Goal: Task Accomplishment & Management: Complete application form

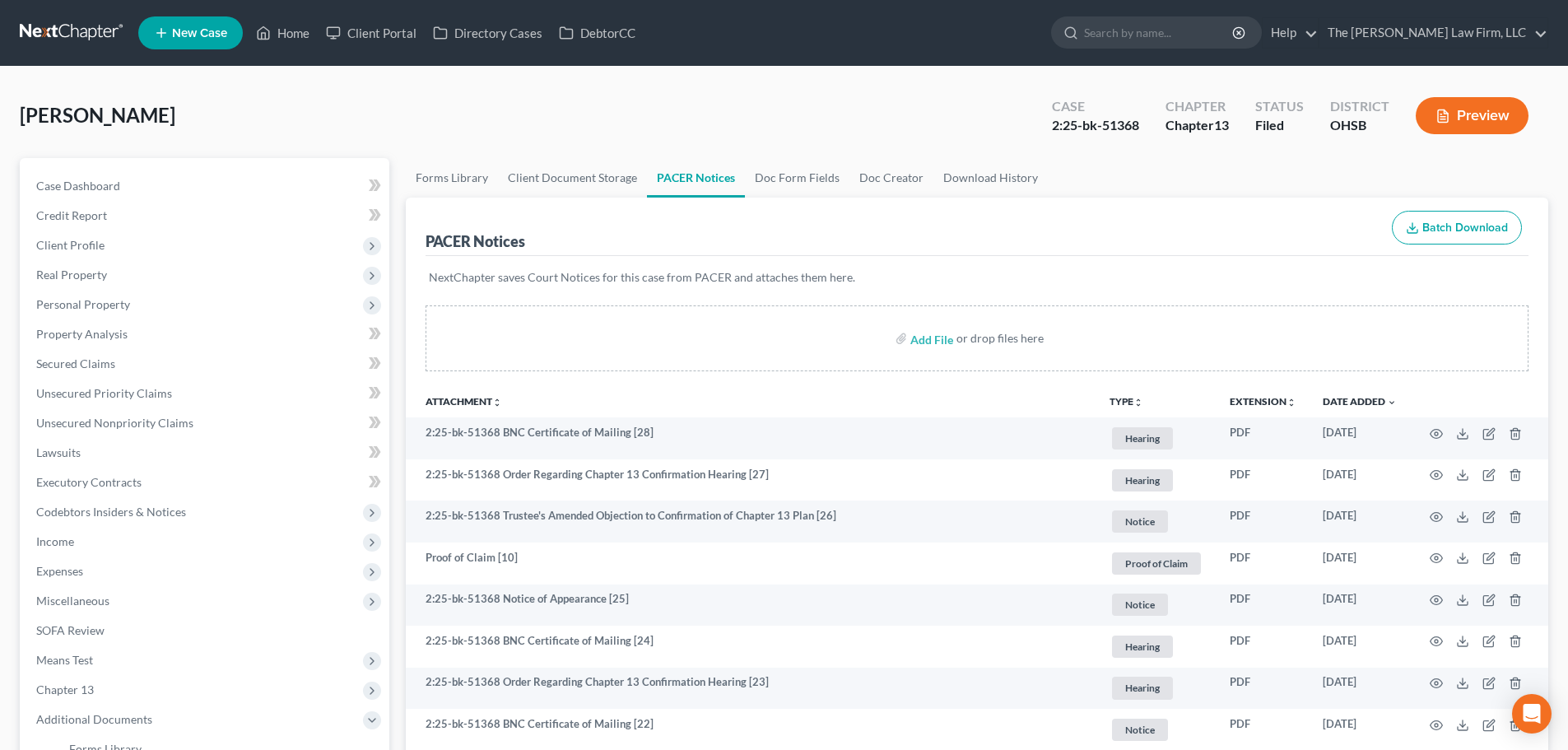
click at [80, 38] on link at bounding box center [72, 33] width 106 height 30
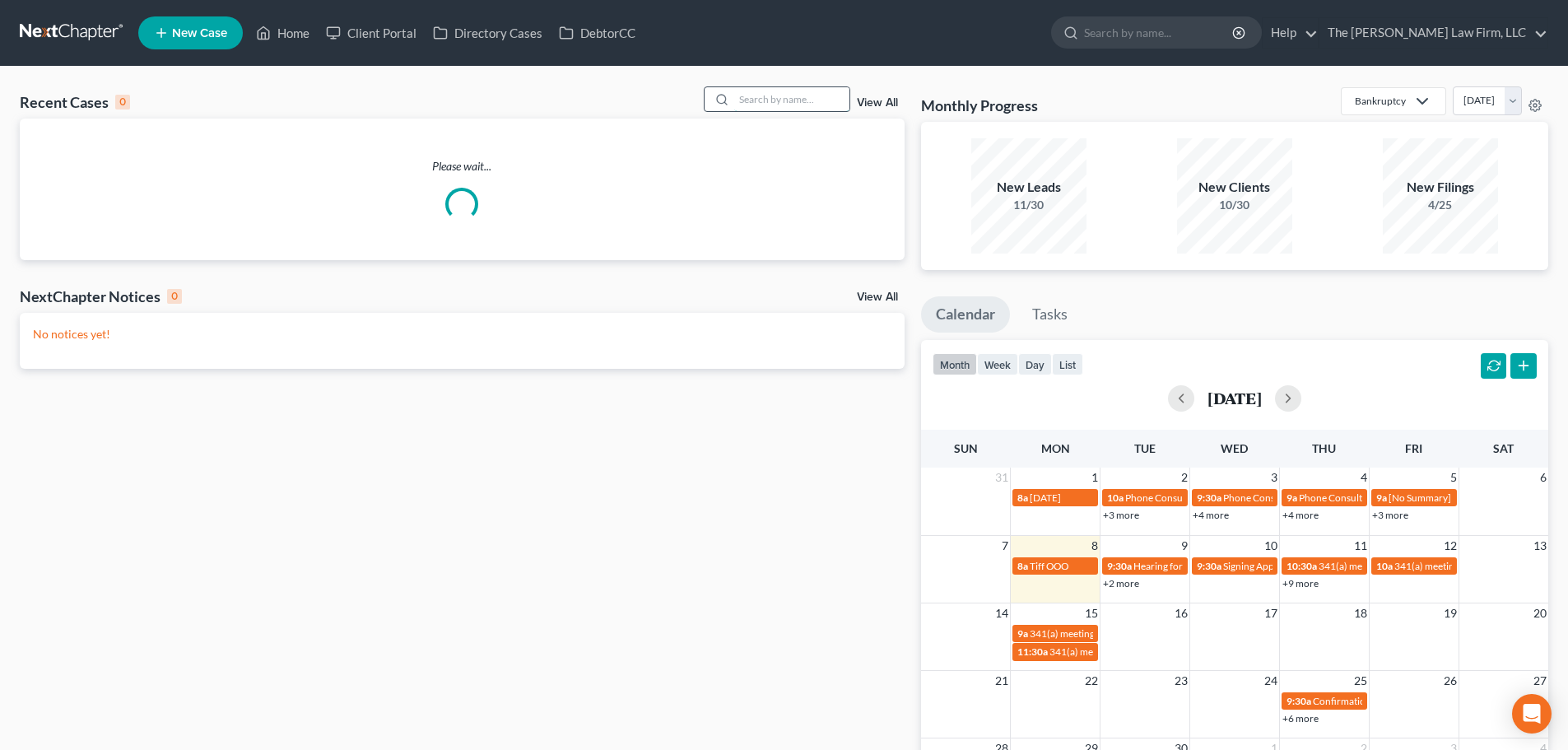
click at [804, 111] on div at bounding box center [777, 99] width 147 height 25
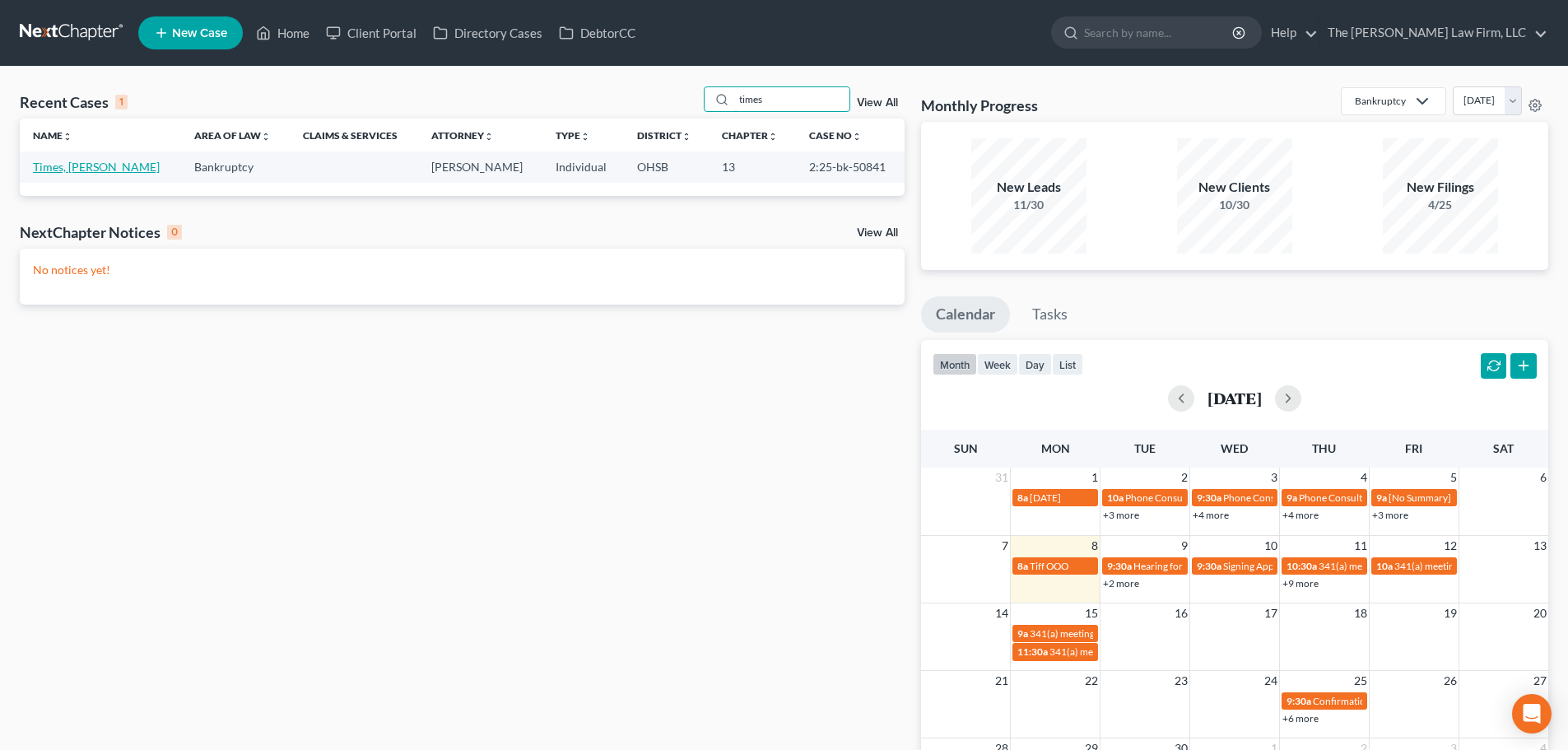
type input "times"
click at [75, 169] on link "Times, [PERSON_NAME]" at bounding box center [96, 167] width 127 height 14
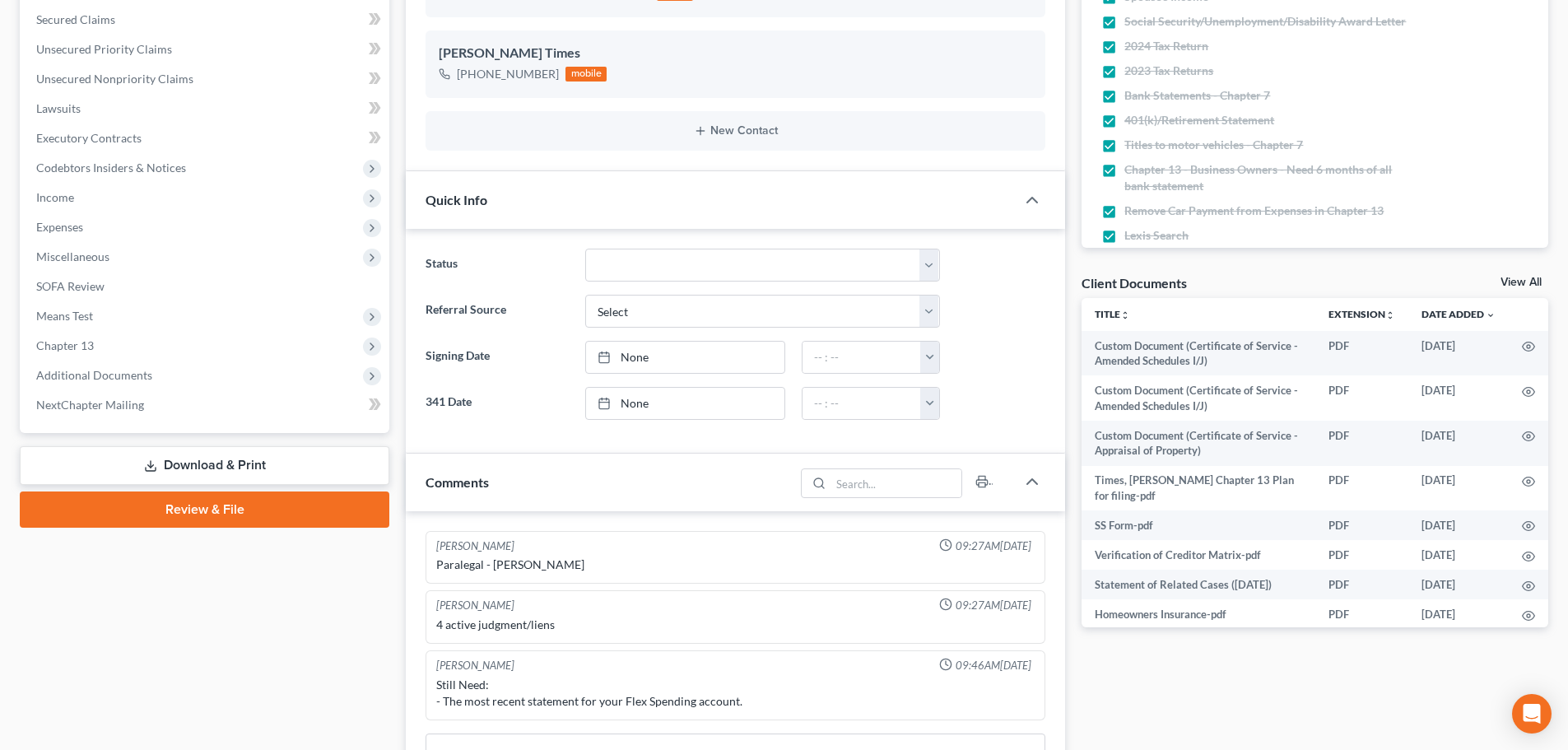
scroll to position [411, 0]
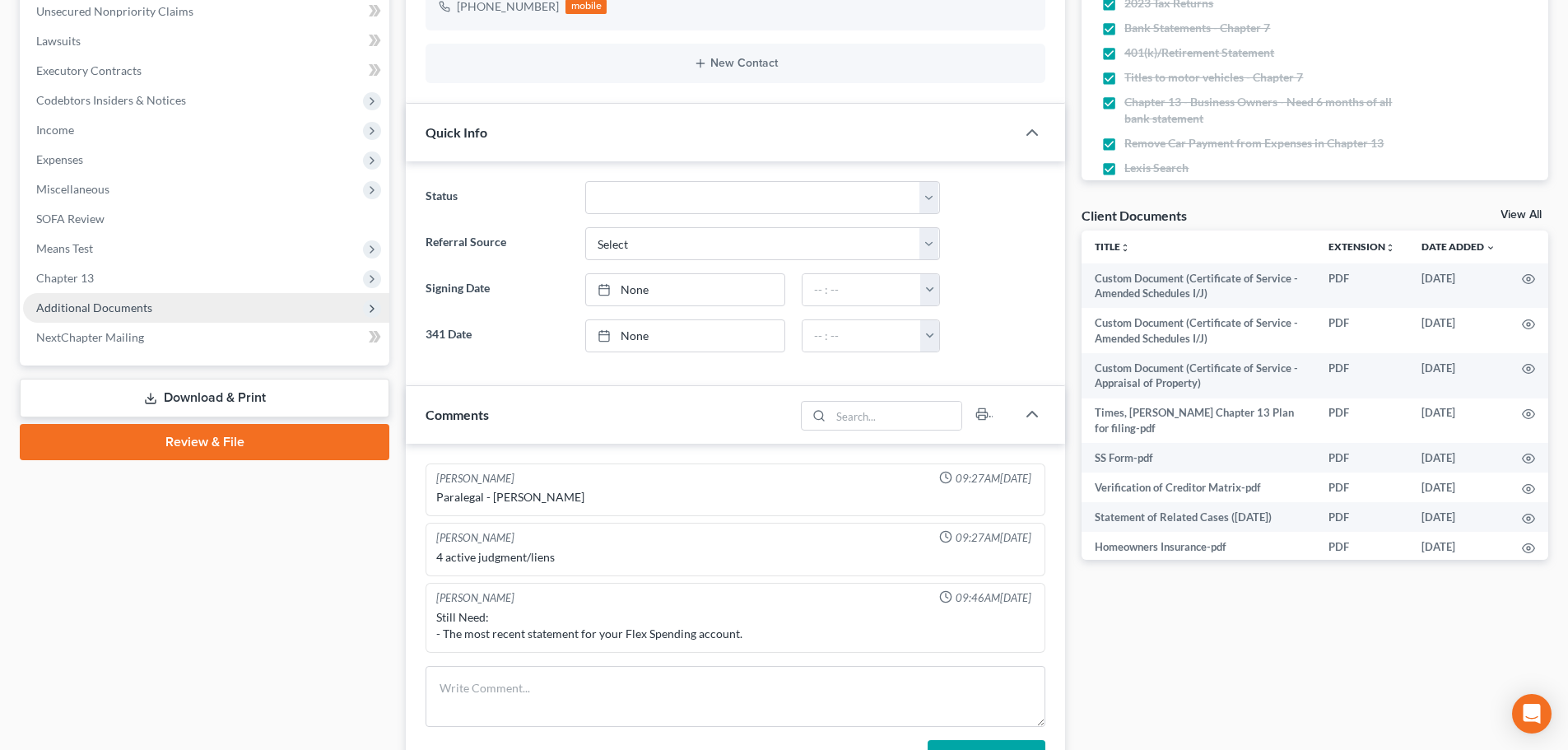
click at [80, 308] on span "Additional Documents" at bounding box center [93, 307] width 116 height 14
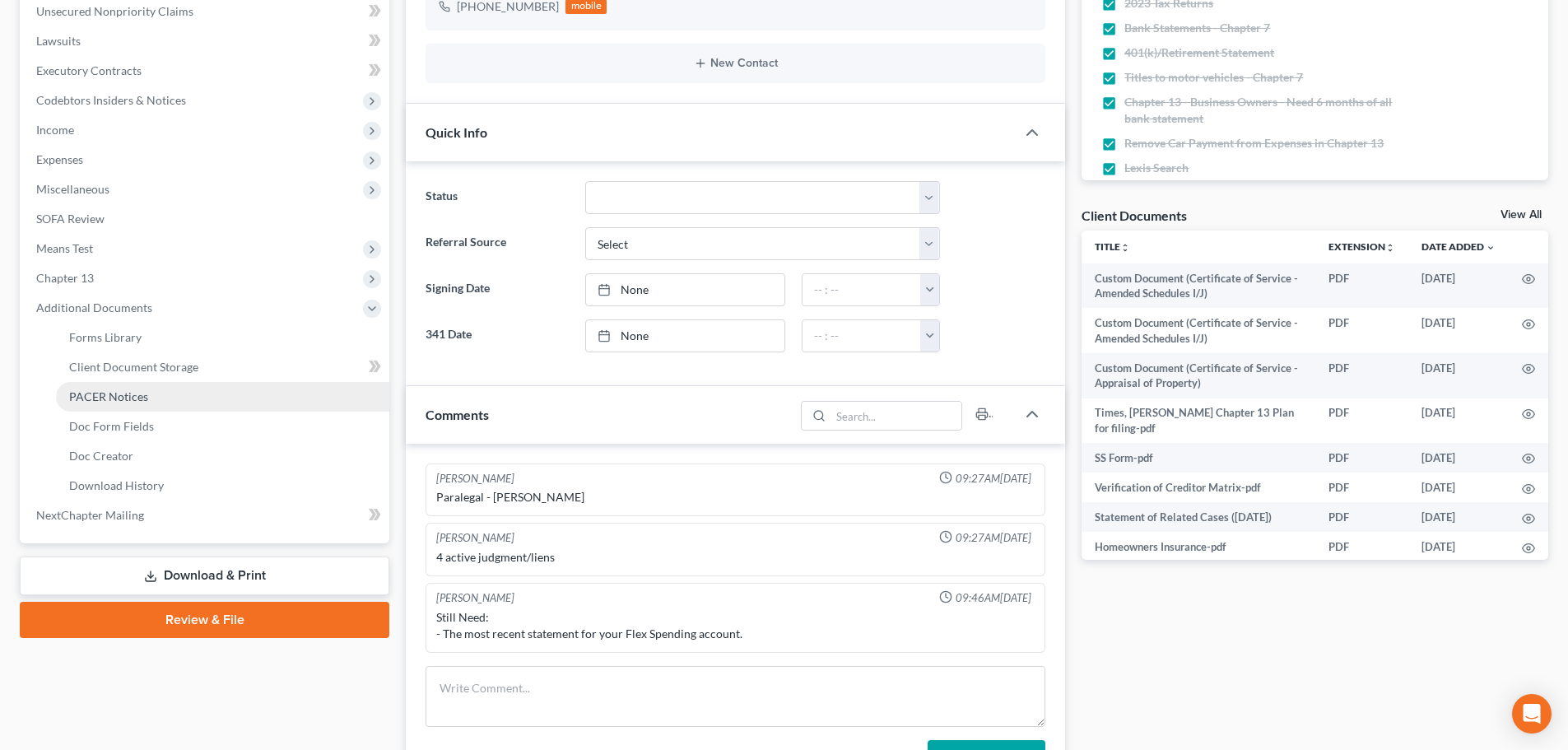
click at [94, 399] on span "PACER Notices" at bounding box center [108, 396] width 79 height 14
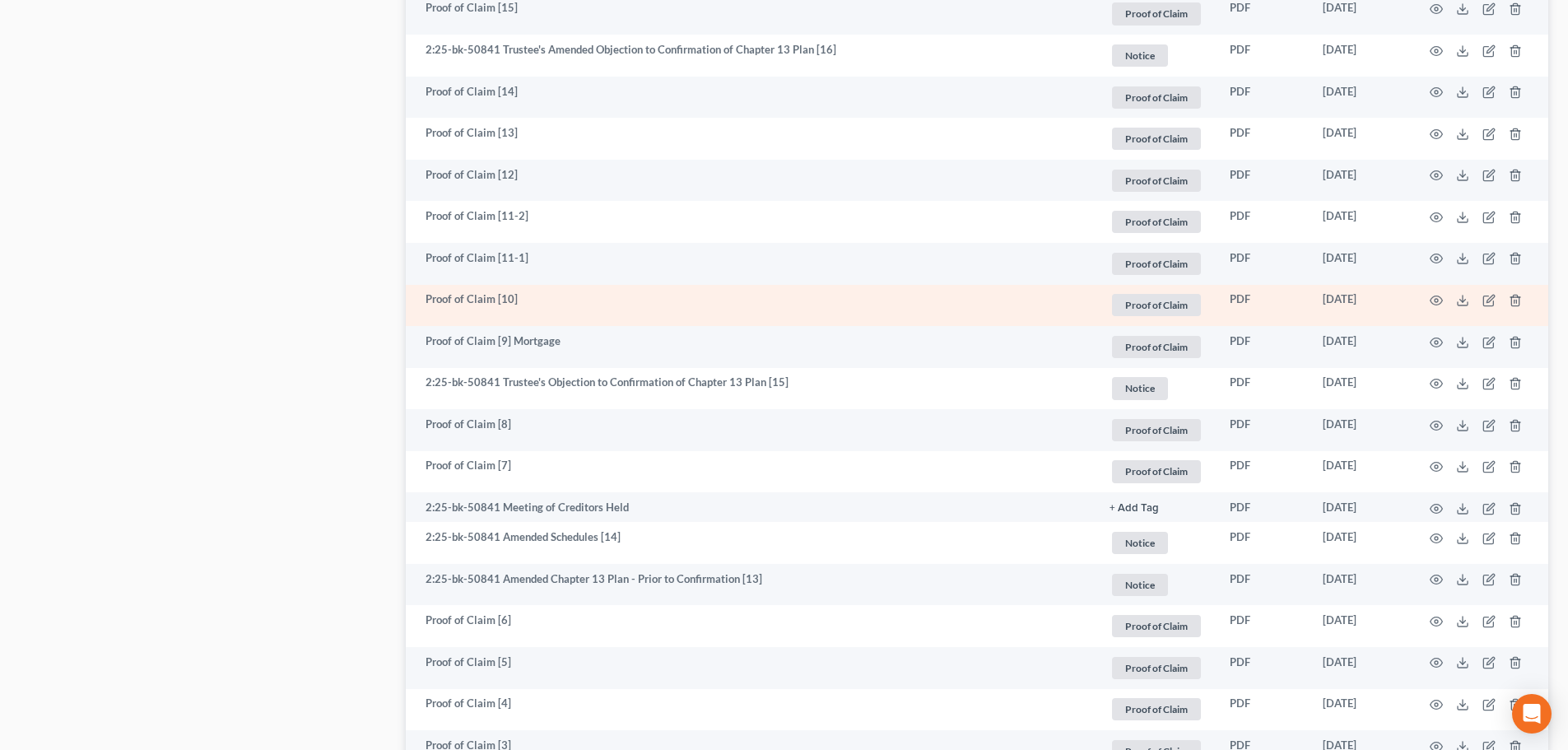
scroll to position [1646, 0]
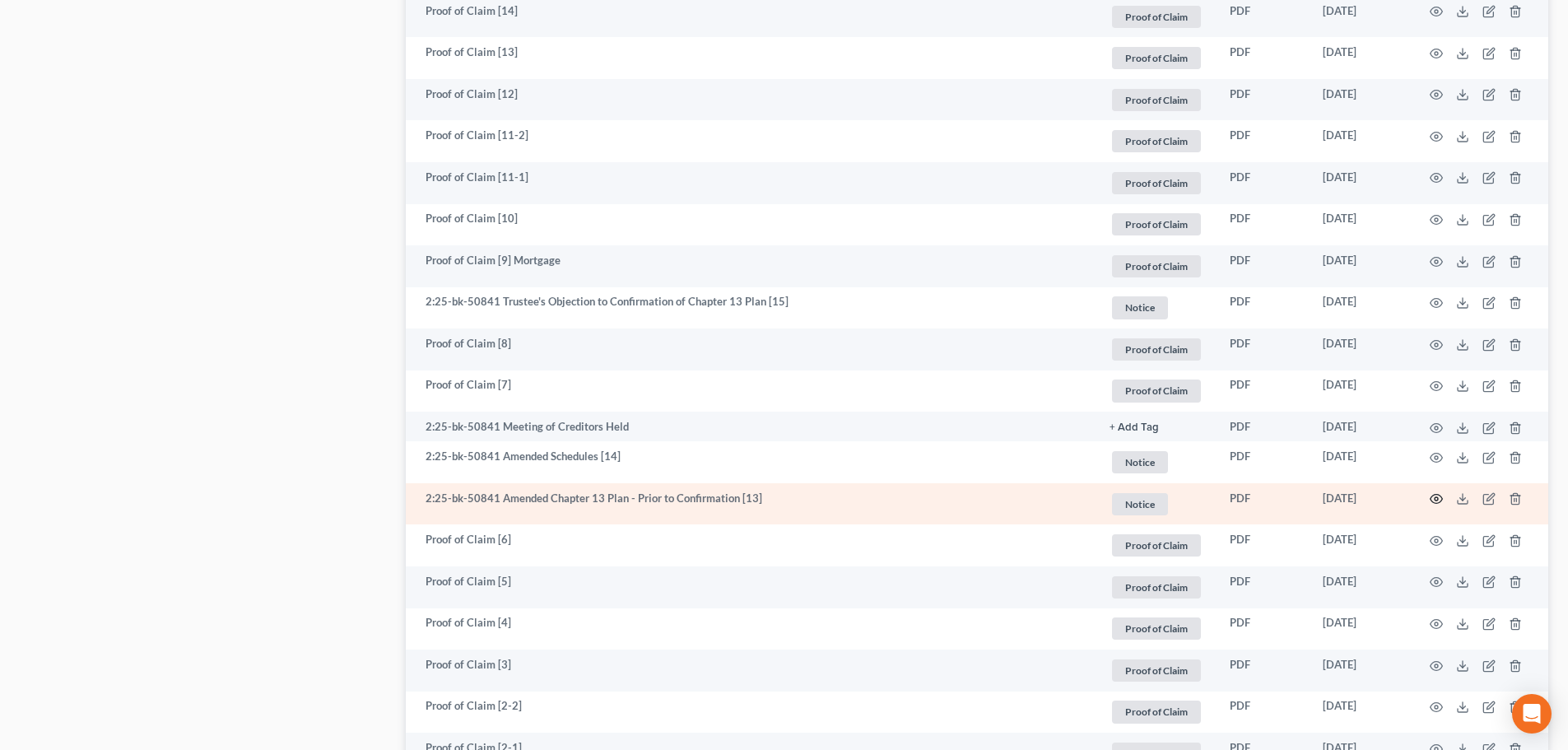
click at [1434, 496] on icon "button" at bounding box center [1435, 499] width 13 height 13
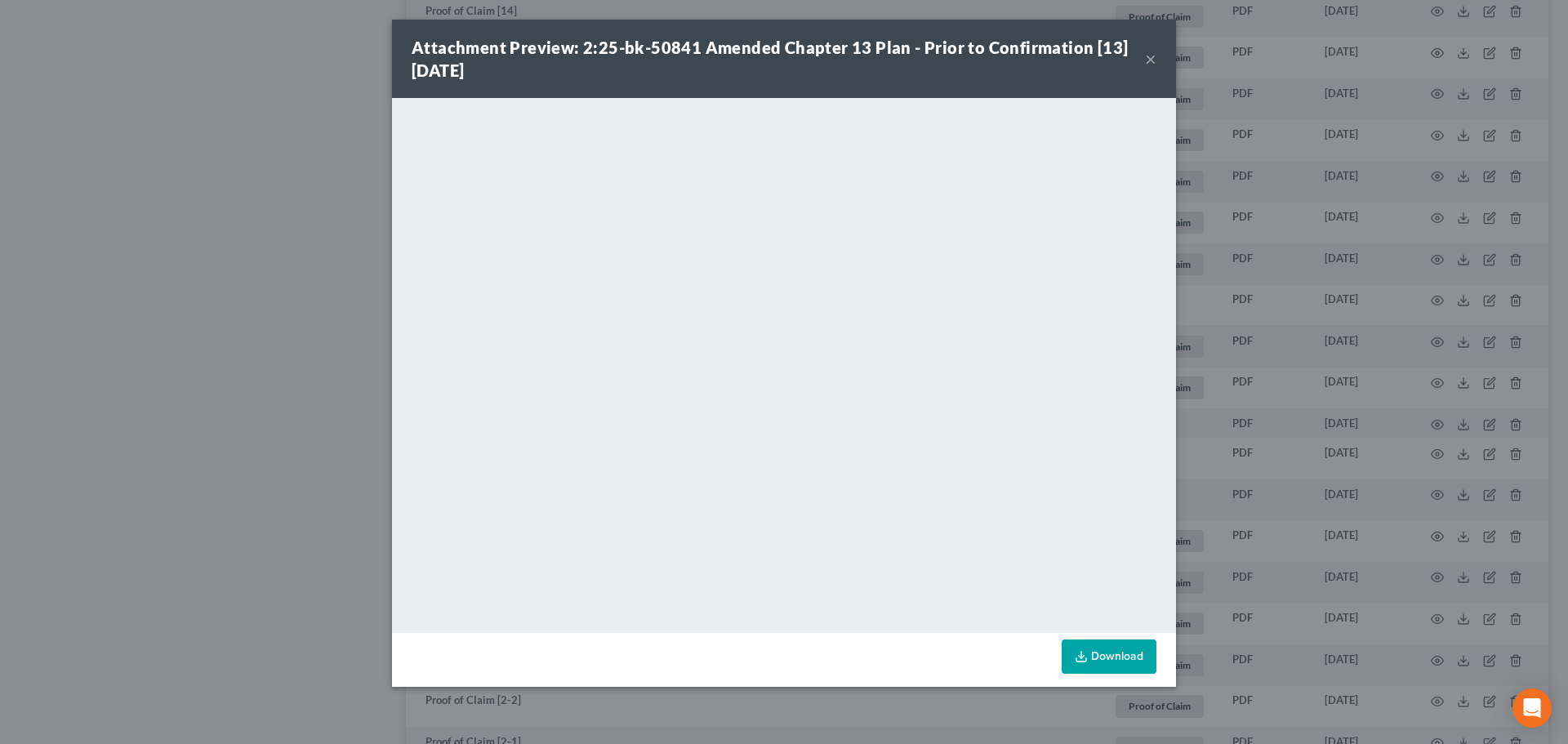
click at [242, 367] on div "Attachment Preview: 2:25-bk-50841 Amended Chapter 13 Plan - Prior to Confirmati…" at bounding box center [784, 372] width 1568 height 744
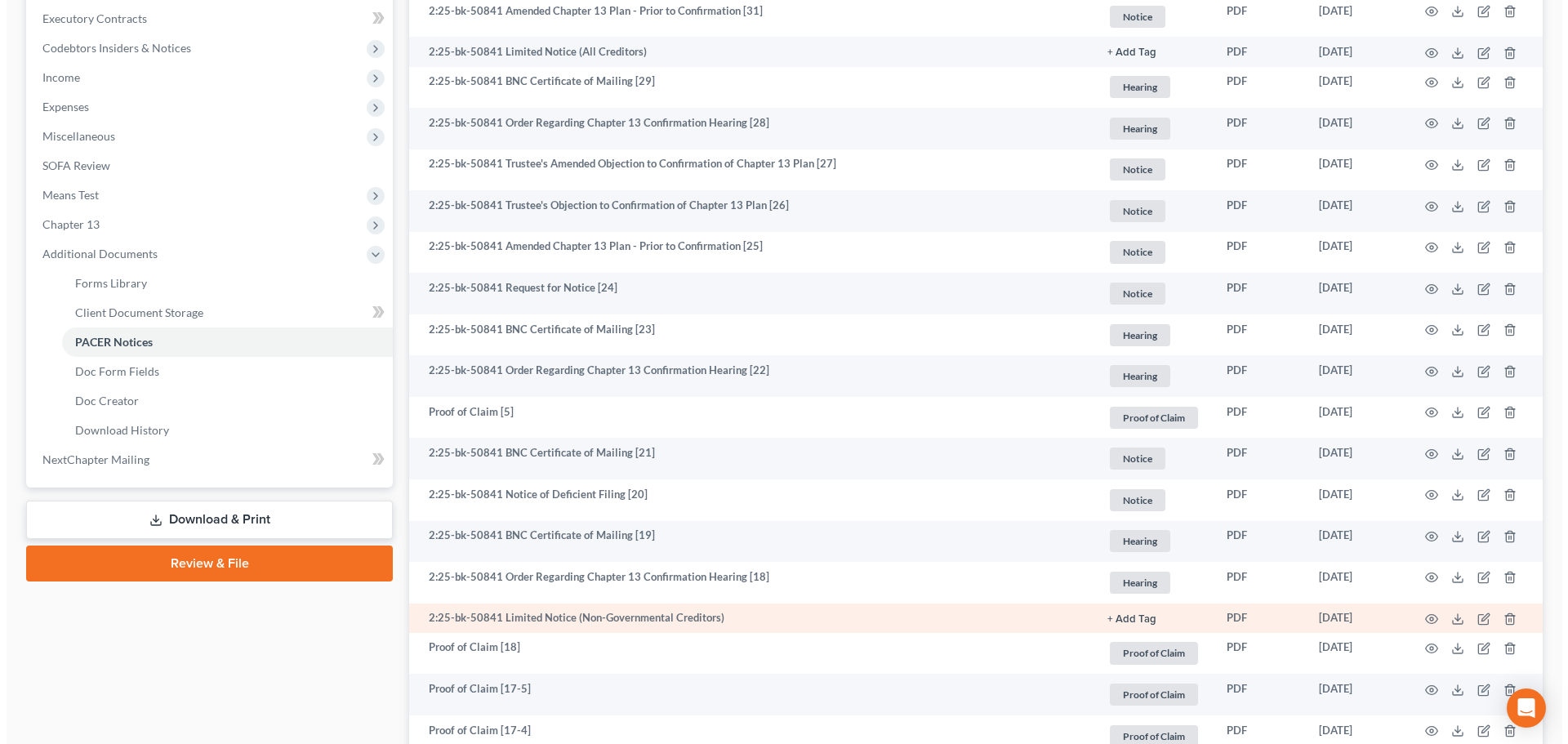
scroll to position [408, 0]
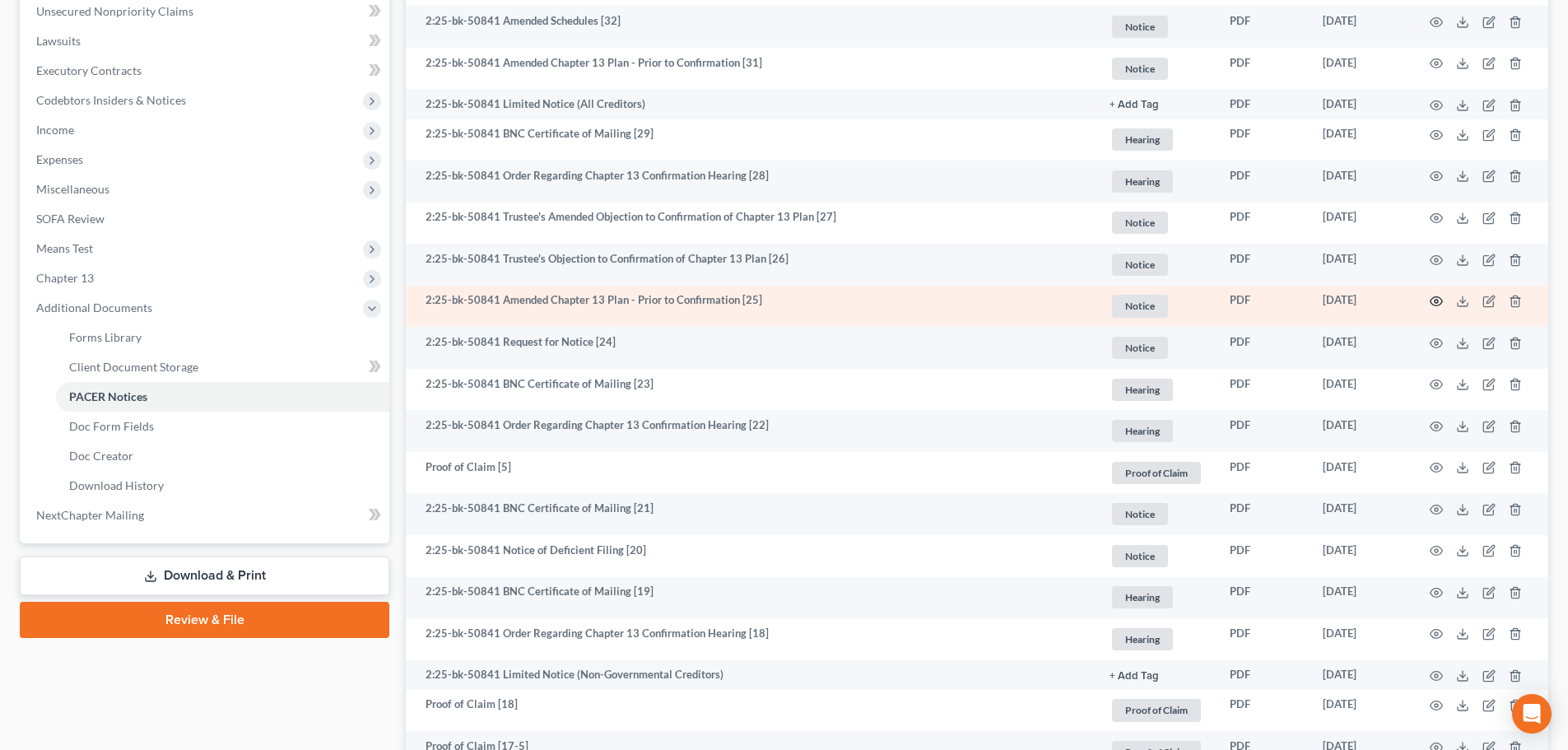
click at [1440, 302] on icon "button" at bounding box center [1435, 300] width 13 height 13
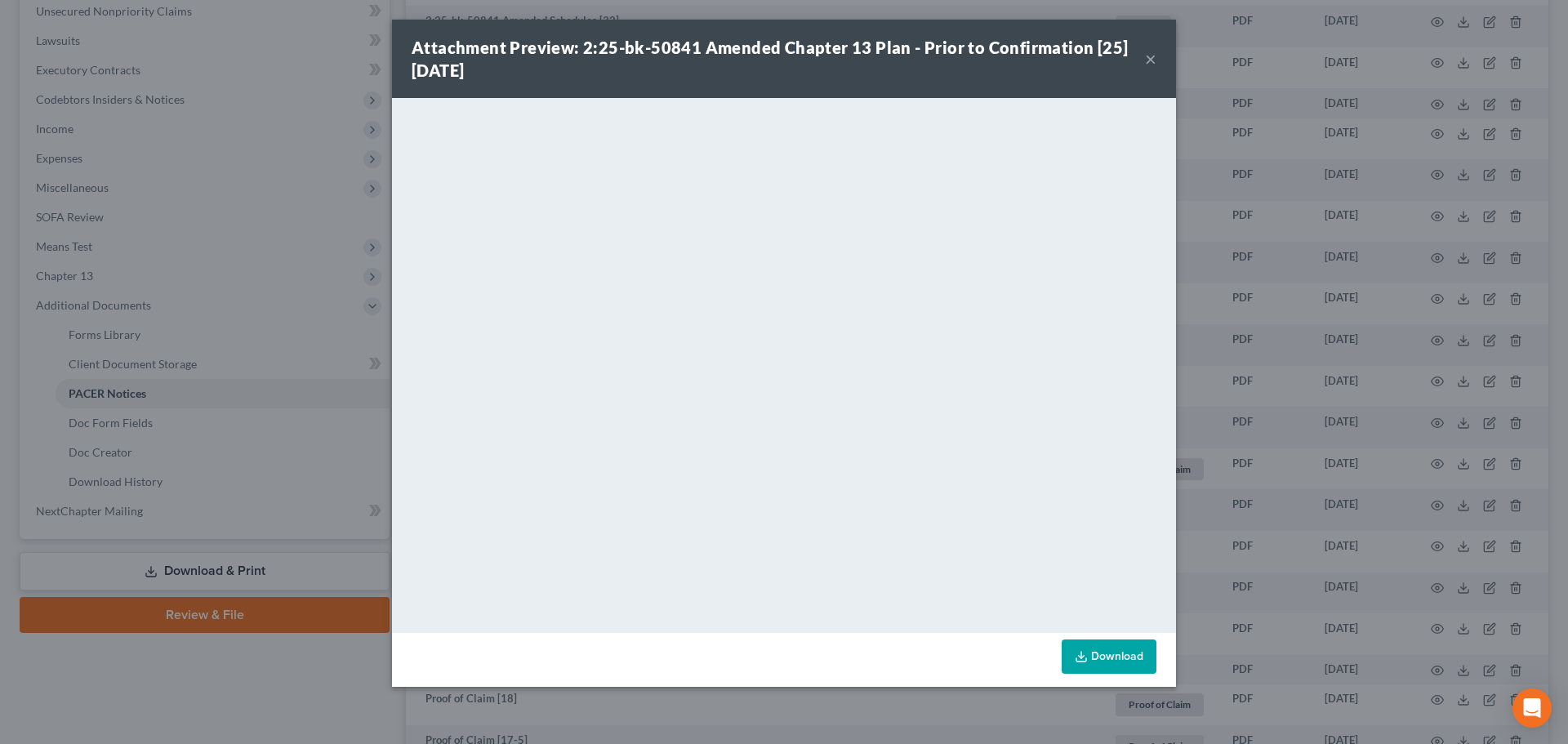
click at [1159, 55] on div "Attachment Preview: 2:25-bk-50841 Amended Chapter 13 Plan - Prior to Confirmati…" at bounding box center [783, 59] width 784 height 78
click at [1150, 61] on button "×" at bounding box center [1150, 59] width 11 height 20
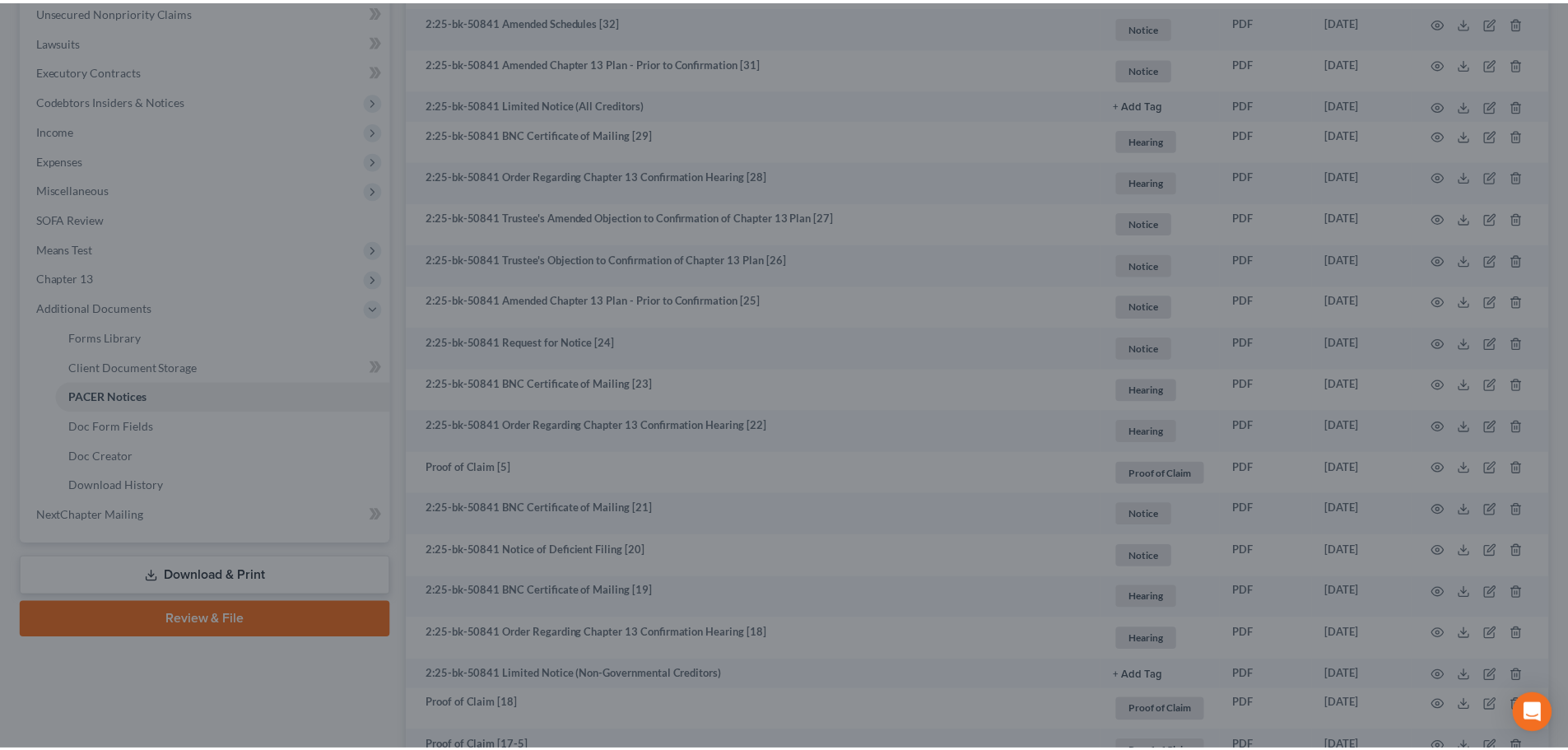
scroll to position [0, 0]
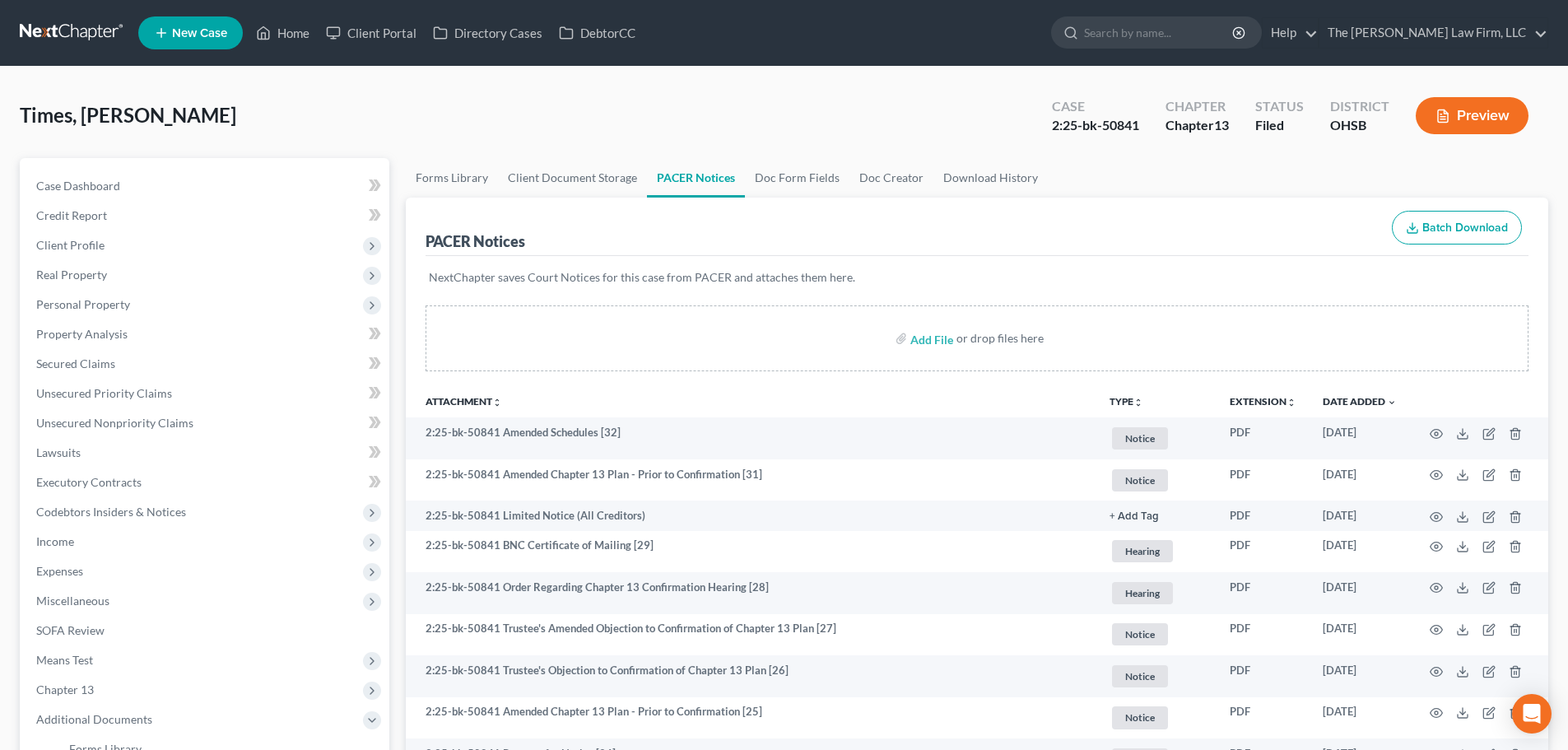
click at [62, 22] on link at bounding box center [72, 33] width 106 height 30
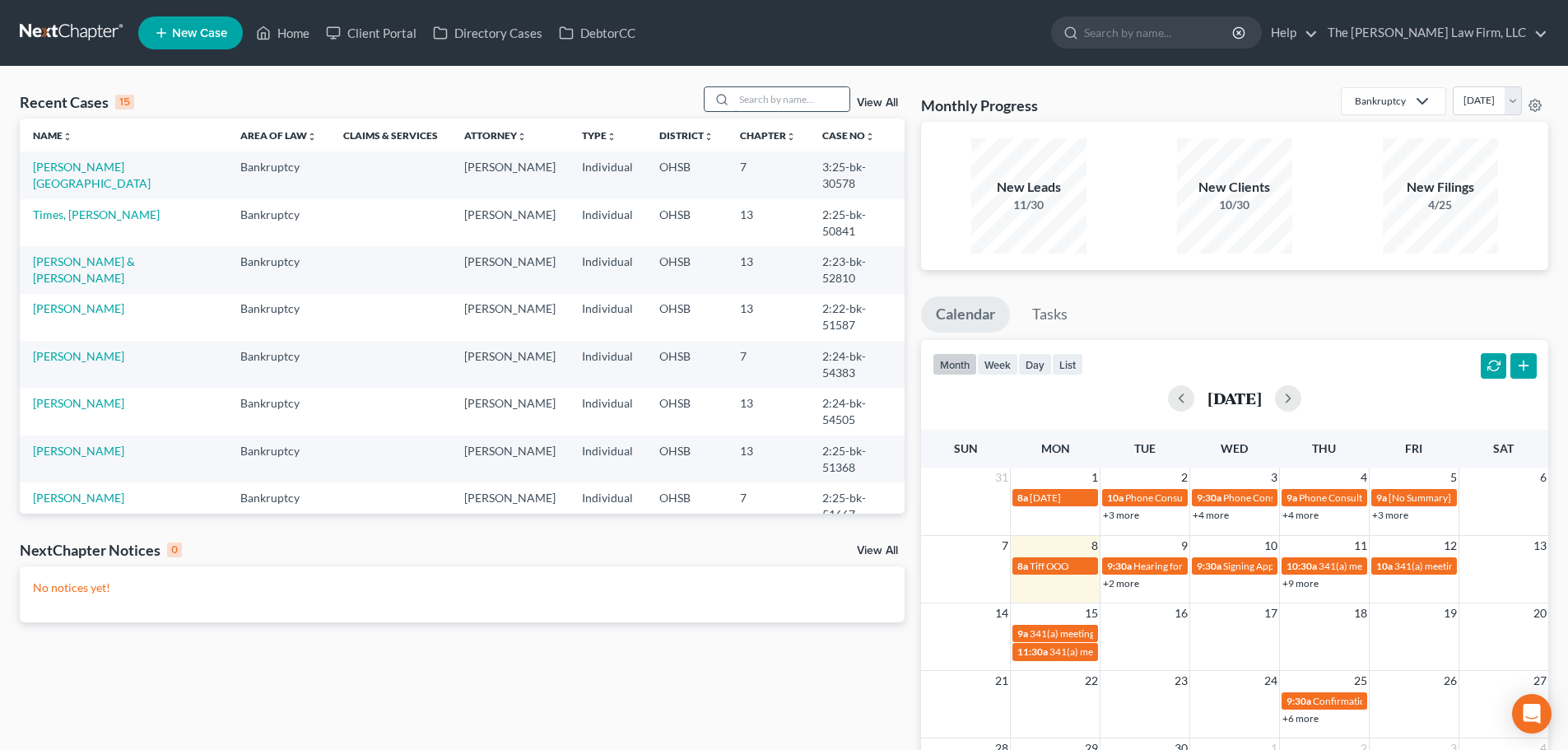
click at [770, 91] on input "search" at bounding box center [792, 99] width 115 height 24
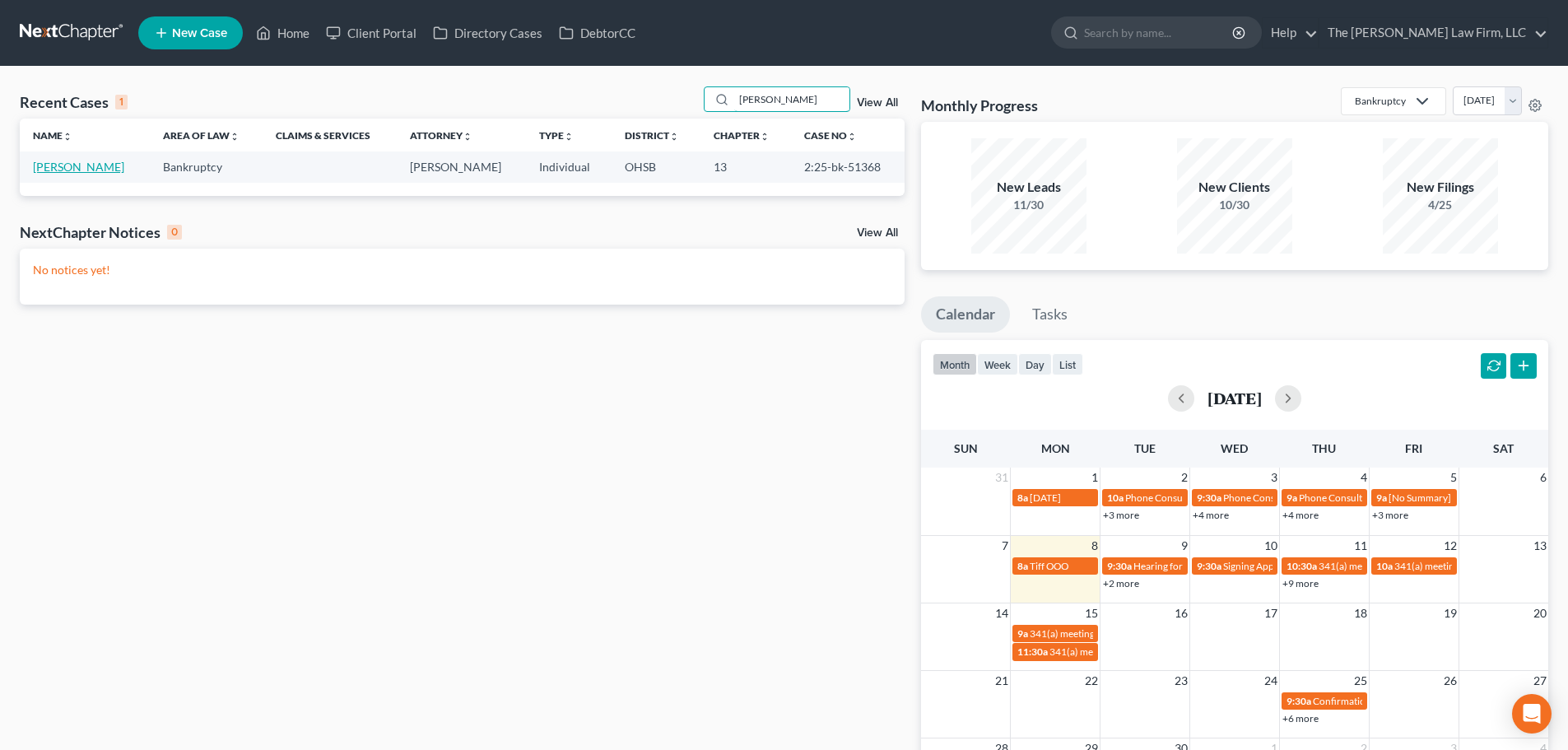
type input "sowers"
click at [54, 165] on link "[PERSON_NAME]" at bounding box center [79, 167] width 92 height 14
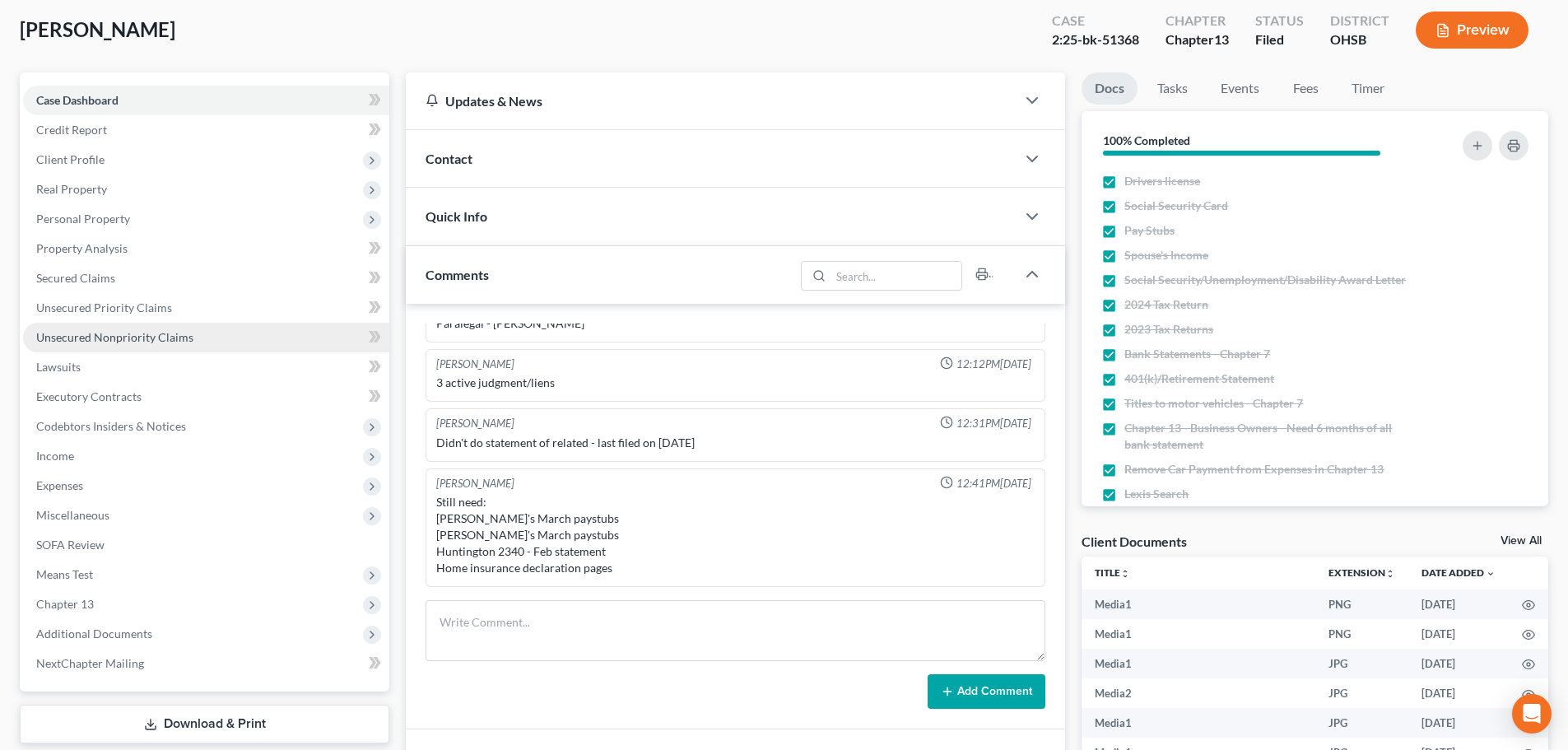
scroll to position [137, 0]
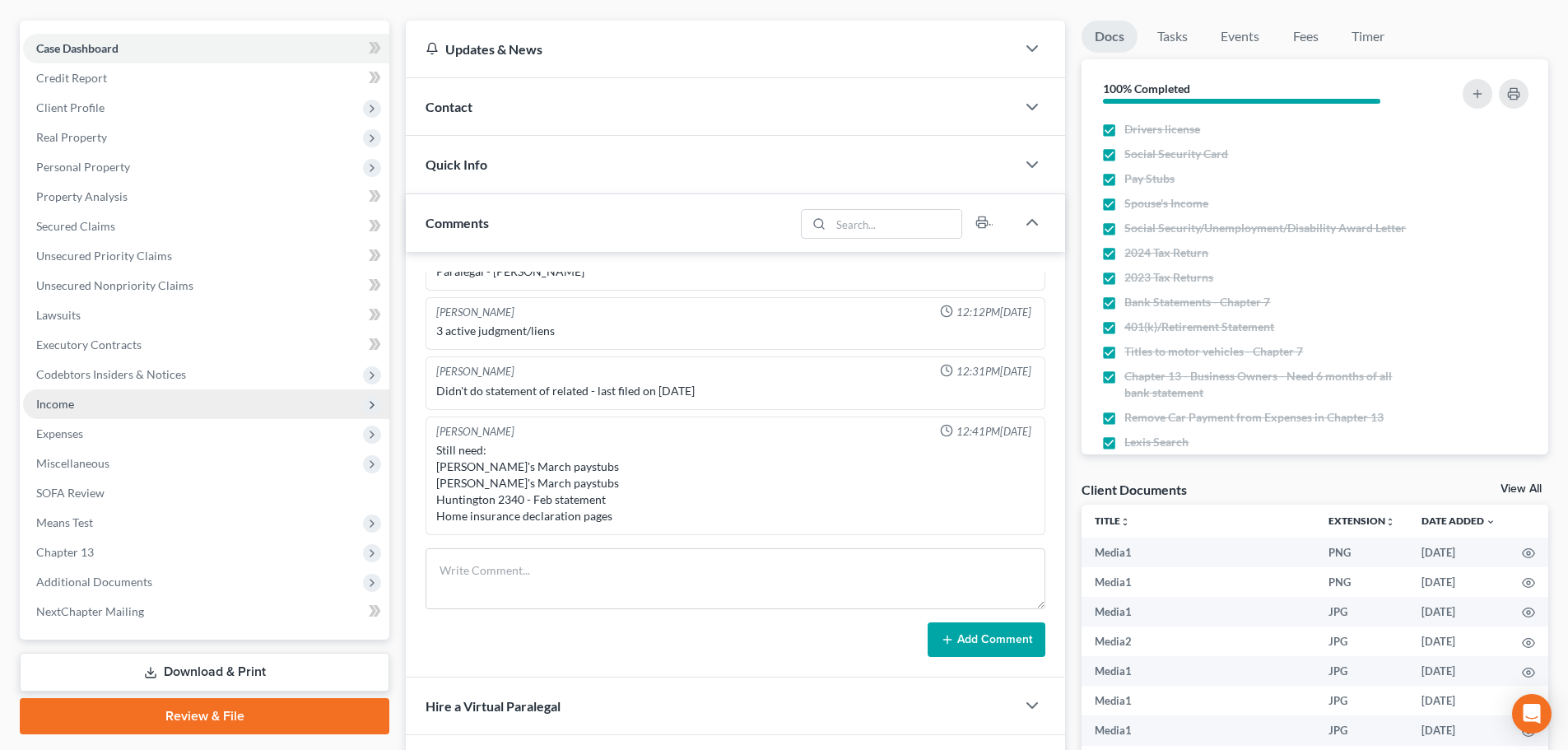
click at [104, 396] on span "Income" at bounding box center [205, 404] width 366 height 30
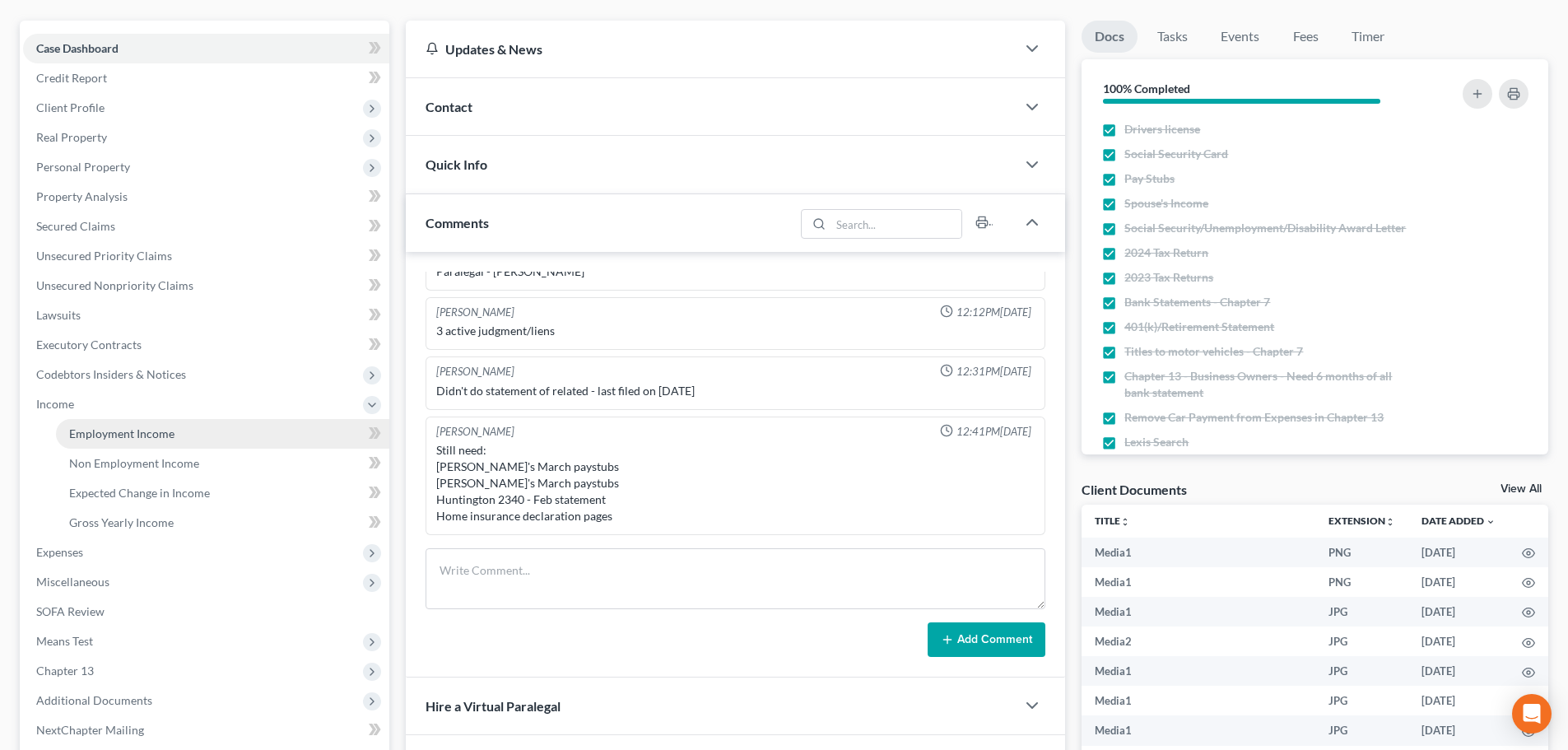
click at [106, 423] on link "Employment Income" at bounding box center [223, 434] width 334 height 30
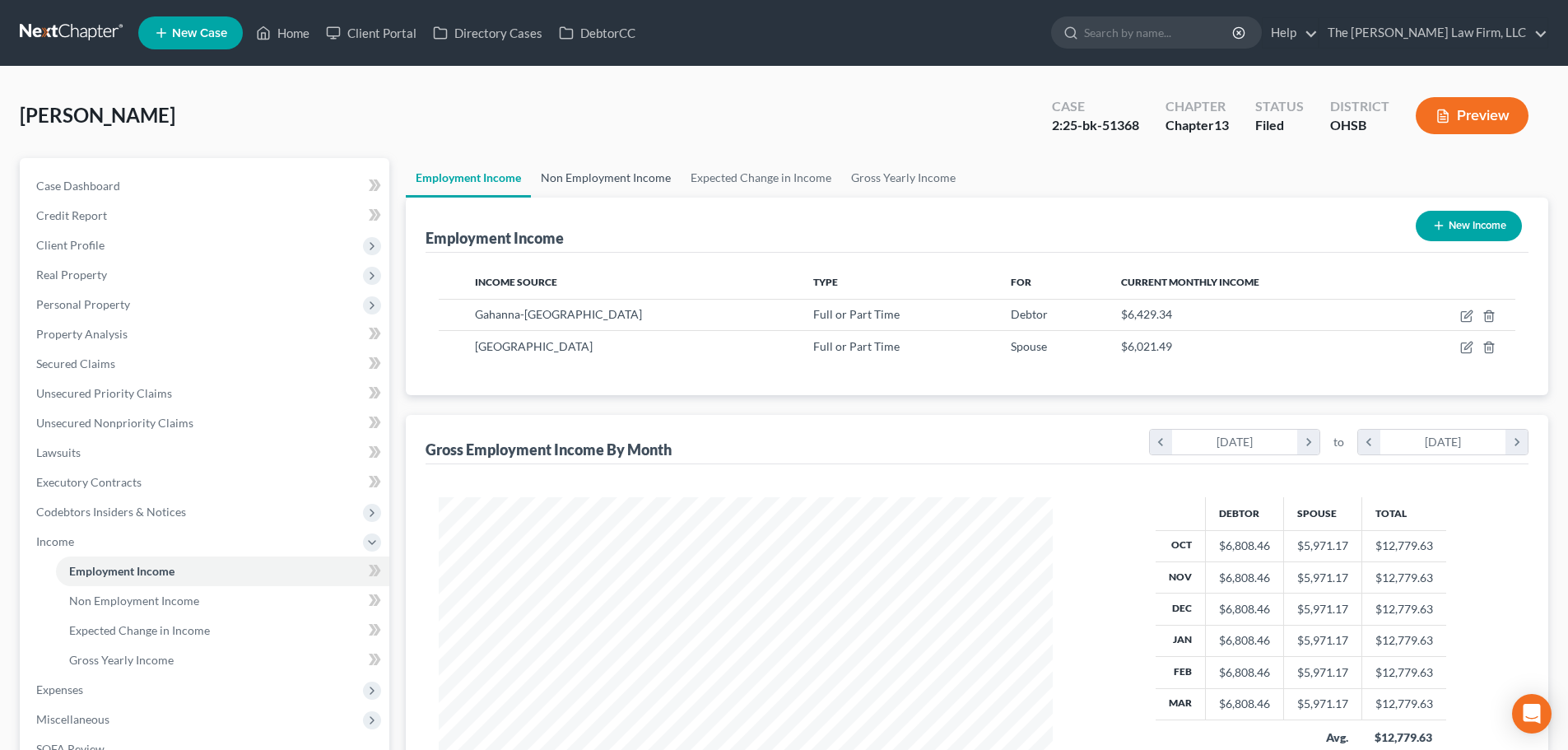
scroll to position [307, 647]
click at [627, 178] on link "Non Employment Income" at bounding box center [606, 177] width 150 height 39
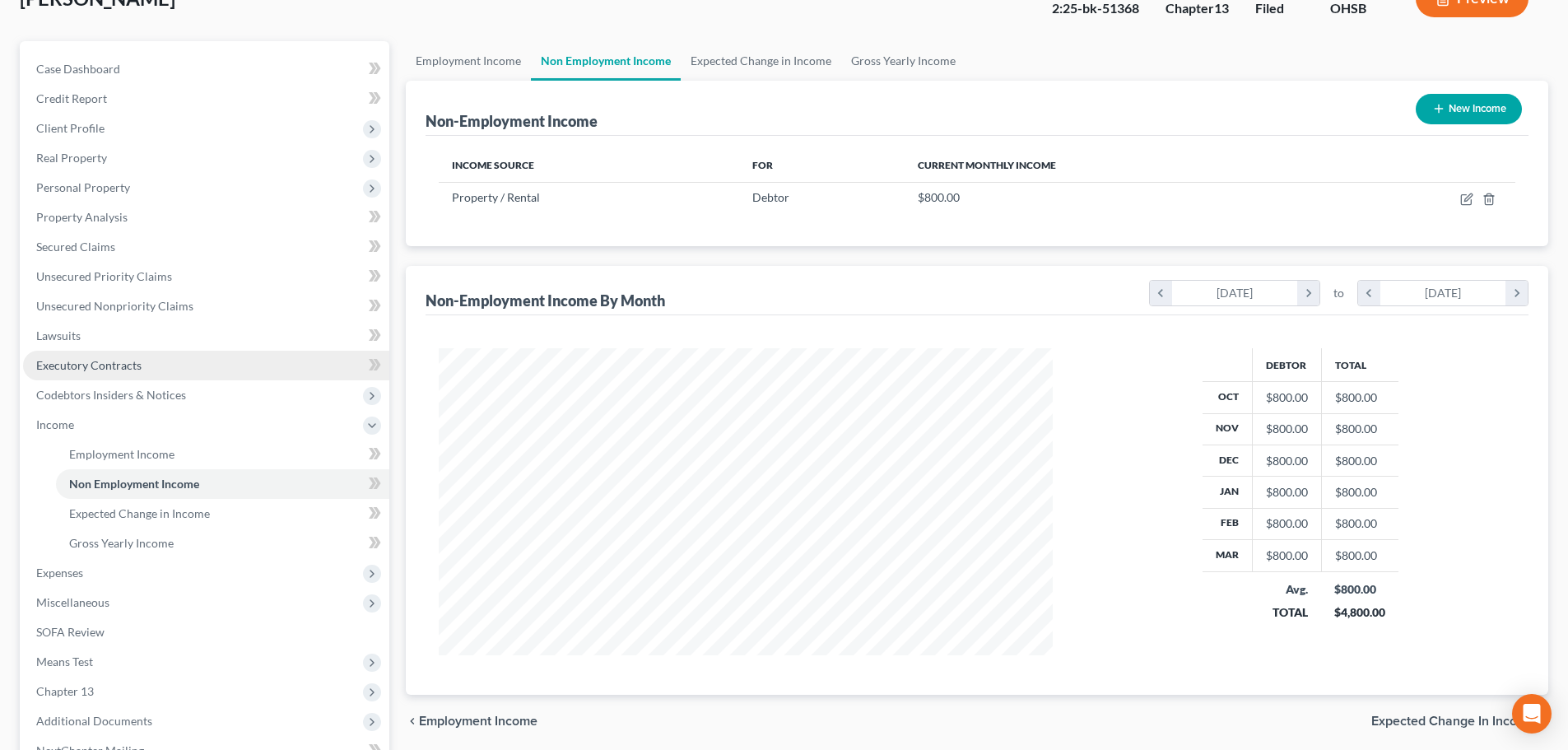
scroll to position [274, 0]
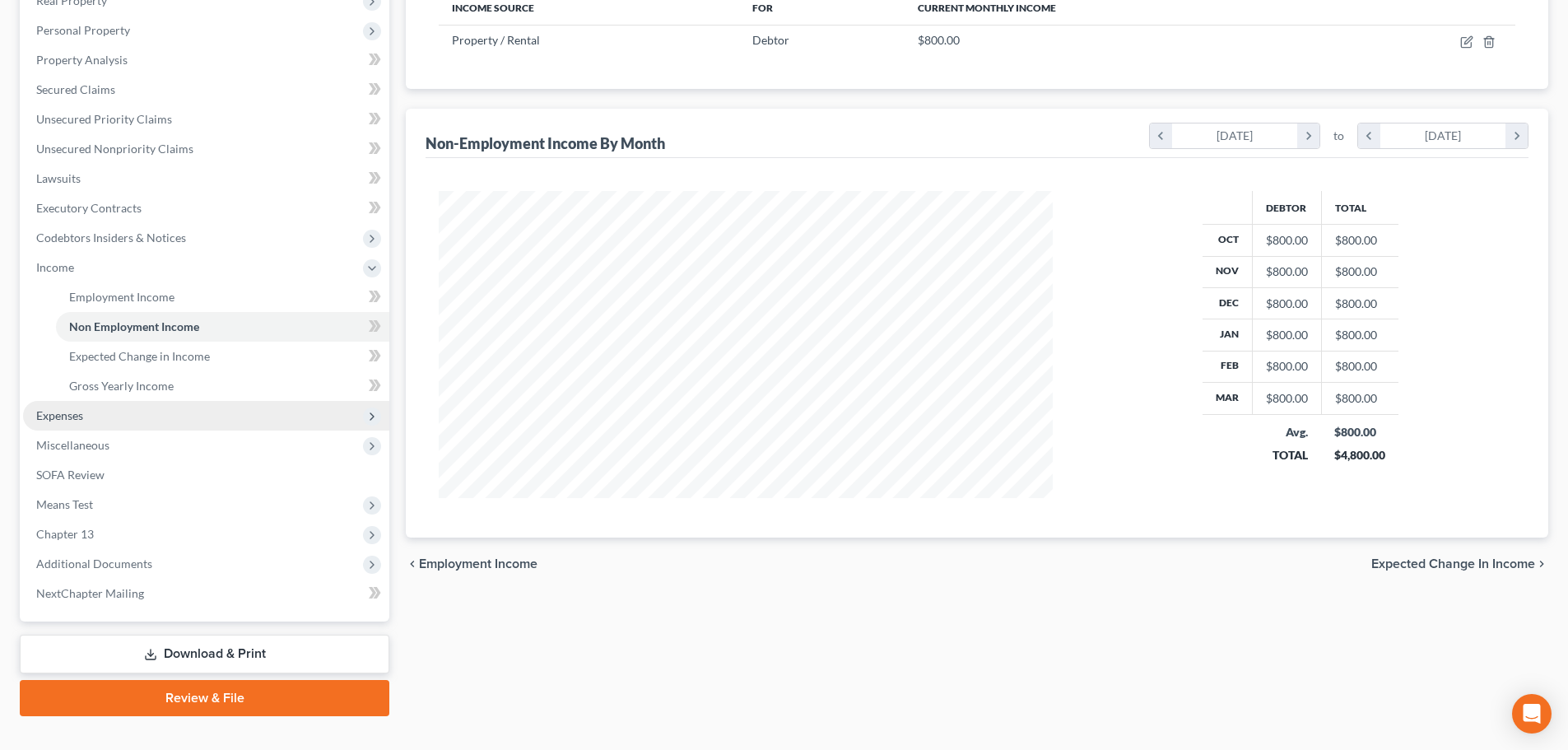
click at [115, 425] on span "Expenses" at bounding box center [205, 416] width 366 height 30
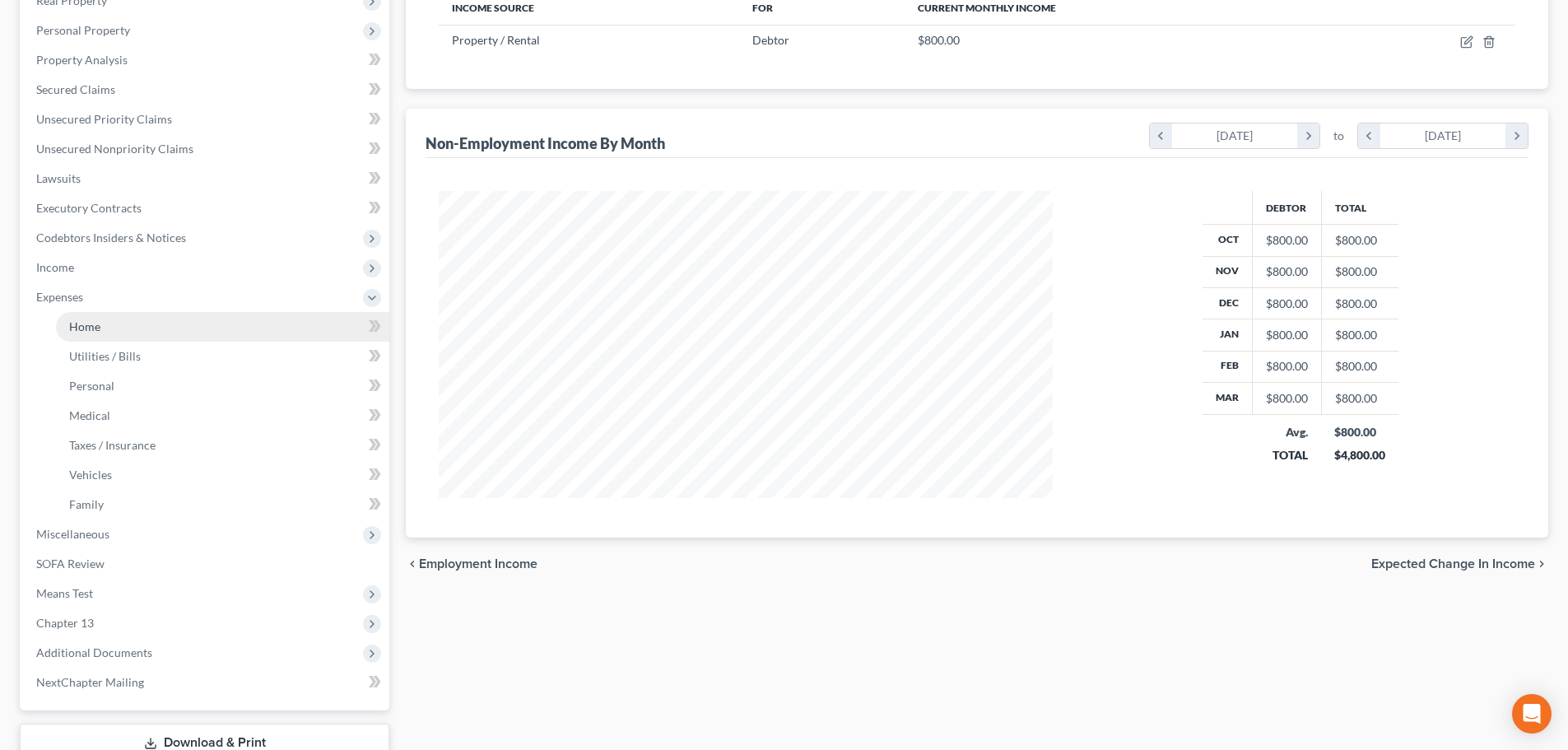
click at [125, 332] on link "Home" at bounding box center [223, 327] width 334 height 30
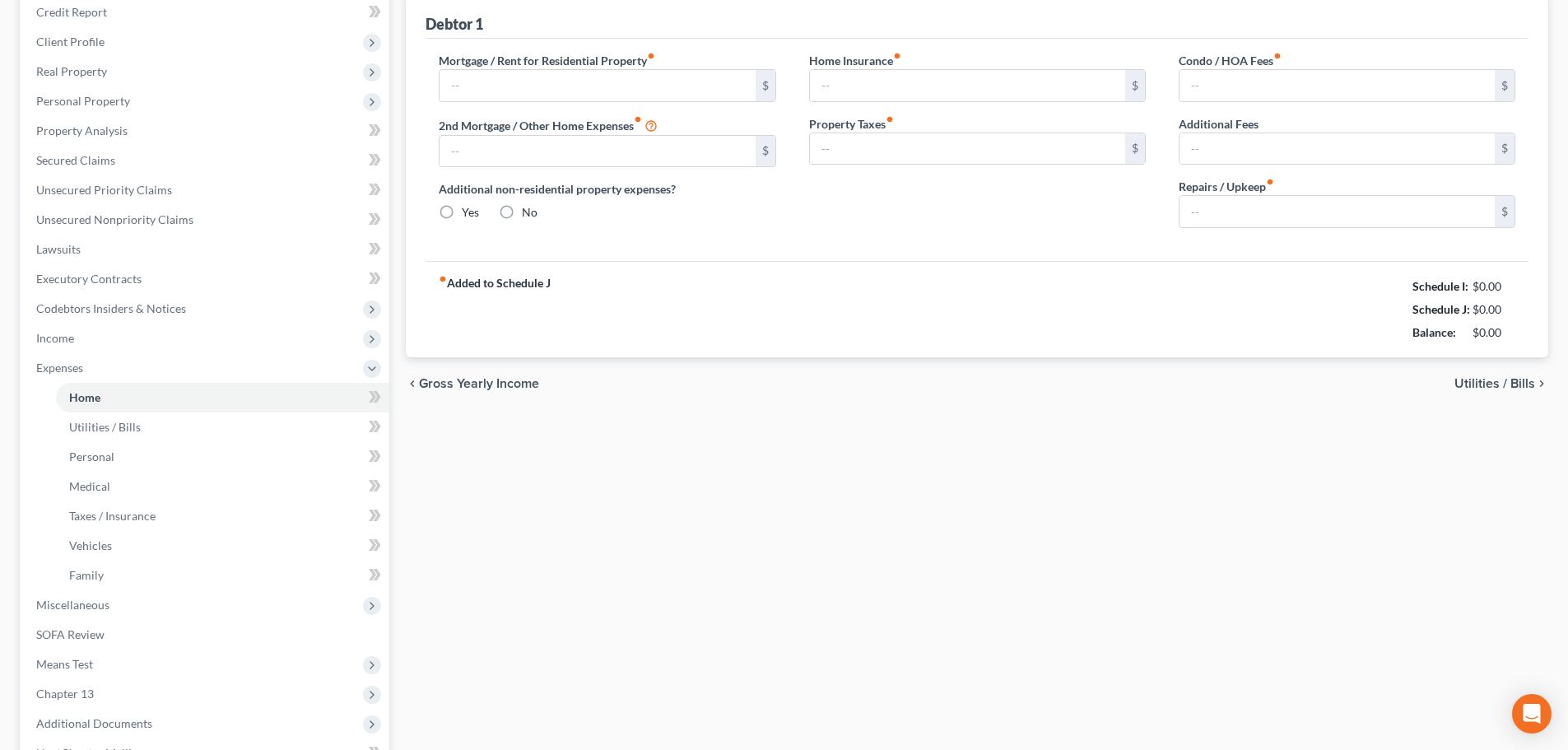
type input "1,137.00"
type input "0.00"
radio input "true"
type input "0.00"
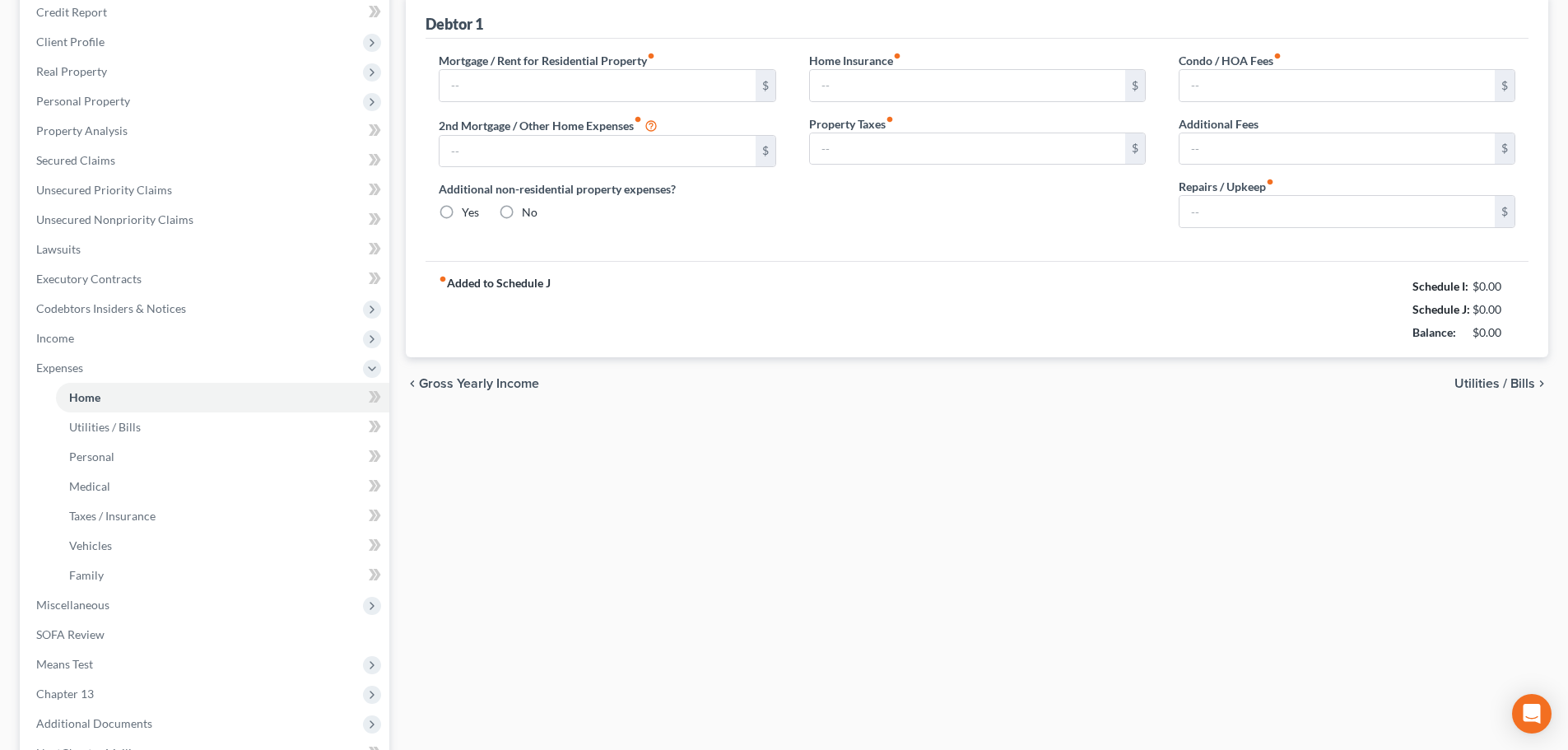
type input "0.00"
type input "100.00"
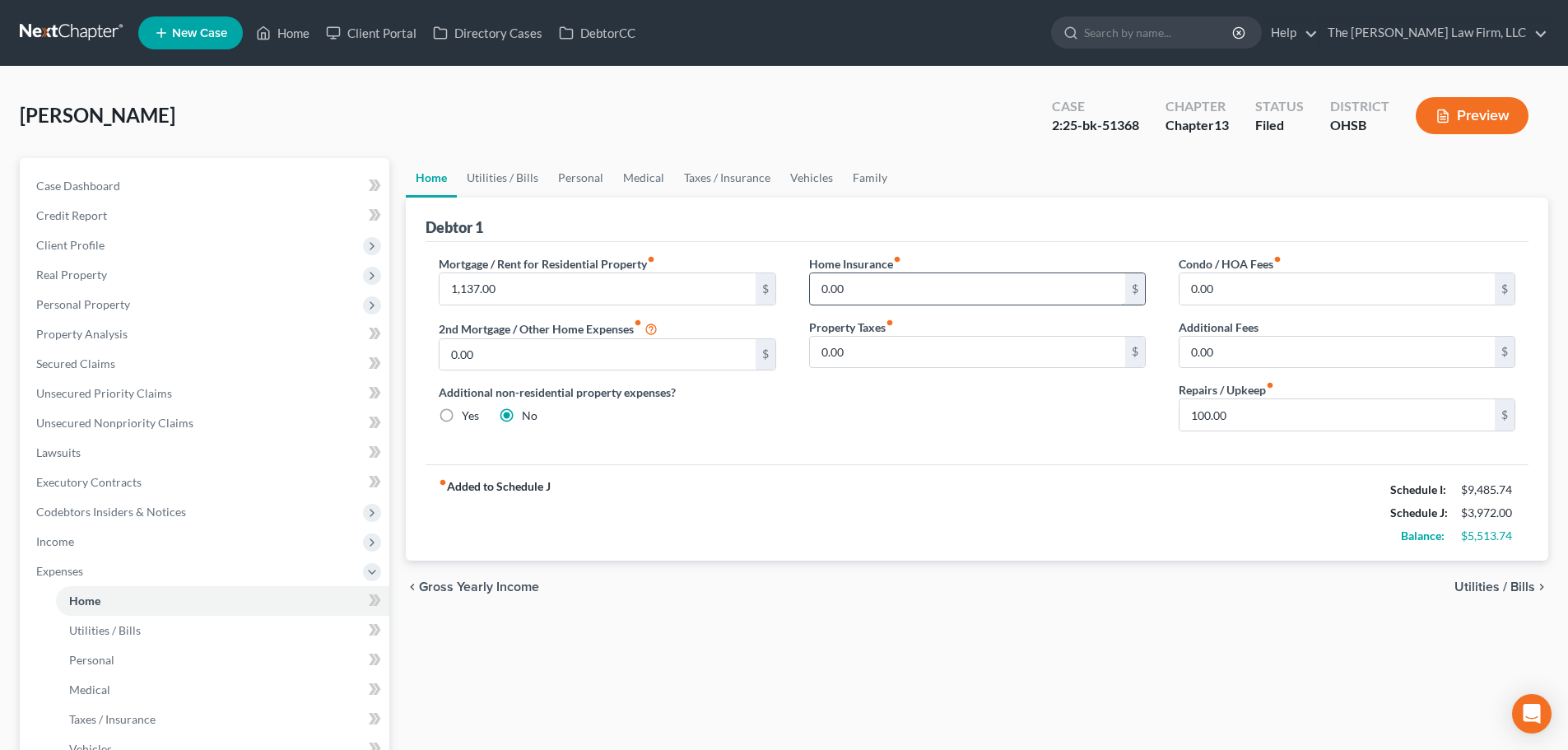
click at [909, 291] on input "0.00" at bounding box center [966, 289] width 315 height 31
click at [913, 349] on input "0.00" at bounding box center [966, 353] width 315 height 31
click at [921, 292] on input "0.00" at bounding box center [966, 289] width 315 height 31
type input "278.49"
click at [872, 173] on link "Family" at bounding box center [870, 177] width 54 height 39
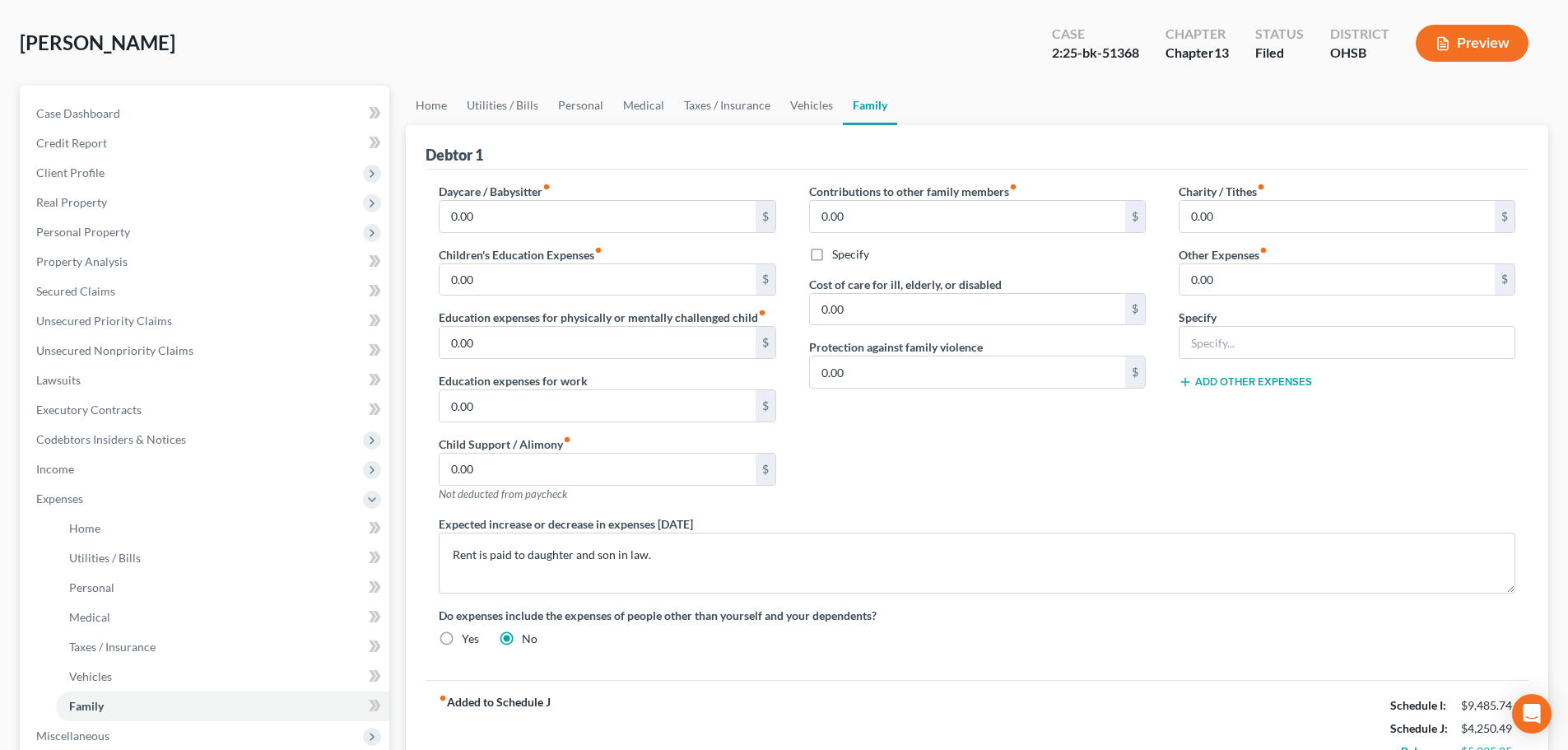
scroll to position [137, 0]
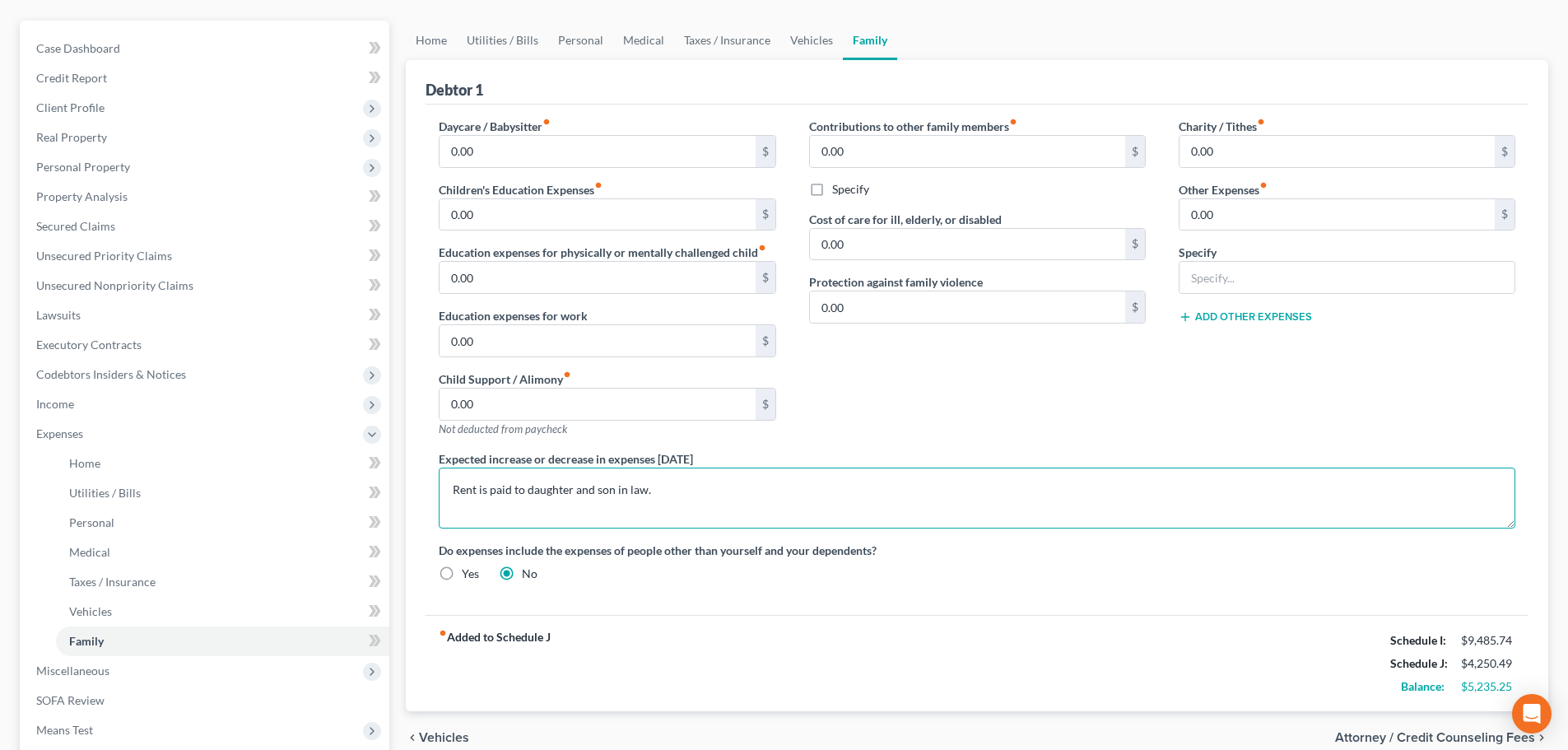
click at [865, 478] on textarea "Rent is paid to daughter and son in law." at bounding box center [976, 498] width 1076 height 61
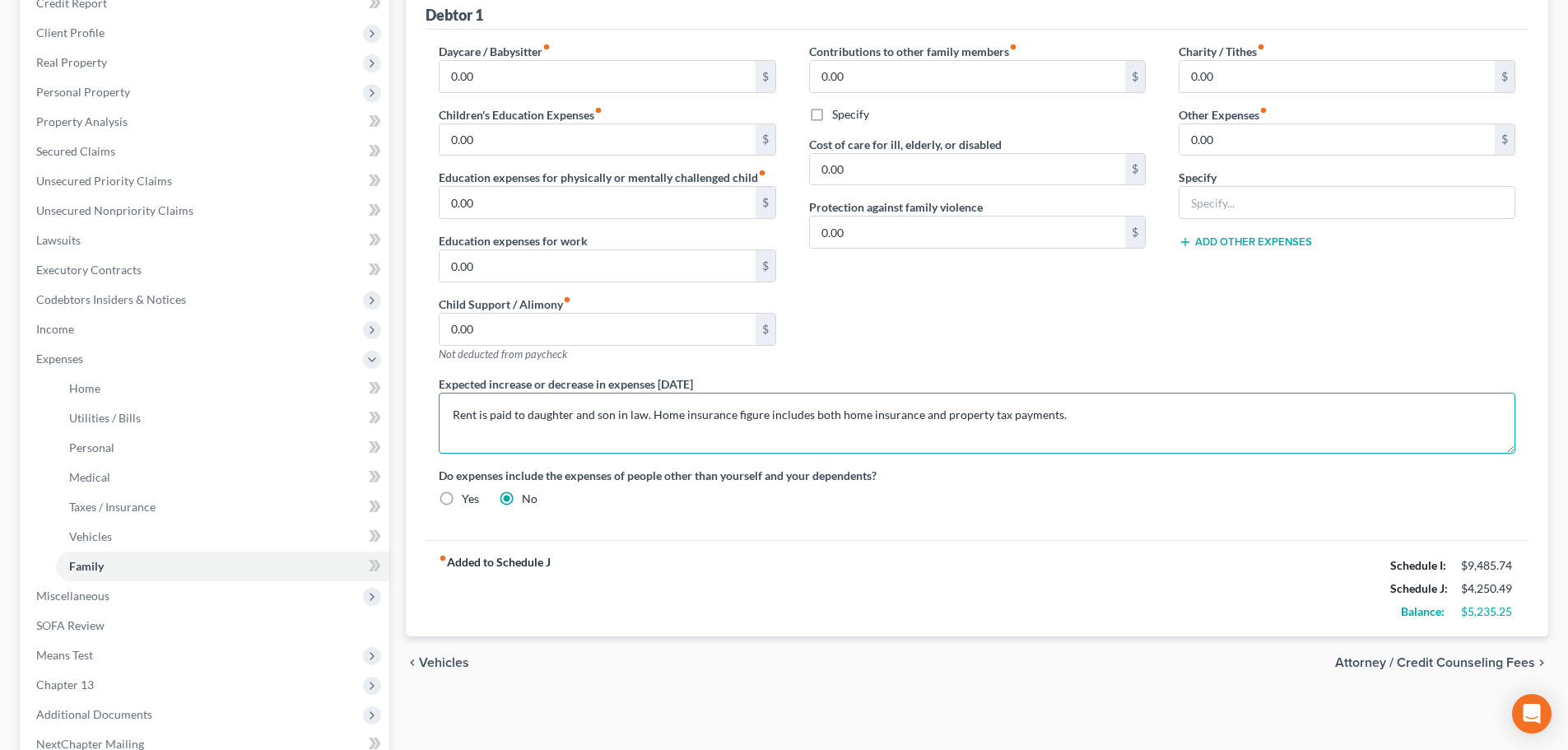
scroll to position [0, 0]
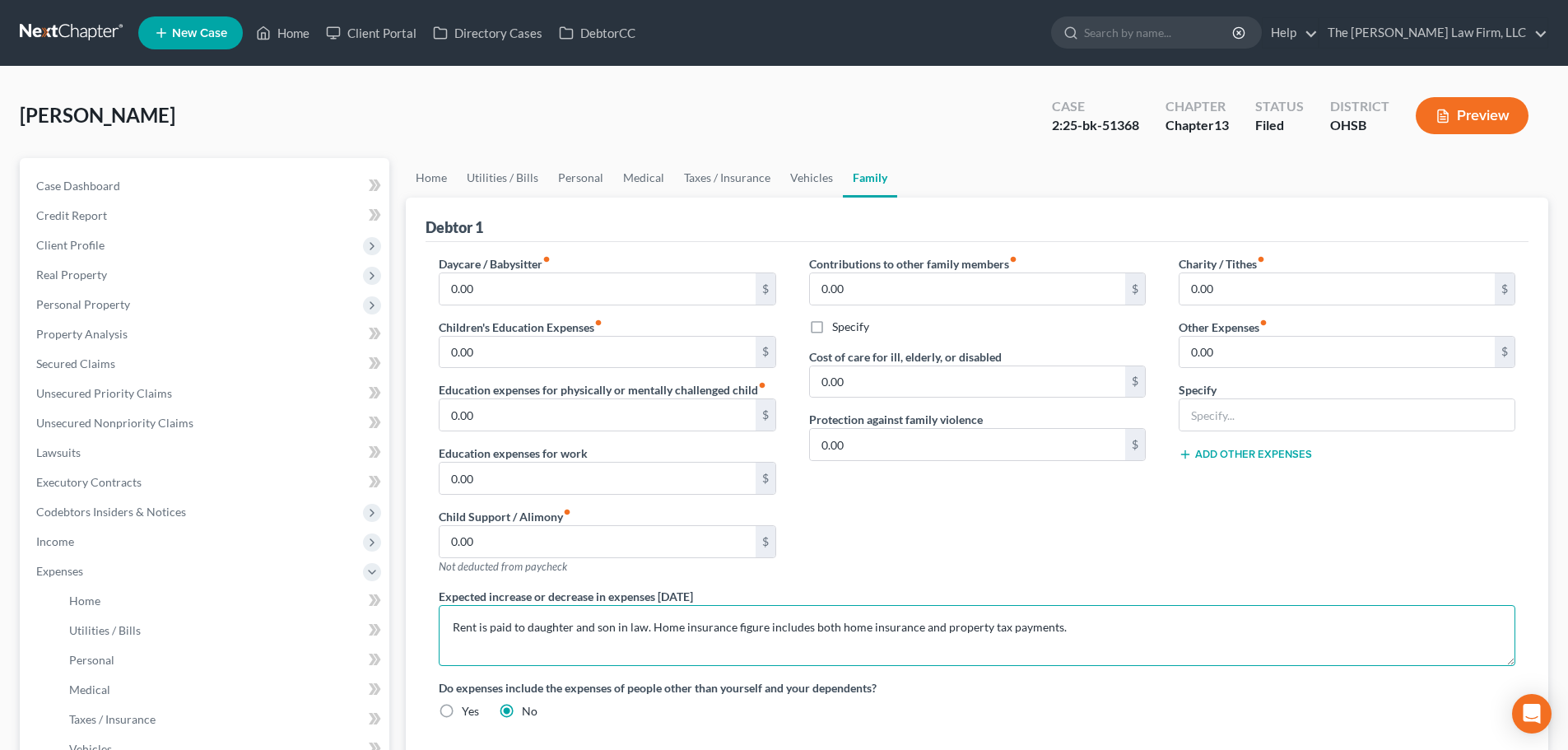
type textarea "Rent is paid to daughter and son in law. Home insurance figure includes both ho…"
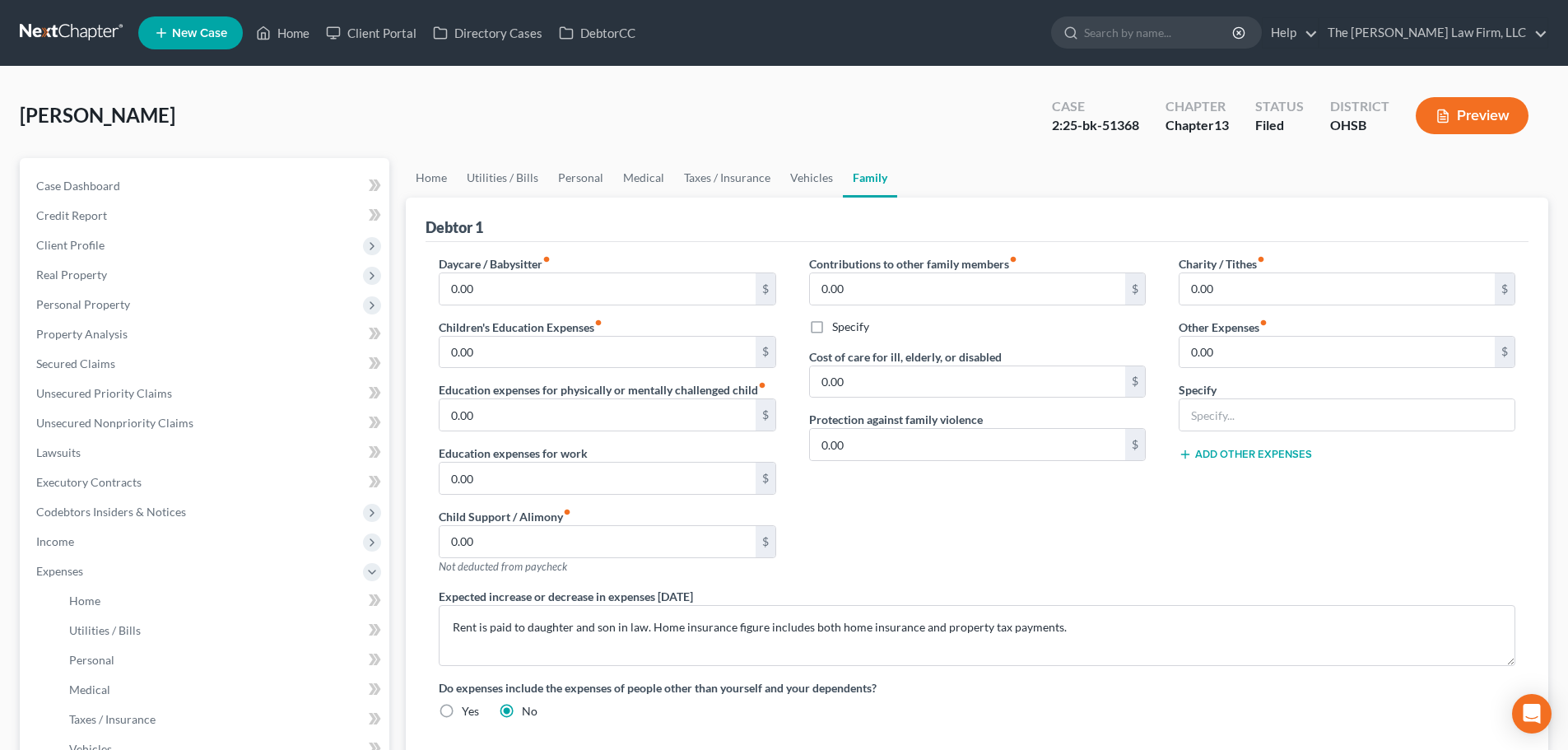
click at [939, 536] on div "Contributions to other family members fiber_manual_record 0.00 $ Specify Cost o…" at bounding box center [977, 421] width 369 height 333
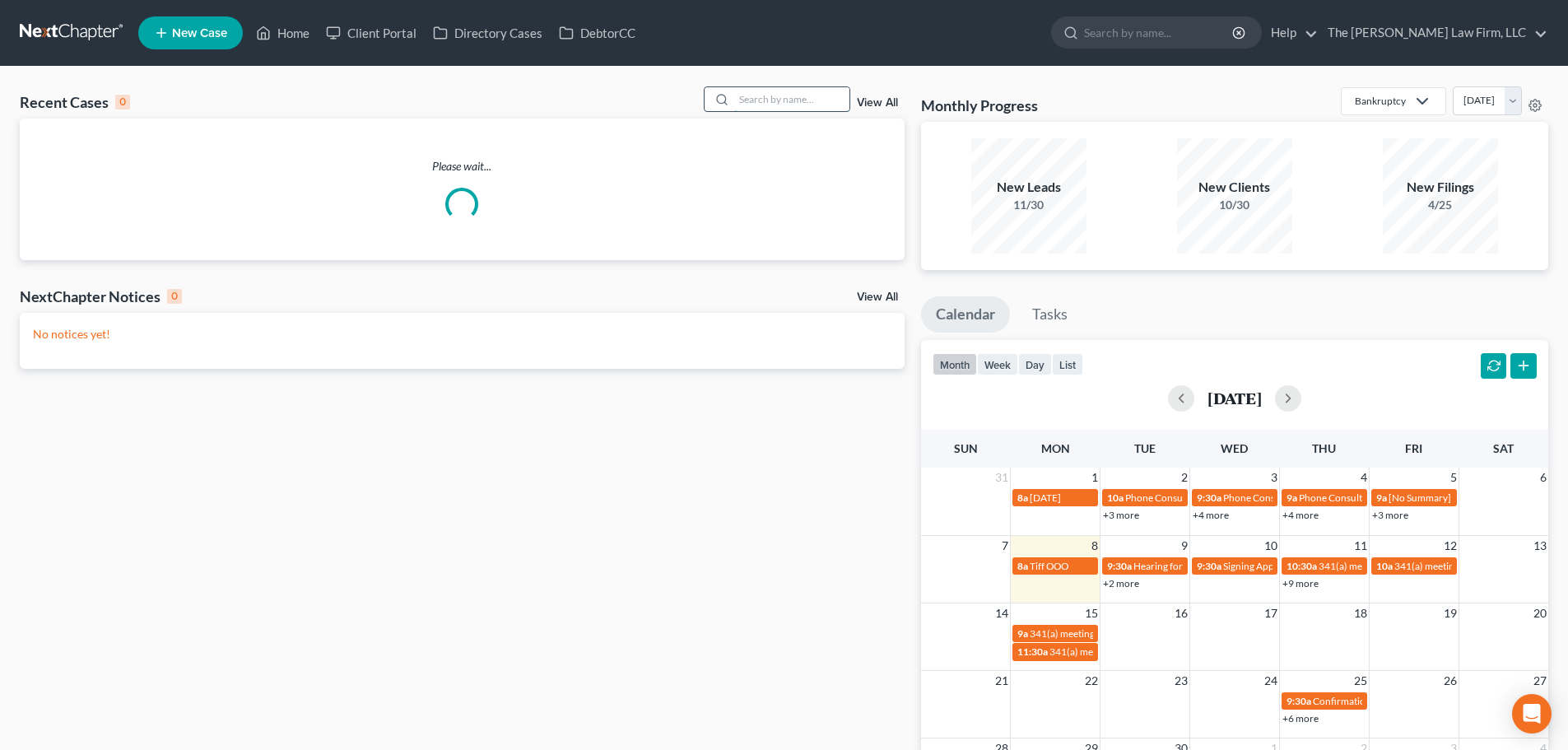
click at [757, 95] on input "search" at bounding box center [792, 99] width 115 height 24
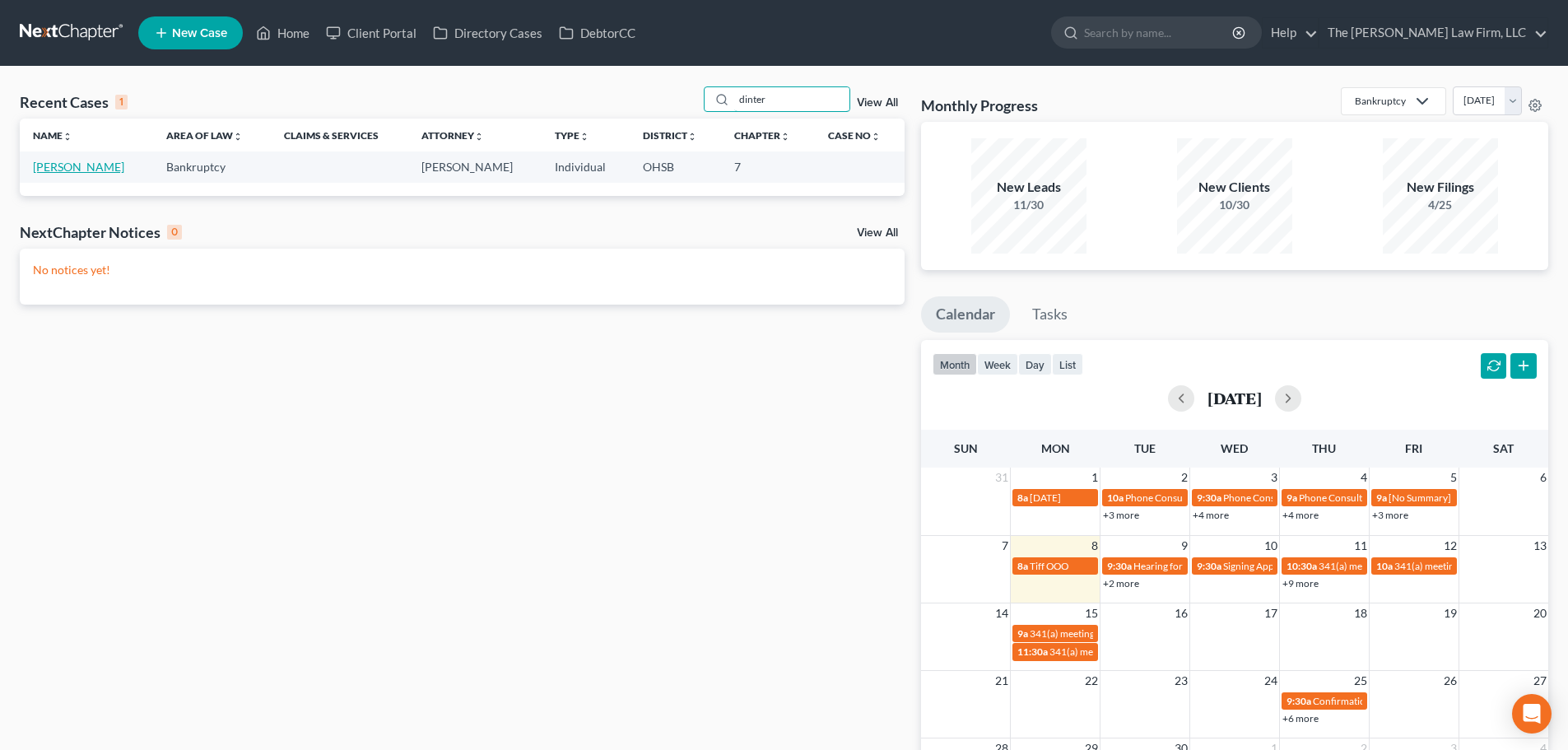
type input "dinter"
click at [84, 170] on link "Dinterman, Nicholas" at bounding box center [79, 167] width 92 height 14
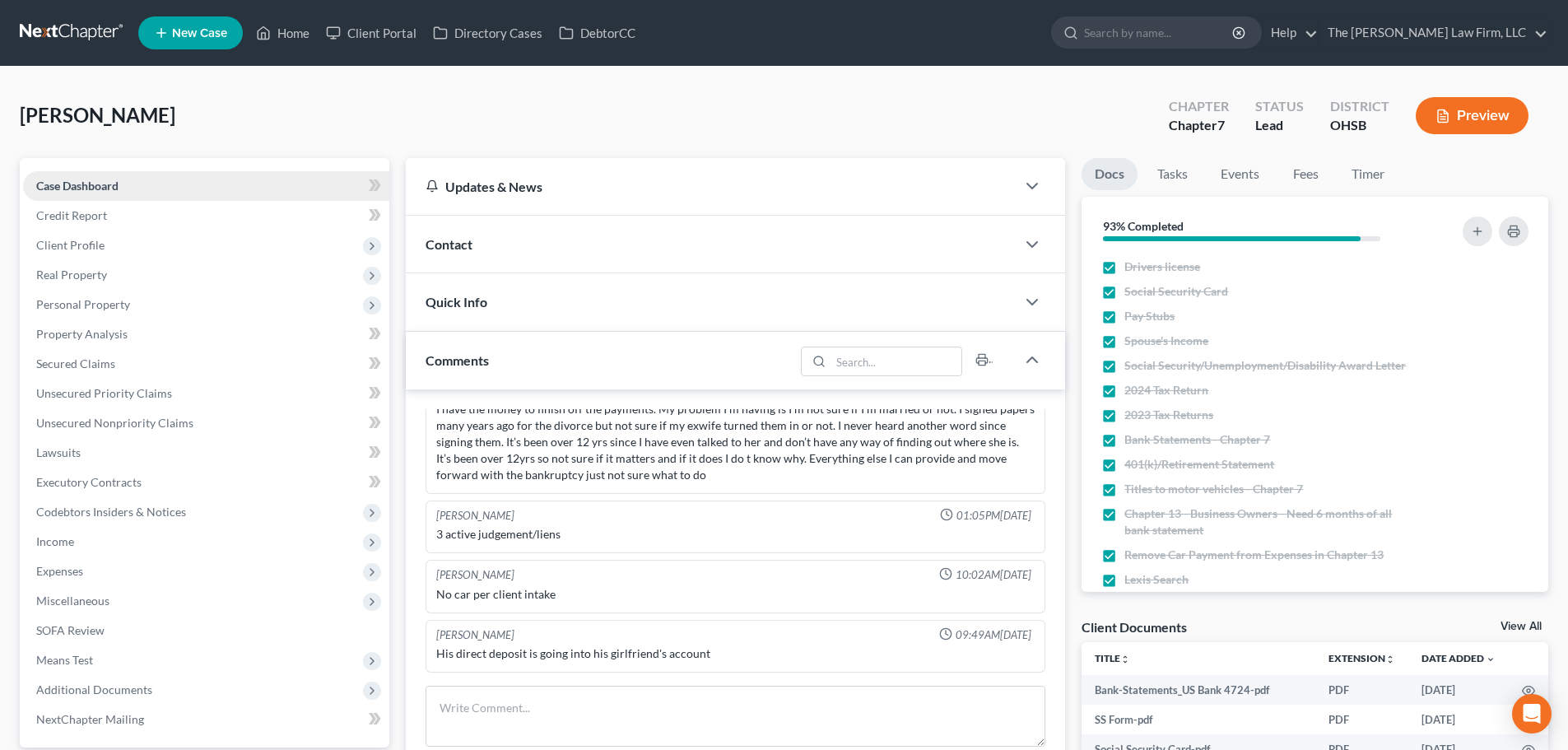
scroll to position [137, 0]
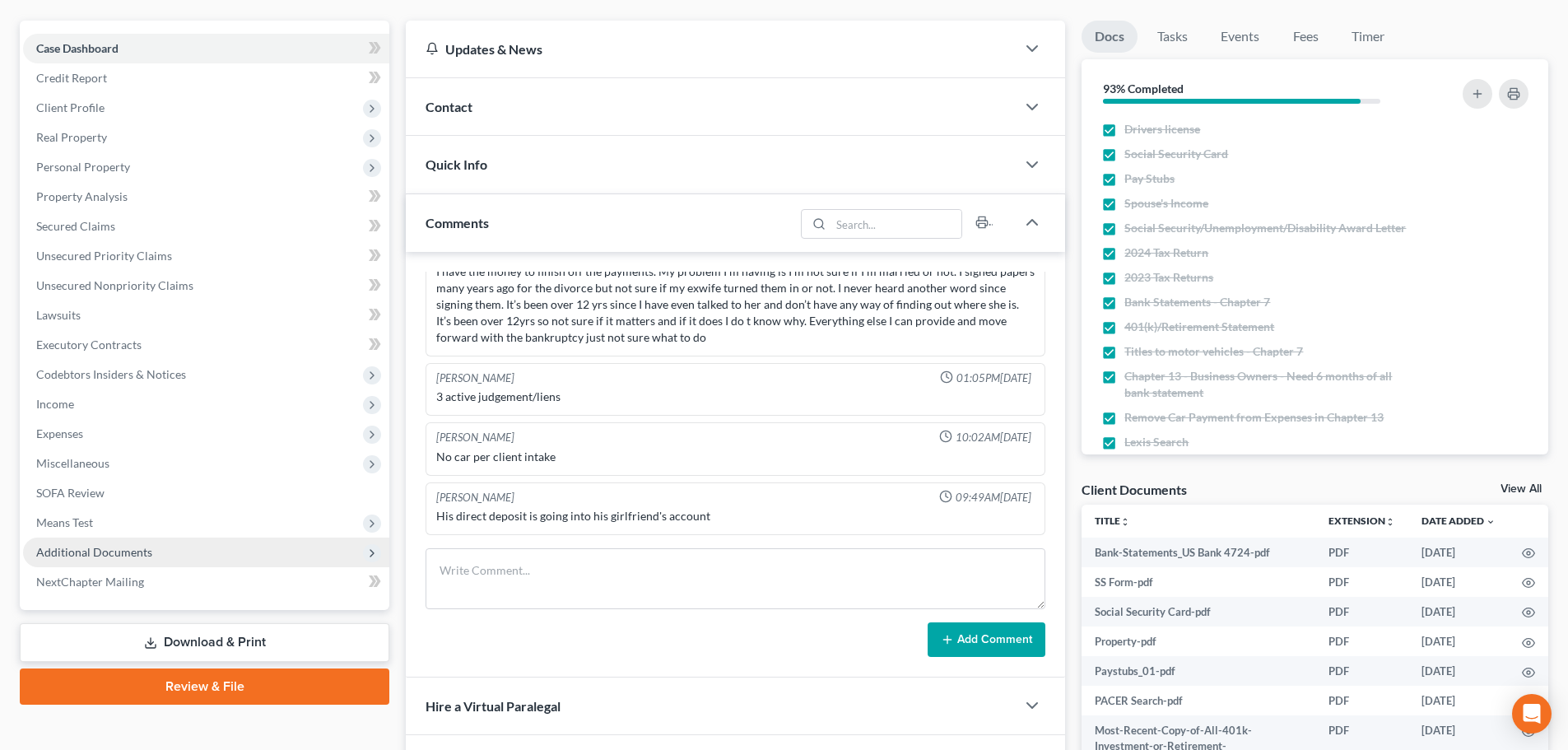
click at [104, 549] on span "Additional Documents" at bounding box center [93, 552] width 116 height 14
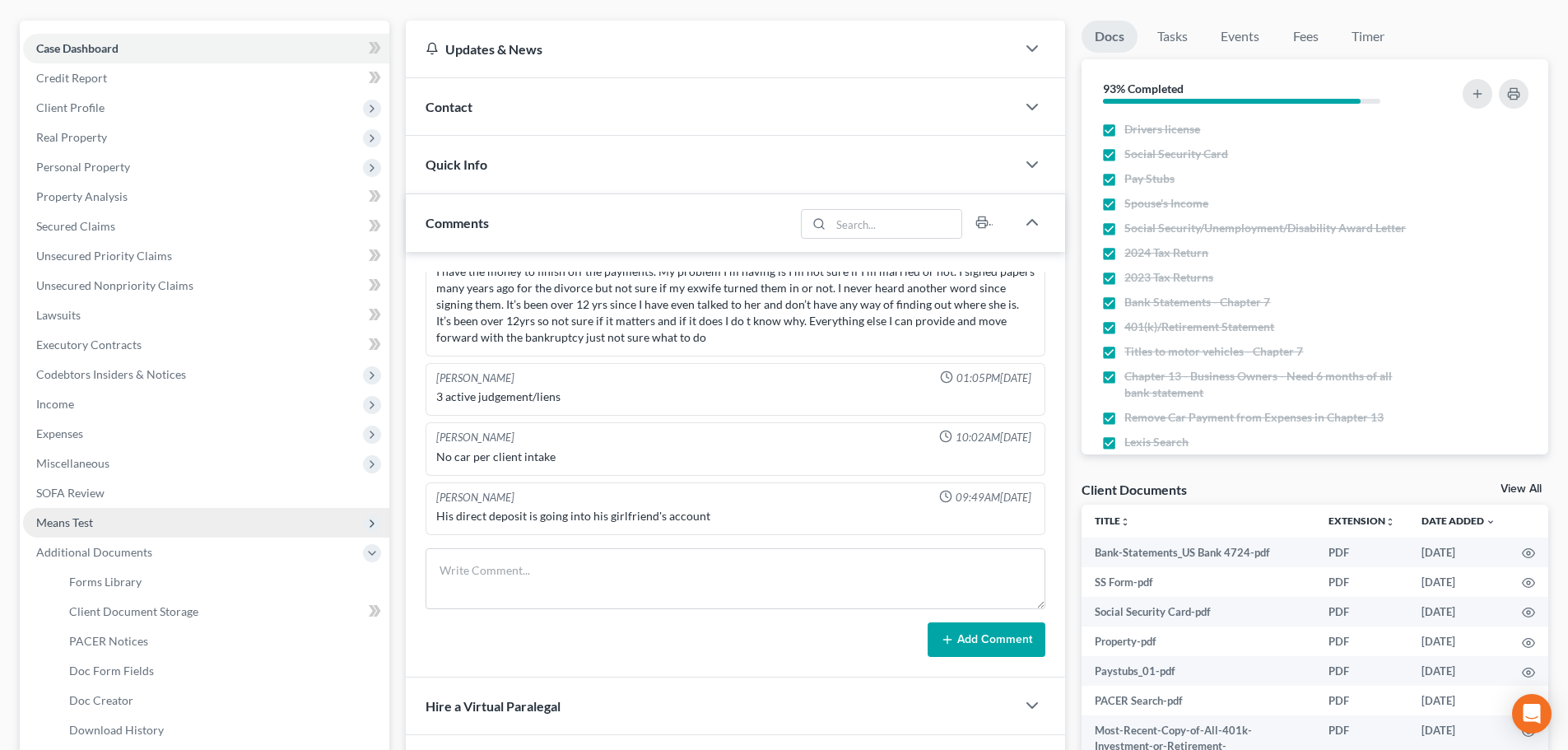
click at [94, 523] on span "Means Test" at bounding box center [205, 523] width 366 height 30
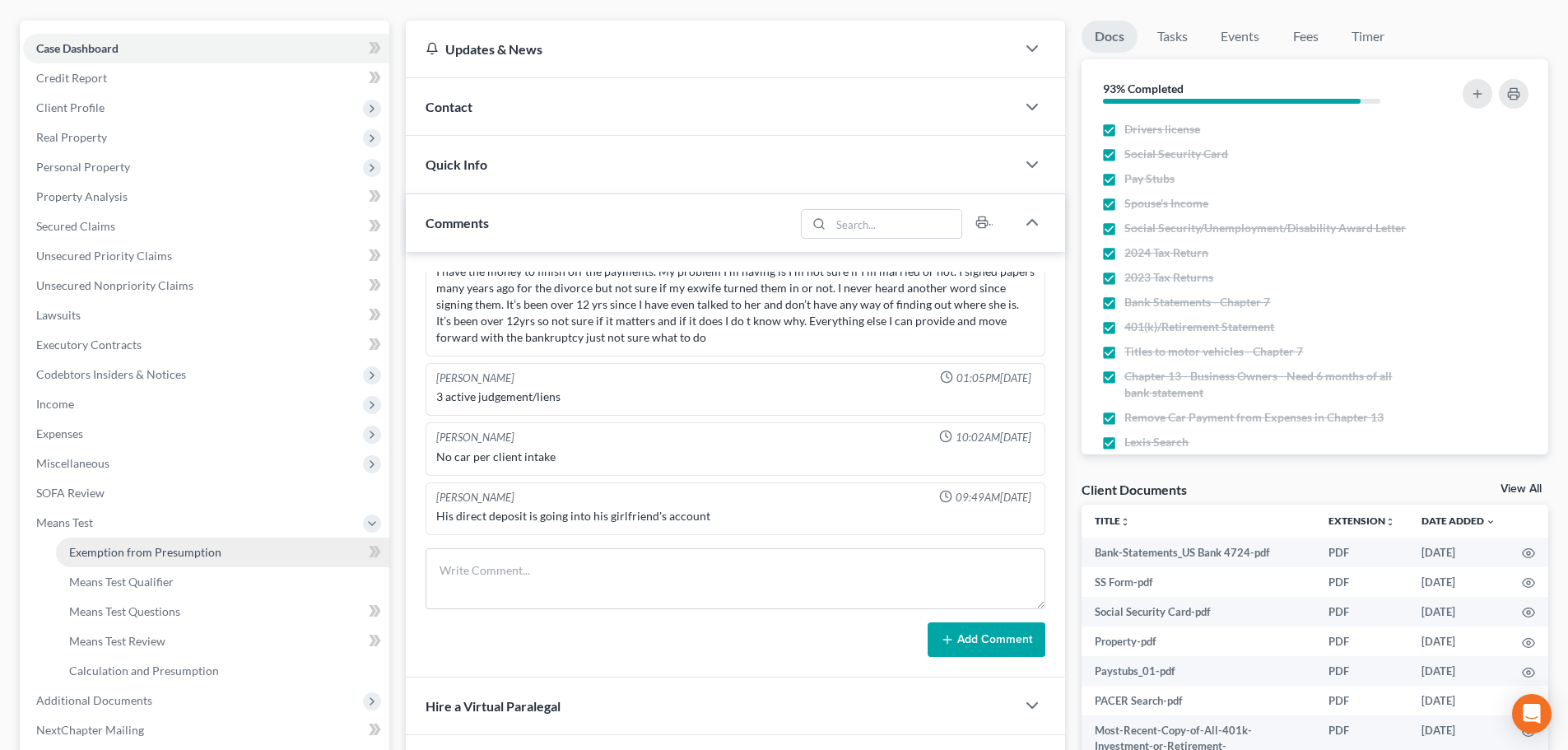
click at [107, 555] on span "Exemption from Presumption" at bounding box center [145, 552] width 152 height 14
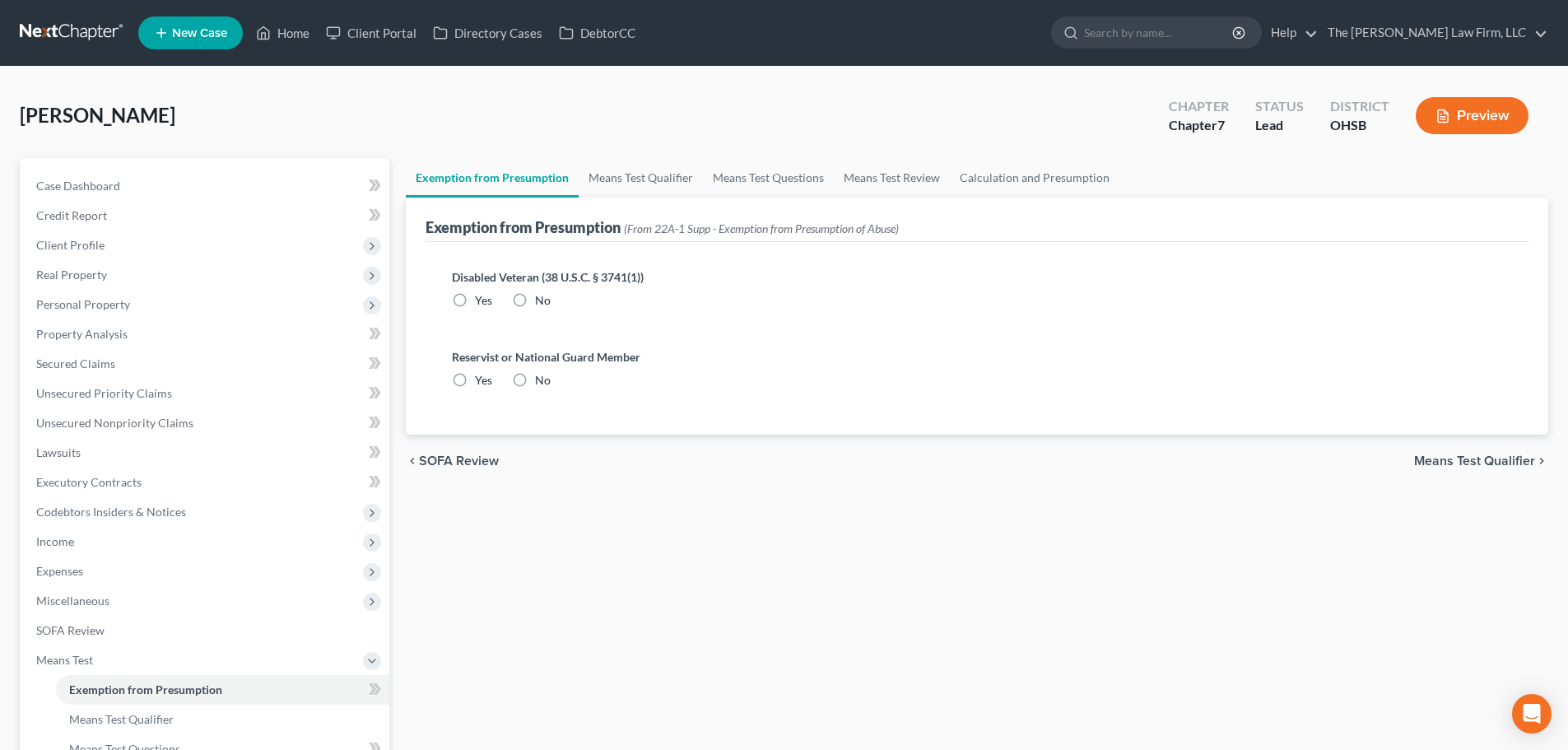
click at [535, 299] on label "No" at bounding box center [543, 300] width 16 height 17
click at [541, 299] on input "No" at bounding box center [547, 298] width 10 height 10
radio input "true"
click at [535, 385] on label "No" at bounding box center [543, 380] width 16 height 17
click at [541, 382] on input "No" at bounding box center [547, 377] width 10 height 10
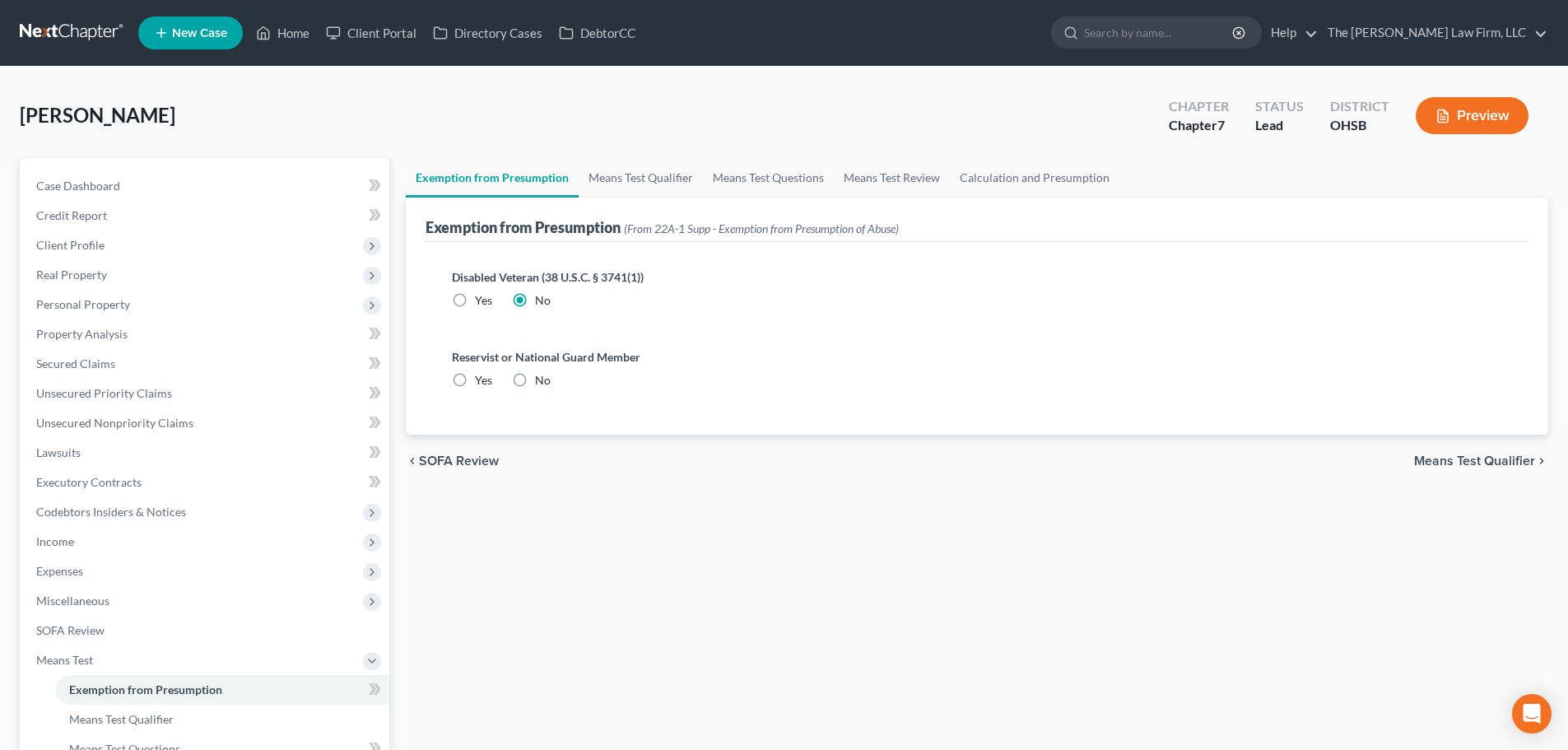
radio input "true"
click at [665, 175] on link "Means Test Qualifier" at bounding box center [641, 177] width 124 height 39
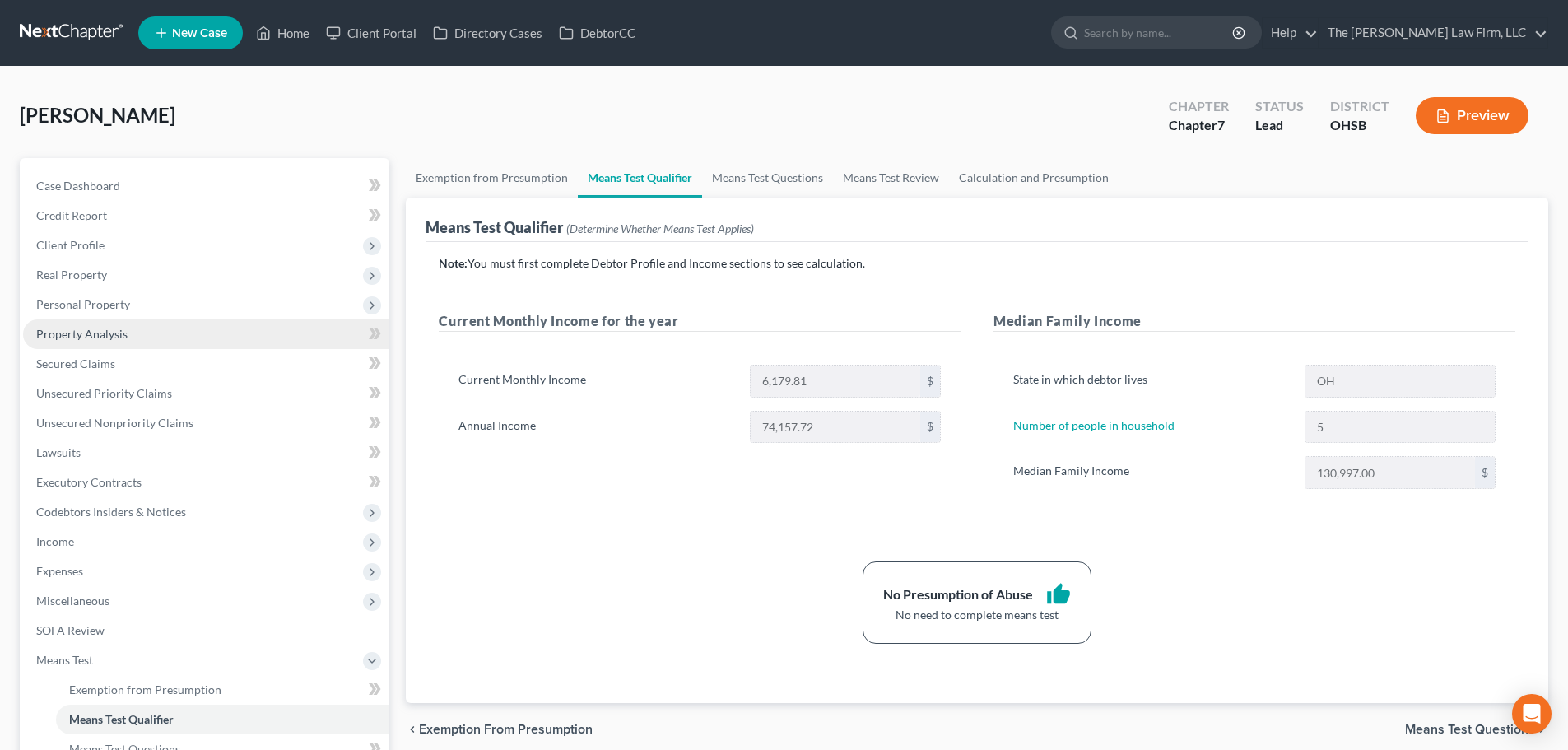
click at [110, 331] on span "Property Analysis" at bounding box center [81, 334] width 92 height 14
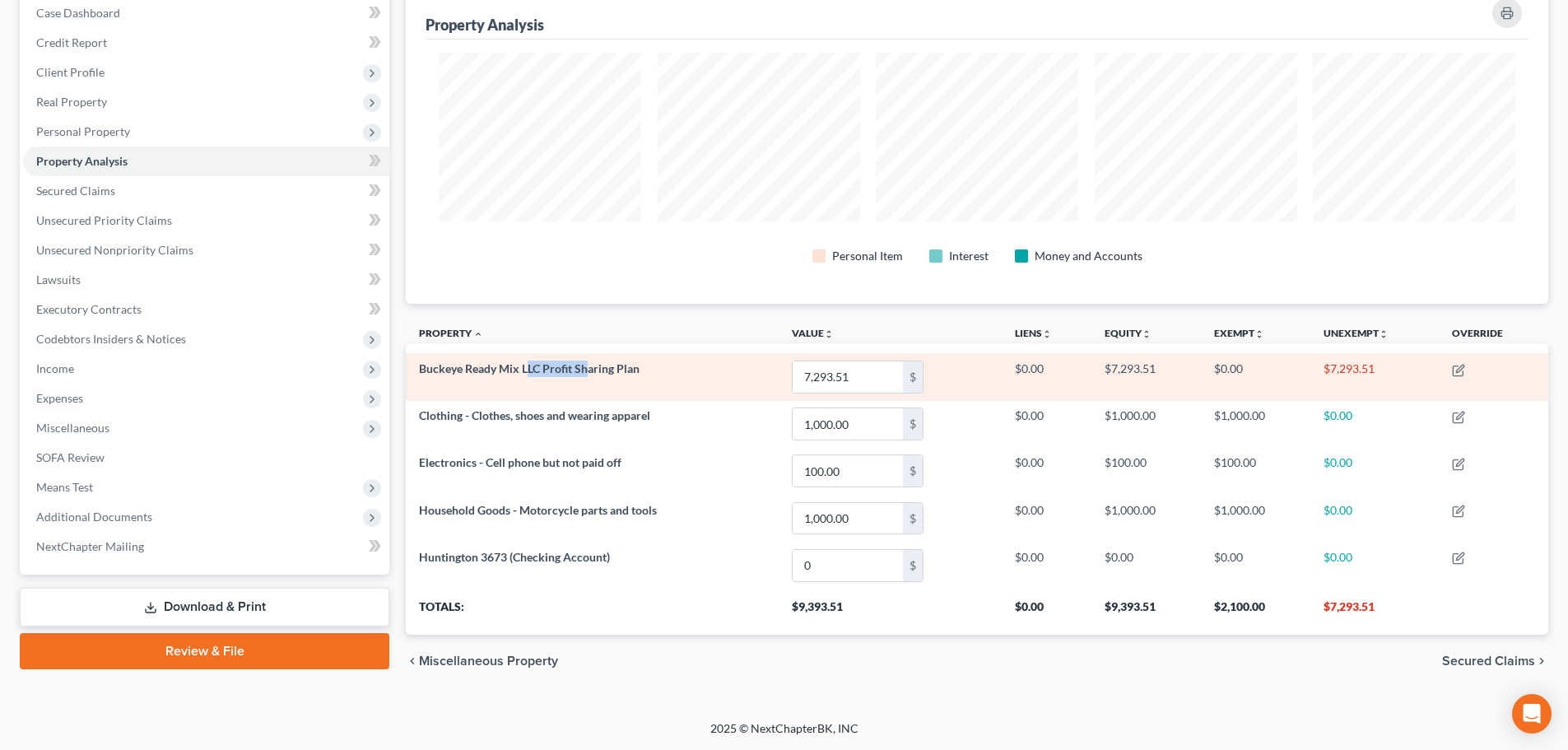
drag, startPoint x: 525, startPoint y: 362, endPoint x: 621, endPoint y: 364, distance: 96.0
click at [615, 364] on span "Buckeye Ready Mix LLC Profit Sharing Plan" at bounding box center [529, 368] width 221 height 14
click at [695, 370] on td "Buckeye Ready Mix LLC Profit Sharing Plan" at bounding box center [592, 376] width 373 height 47
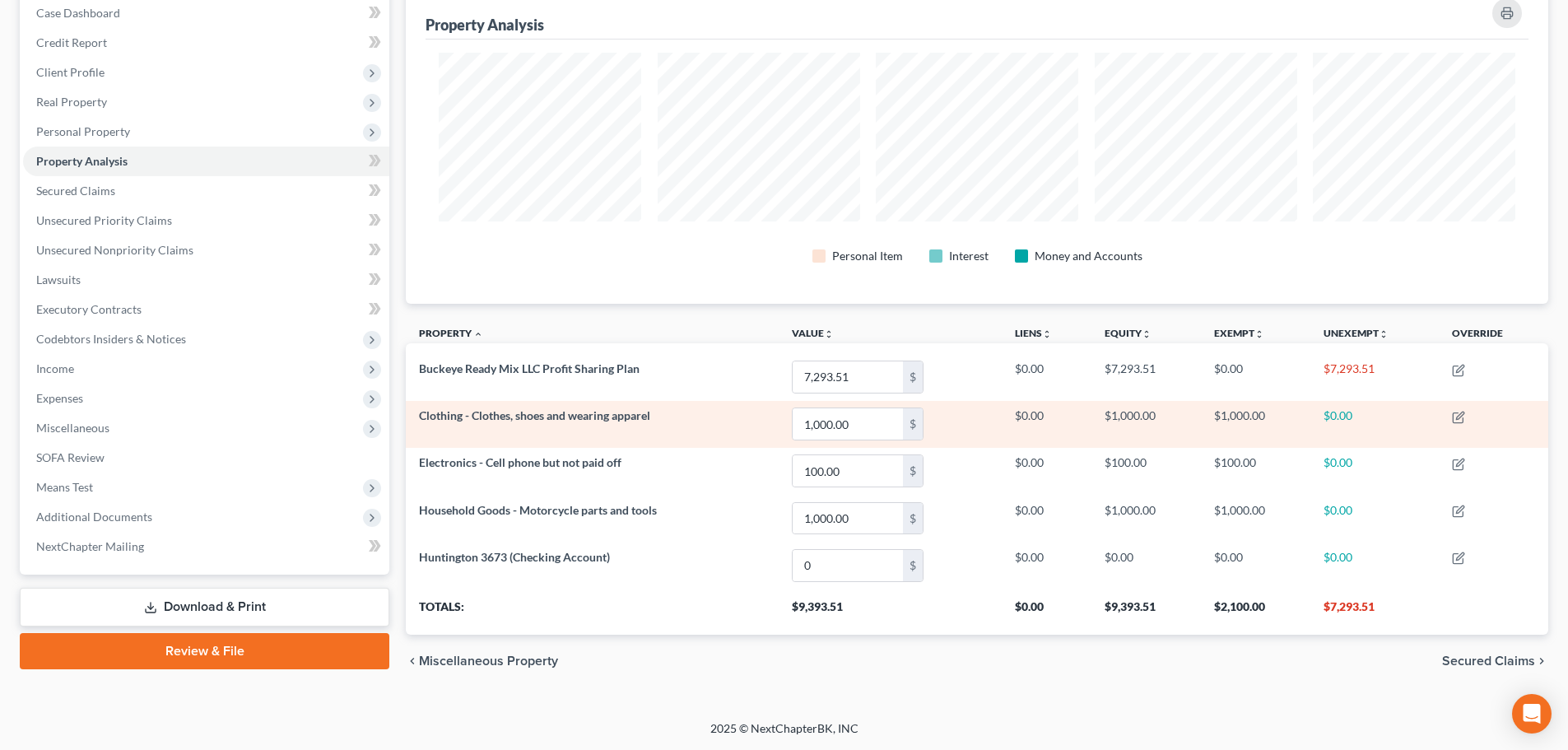
scroll to position [36, 0]
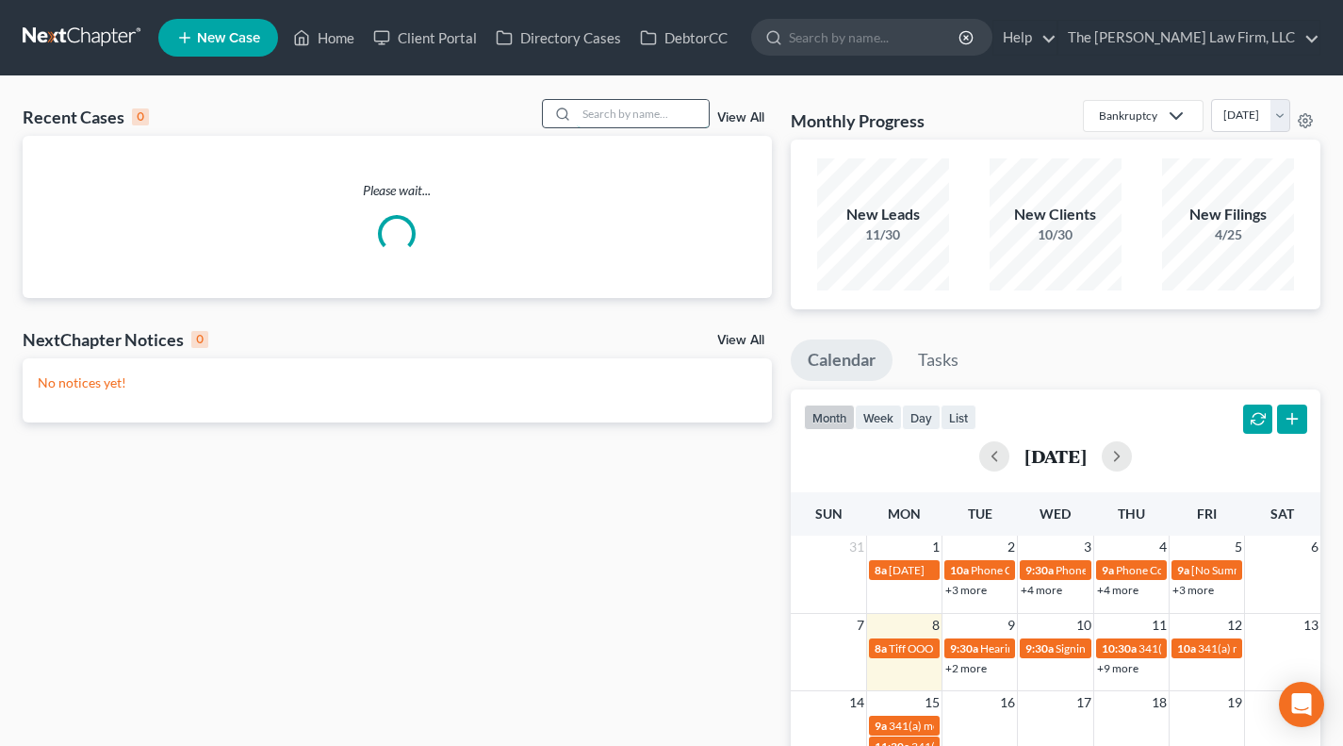
click at [644, 119] on input "search" at bounding box center [643, 113] width 132 height 27
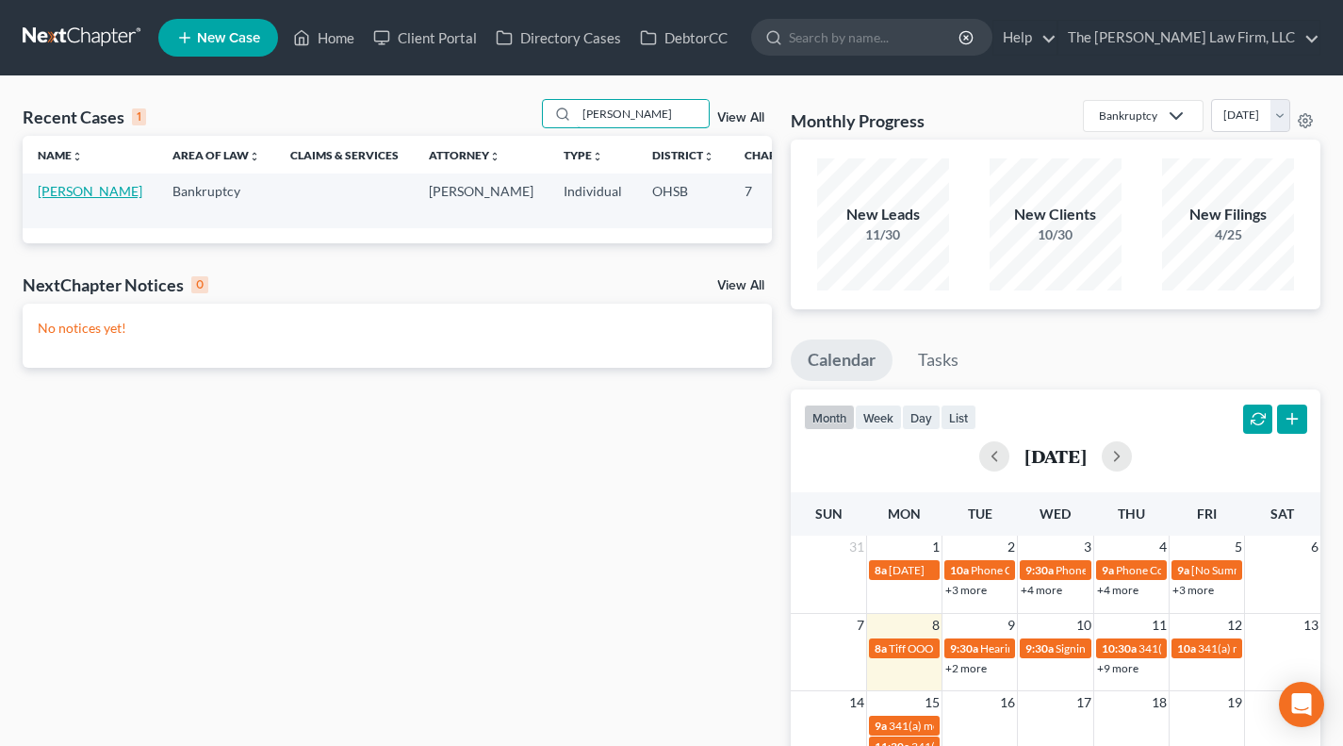
type input "[PERSON_NAME]"
click at [53, 198] on link "[PERSON_NAME]" at bounding box center [90, 191] width 105 height 16
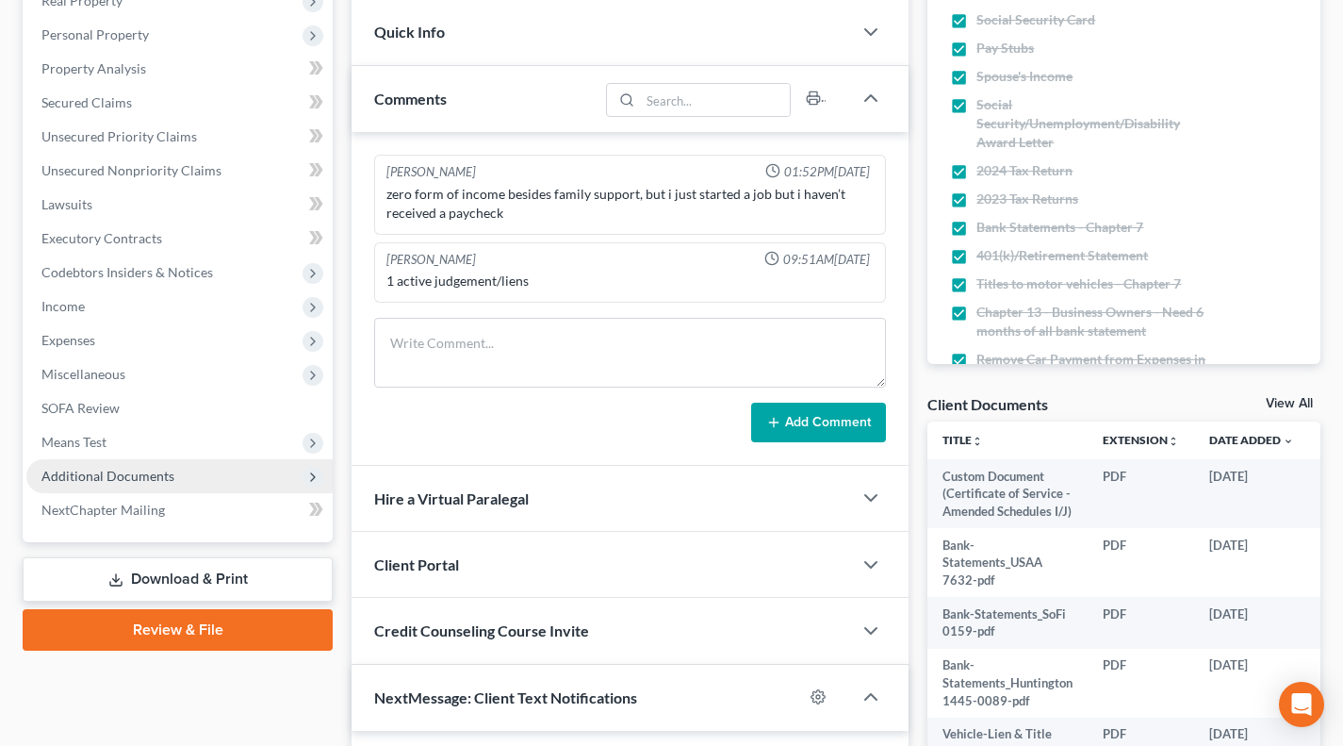
scroll to position [528, 0]
click at [130, 478] on span "Additional Documents" at bounding box center [107, 476] width 133 height 16
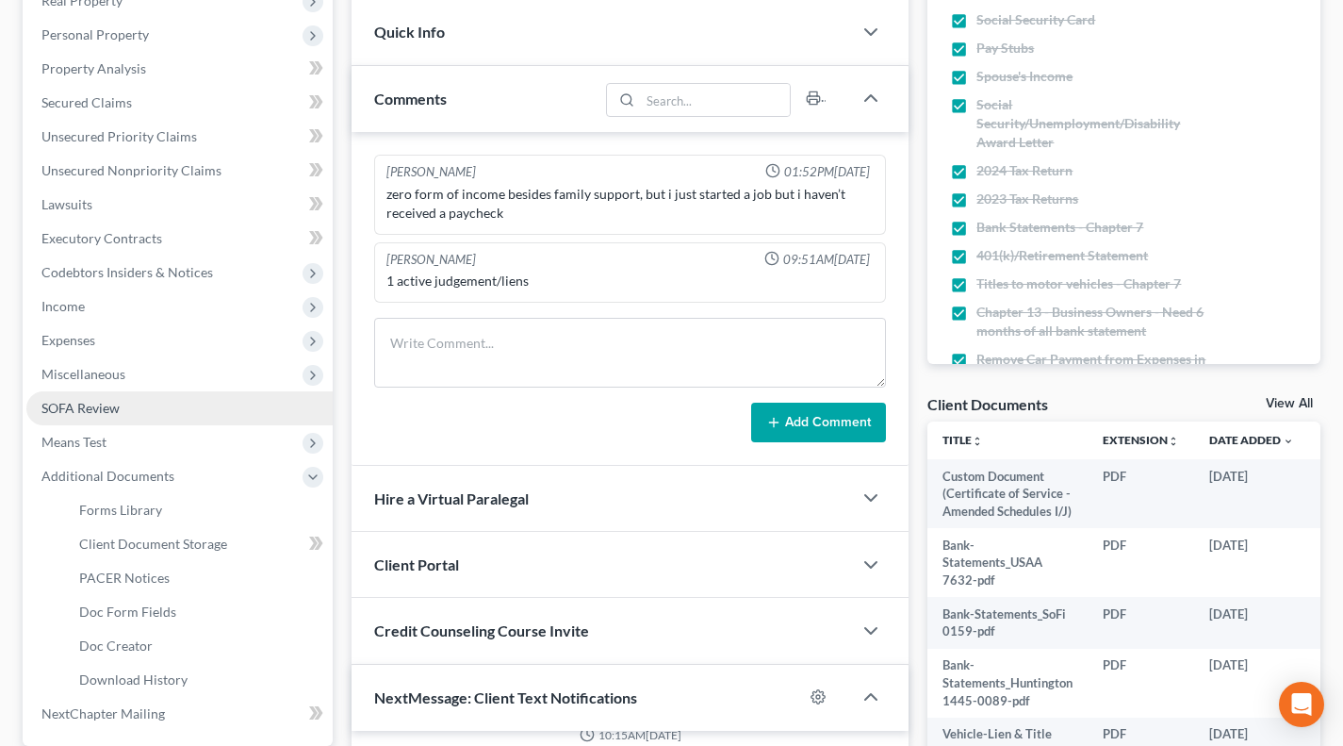
click at [107, 413] on span "SOFA Review" at bounding box center [80, 408] width 78 height 16
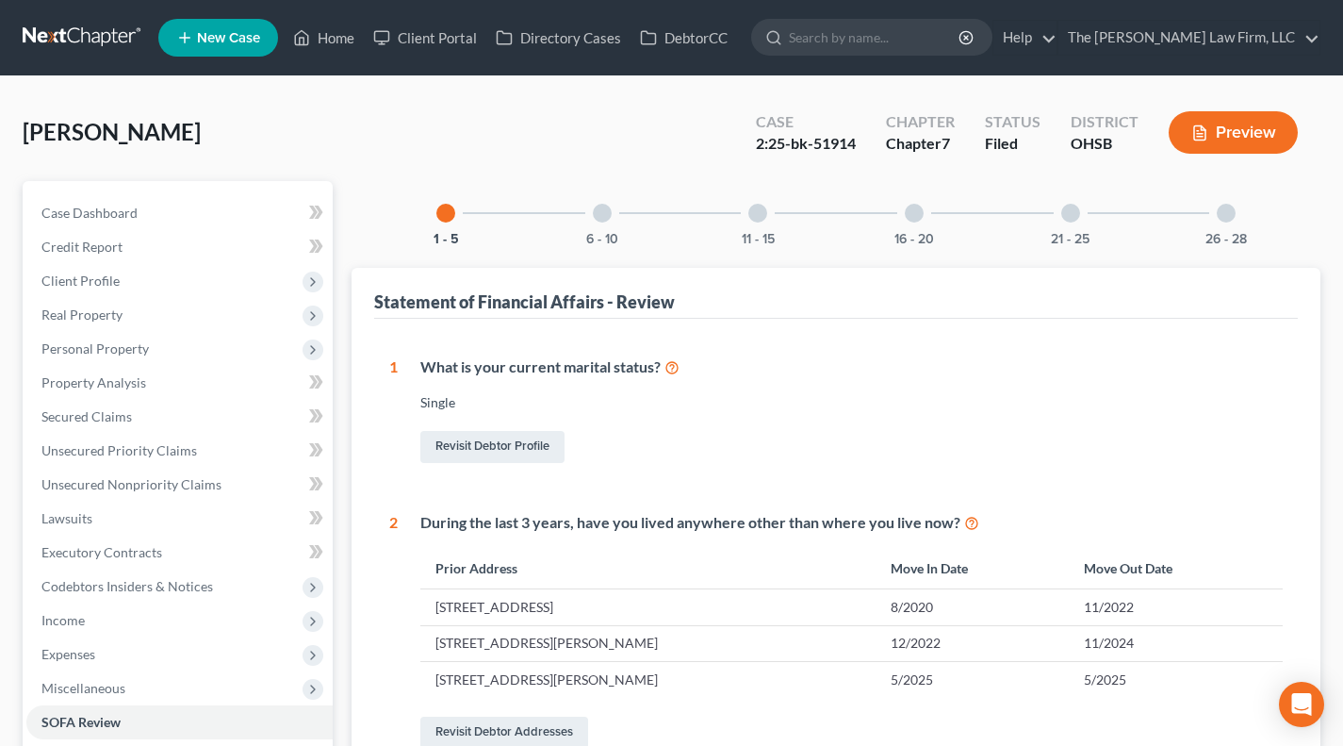
click at [608, 223] on div "6 - 10" at bounding box center [602, 213] width 64 height 64
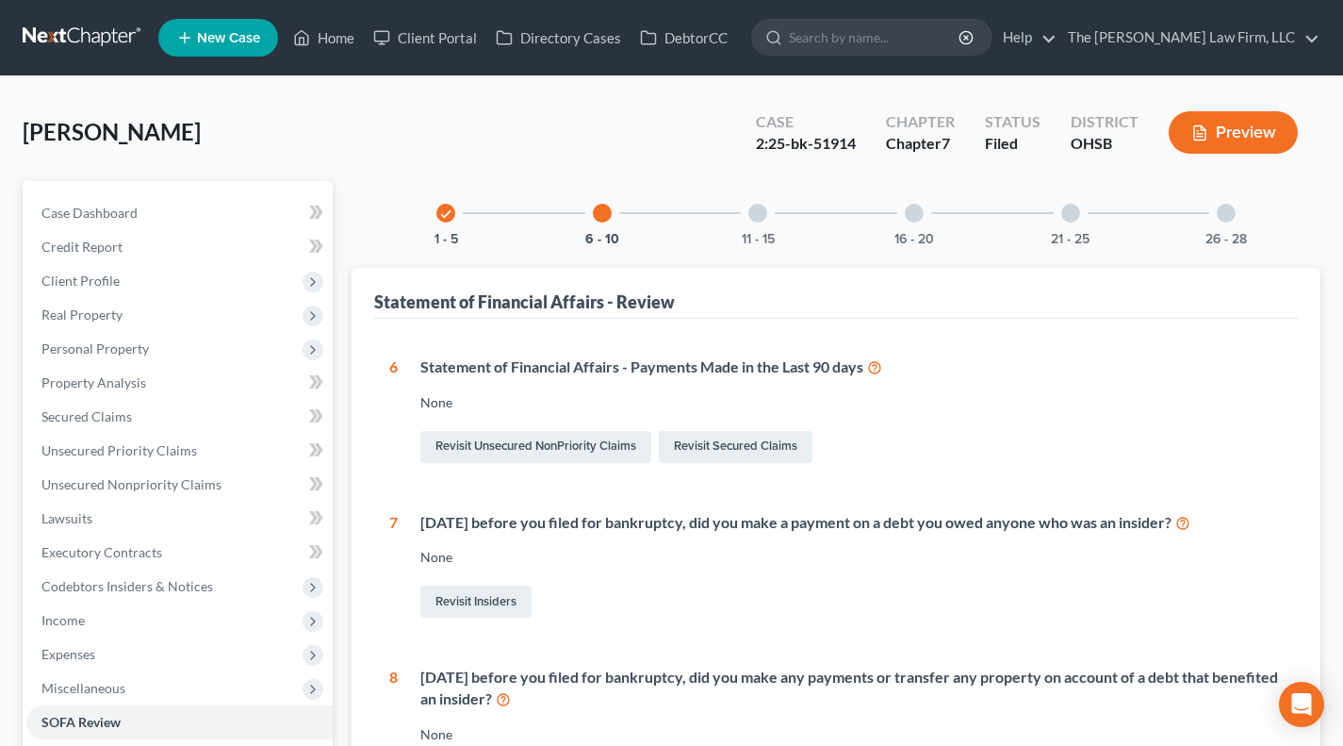
click at [753, 223] on div "11 - 15" at bounding box center [758, 213] width 64 height 64
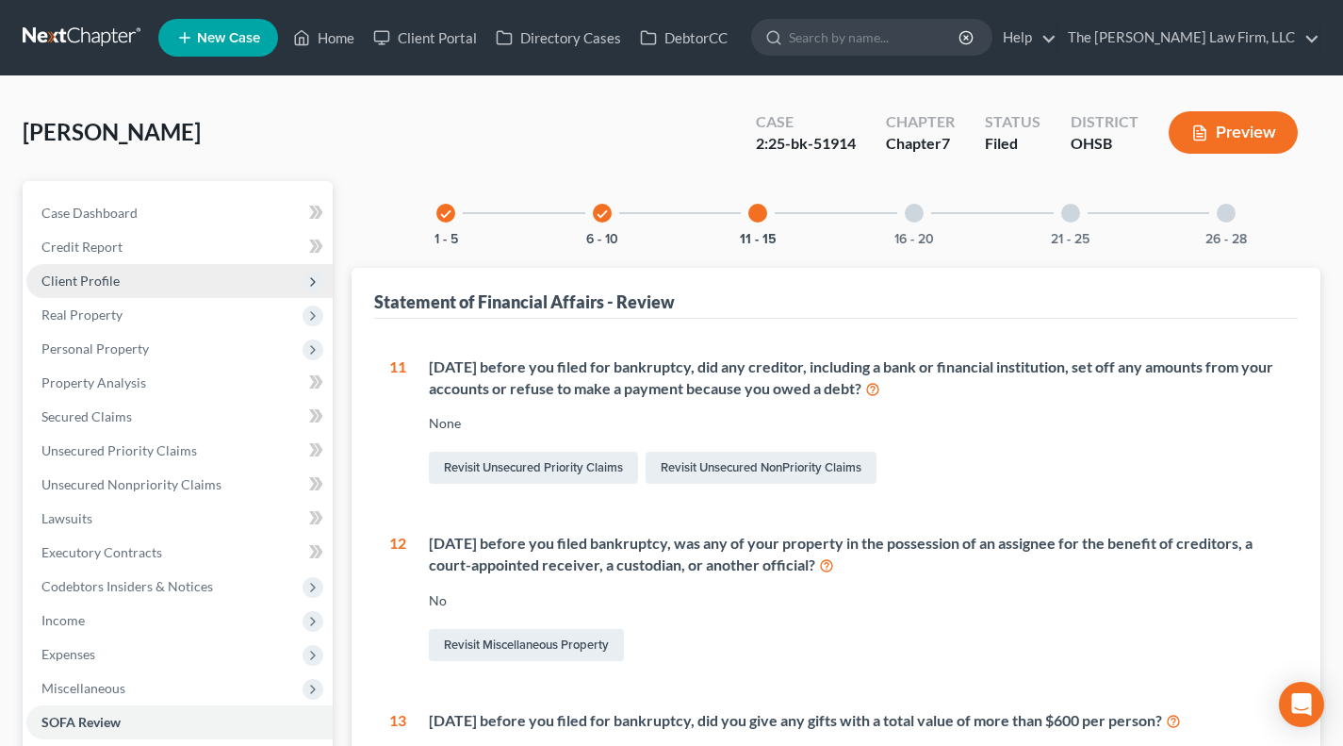
click at [98, 264] on span "Client Profile" at bounding box center [179, 281] width 306 height 34
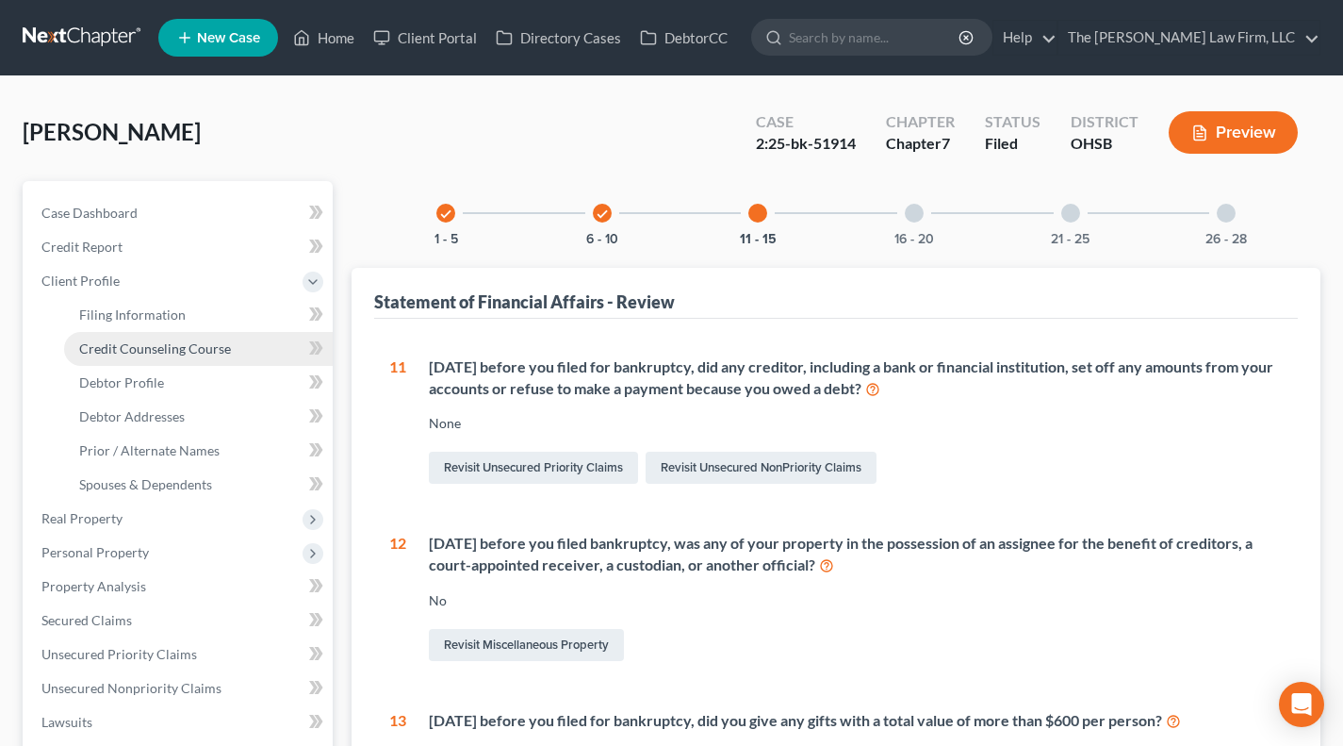
click at [119, 352] on span "Credit Counseling Course" at bounding box center [155, 348] width 152 height 16
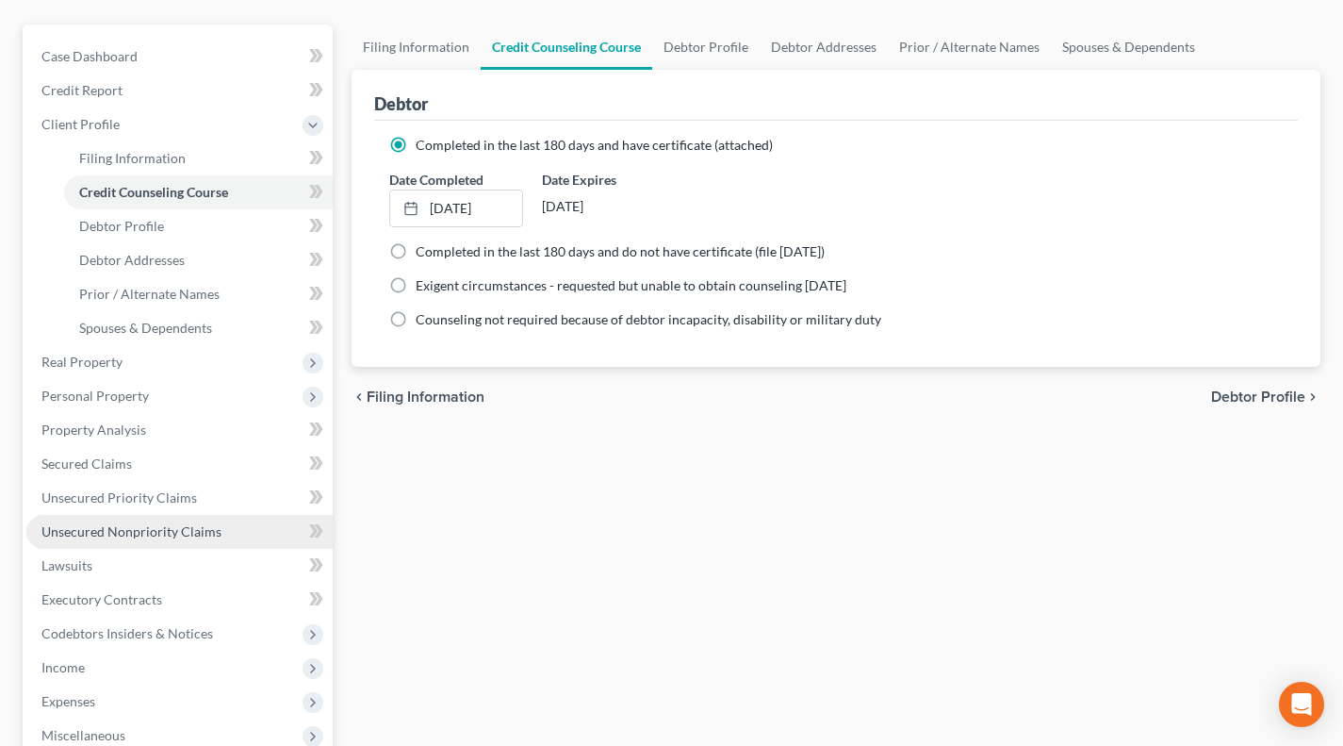
click at [189, 537] on span "Unsecured Nonpriority Claims" at bounding box center [131, 531] width 180 height 16
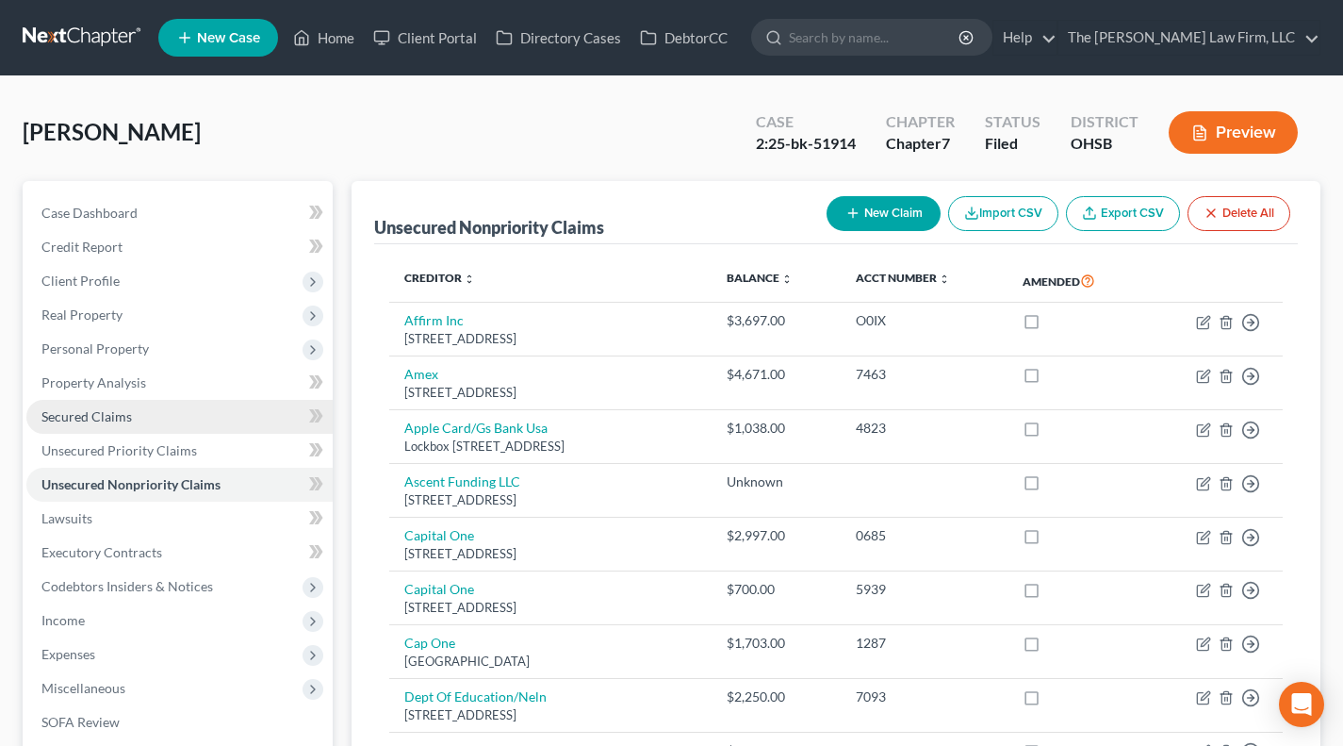
click at [103, 404] on link "Secured Claims" at bounding box center [179, 417] width 306 height 34
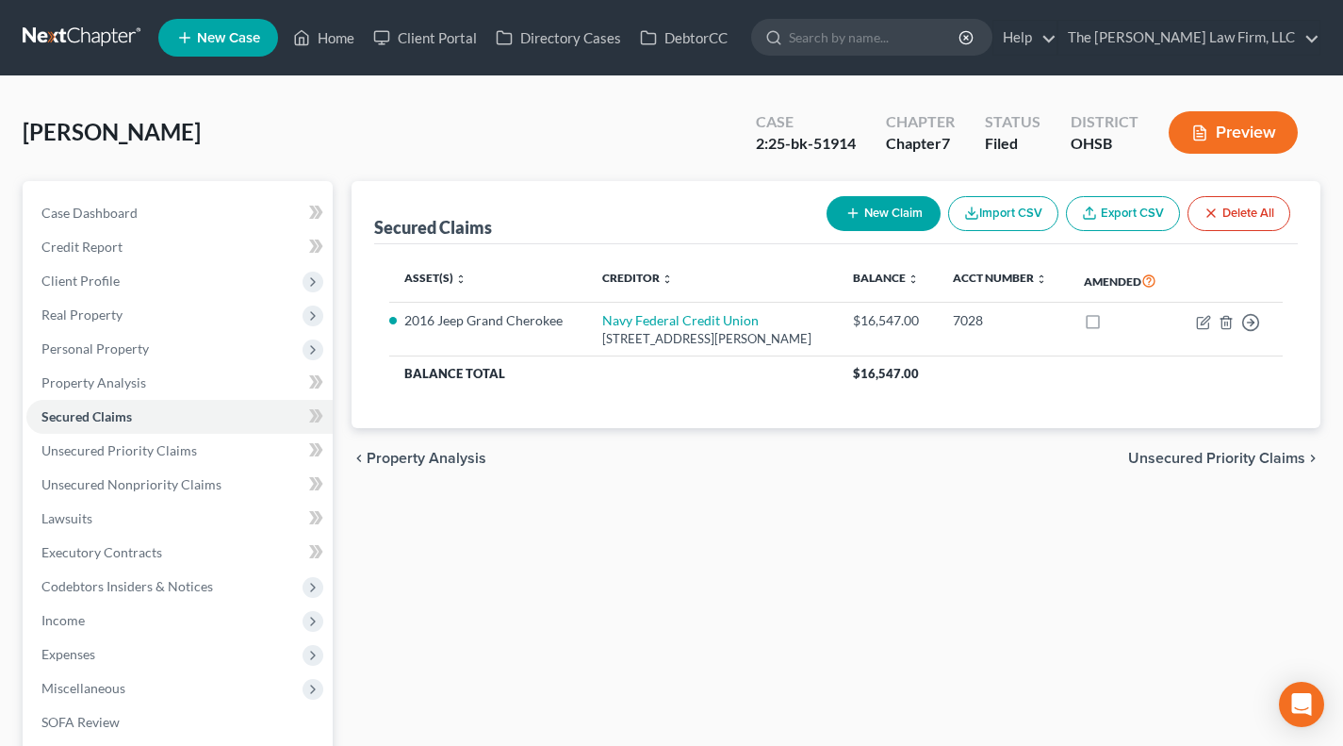
click at [385, 227] on div "Secured Claims" at bounding box center [433, 227] width 118 height 23
click at [578, 228] on div "Secured Claims New Claim Import CSV Export CSV Delete All" at bounding box center [836, 212] width 924 height 63
click at [842, 139] on div "2:25-bk-51914" at bounding box center [806, 144] width 100 height 22
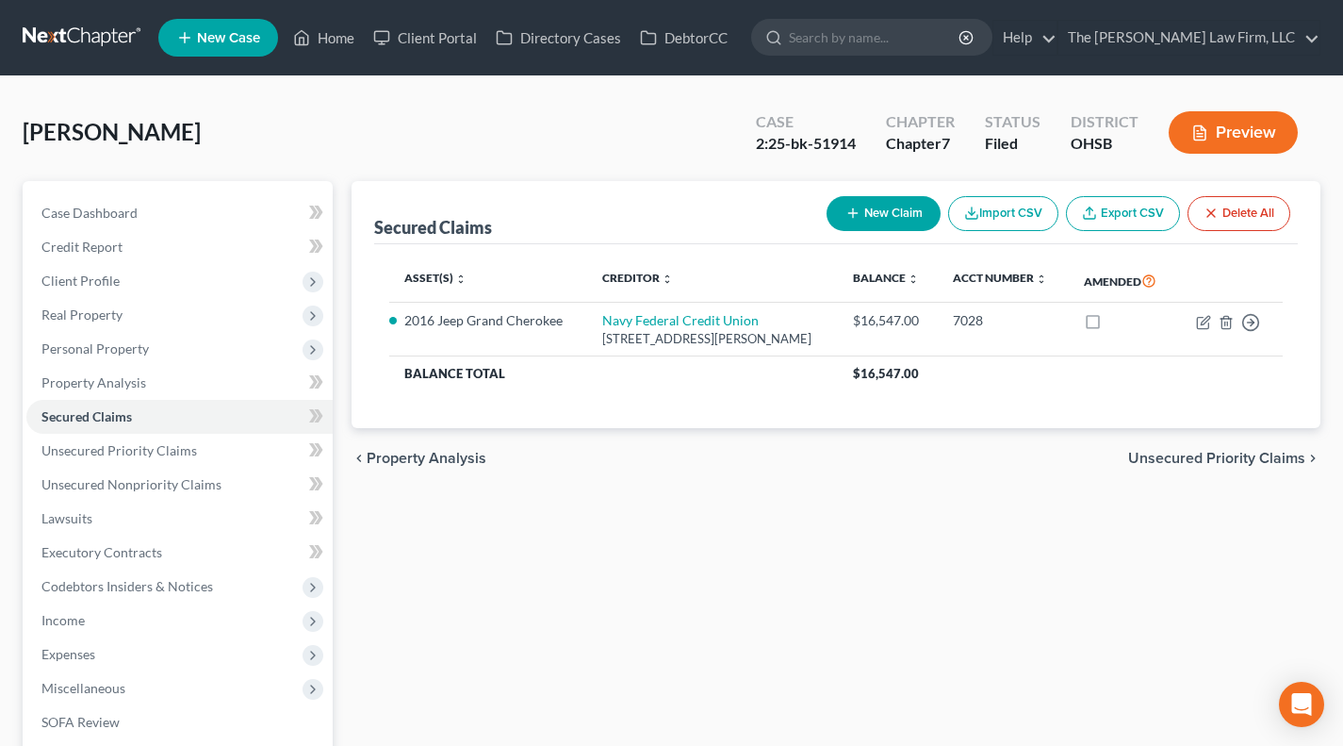
click at [618, 146] on div "[PERSON_NAME] Upgraded Case 2:25-bk-51914 Chapter Chapter 7 Status Filed Distri…" at bounding box center [672, 140] width 1298 height 82
click at [847, 143] on div "2:25-bk-51914" at bounding box center [806, 144] width 100 height 22
click at [590, 123] on div "Lowry, Billy Upgraded Case 2:25-bk-51914 Chapter Chapter 7 Status Filed Distric…" at bounding box center [672, 140] width 1298 height 82
click at [698, 141] on div "Lowry, Billy Upgraded Case 2:25-bk-51914 Chapter Chapter 7 Status Filed Distric…" at bounding box center [672, 140] width 1298 height 82
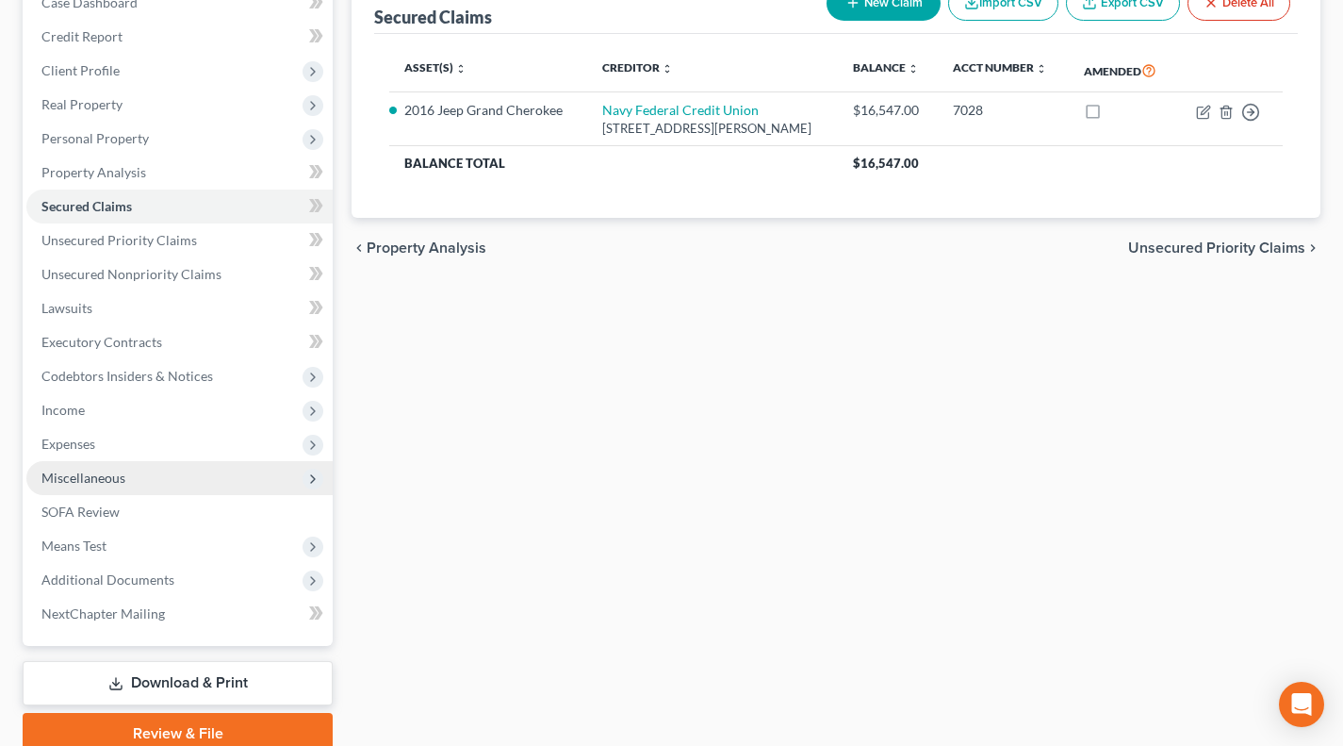
scroll to position [288, 0]
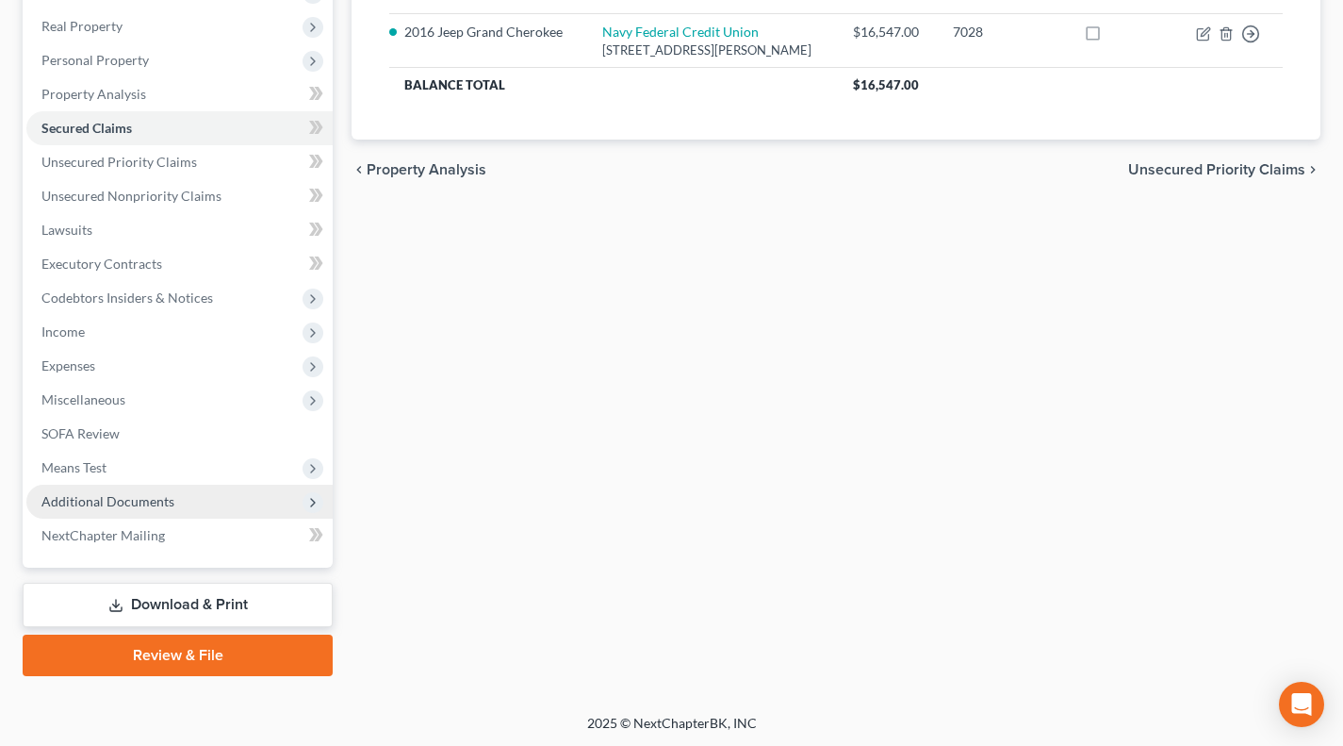
click at [197, 499] on span "Additional Documents" at bounding box center [179, 501] width 306 height 34
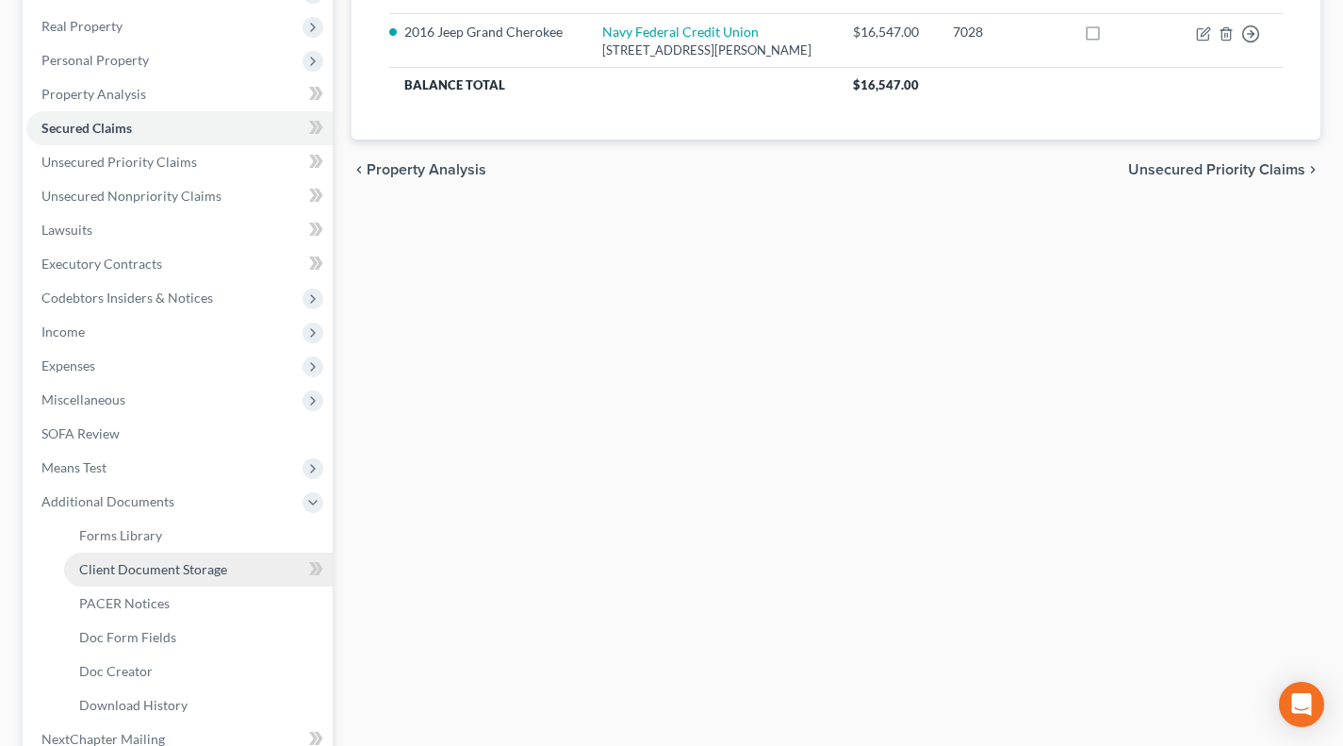
click at [159, 573] on span "Client Document Storage" at bounding box center [153, 569] width 148 height 16
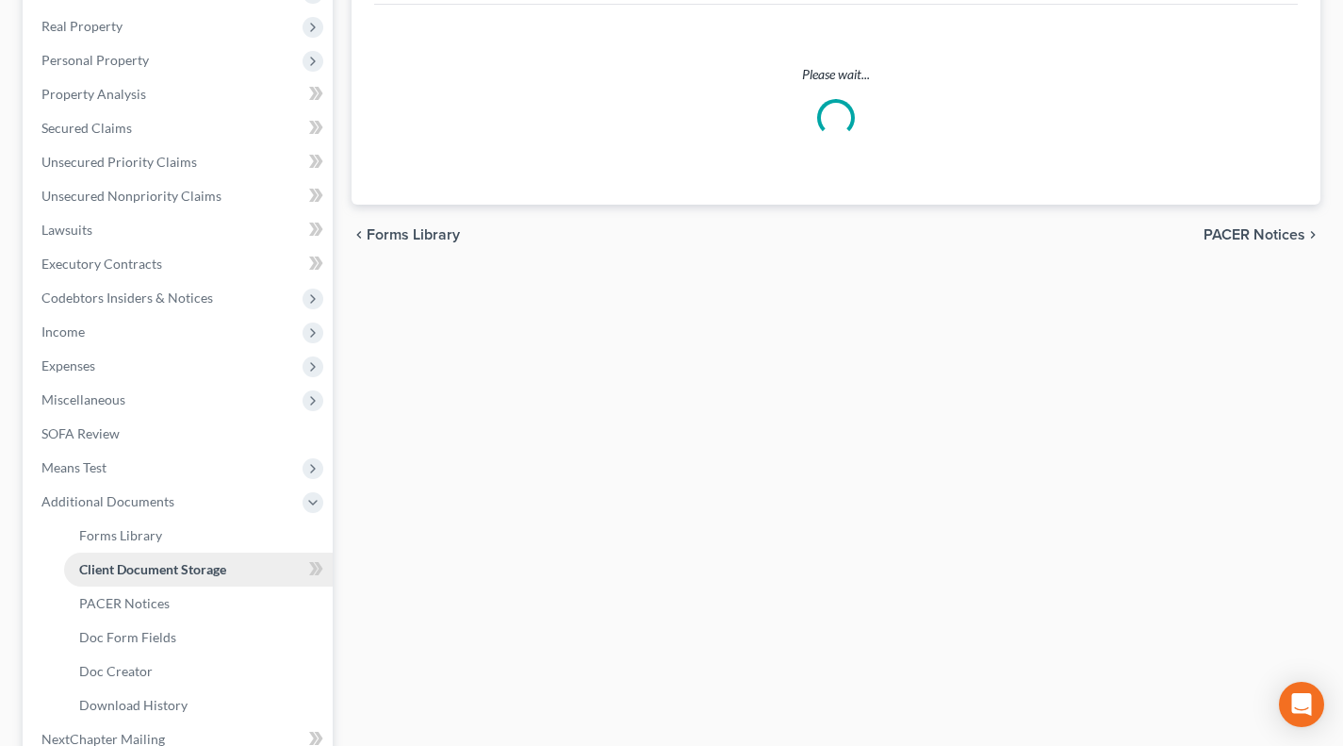
scroll to position [240, 0]
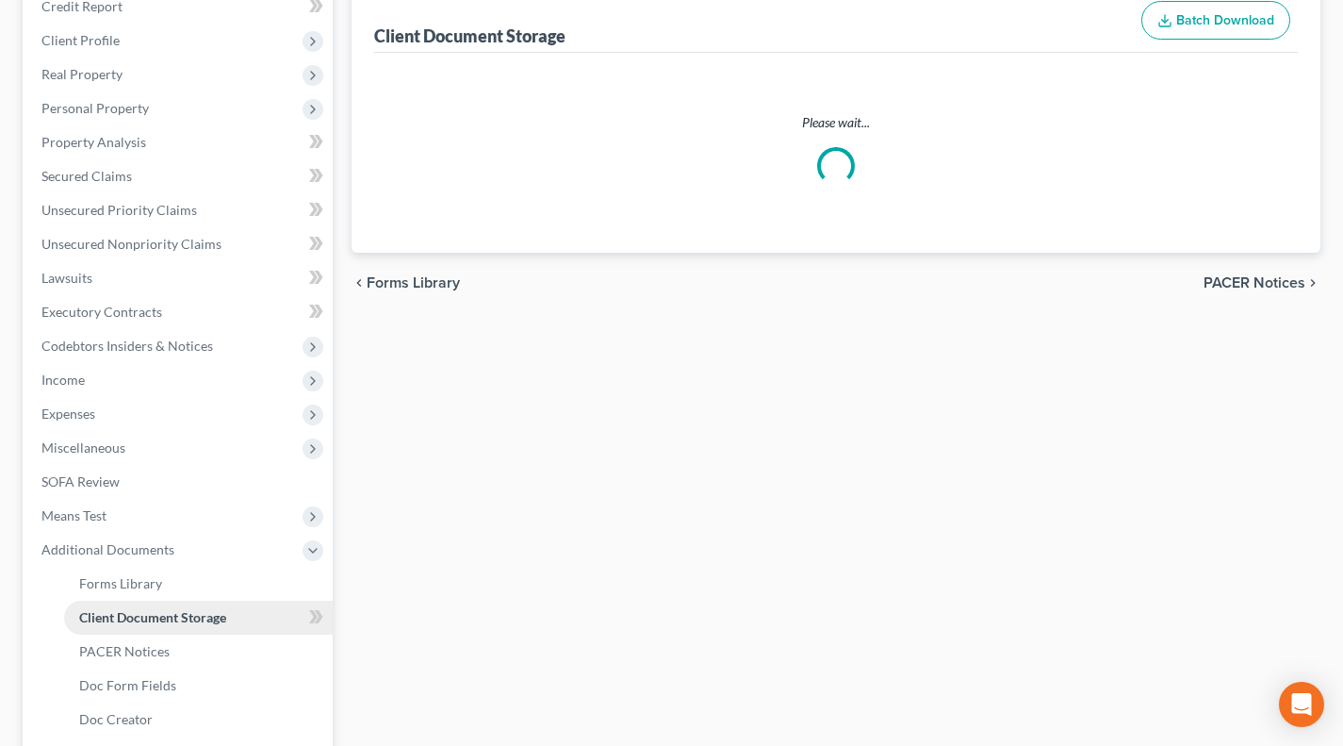
select select "52"
select select "37"
select select "7"
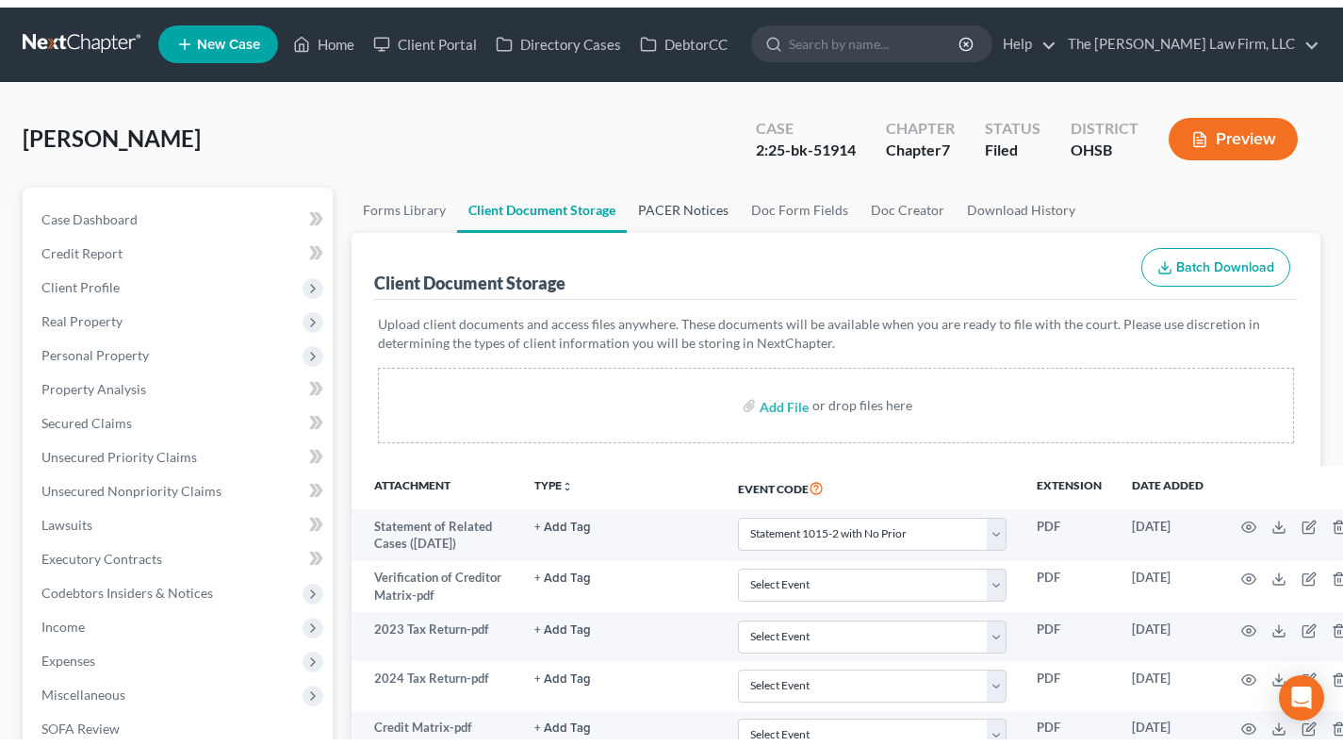
scroll to position [0, 0]
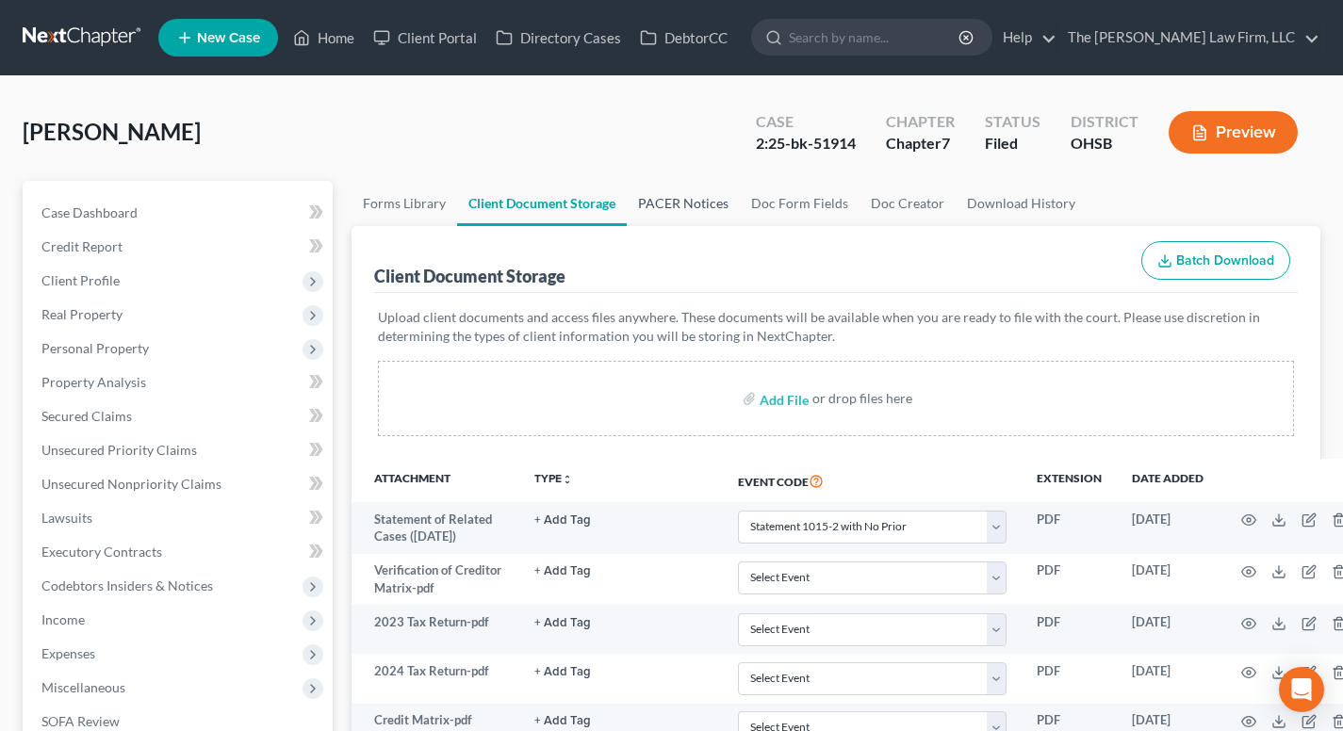
click at [647, 202] on link "PACER Notices" at bounding box center [683, 203] width 113 height 45
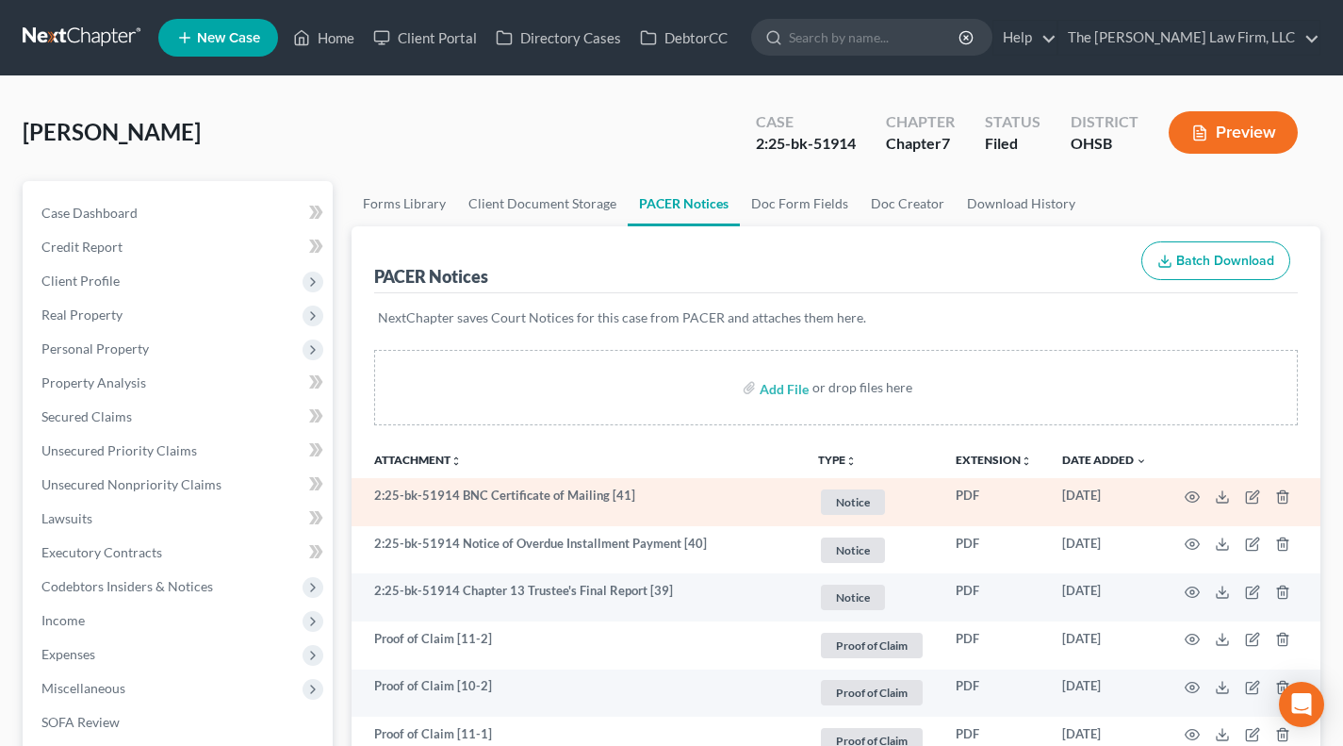
scroll to position [156, 0]
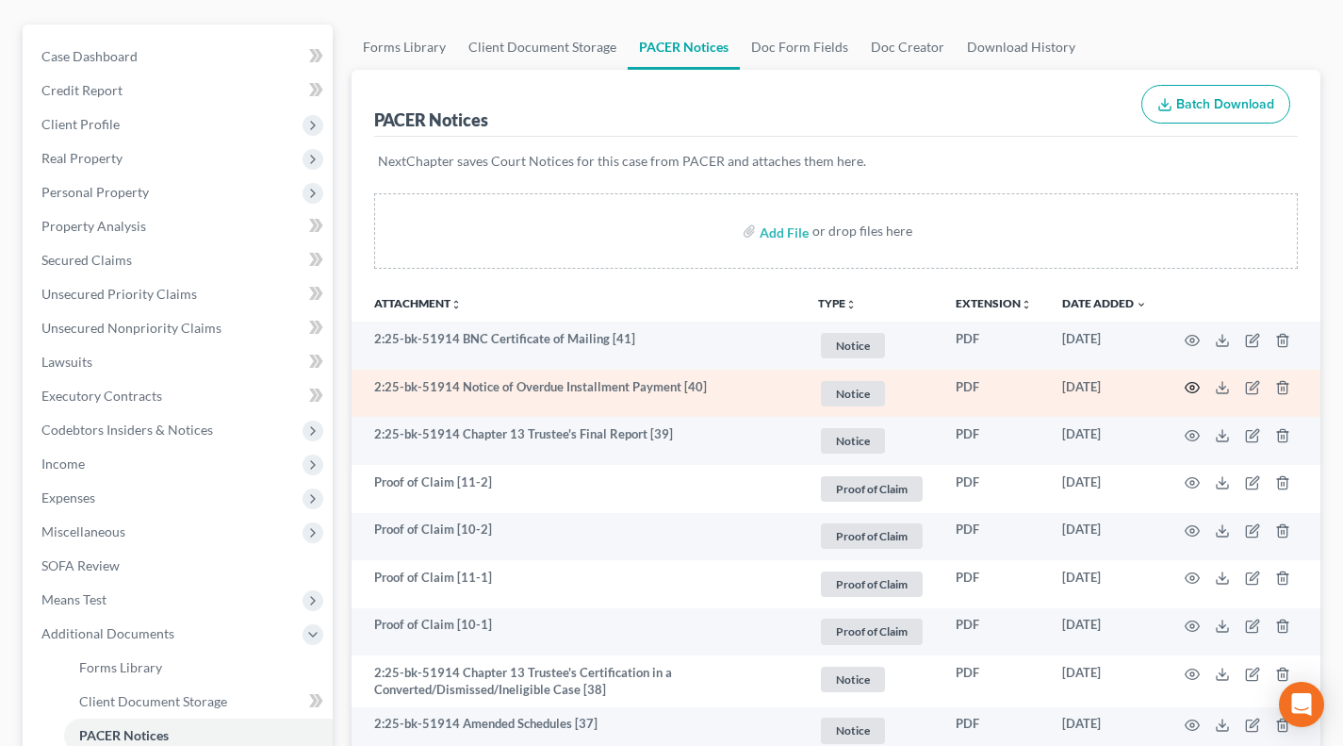
click at [1190, 386] on icon "button" at bounding box center [1192, 387] width 15 height 15
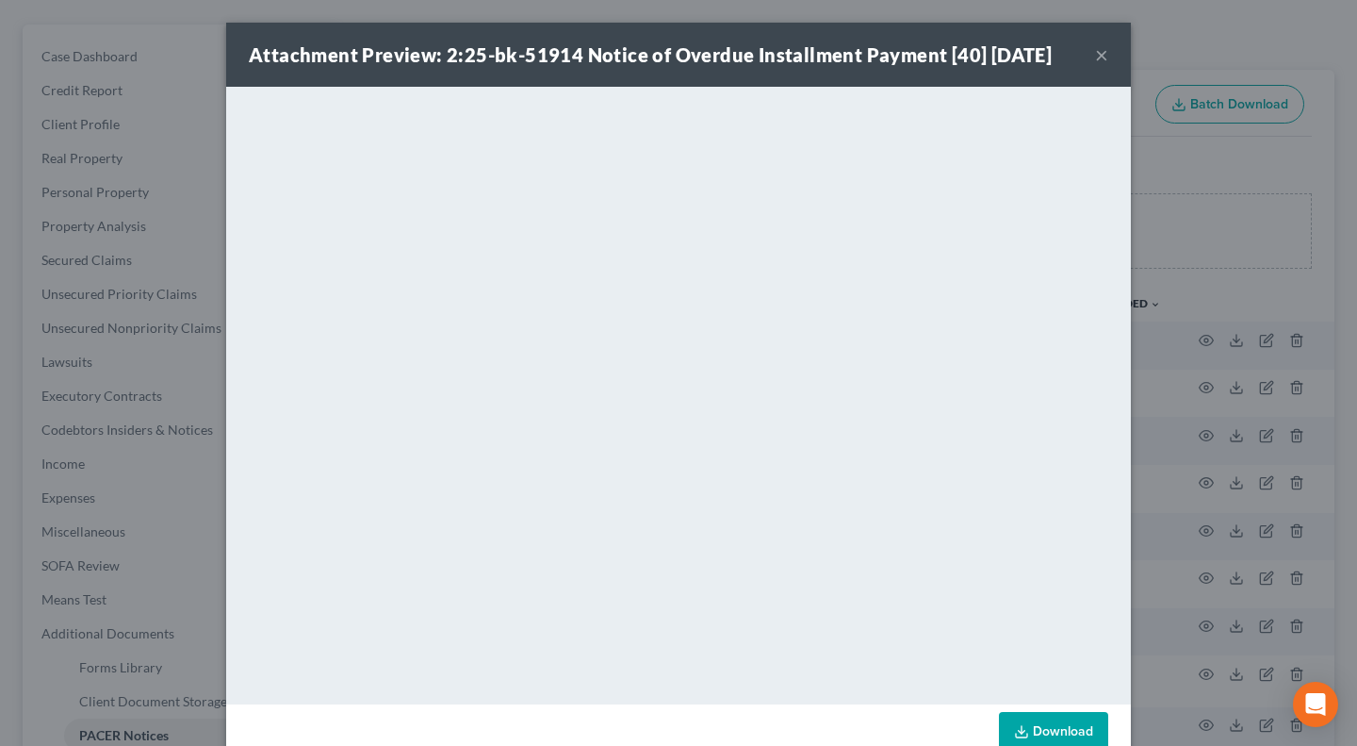
click at [1100, 57] on button "×" at bounding box center [1101, 54] width 13 height 23
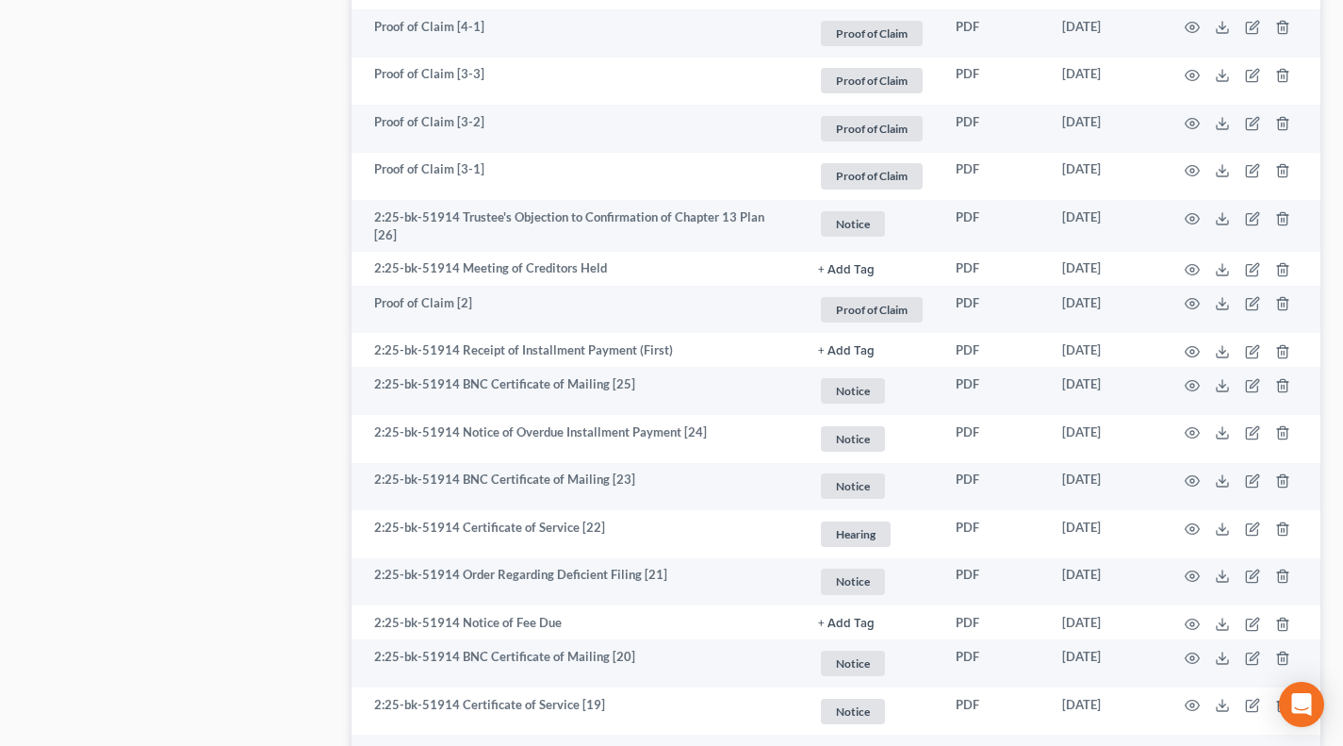
scroll to position [2042, 0]
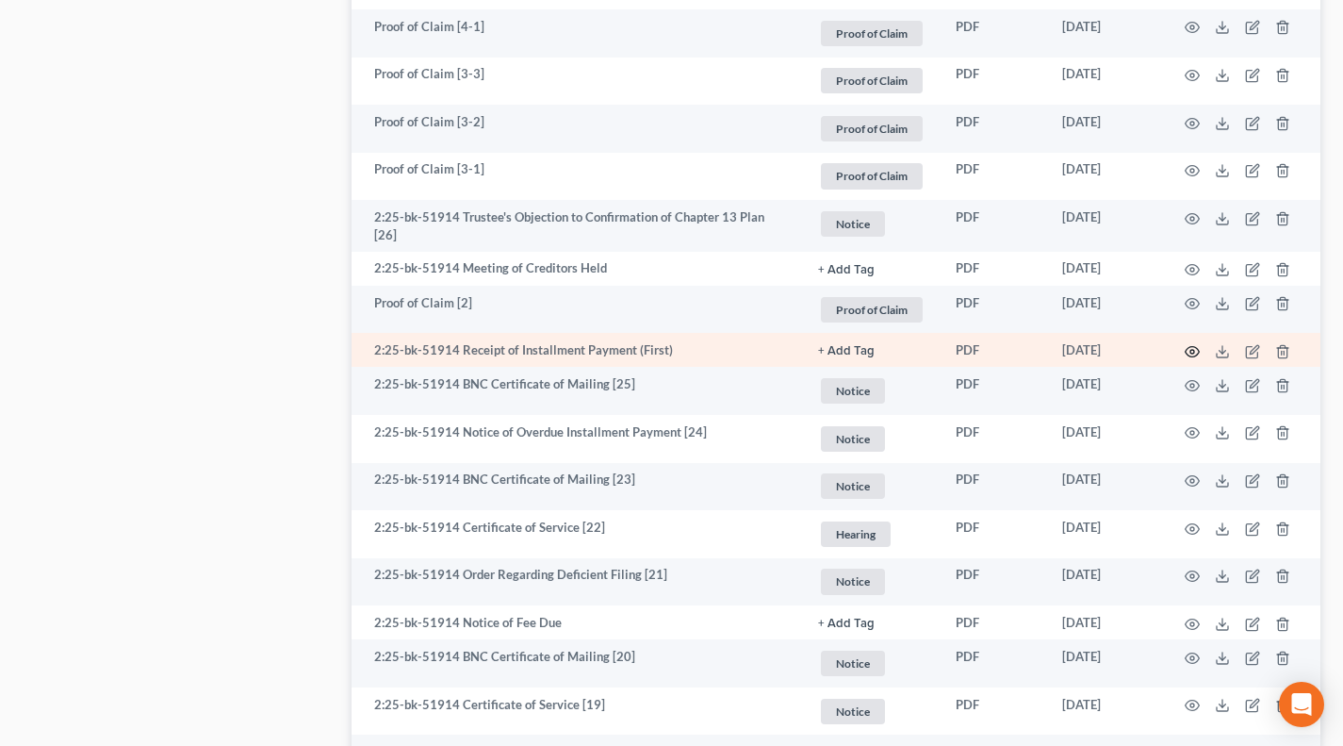
click at [1194, 350] on circle "button" at bounding box center [1192, 352] width 4 height 4
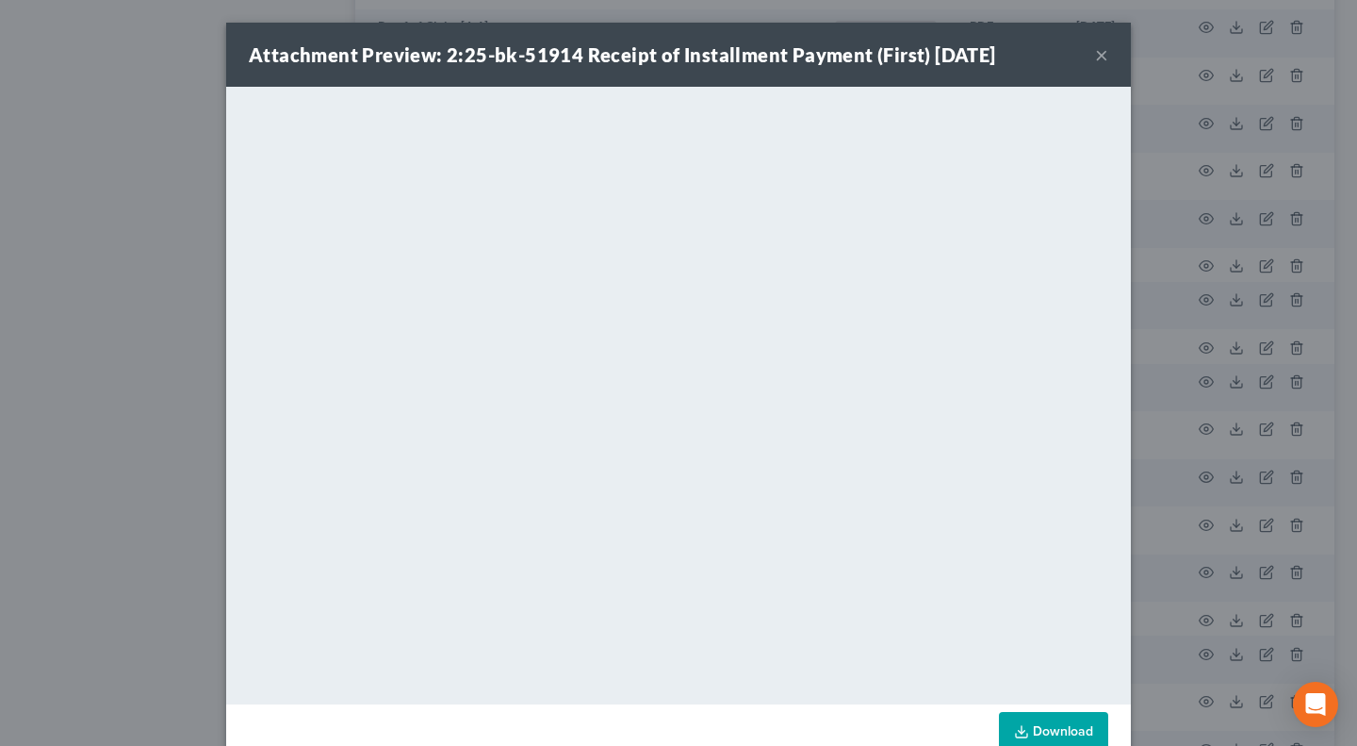
click at [1103, 57] on div "Attachment Preview: 2:25-bk-51914 Receipt of Installment Payment (First) 06/09/…" at bounding box center [678, 55] width 905 height 64
click at [1100, 56] on button "×" at bounding box center [1101, 54] width 13 height 23
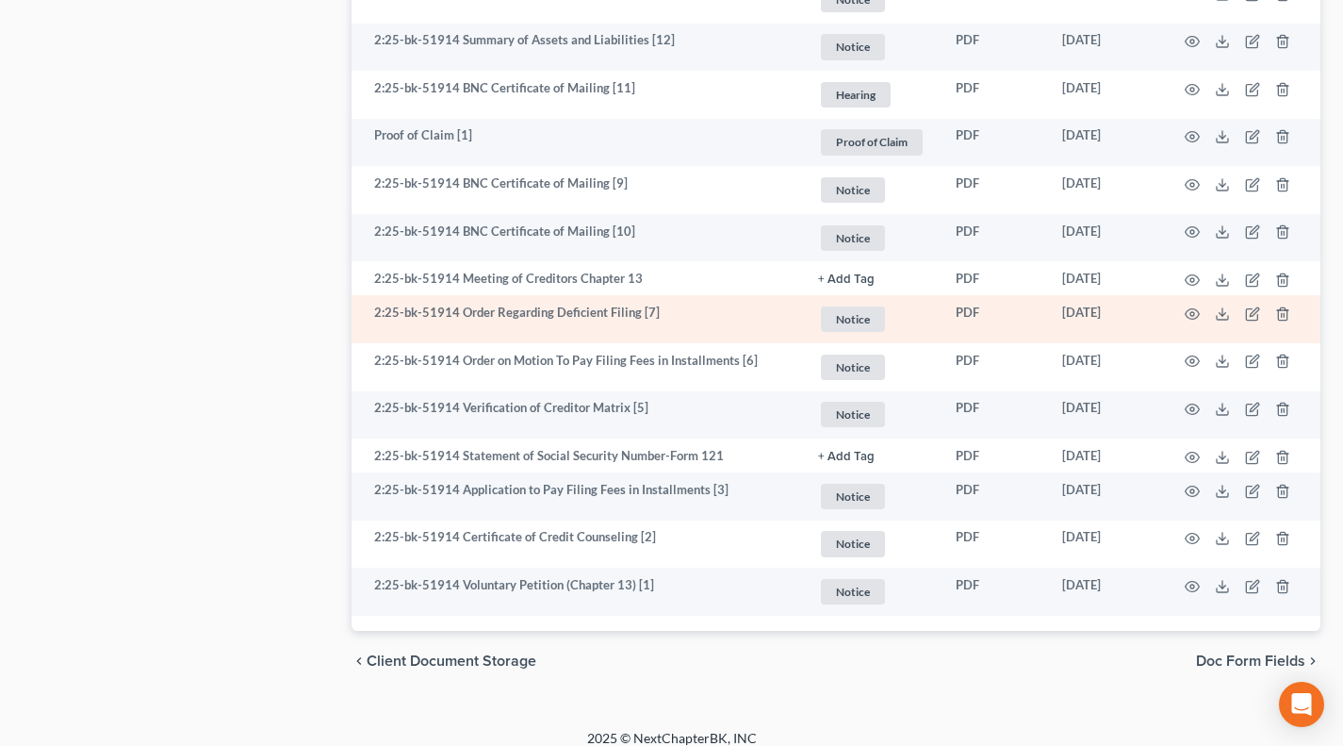
scroll to position [3052, 0]
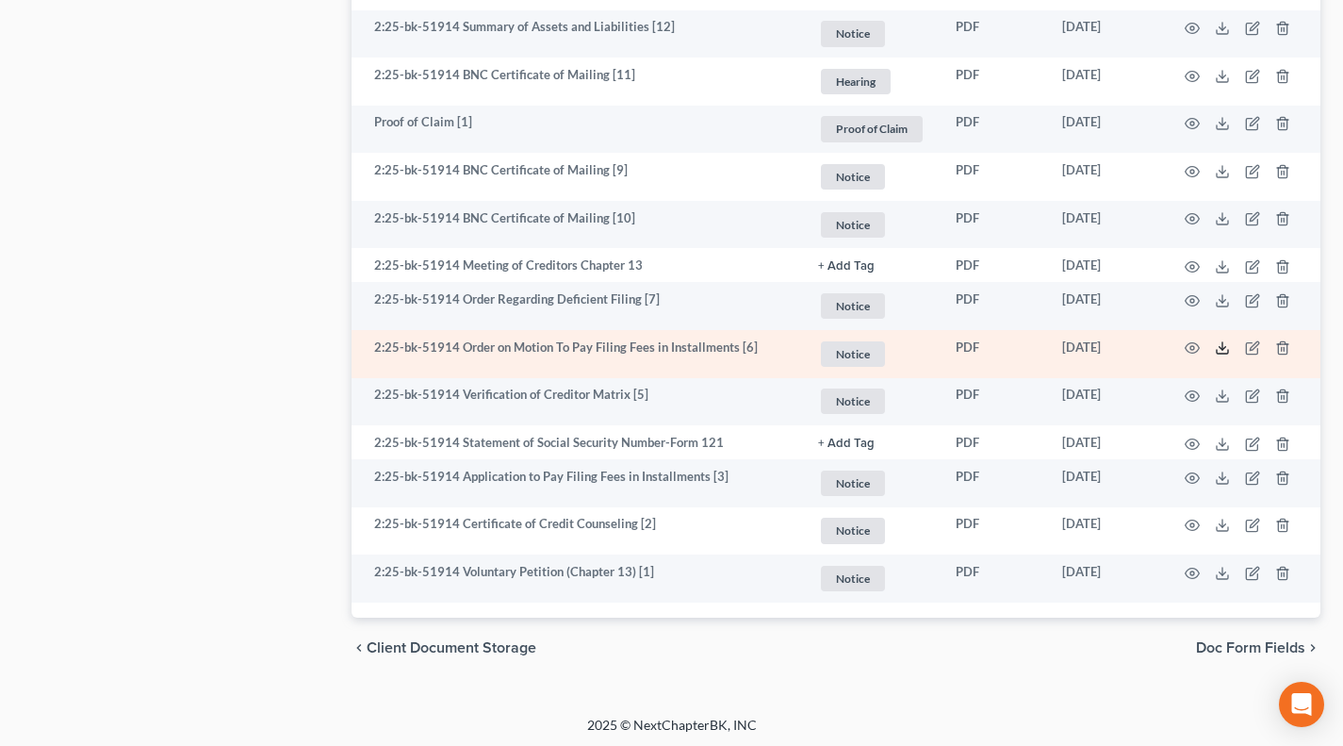
click at [1216, 341] on icon at bounding box center [1222, 347] width 15 height 15
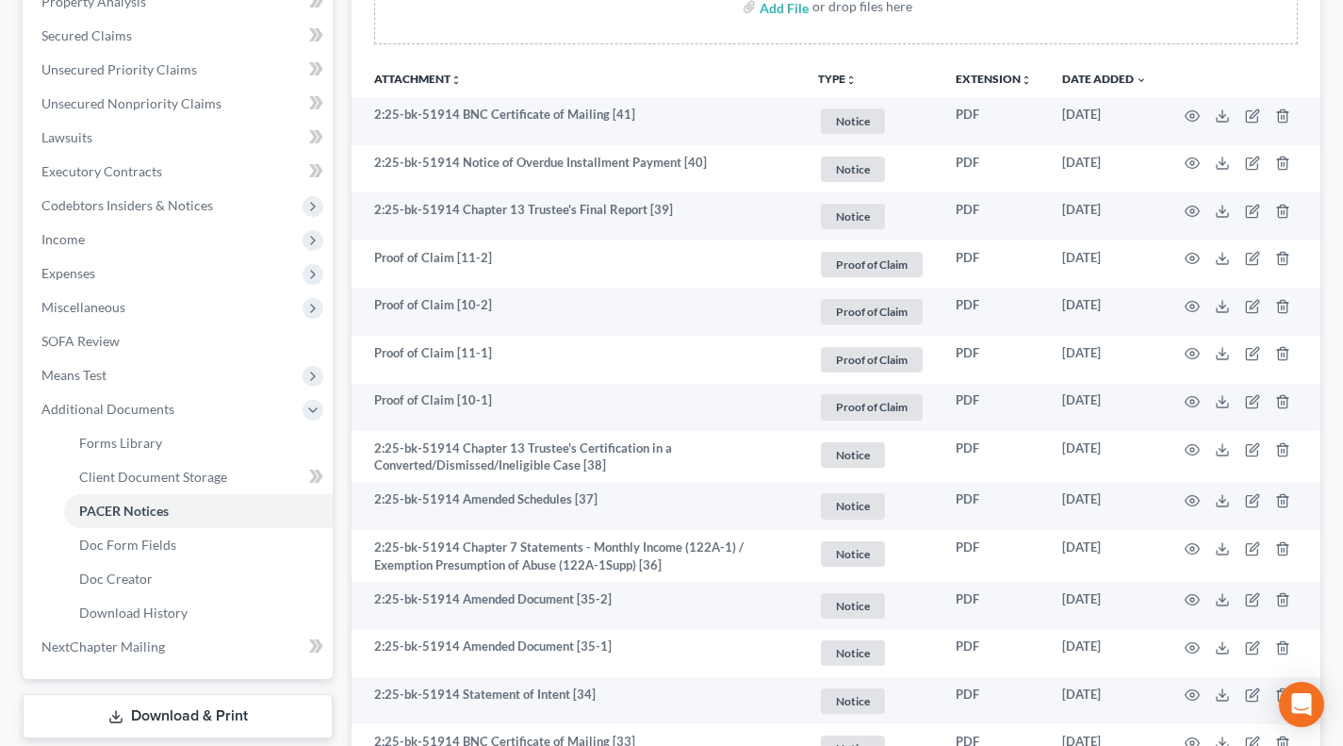
scroll to position [0, 0]
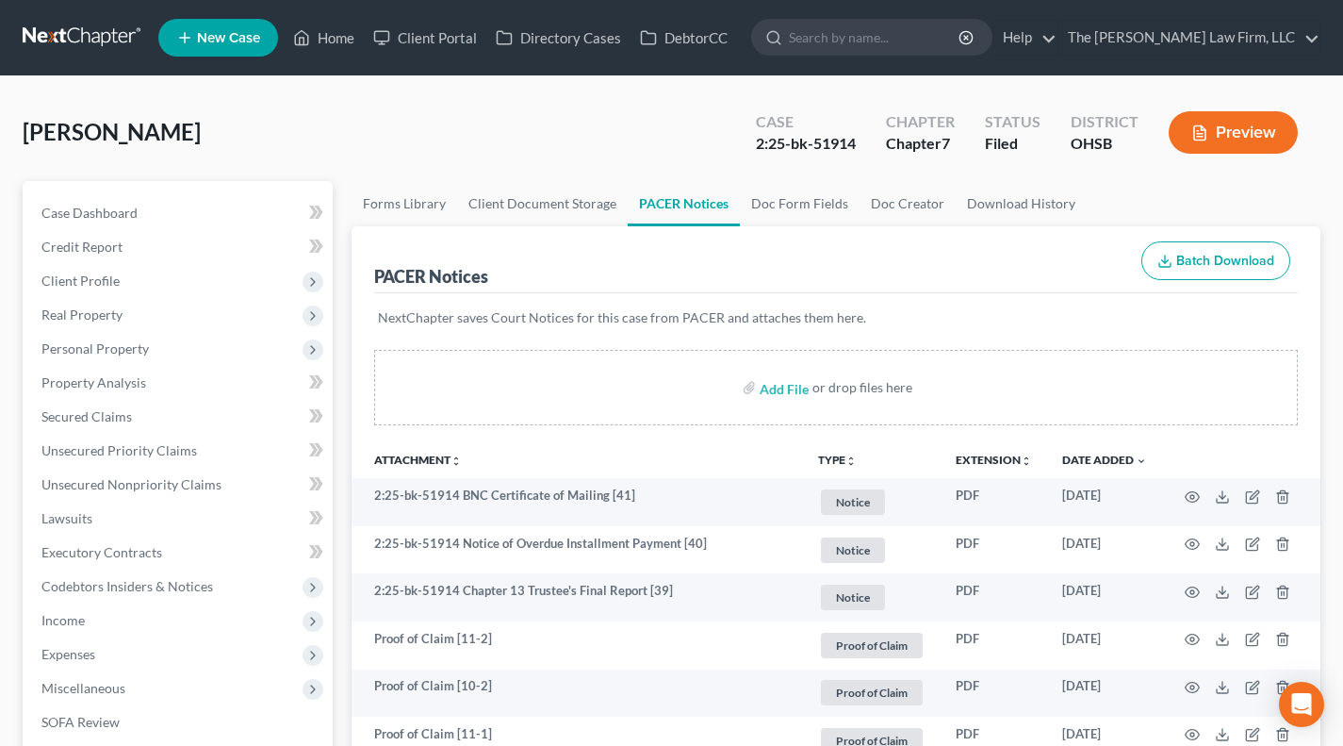
click at [773, 314] on p "NextChapter saves Court Notices for this case from PACER and attaches them here." at bounding box center [836, 317] width 916 height 19
click at [970, 299] on div "NextChapter saves Court Notices for this case from PACER and attaches them here." at bounding box center [836, 329] width 924 height 72
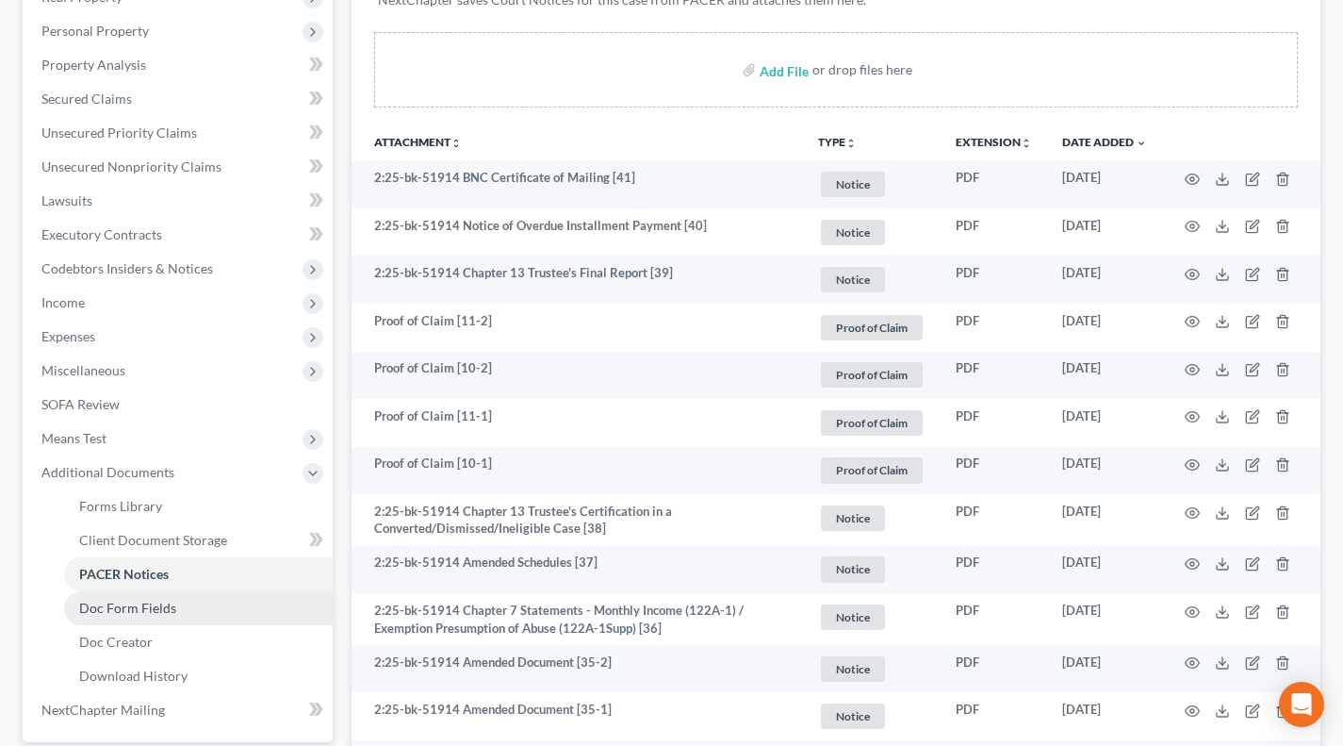
scroll to position [471, 0]
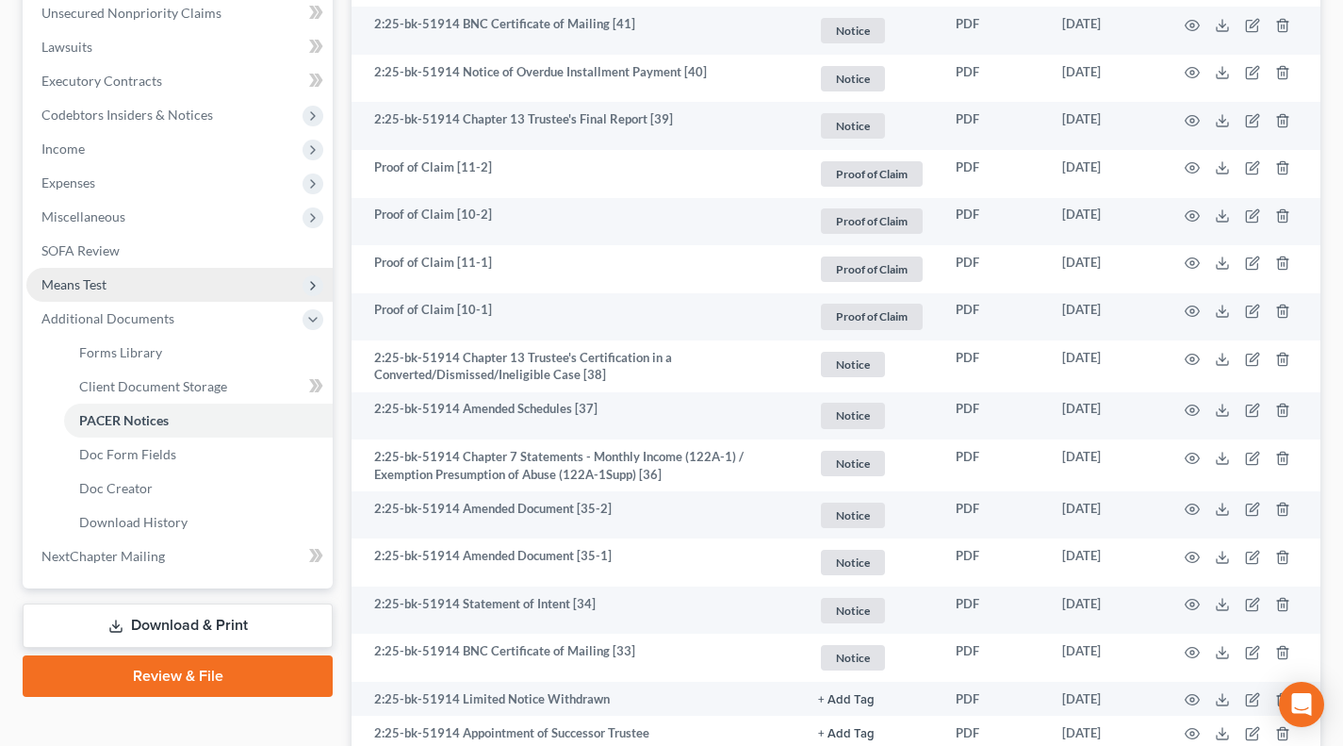
click at [156, 287] on span "Means Test" at bounding box center [179, 285] width 306 height 34
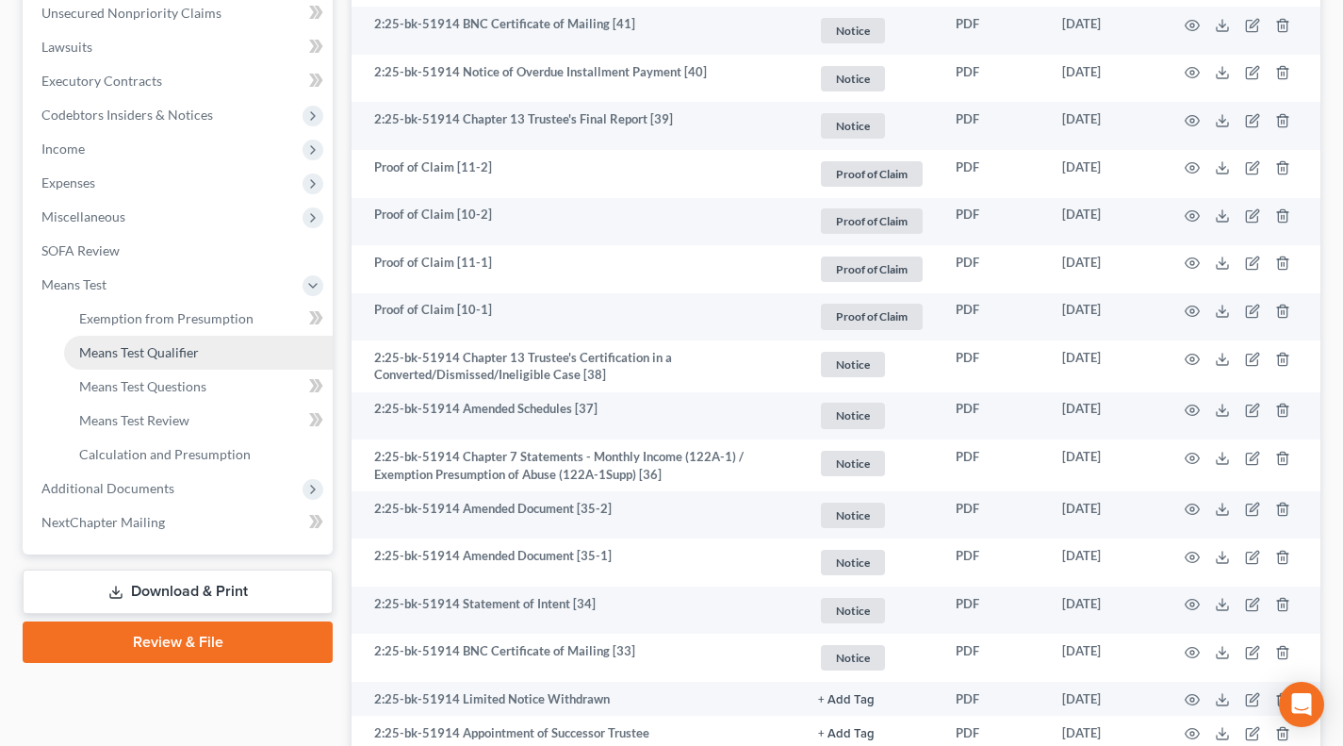
click at [160, 354] on span "Means Test Qualifier" at bounding box center [139, 352] width 120 height 16
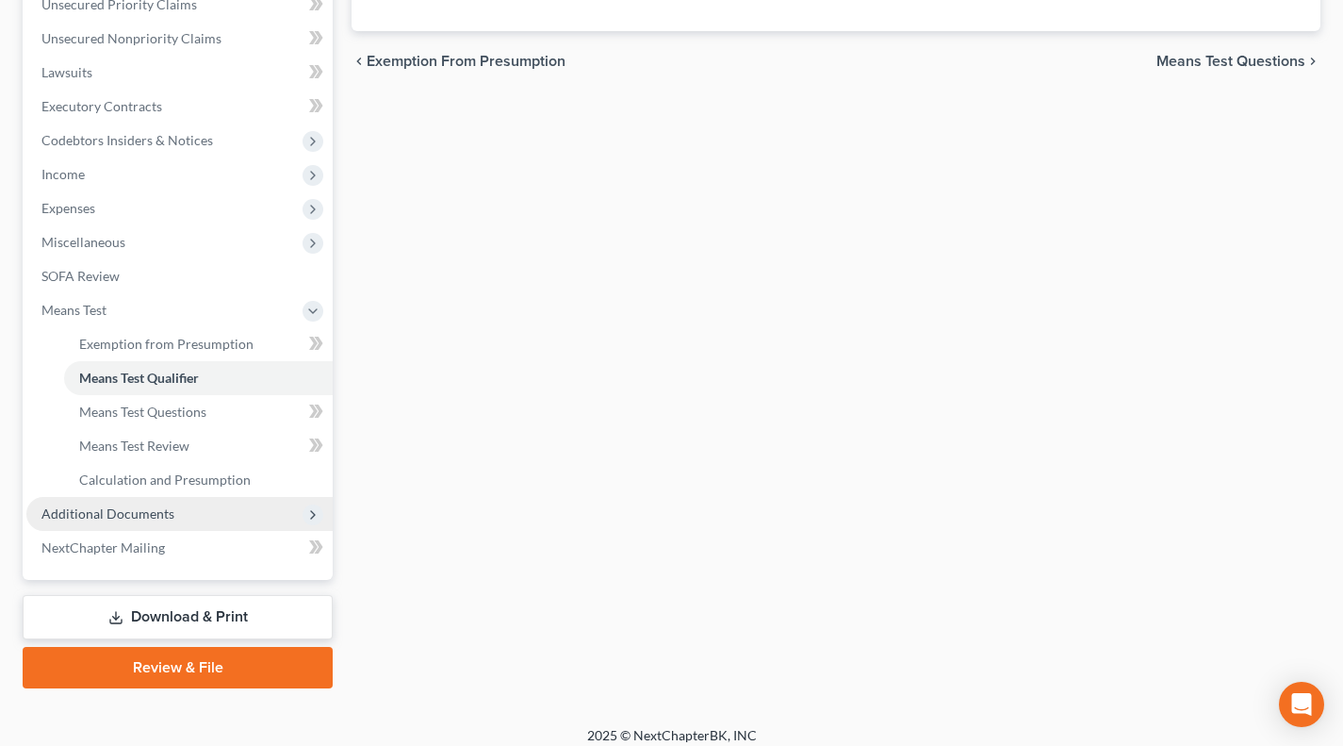
scroll to position [458, 0]
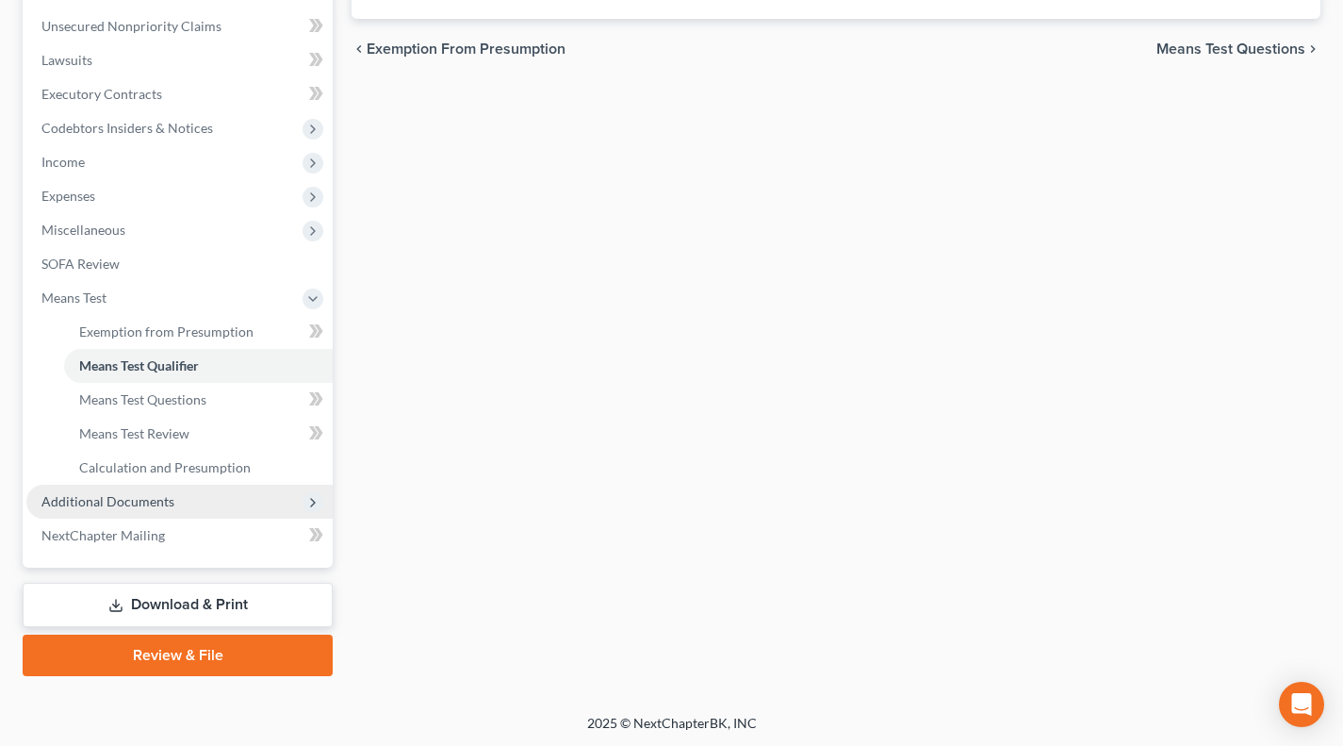
click at [140, 503] on span "Additional Documents" at bounding box center [107, 501] width 133 height 16
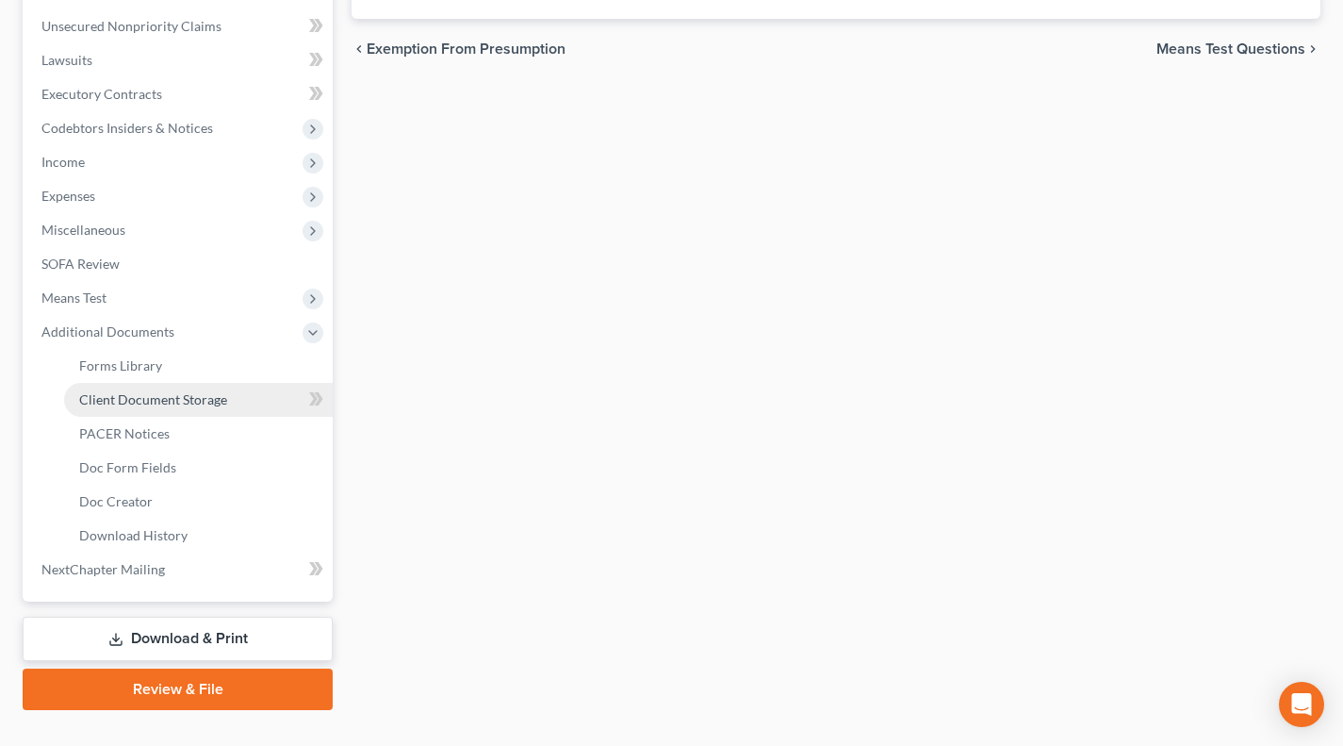
click at [170, 401] on span "Client Document Storage" at bounding box center [153, 399] width 148 height 16
select select "52"
select select "37"
select select "7"
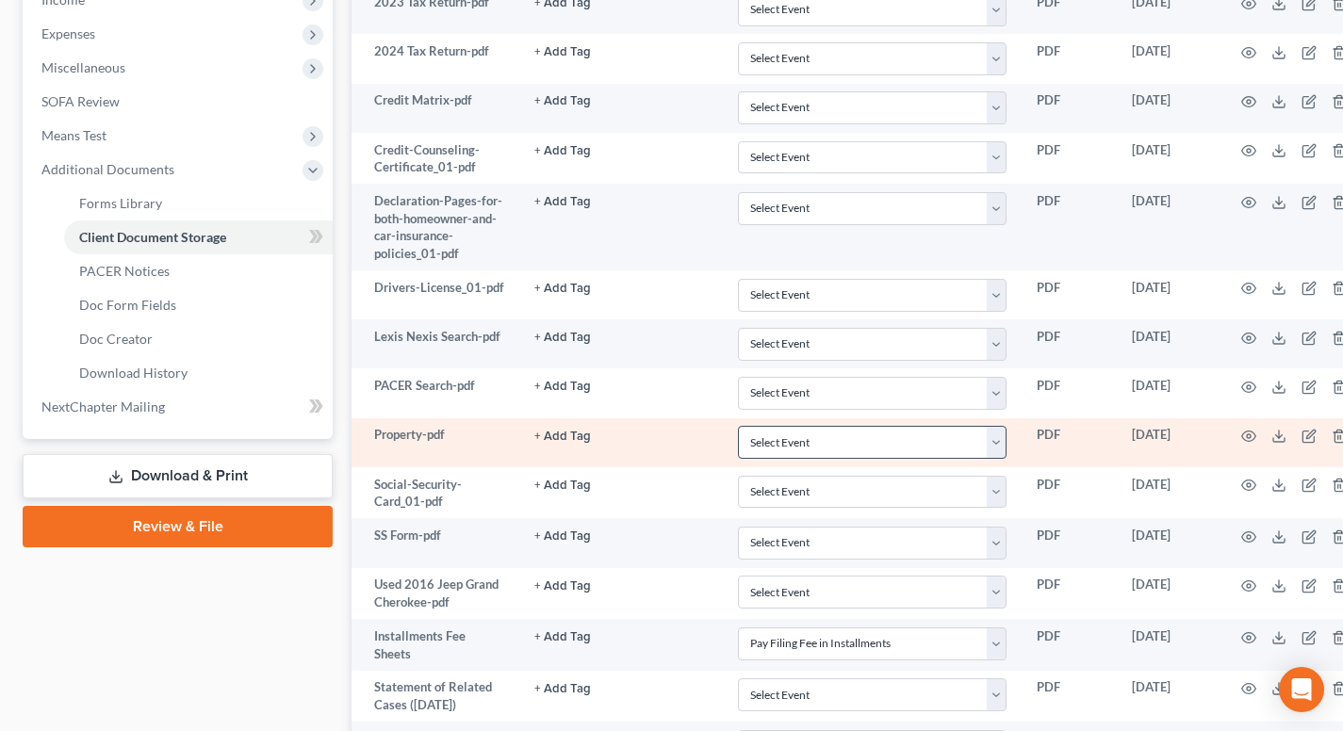
scroll to position [628, 0]
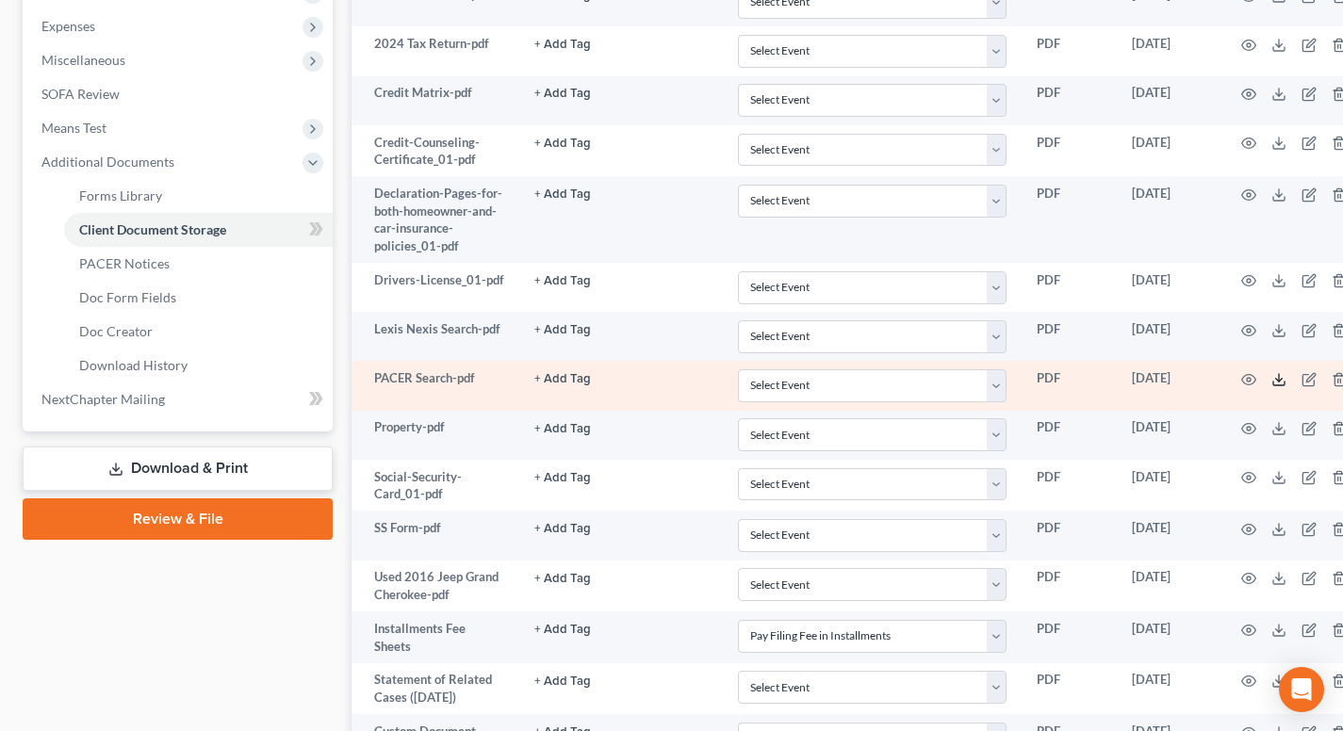
click at [1281, 378] on icon at bounding box center [1279, 379] width 15 height 15
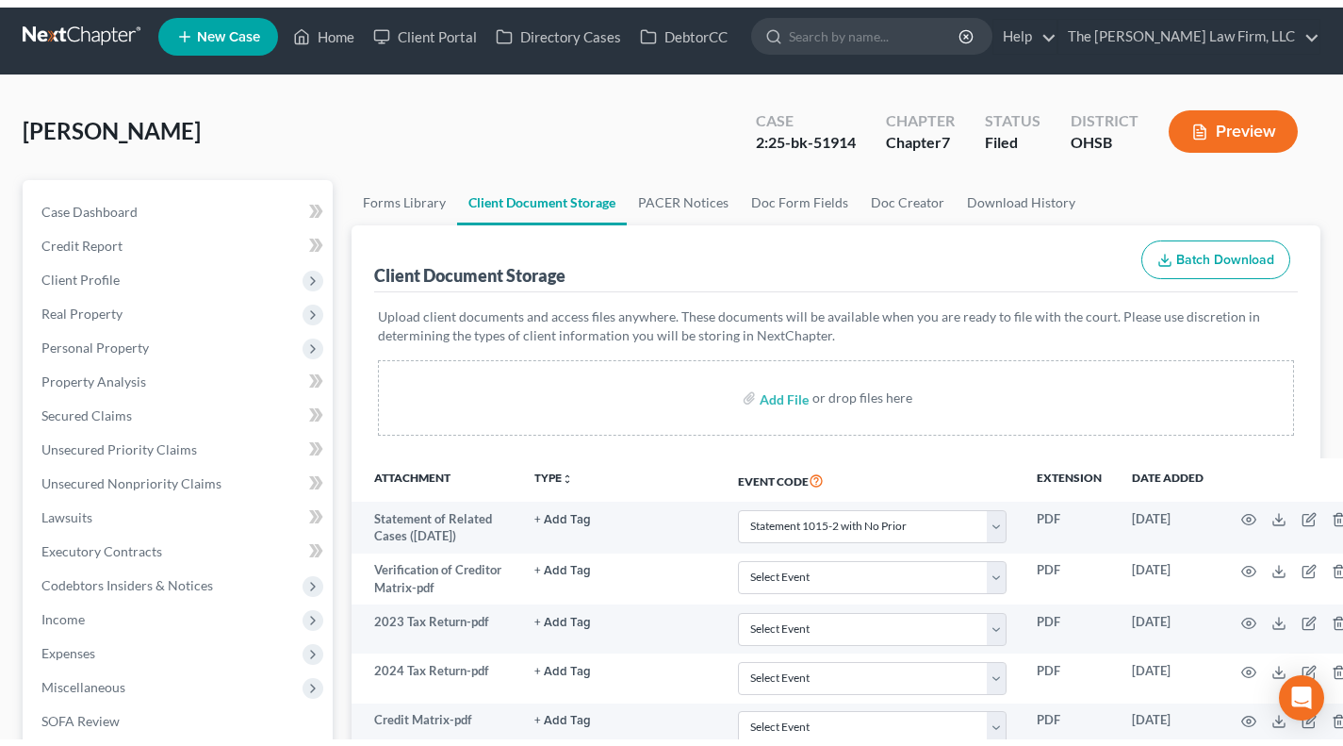
scroll to position [0, 0]
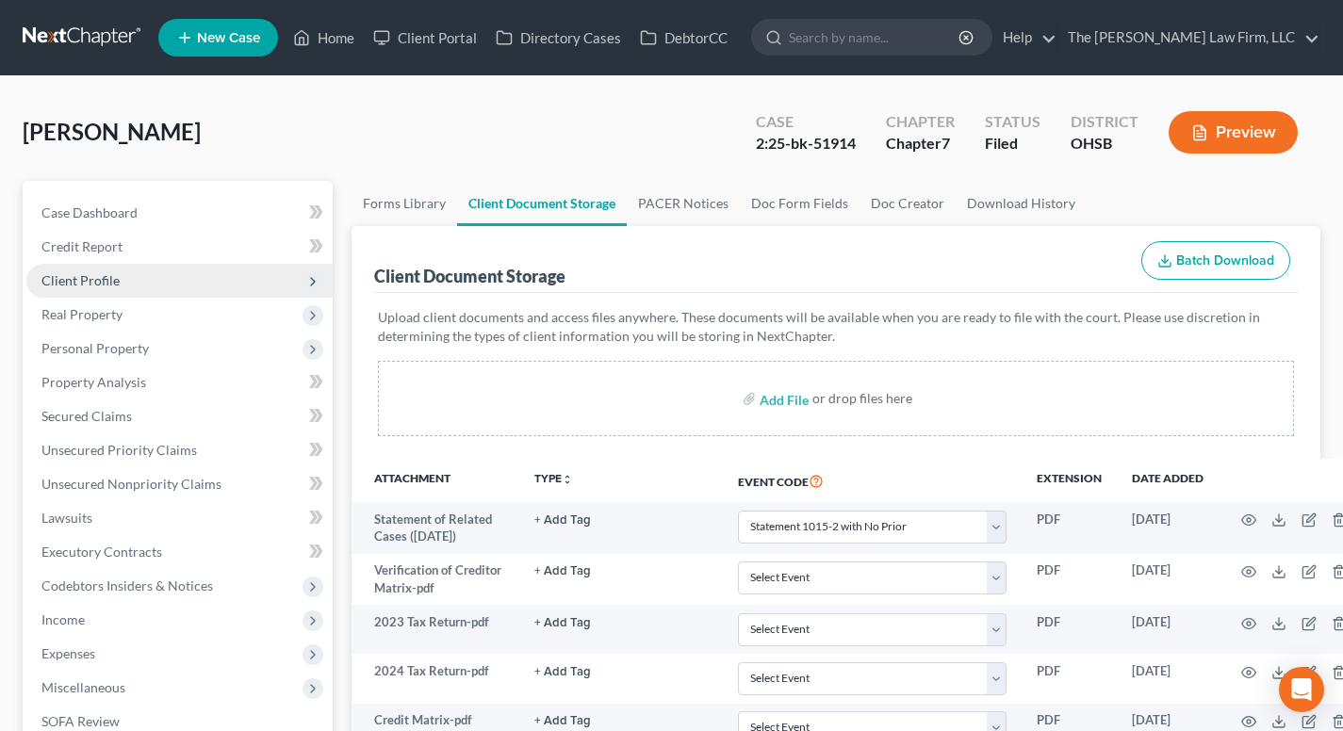
click at [151, 291] on span "Client Profile" at bounding box center [179, 281] width 306 height 34
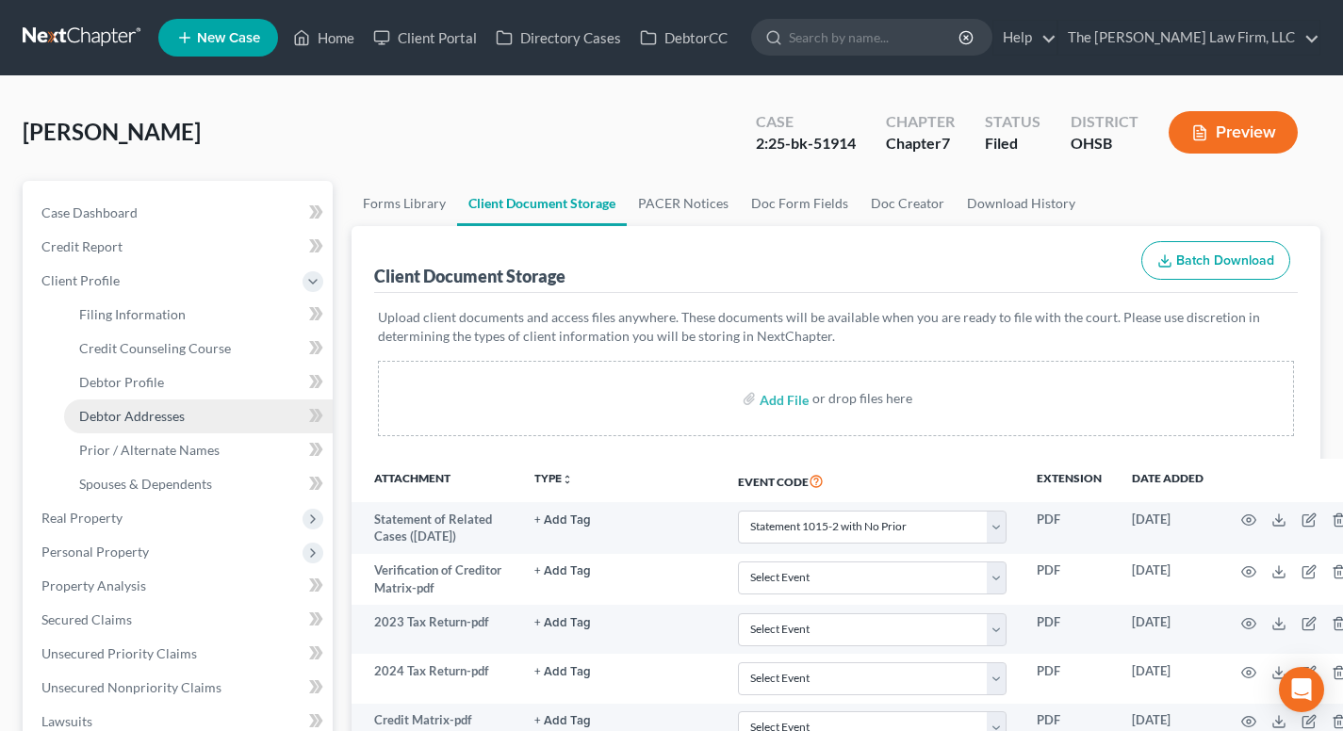
click at [134, 423] on link "Debtor Addresses" at bounding box center [198, 417] width 269 height 34
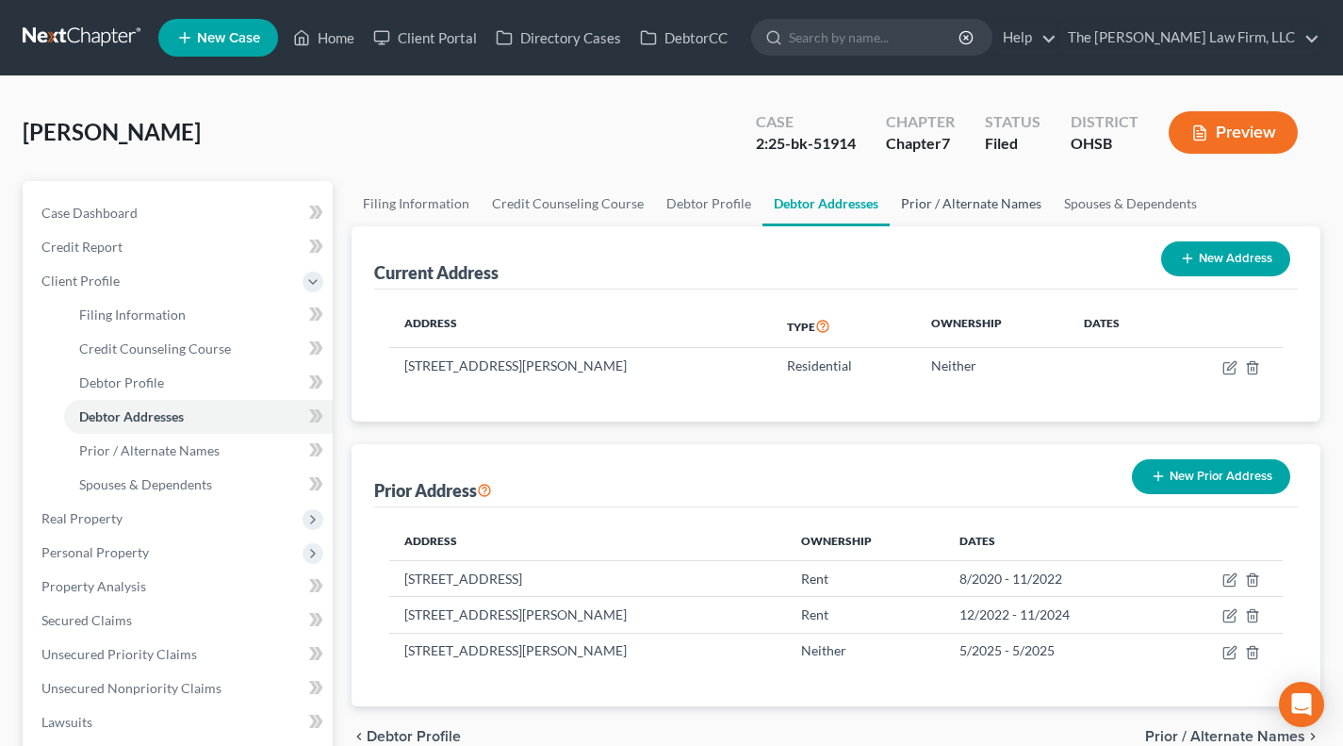
click at [922, 210] on link "Prior / Alternate Names" at bounding box center [971, 203] width 163 height 45
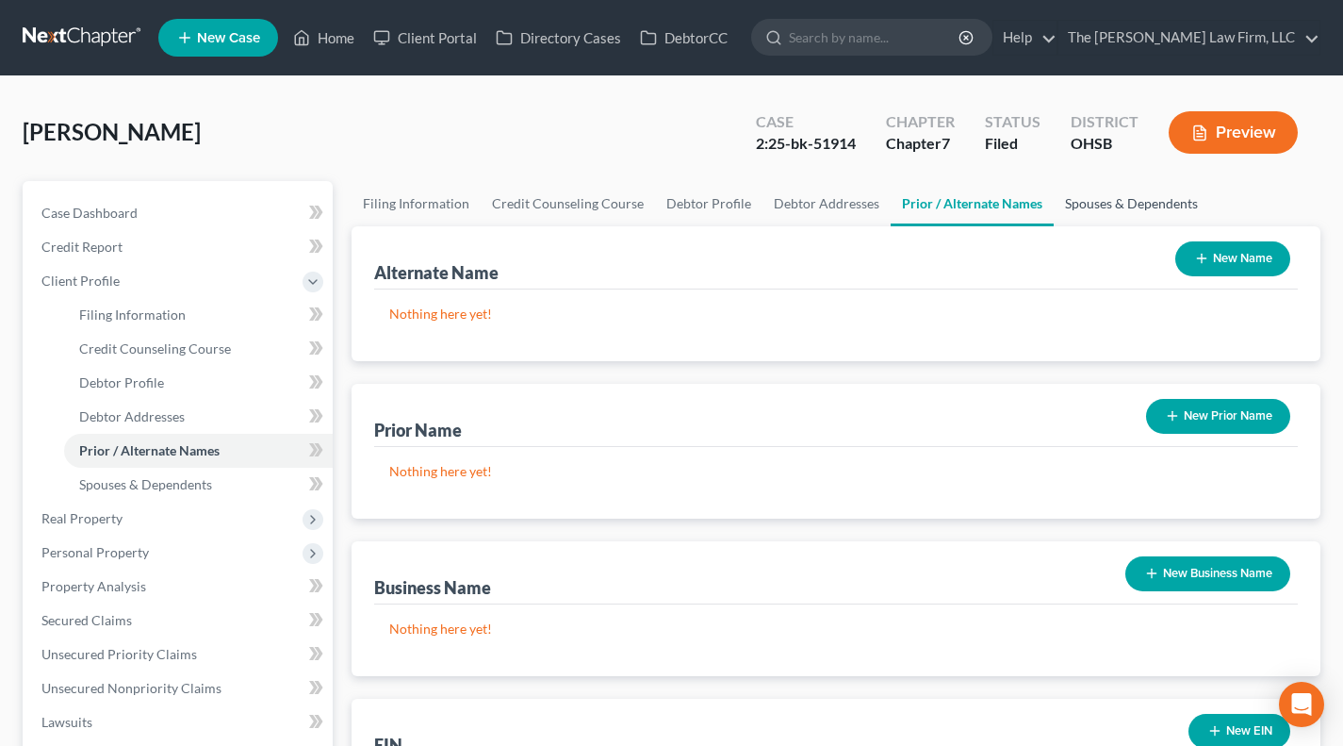
click at [1091, 207] on link "Spouses & Dependents" at bounding box center [1132, 203] width 156 height 45
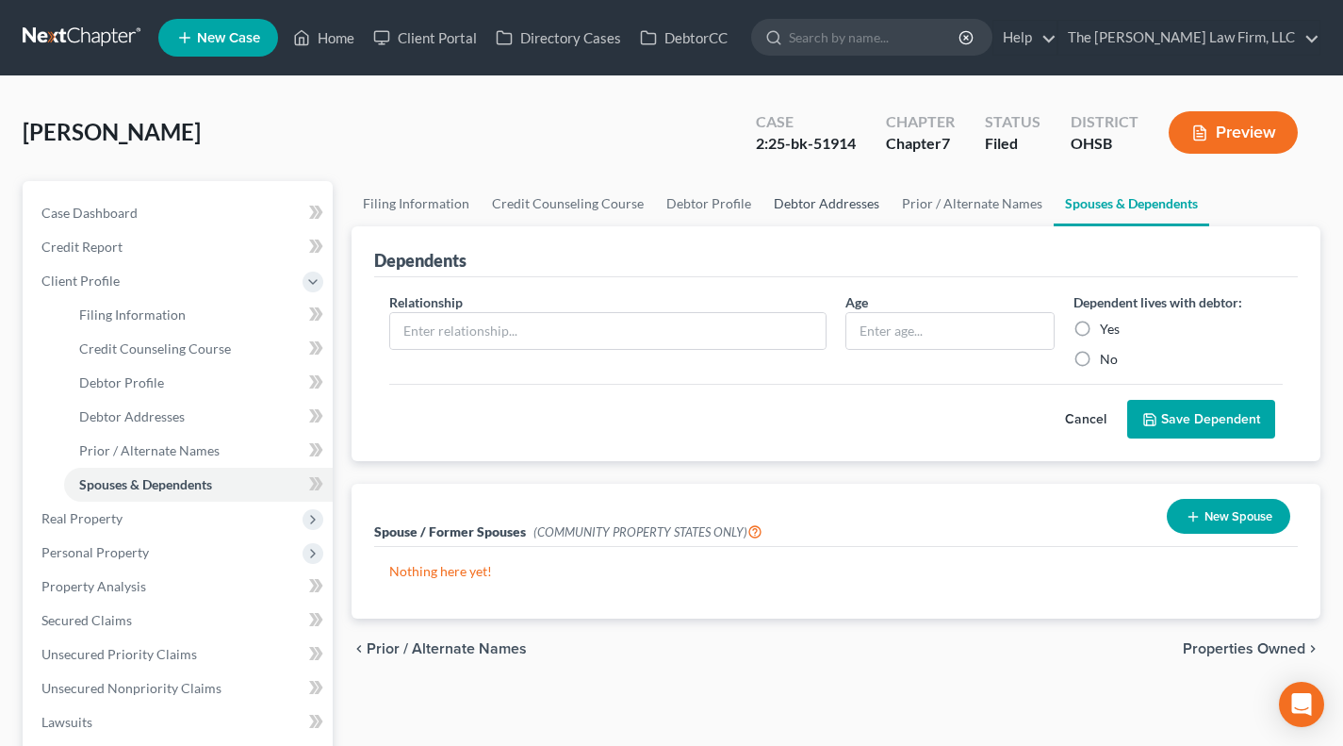
click at [857, 190] on link "Debtor Addresses" at bounding box center [827, 203] width 128 height 45
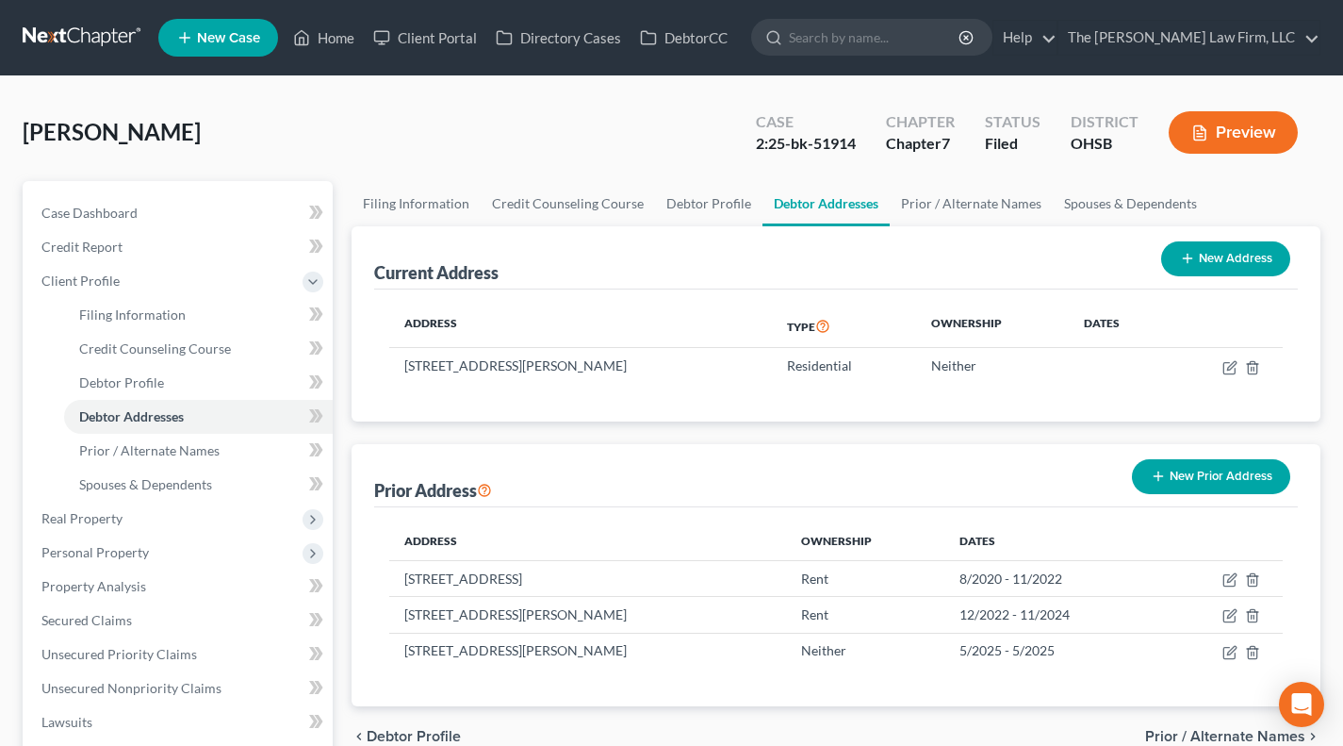
click at [1010, 144] on div "Filed" at bounding box center [1013, 144] width 56 height 22
click at [1008, 171] on div "Lowry, Billy Upgraded Case 2:25-bk-51914 Chapter Chapter 7 Status Filed Distric…" at bounding box center [672, 140] width 1298 height 82
click at [1010, 146] on div "Filed" at bounding box center [1013, 144] width 56 height 22
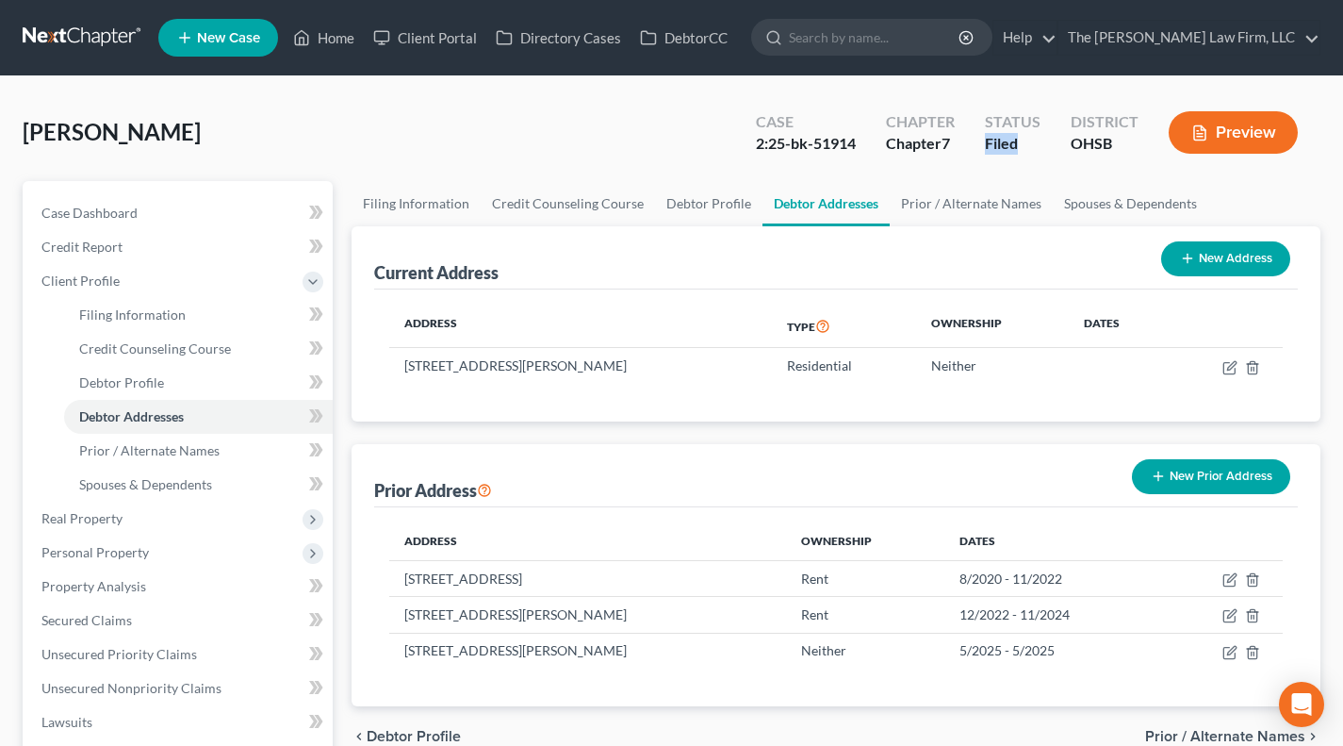
click at [1036, 162] on div "Case 2:25-bk-51914 Chapter Chapter 7 Status Filed District OHSB Preview" at bounding box center [1026, 132] width 587 height 67
click at [1091, 142] on div "OHSB" at bounding box center [1105, 144] width 68 height 22
click at [1016, 159] on div "Status Filed" at bounding box center [1013, 135] width 86 height 56
click at [1011, 137] on div "Filed" at bounding box center [1013, 144] width 56 height 22
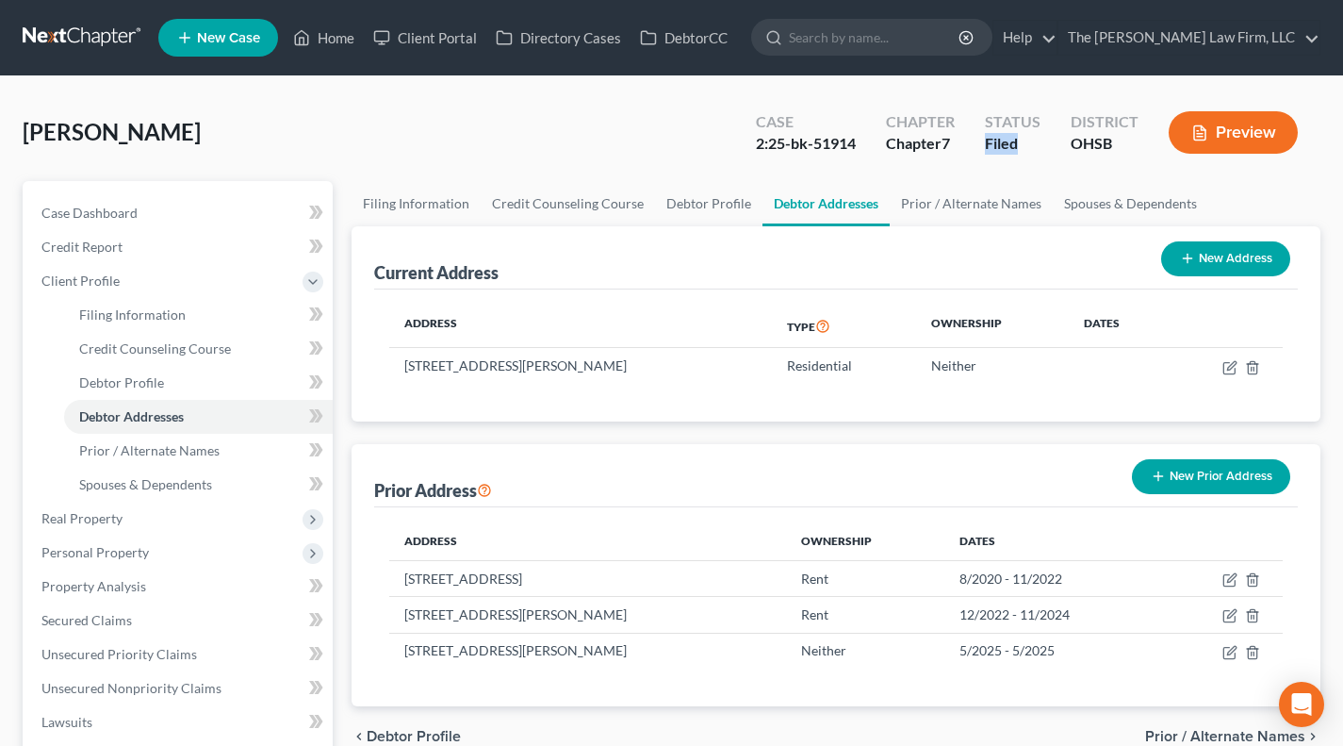
click at [1011, 137] on div "Filed" at bounding box center [1013, 144] width 56 height 22
click at [912, 144] on div "Chapter 7" at bounding box center [920, 144] width 69 height 22
drag, startPoint x: 912, startPoint y: 144, endPoint x: 897, endPoint y: 143, distance: 15.1
click at [912, 143] on div "Chapter 7" at bounding box center [920, 144] width 69 height 22
click at [813, 142] on div "2:25-bk-51914" at bounding box center [806, 144] width 100 height 22
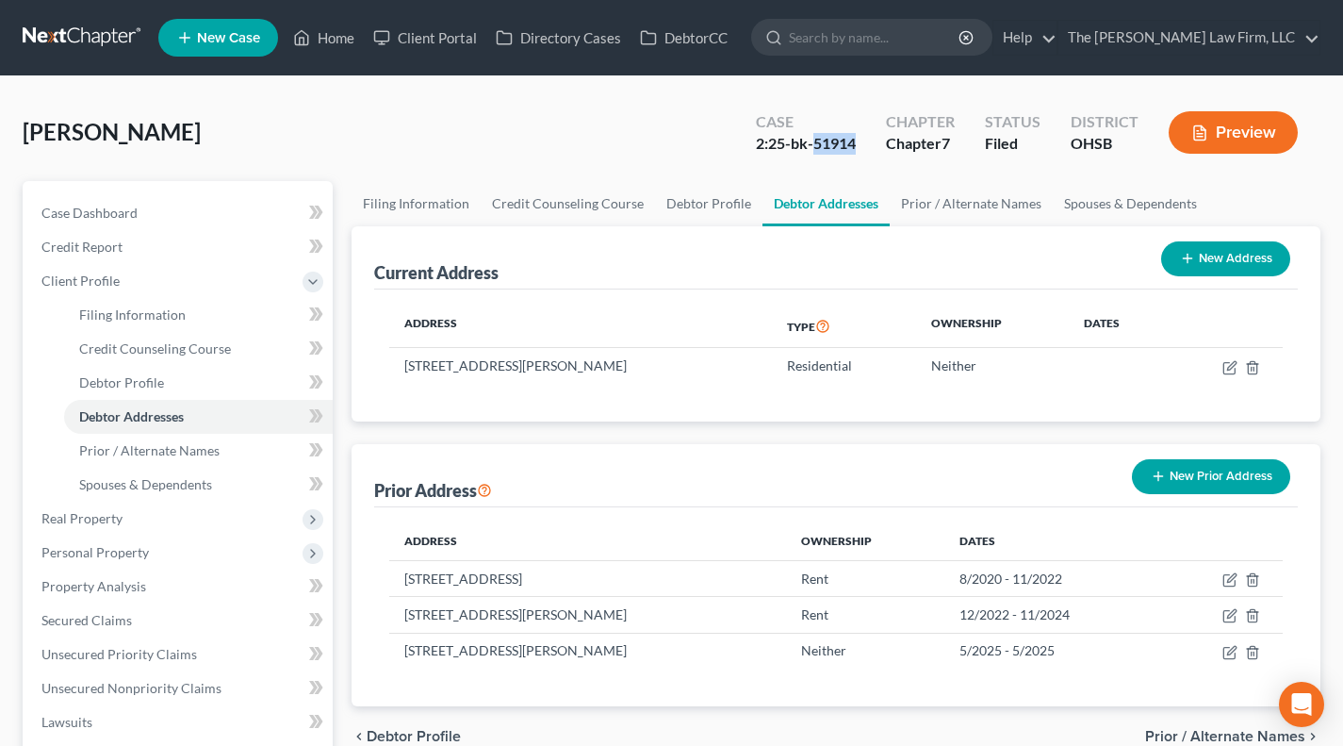
click at [813, 142] on div "2:25-bk-51914" at bounding box center [806, 144] width 100 height 22
click at [665, 143] on div "Lowry, Billy Upgraded Case 2:25-bk-51914 Chapter Chapter 7 Status Filed Distric…" at bounding box center [672, 140] width 1298 height 82
click at [677, 207] on link "Debtor Profile" at bounding box center [708, 203] width 107 height 45
select select "0"
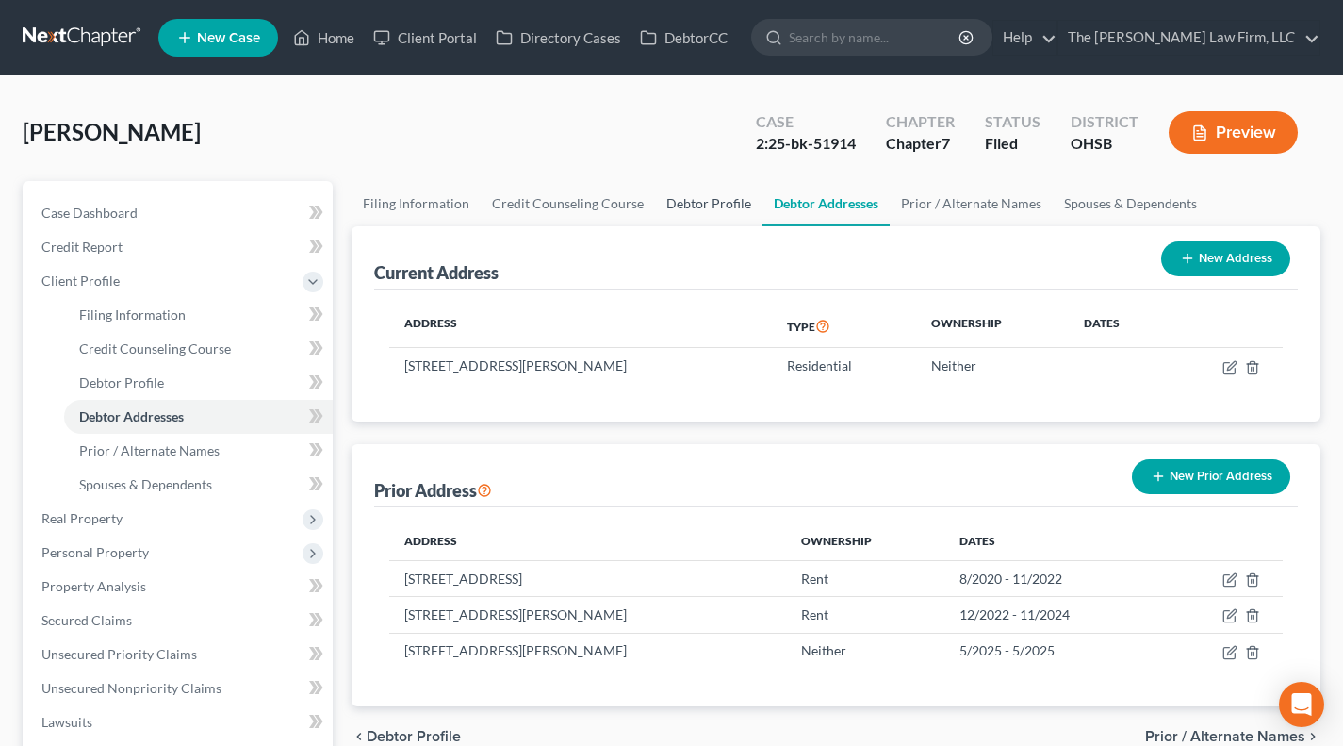
select select "0"
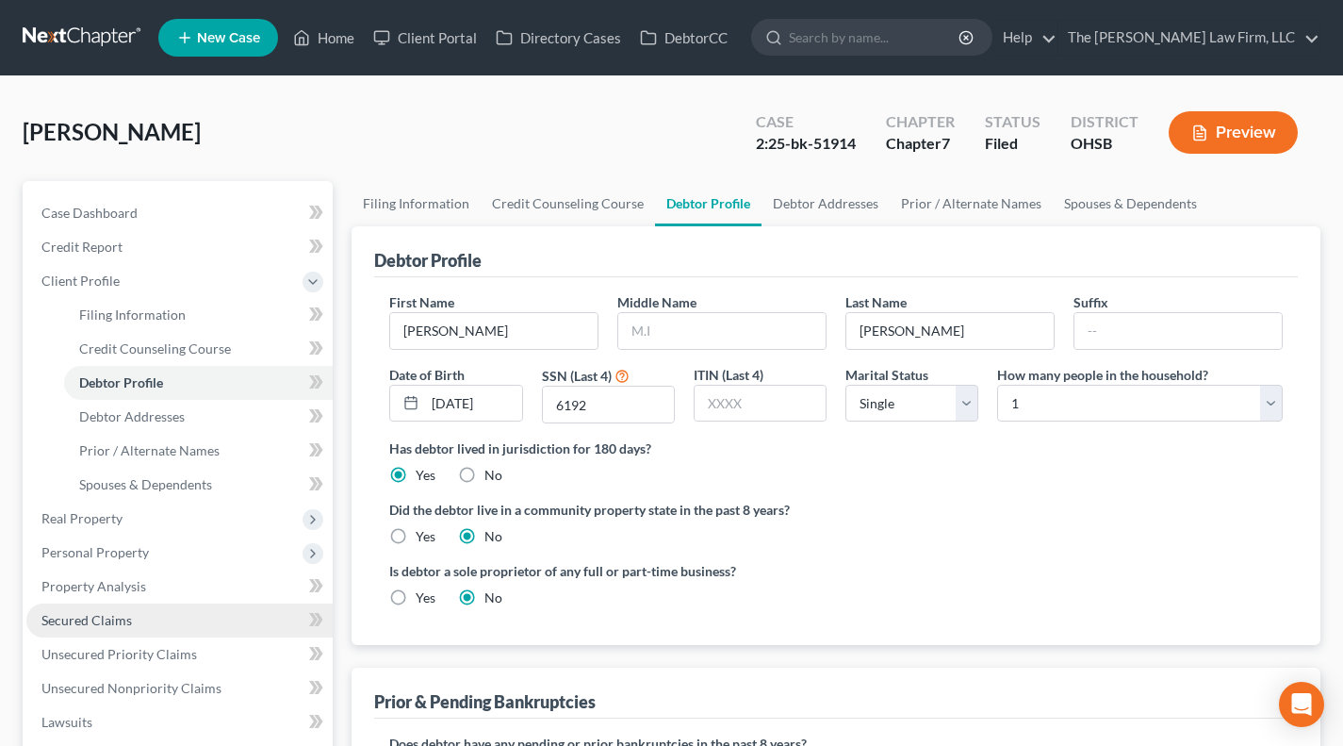
click at [118, 624] on span "Secured Claims" at bounding box center [86, 620] width 90 height 16
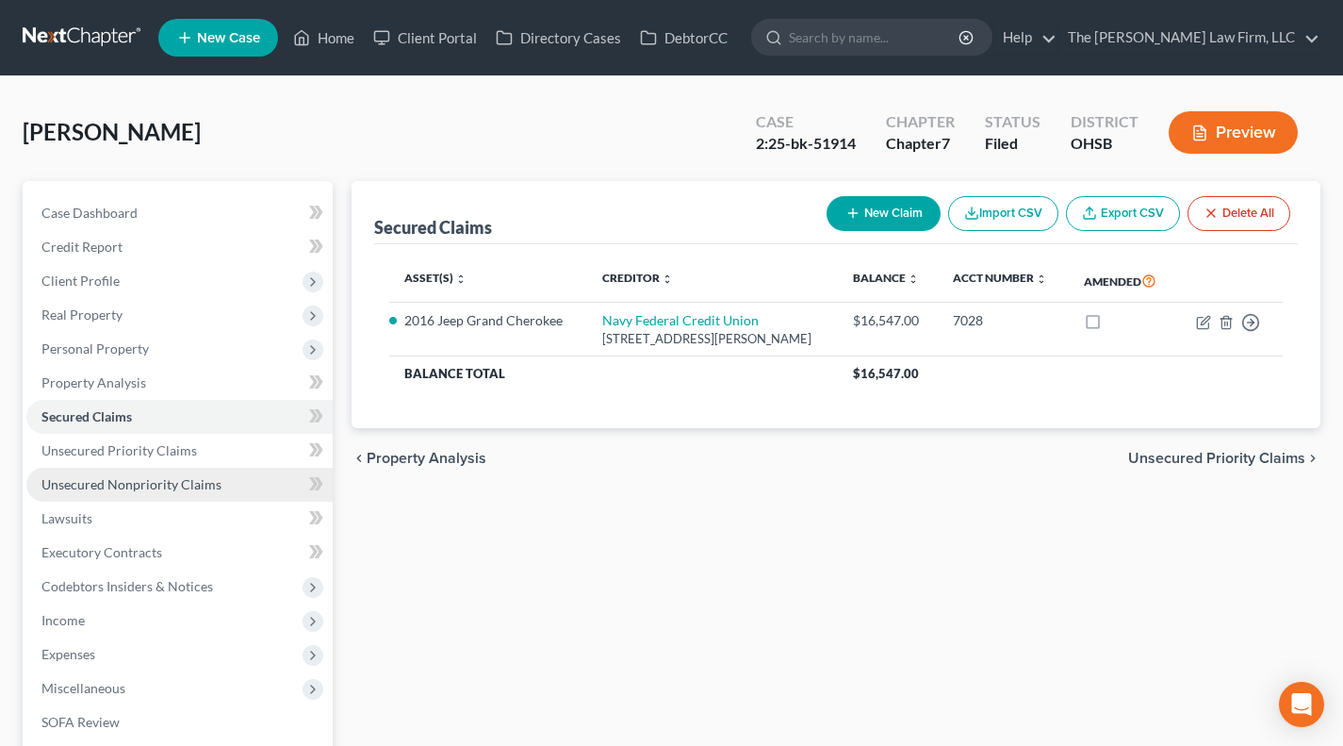
click at [190, 491] on span "Unsecured Nonpriority Claims" at bounding box center [131, 484] width 180 height 16
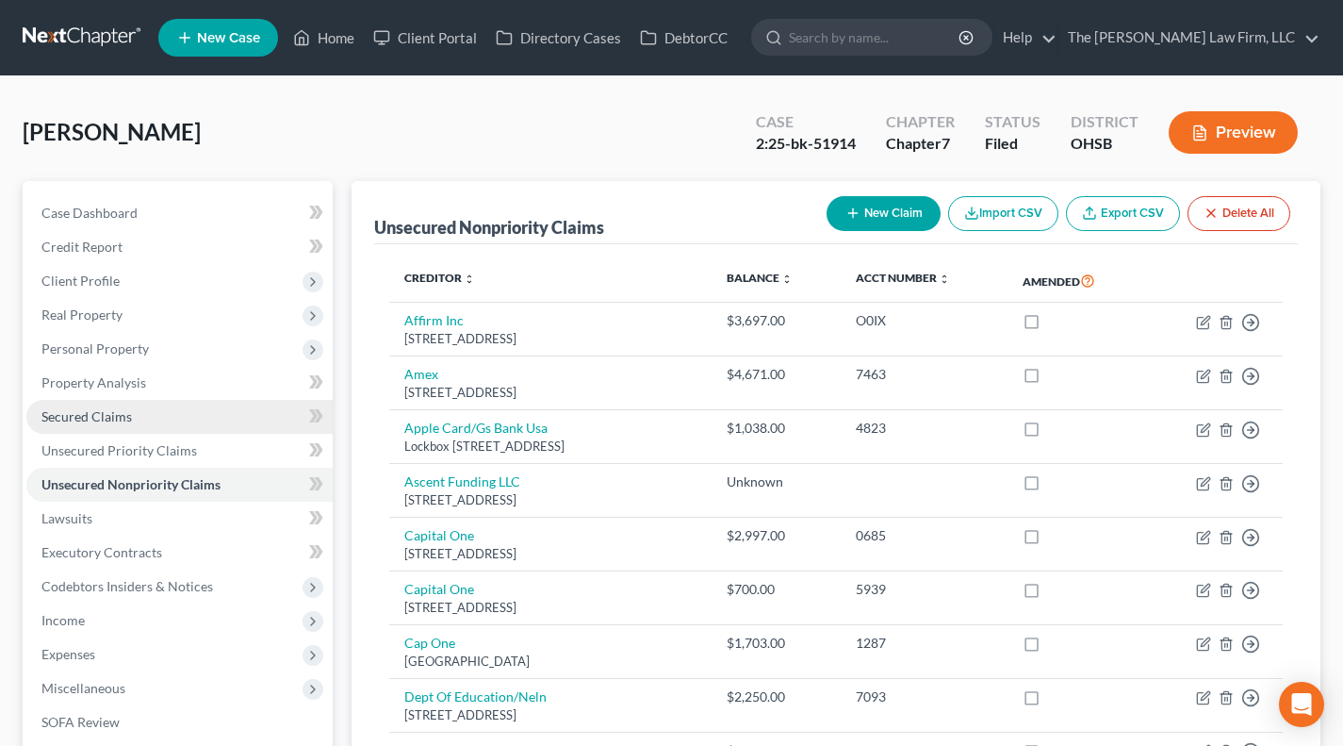
click at [205, 425] on link "Secured Claims" at bounding box center [179, 417] width 306 height 34
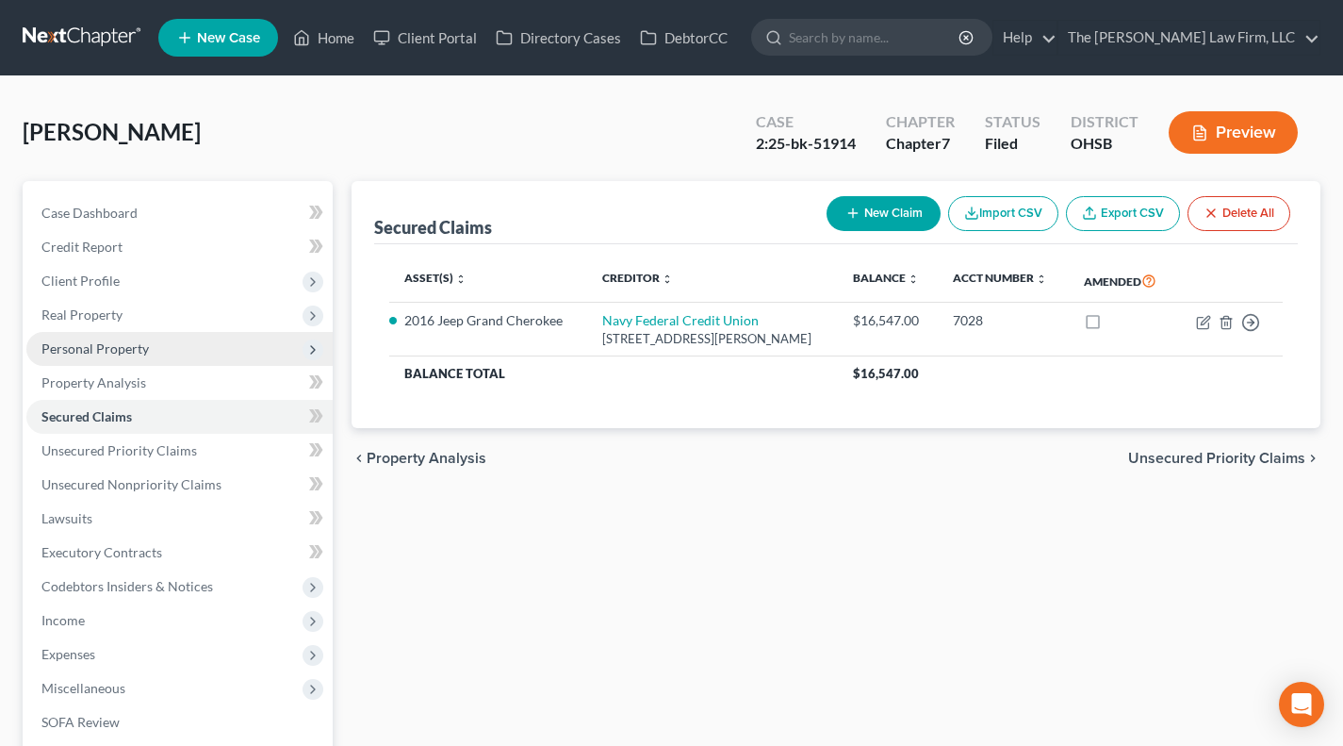
click at [159, 361] on span "Personal Property" at bounding box center [179, 349] width 306 height 34
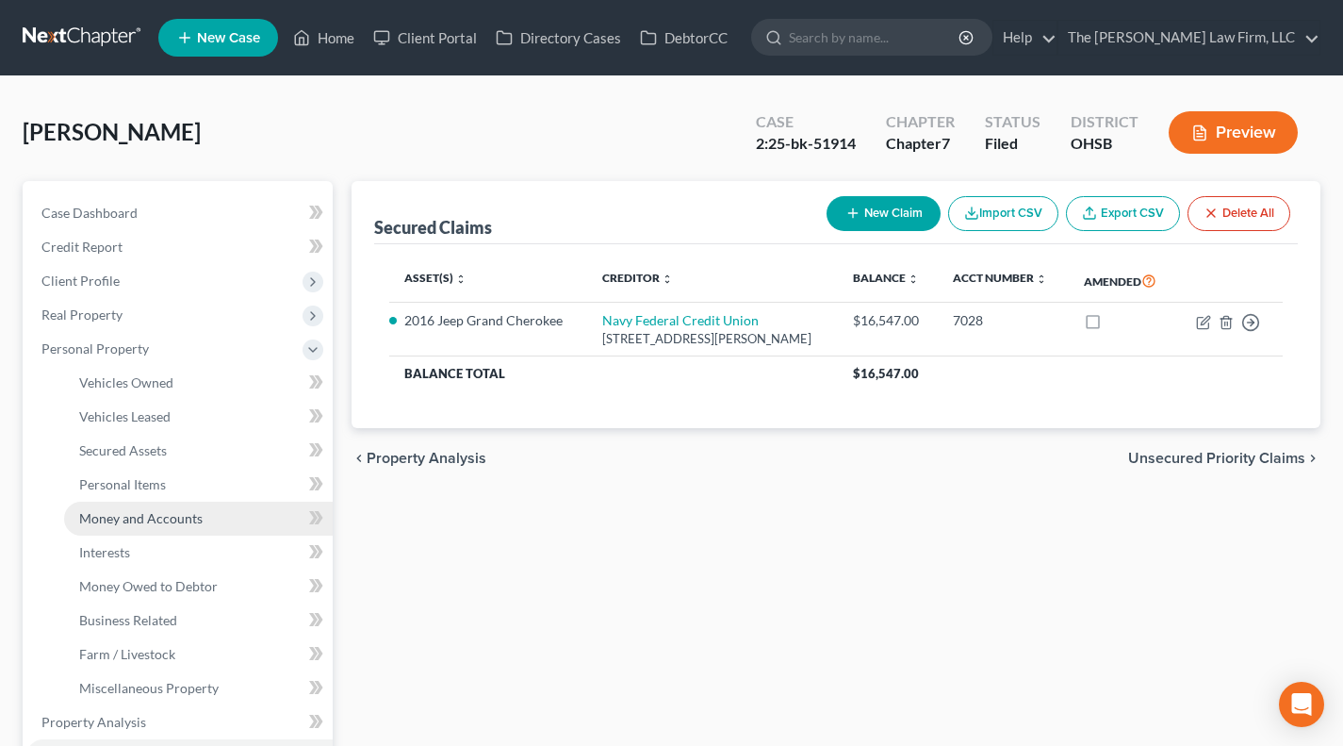
click at [166, 523] on span "Money and Accounts" at bounding box center [140, 518] width 123 height 16
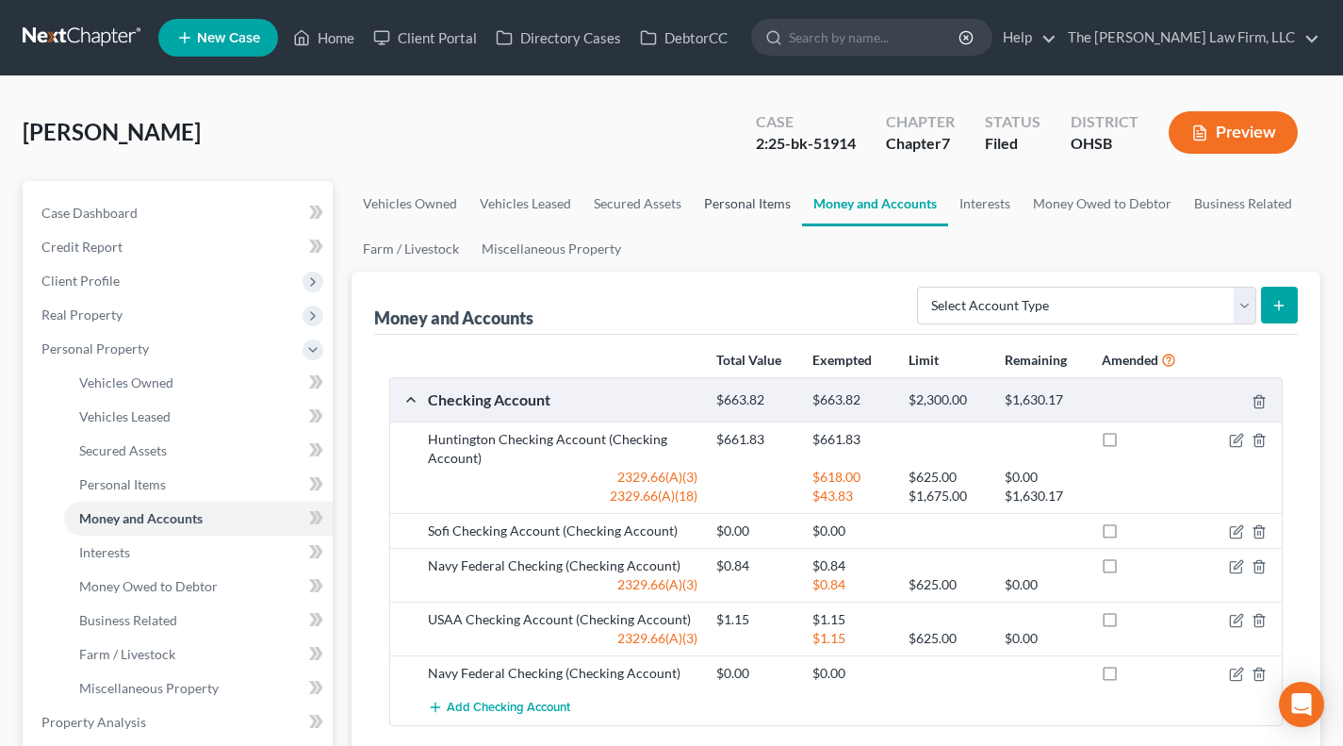
click at [779, 211] on link "Personal Items" at bounding box center [747, 203] width 109 height 45
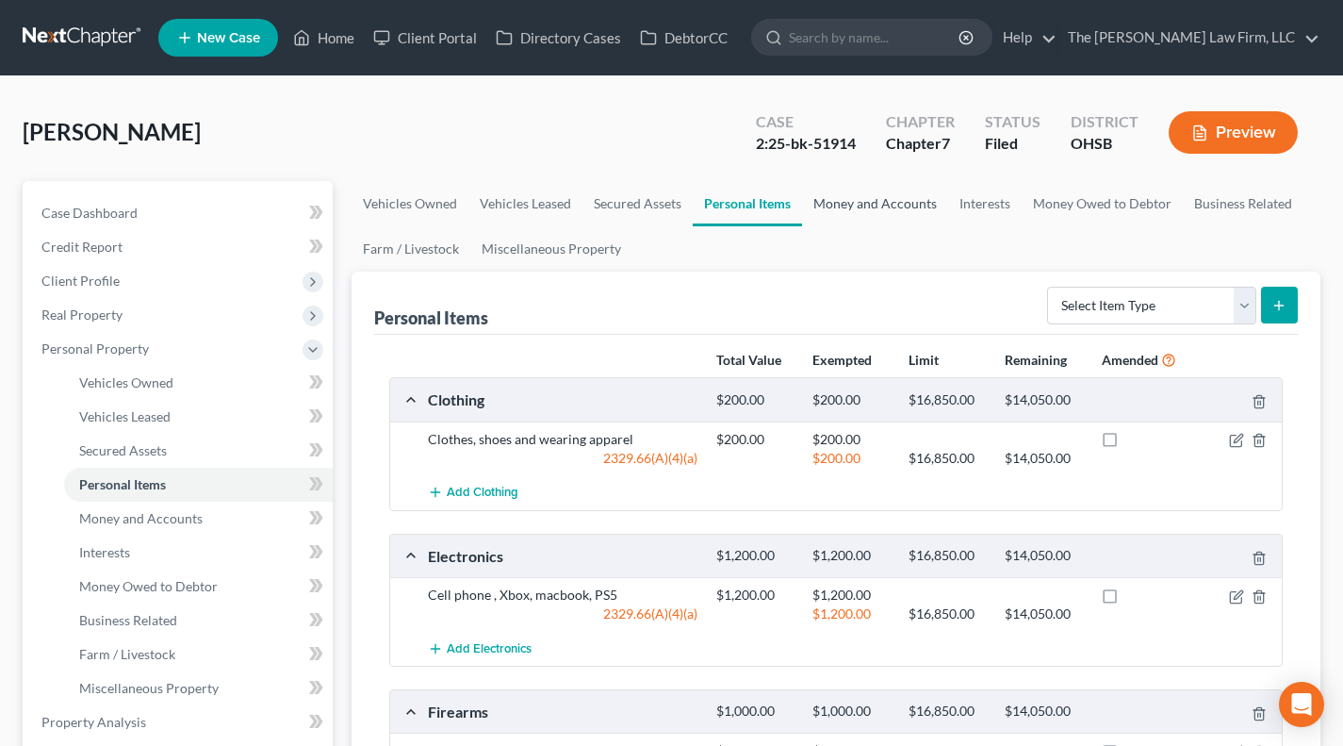
click at [875, 209] on link "Money and Accounts" at bounding box center [875, 203] width 146 height 45
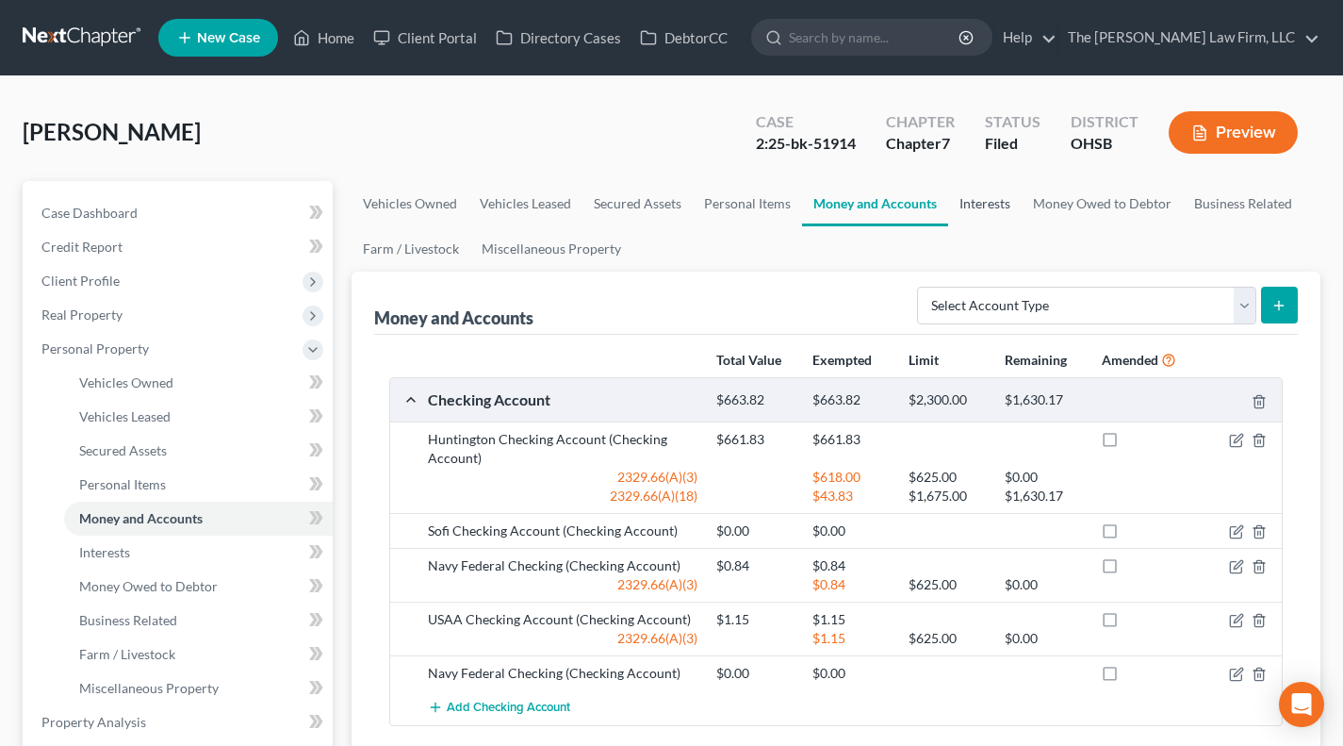
click at [956, 202] on link "Interests" at bounding box center [985, 203] width 74 height 45
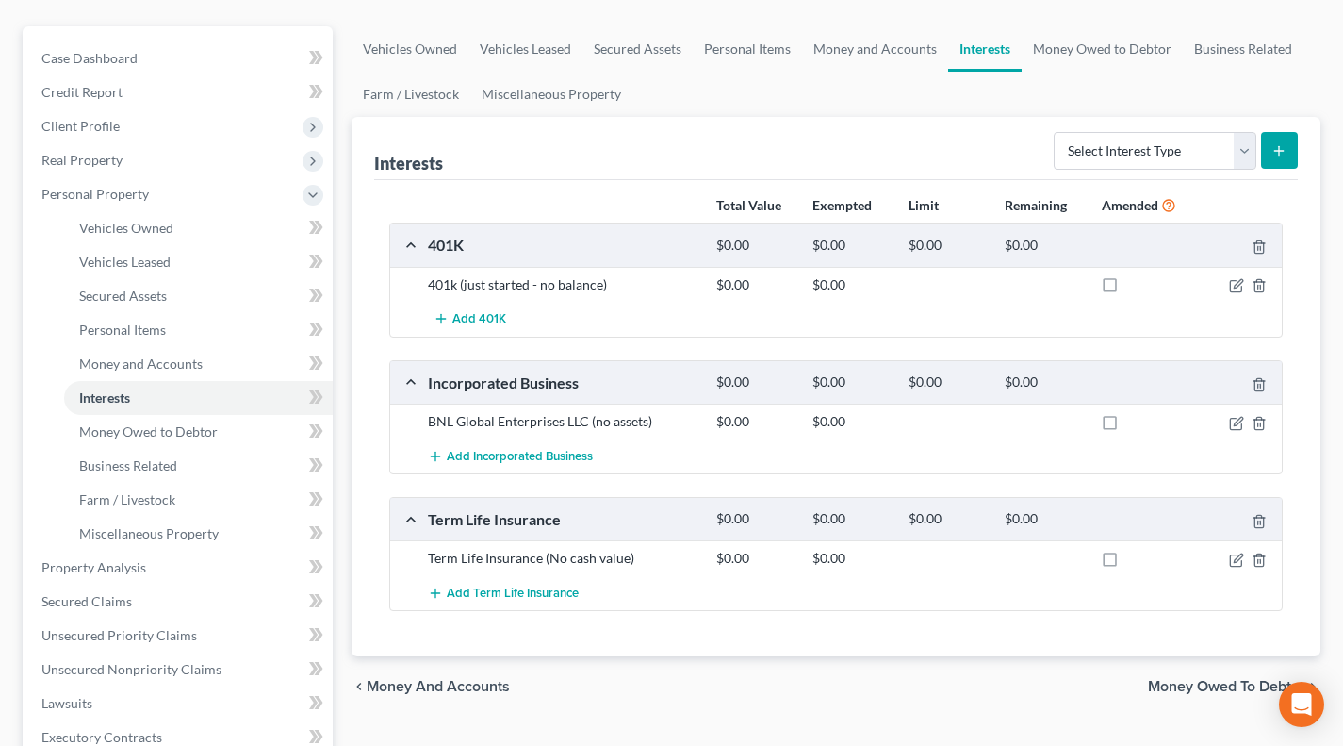
scroll to position [156, 0]
click at [849, 49] on link "Money and Accounts" at bounding box center [875, 47] width 146 height 45
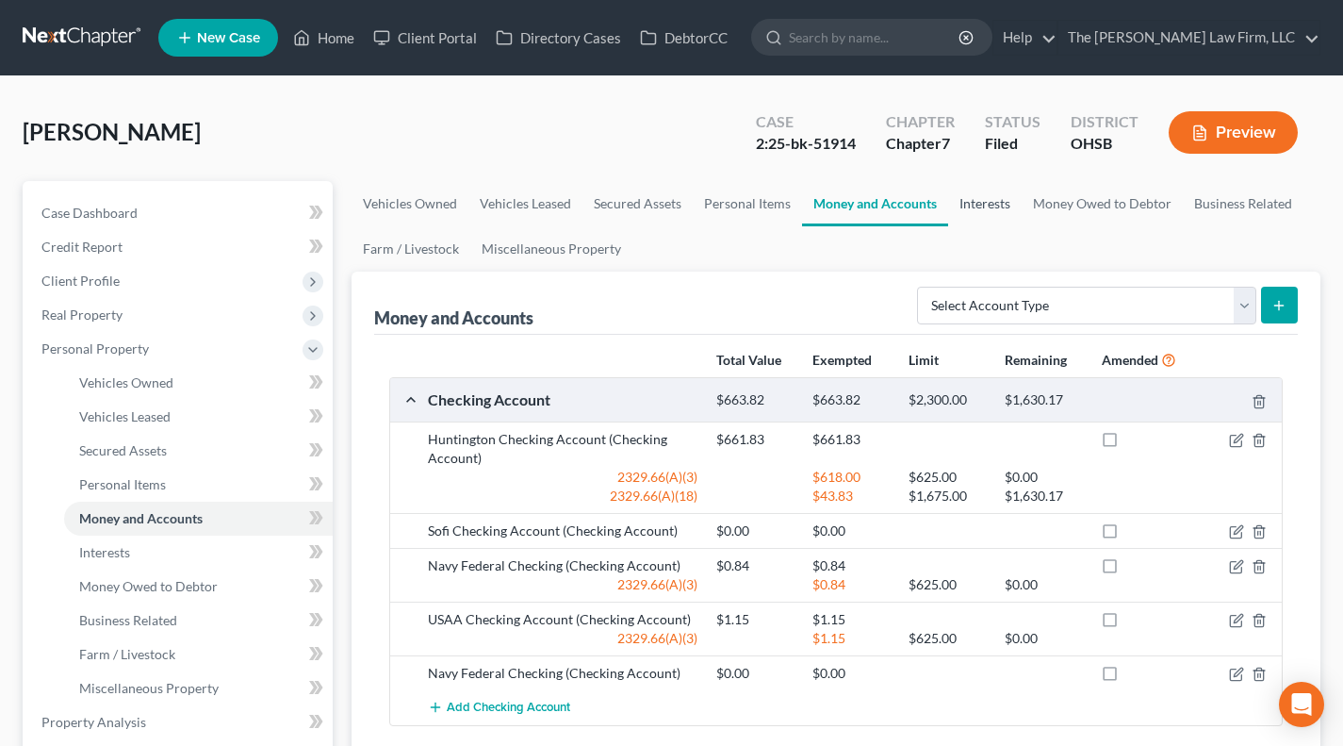
click at [969, 213] on link "Interests" at bounding box center [985, 203] width 74 height 45
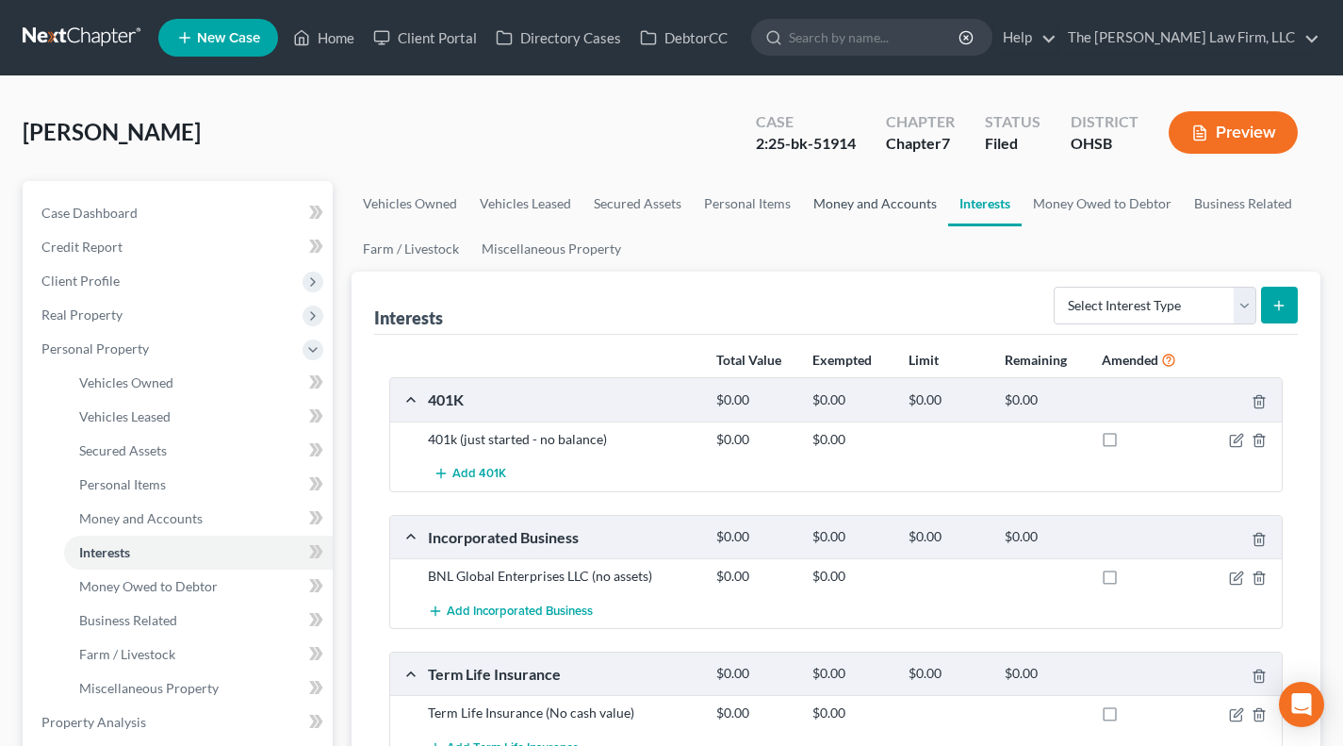
click at [894, 202] on link "Money and Accounts" at bounding box center [875, 203] width 146 height 45
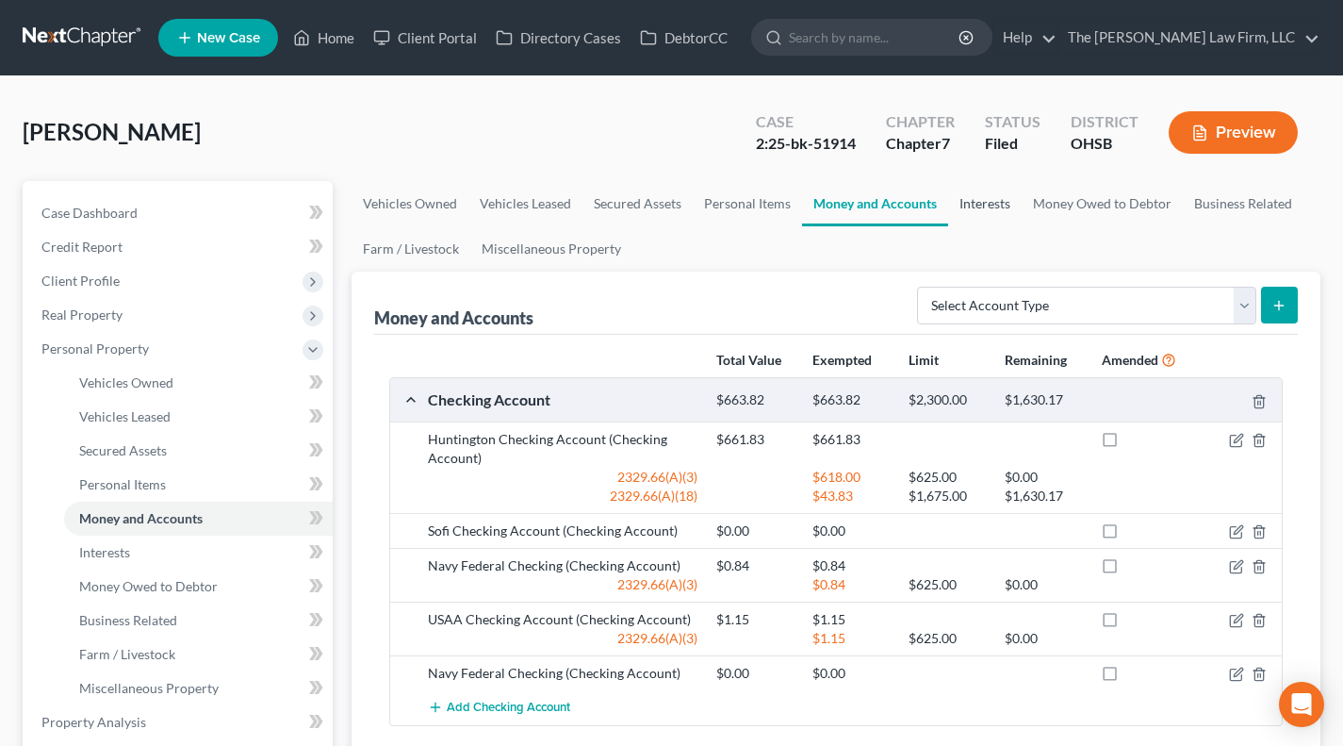
click at [997, 209] on link "Interests" at bounding box center [985, 203] width 74 height 45
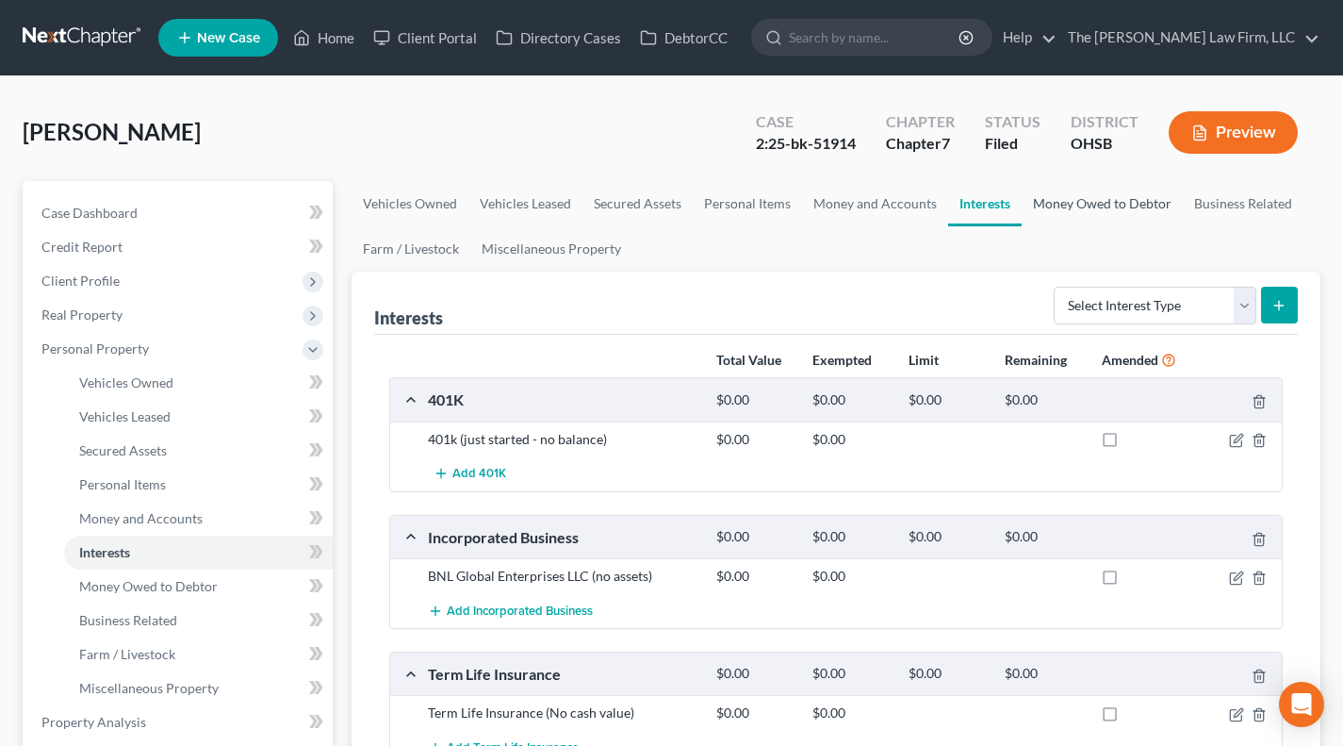
click at [1090, 204] on link "Money Owed to Debtor" at bounding box center [1102, 203] width 161 height 45
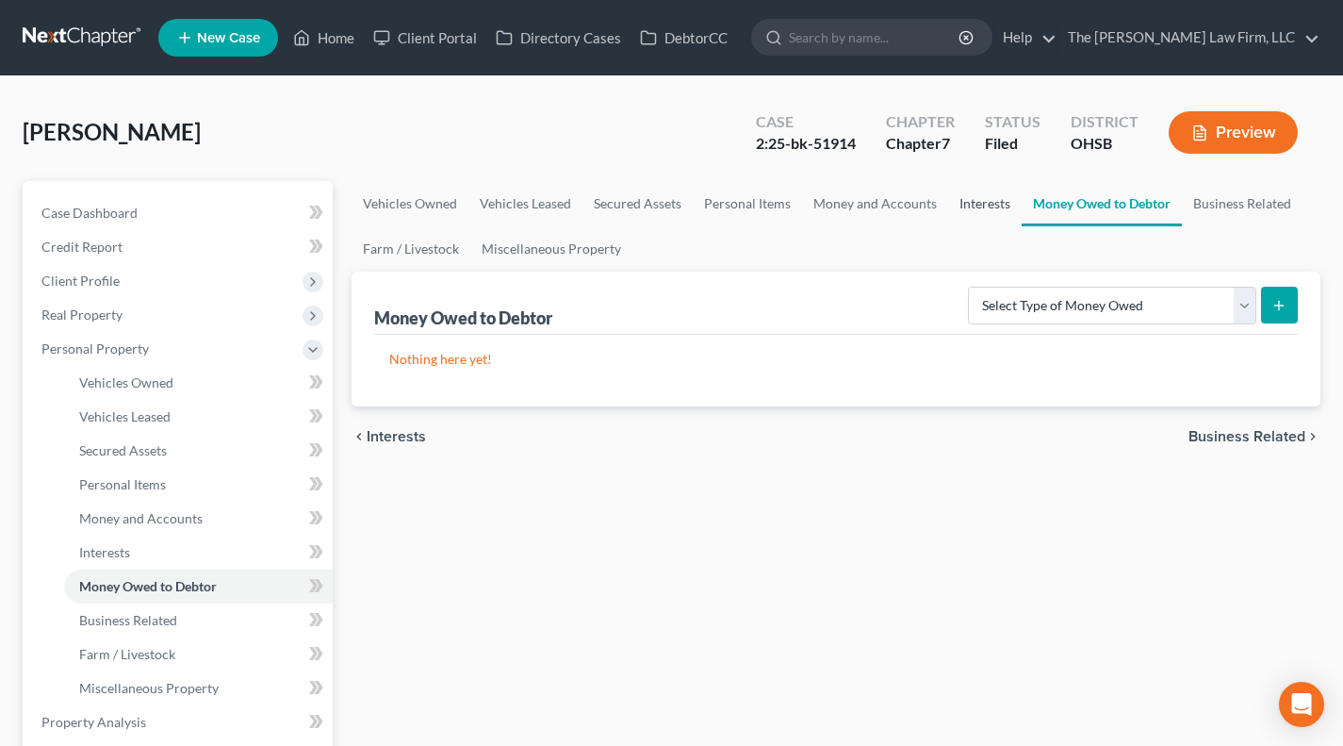
click at [993, 203] on link "Interests" at bounding box center [985, 203] width 74 height 45
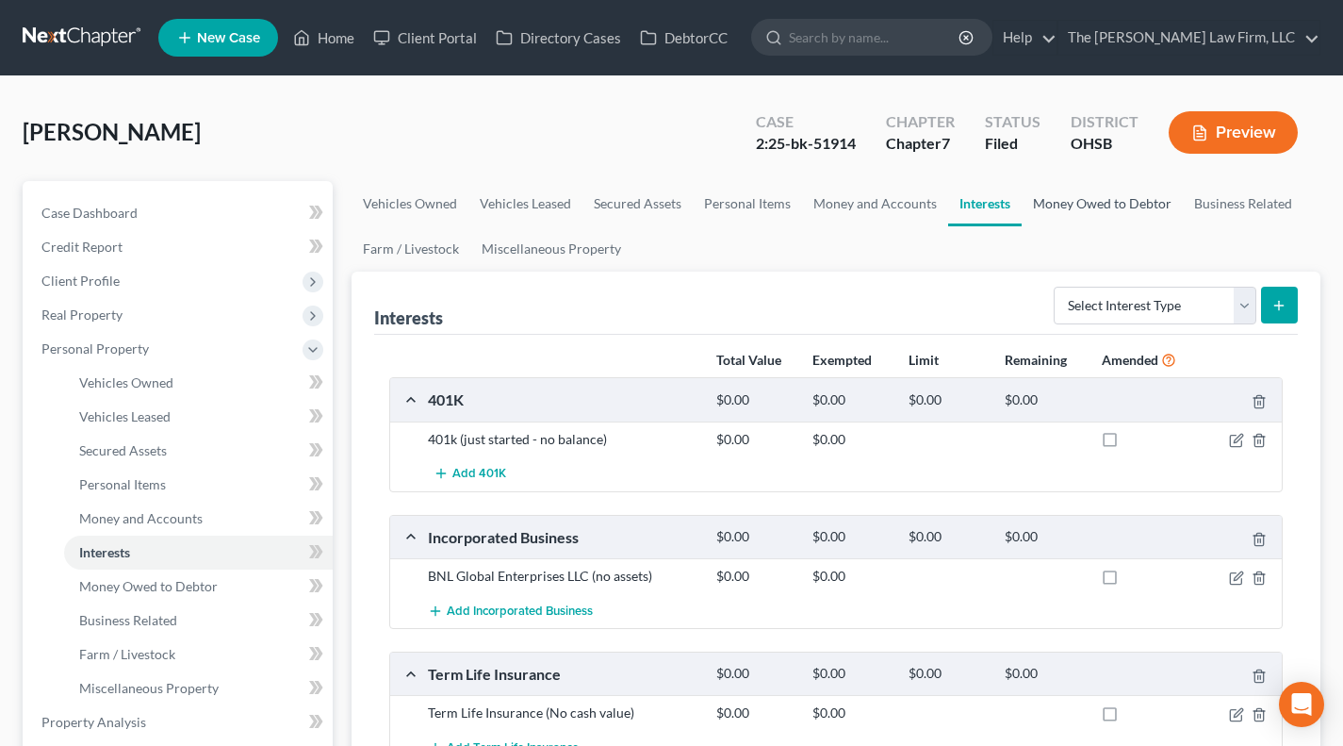
click at [1044, 198] on link "Money Owed to Debtor" at bounding box center [1102, 203] width 161 height 45
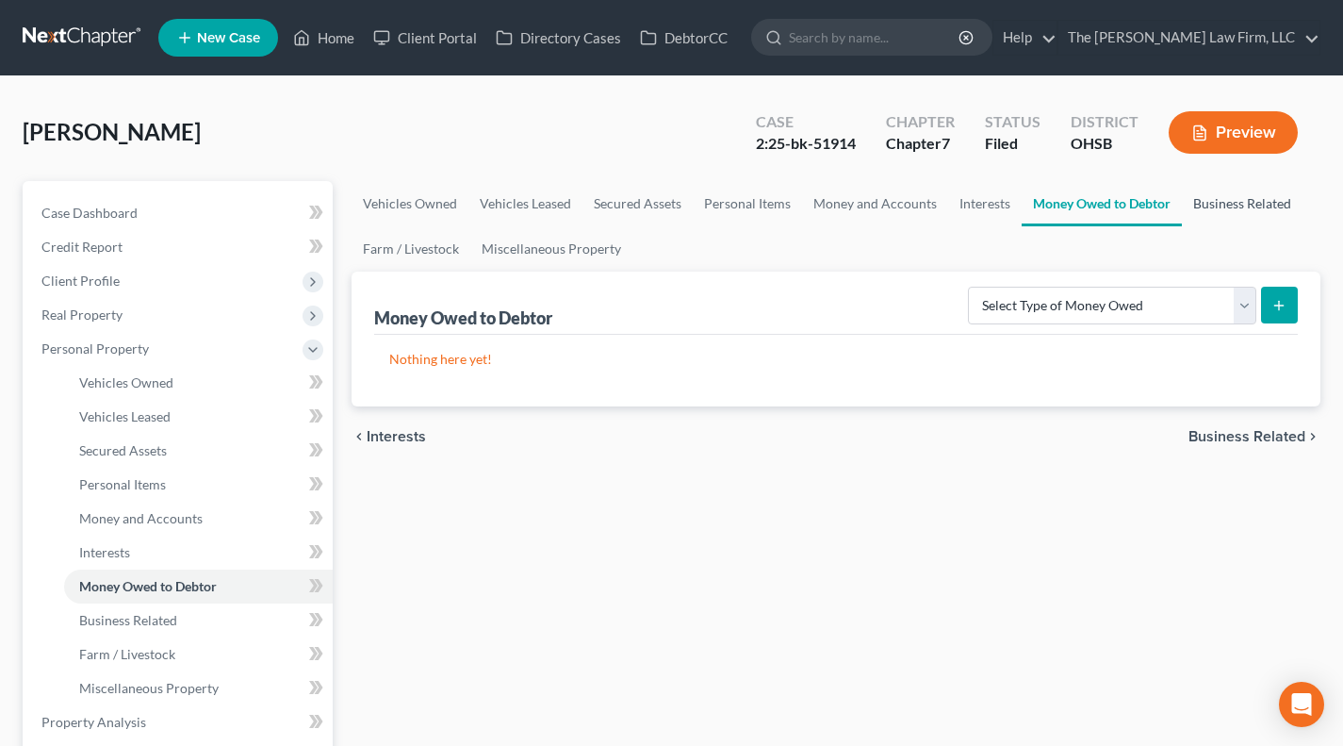
click at [1221, 206] on link "Business Related" at bounding box center [1242, 203] width 121 height 45
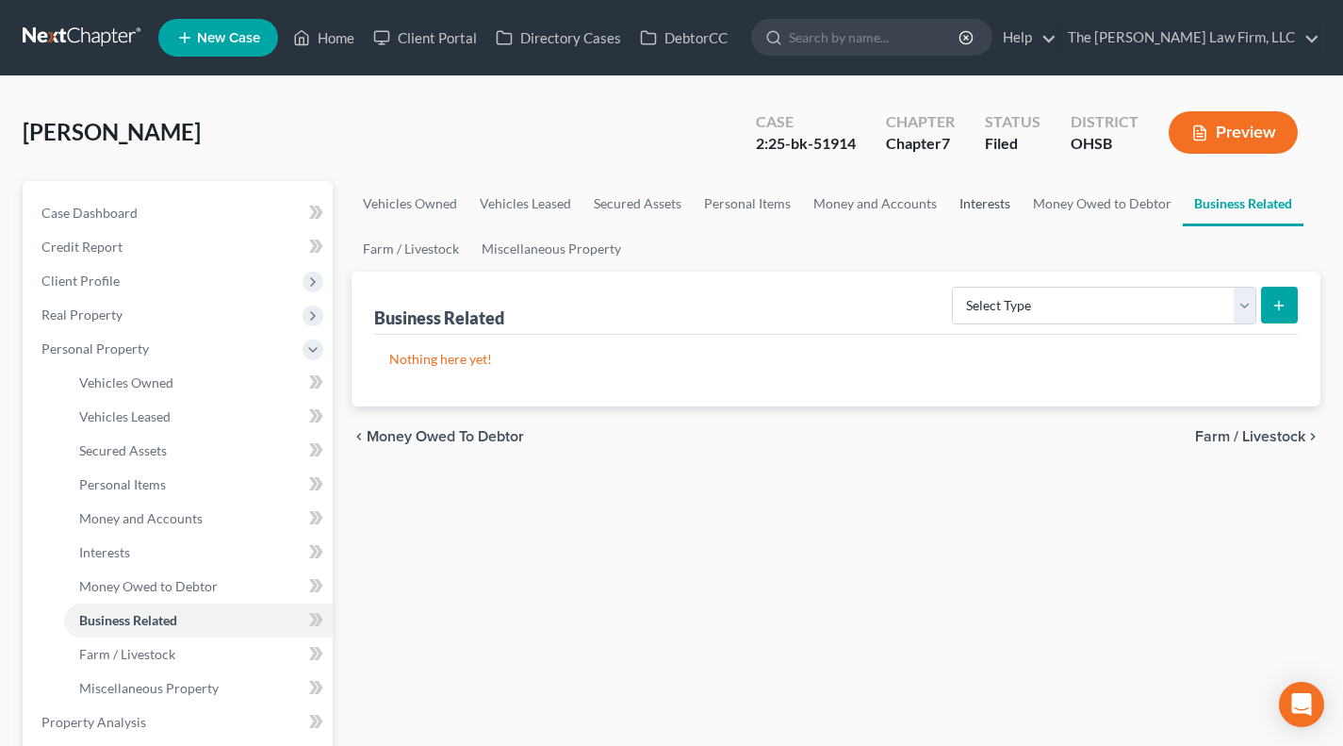
click at [970, 208] on link "Interests" at bounding box center [985, 203] width 74 height 45
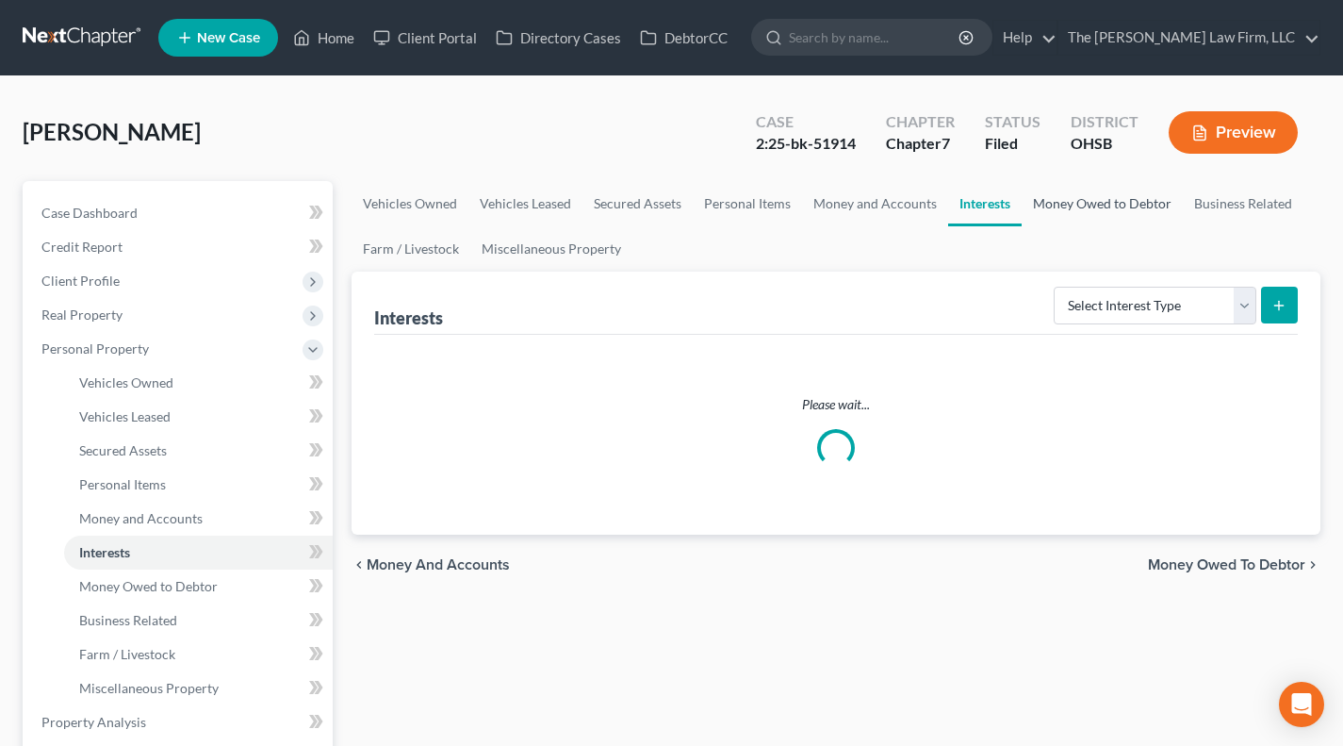
click at [1074, 200] on link "Money Owed to Debtor" at bounding box center [1102, 203] width 161 height 45
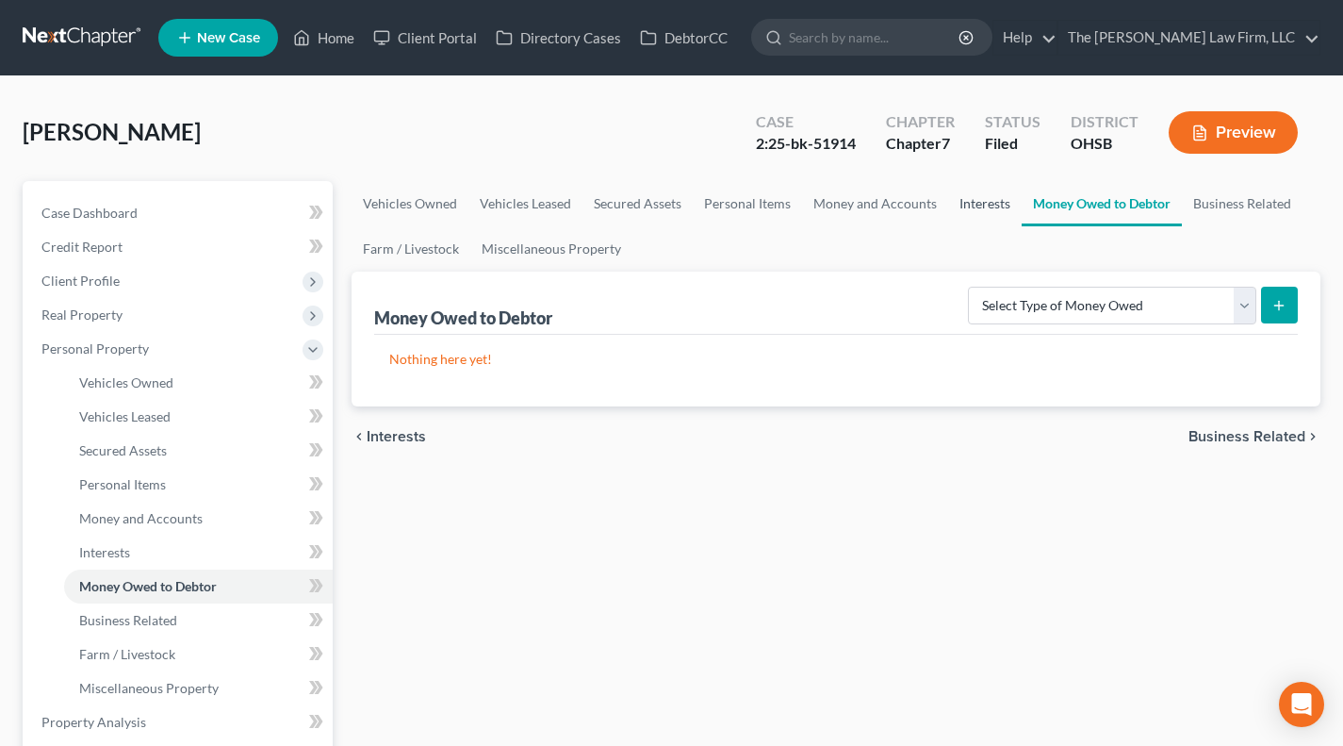
click at [982, 207] on link "Interests" at bounding box center [985, 203] width 74 height 45
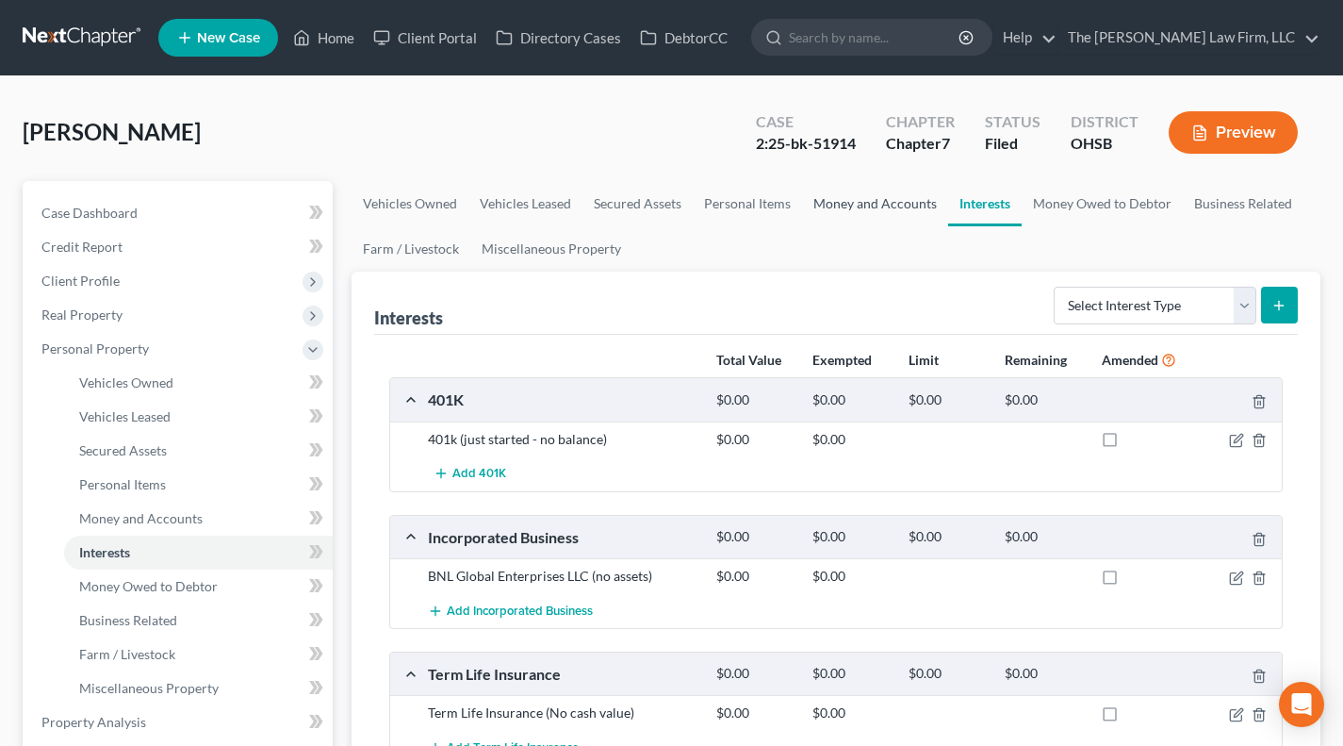
click at [873, 200] on link "Money and Accounts" at bounding box center [875, 203] width 146 height 45
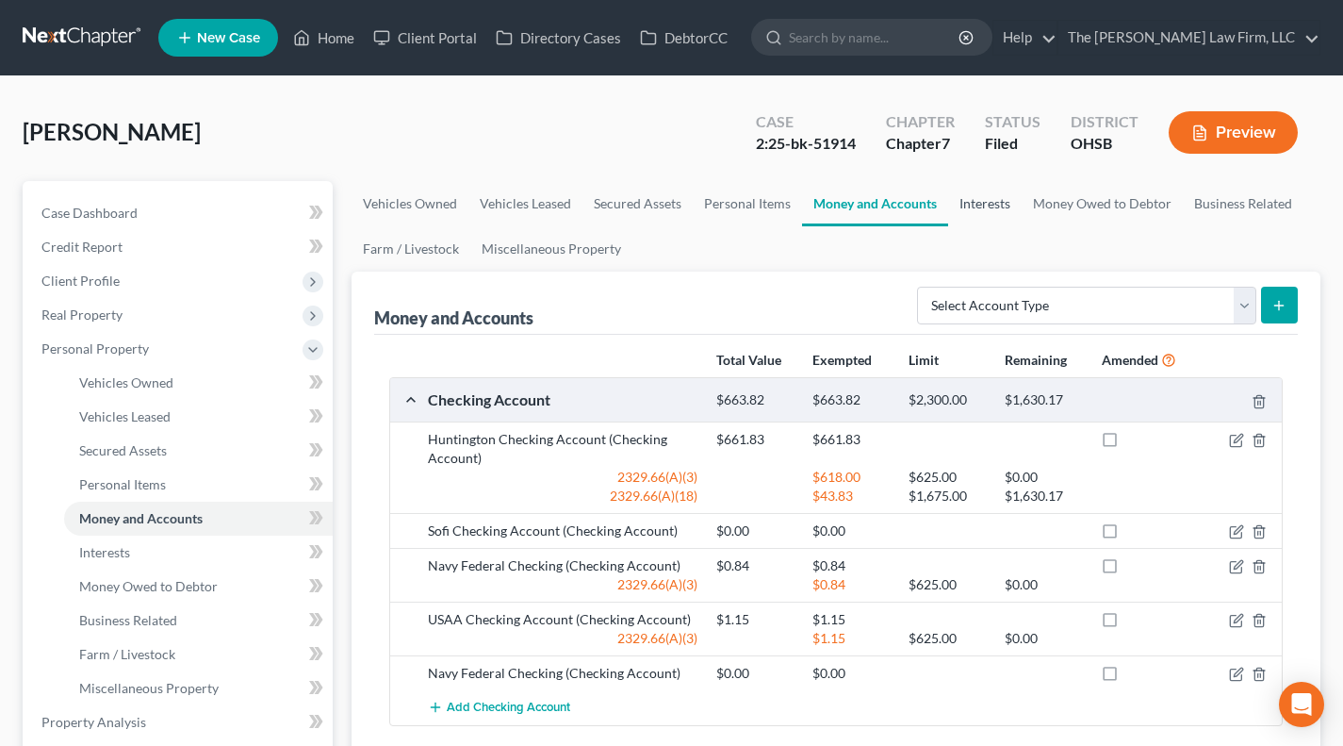
click at [991, 191] on link "Interests" at bounding box center [985, 203] width 74 height 45
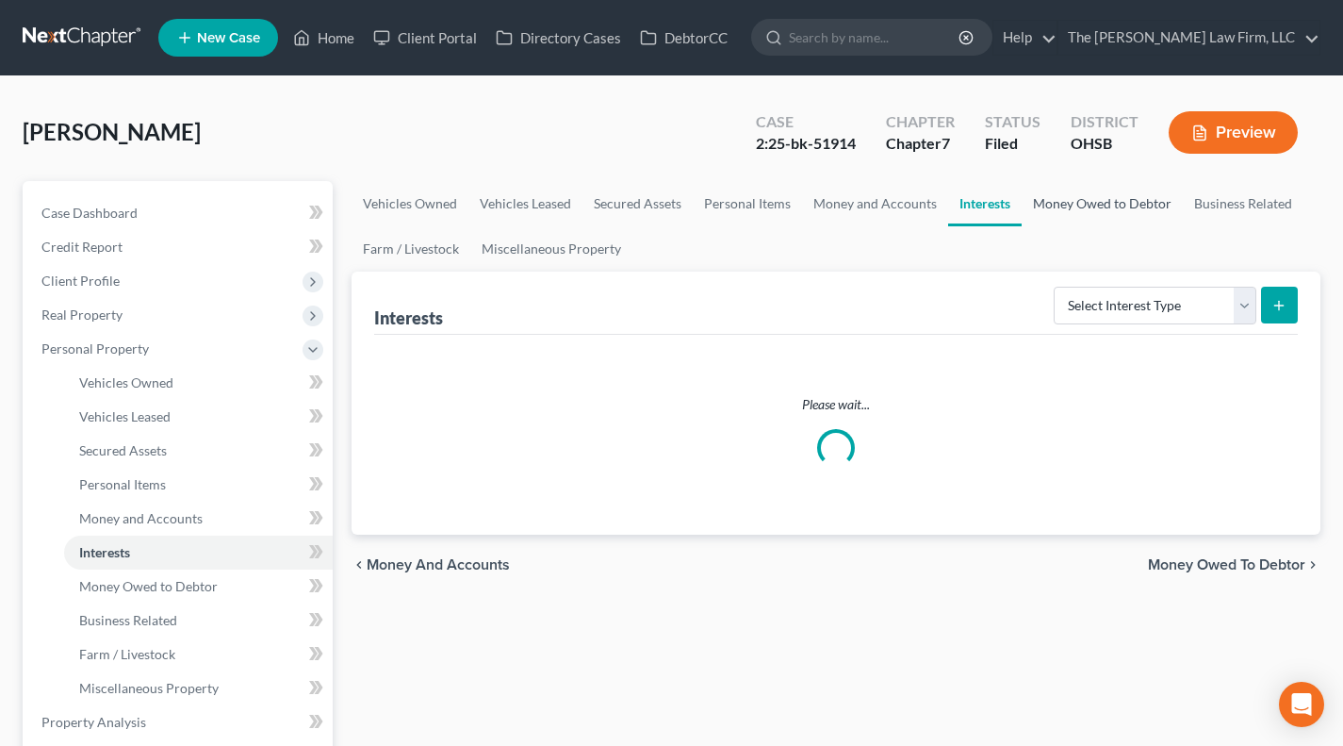
click at [1052, 201] on link "Money Owed to Debtor" at bounding box center [1102, 203] width 161 height 45
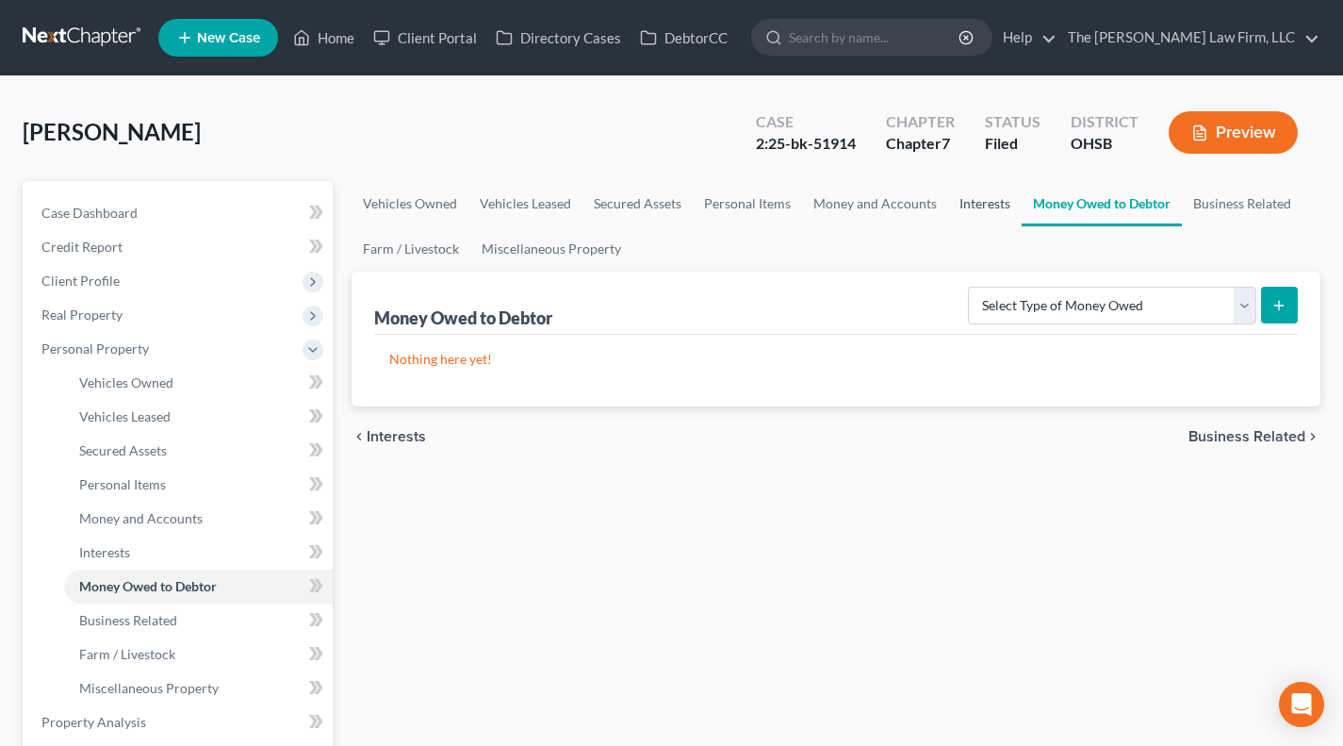
click at [1012, 203] on link "Interests" at bounding box center [985, 203] width 74 height 45
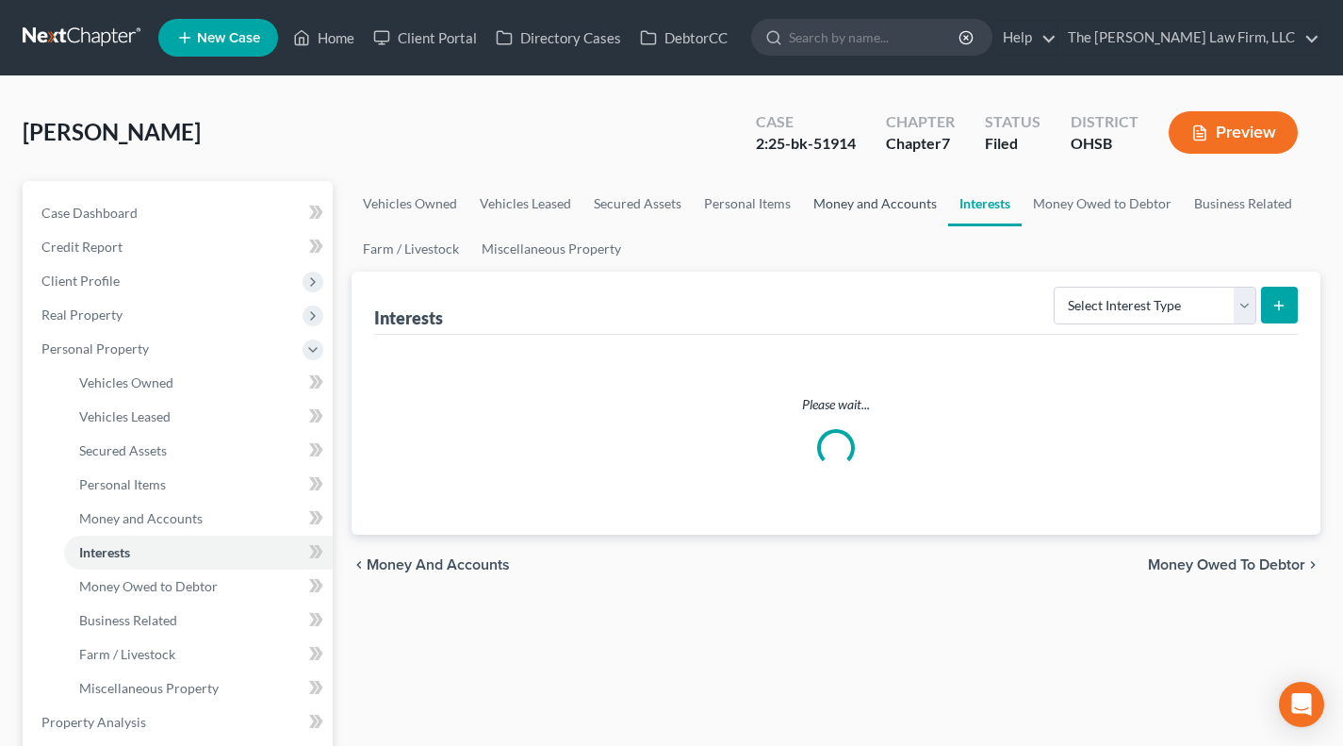
click at [863, 201] on link "Money and Accounts" at bounding box center [875, 203] width 146 height 45
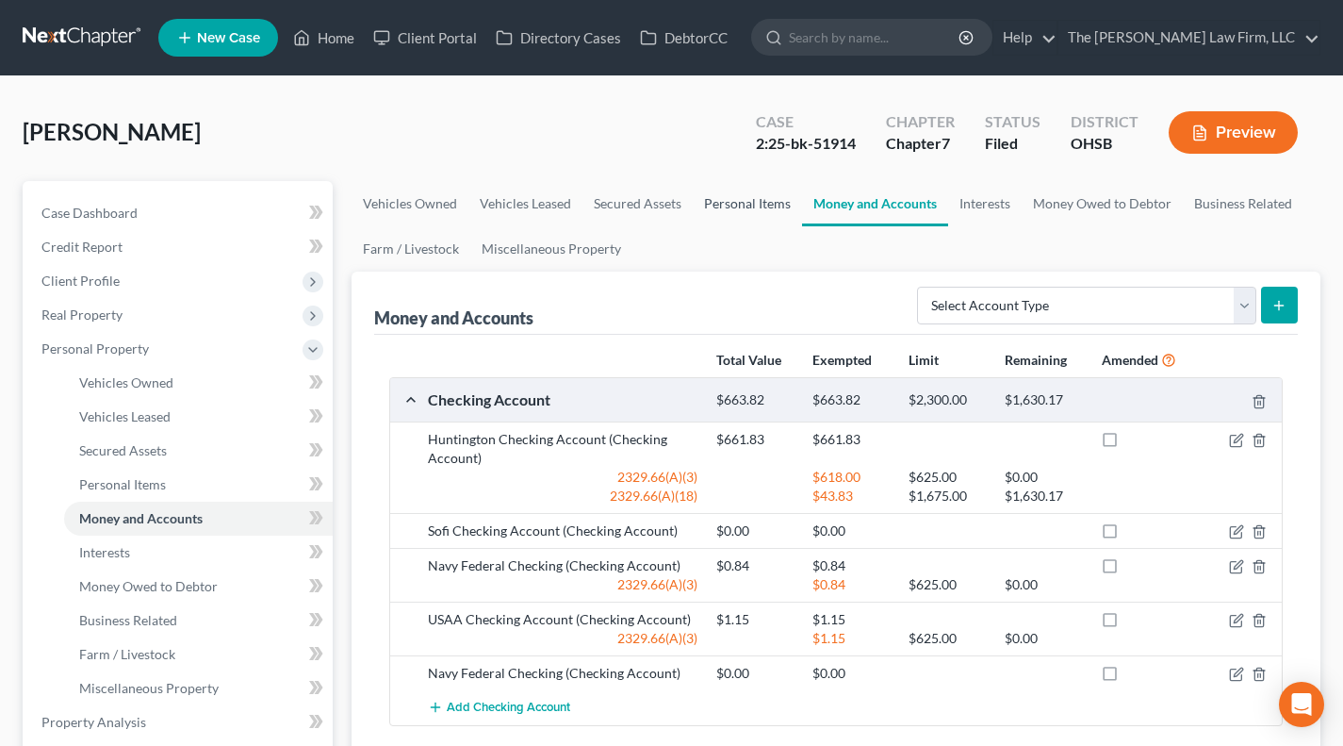
click at [758, 201] on link "Personal Items" at bounding box center [747, 203] width 109 height 45
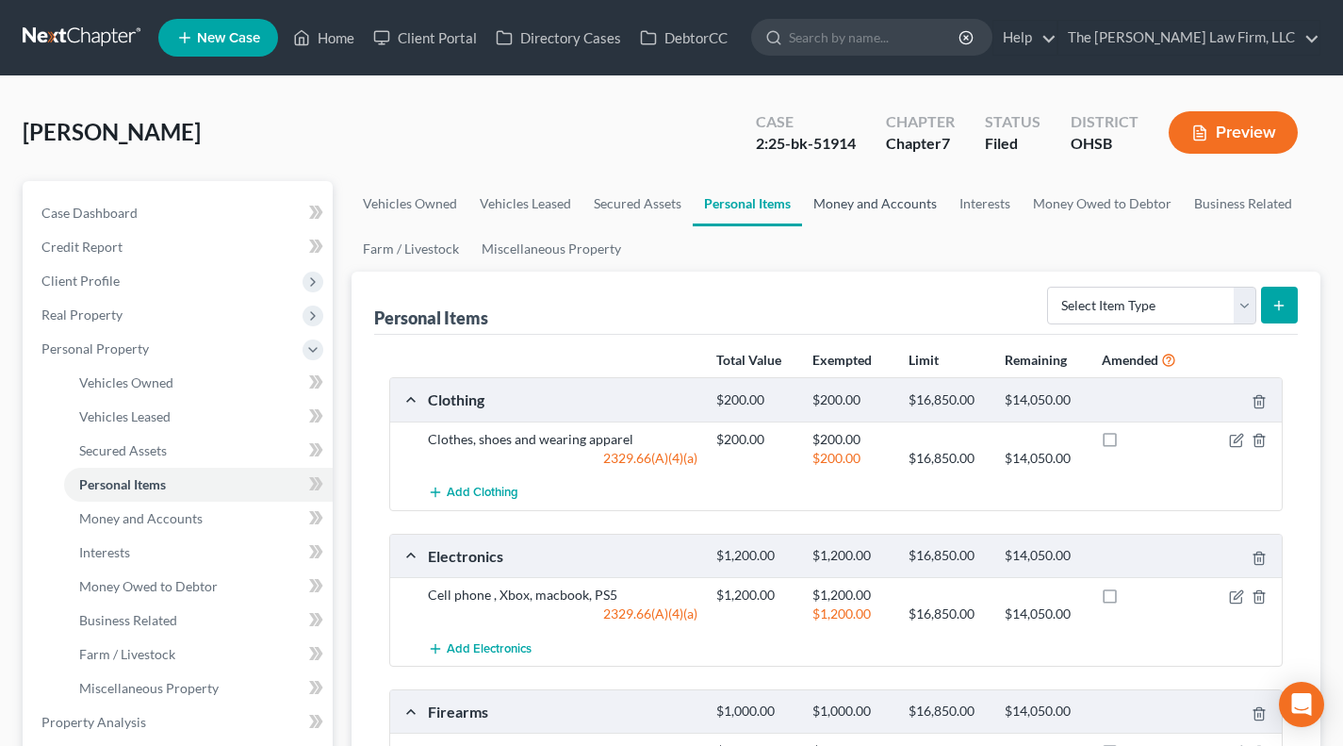
click at [831, 196] on link "Money and Accounts" at bounding box center [875, 203] width 146 height 45
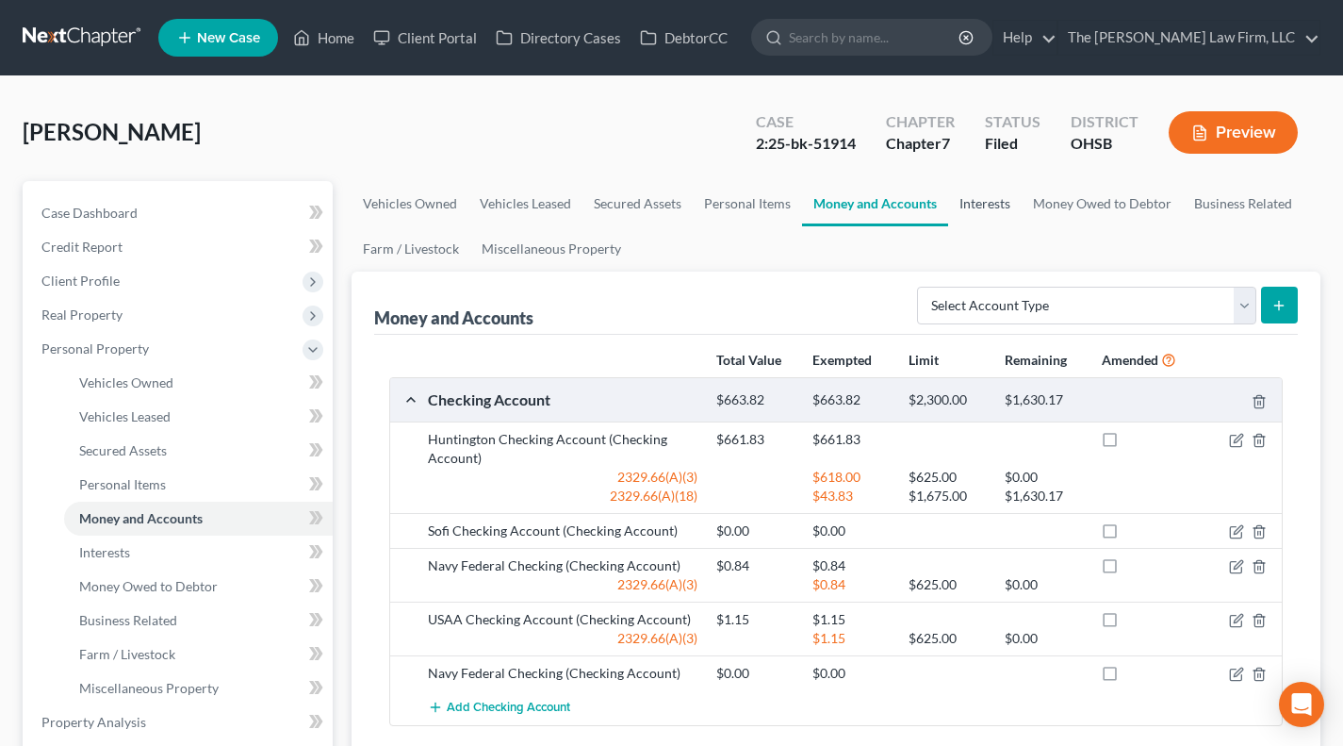
click at [969, 205] on link "Interests" at bounding box center [985, 203] width 74 height 45
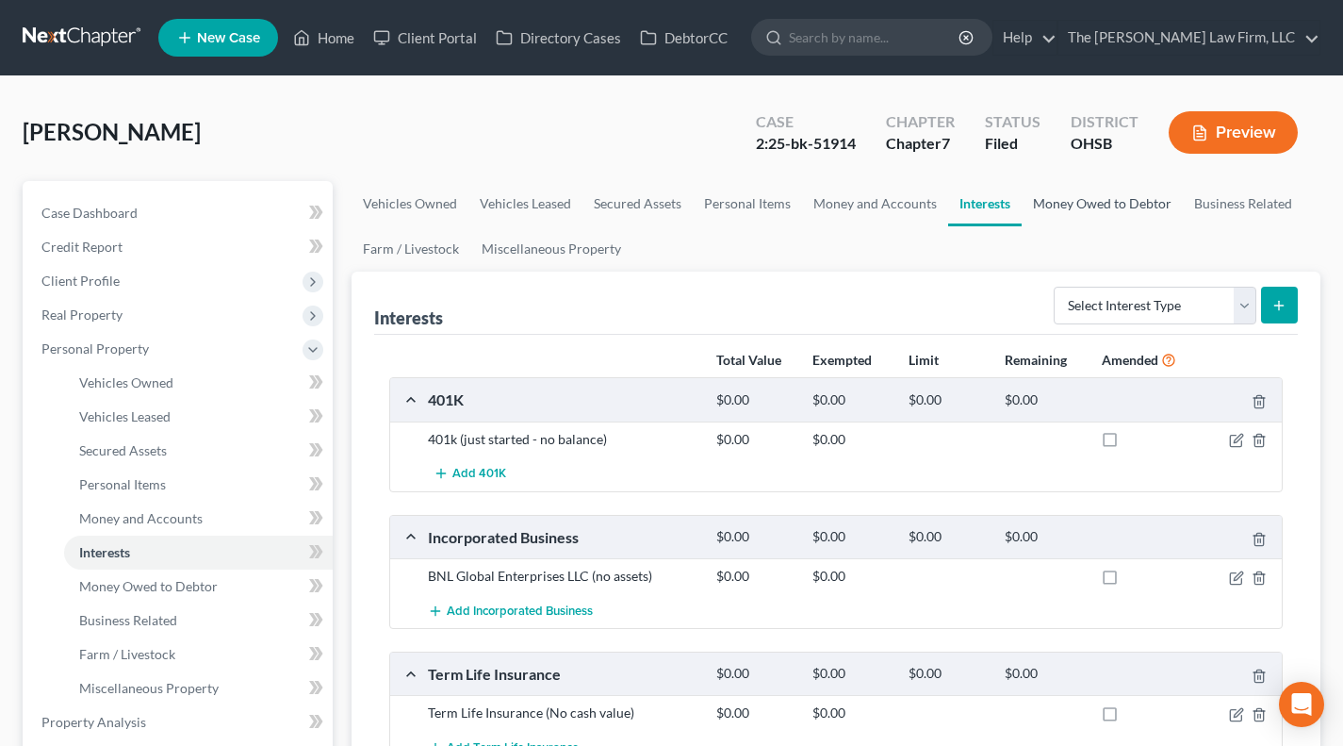
click at [1064, 208] on link "Money Owed to Debtor" at bounding box center [1102, 203] width 161 height 45
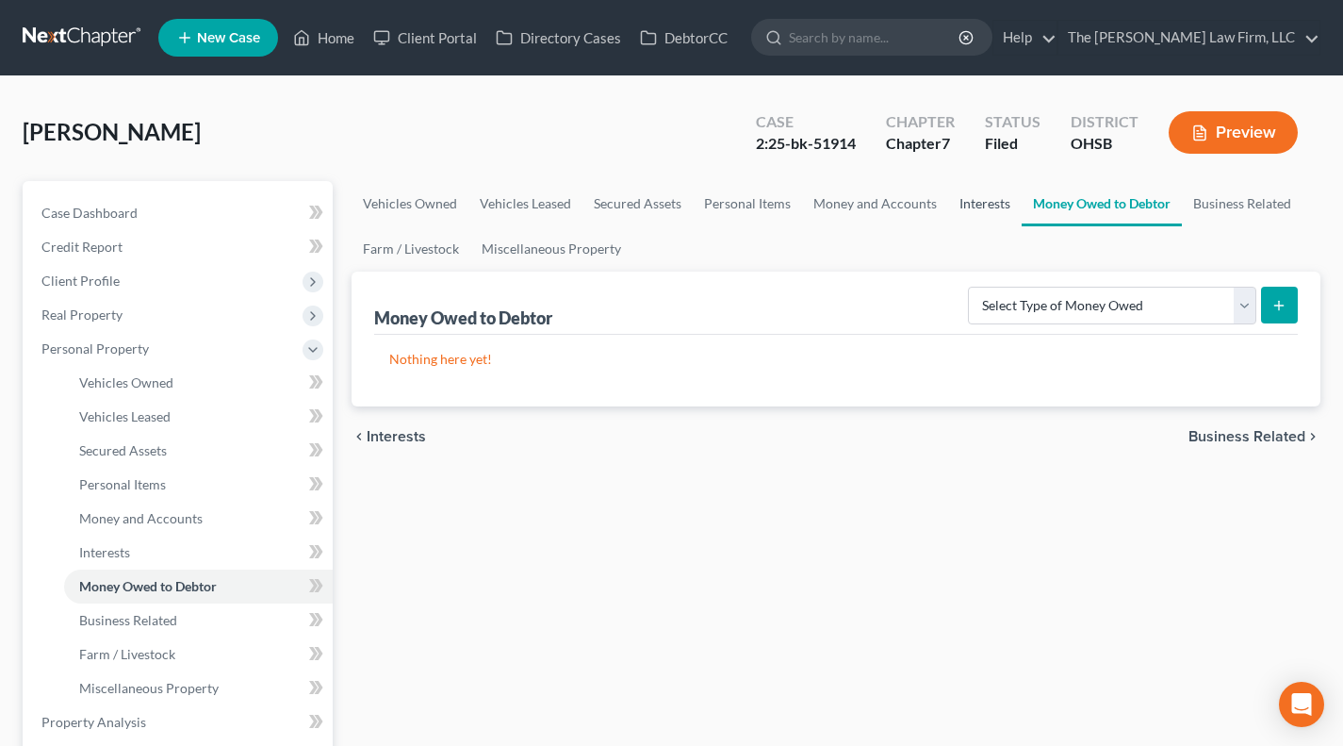
click at [974, 207] on link "Interests" at bounding box center [985, 203] width 74 height 45
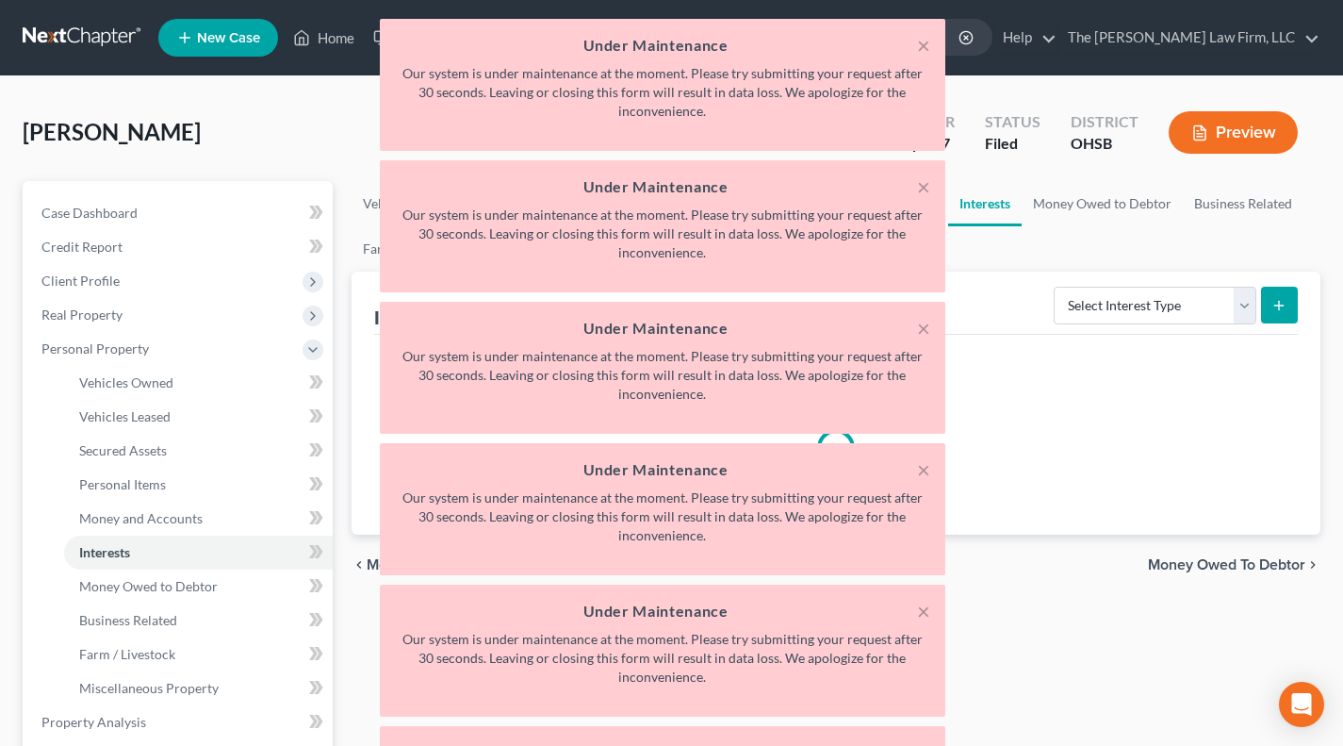
click at [1082, 196] on div "× Under Maintenance Our system is under maintenance at the moment. Please try s…" at bounding box center [662, 443] width 1343 height 848
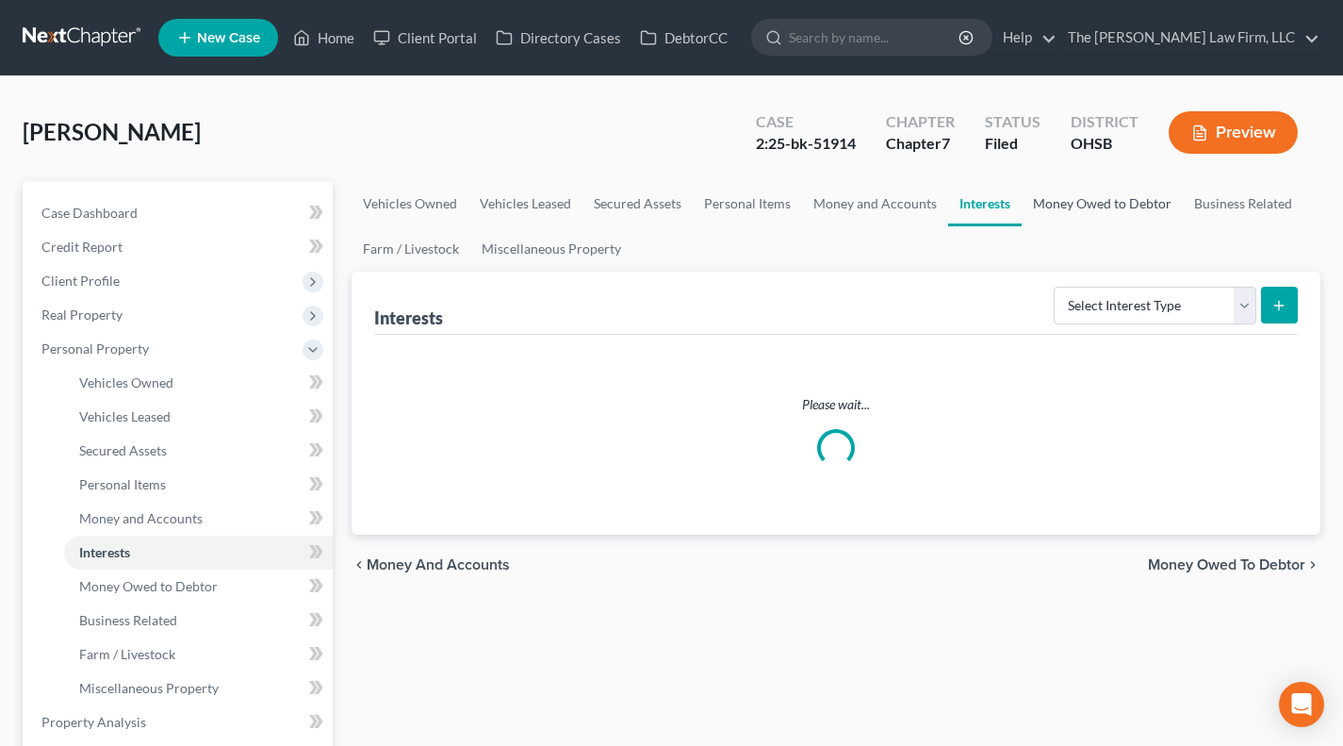
click at [1052, 214] on link "Money Owed to Debtor" at bounding box center [1102, 203] width 161 height 45
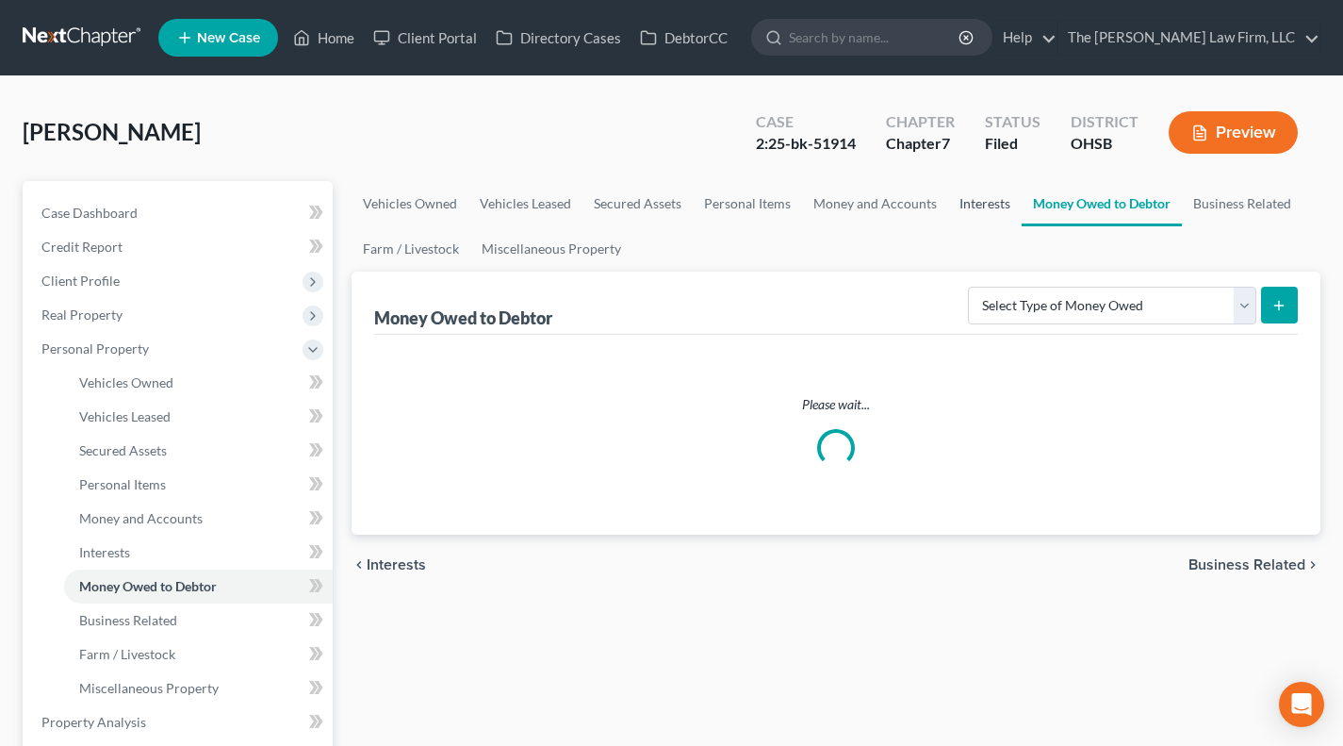
click at [992, 210] on link "Interests" at bounding box center [985, 203] width 74 height 45
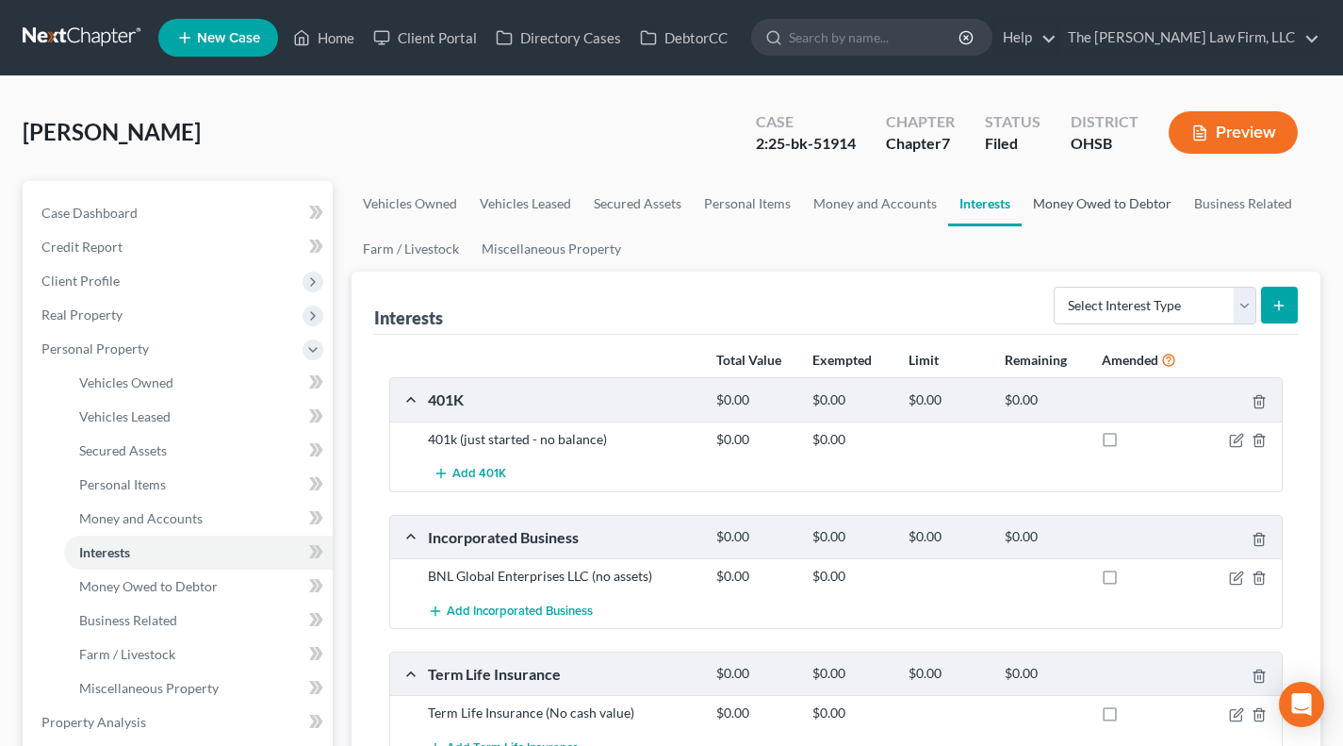
click at [1056, 207] on link "Money Owed to Debtor" at bounding box center [1102, 203] width 161 height 45
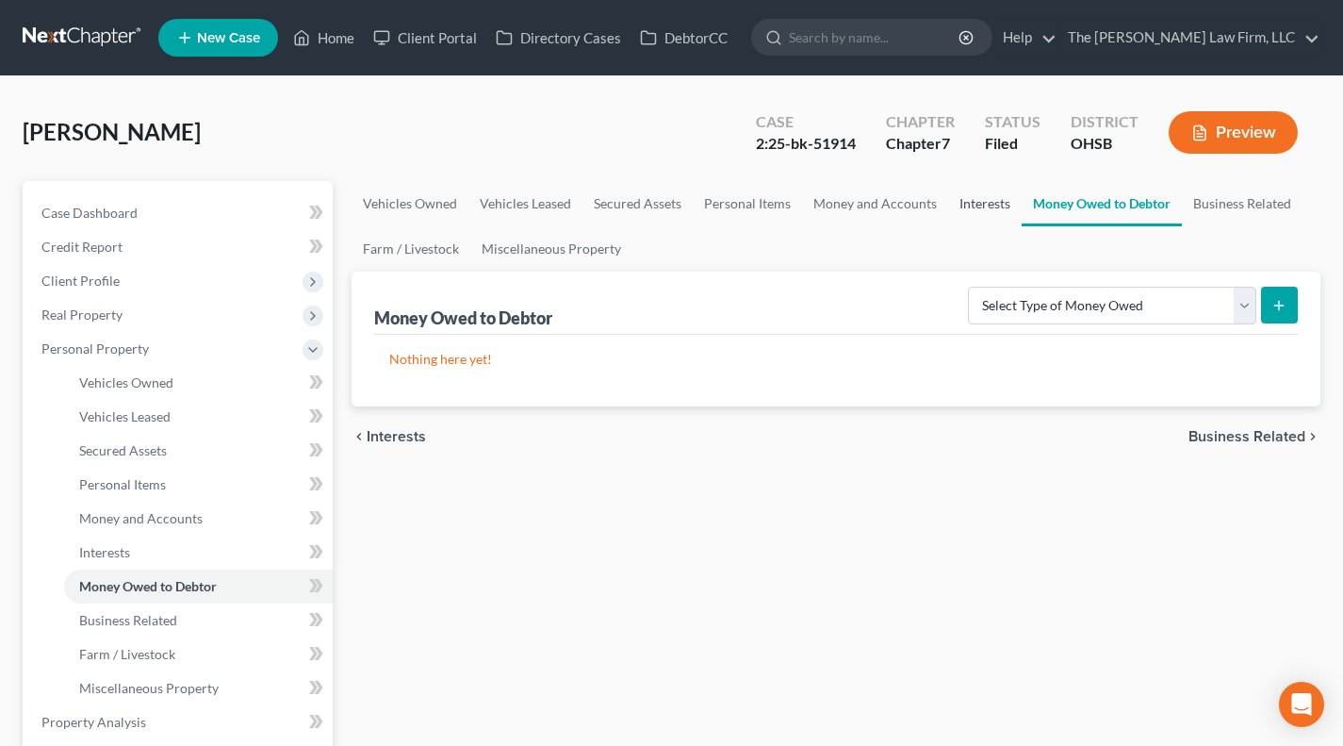
click at [980, 199] on link "Interests" at bounding box center [985, 203] width 74 height 45
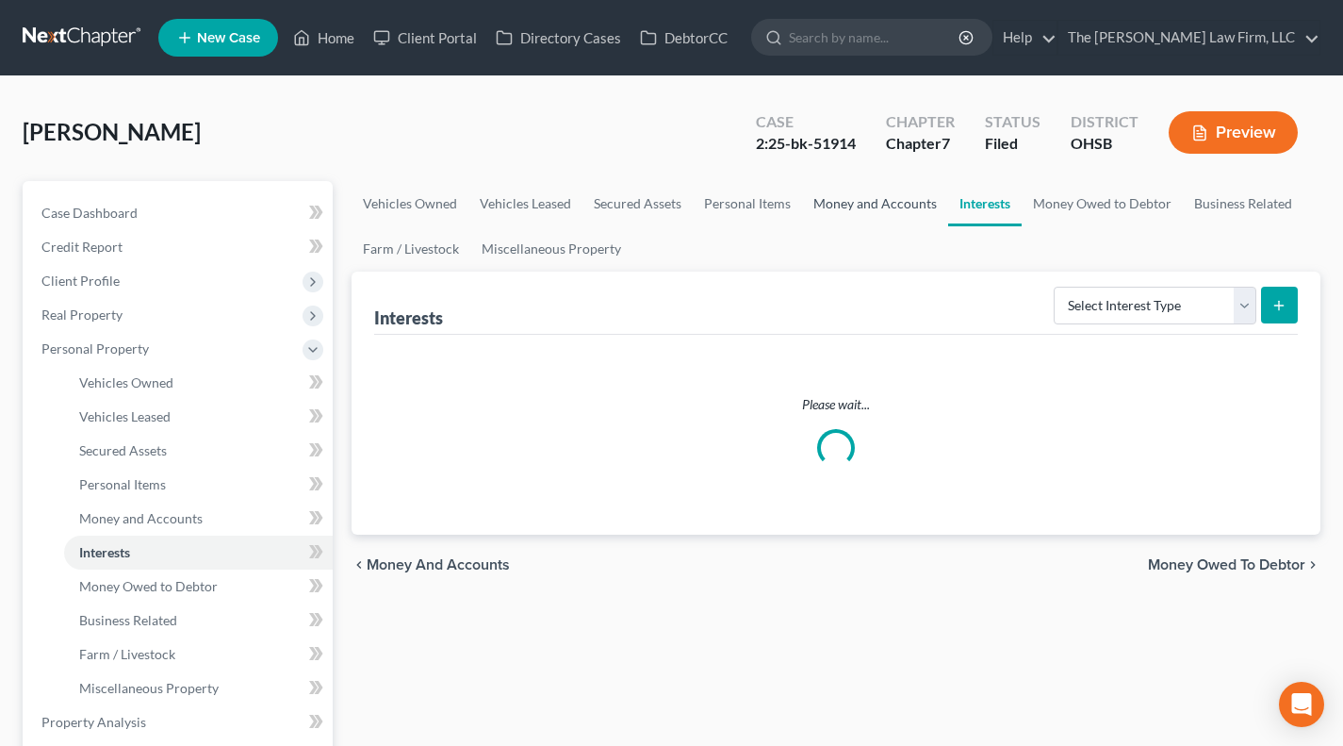
click at [870, 204] on link "Money and Accounts" at bounding box center [875, 203] width 146 height 45
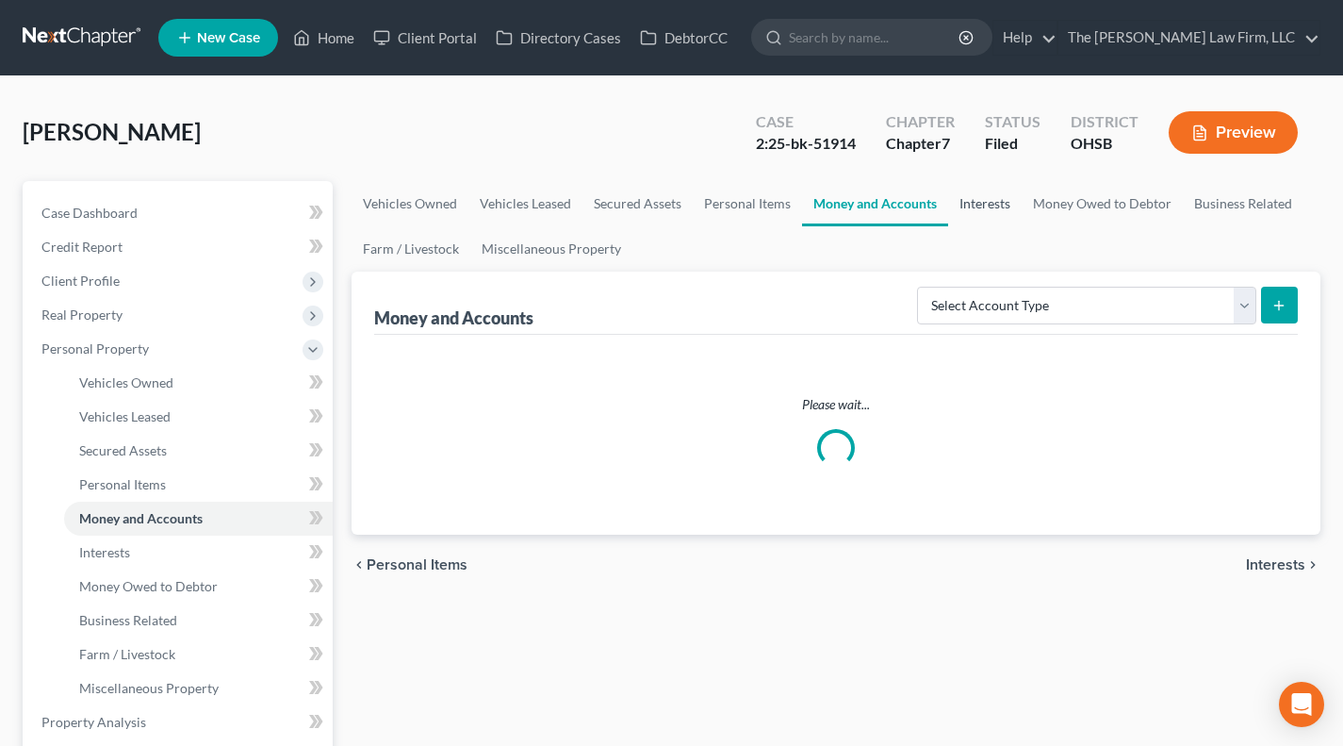
click at [970, 204] on link "Interests" at bounding box center [985, 203] width 74 height 45
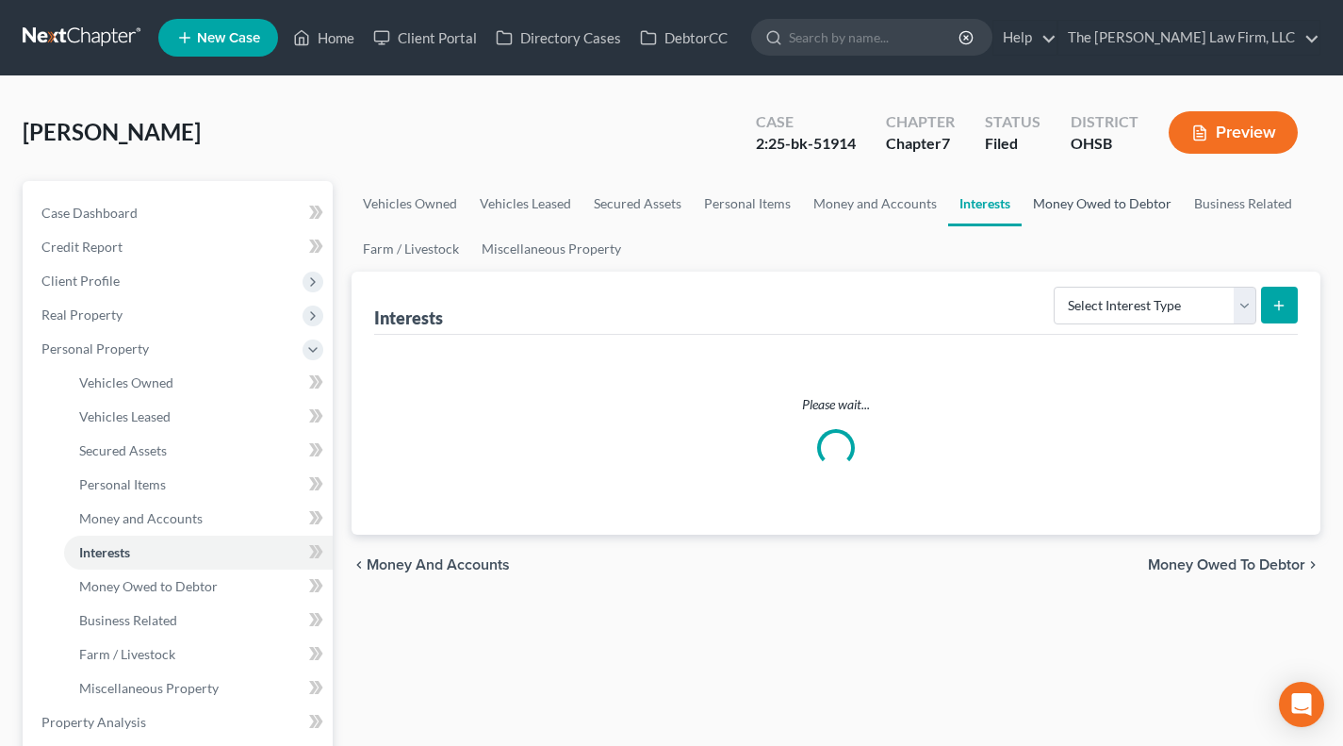
click at [1092, 204] on link "Money Owed to Debtor" at bounding box center [1102, 203] width 161 height 45
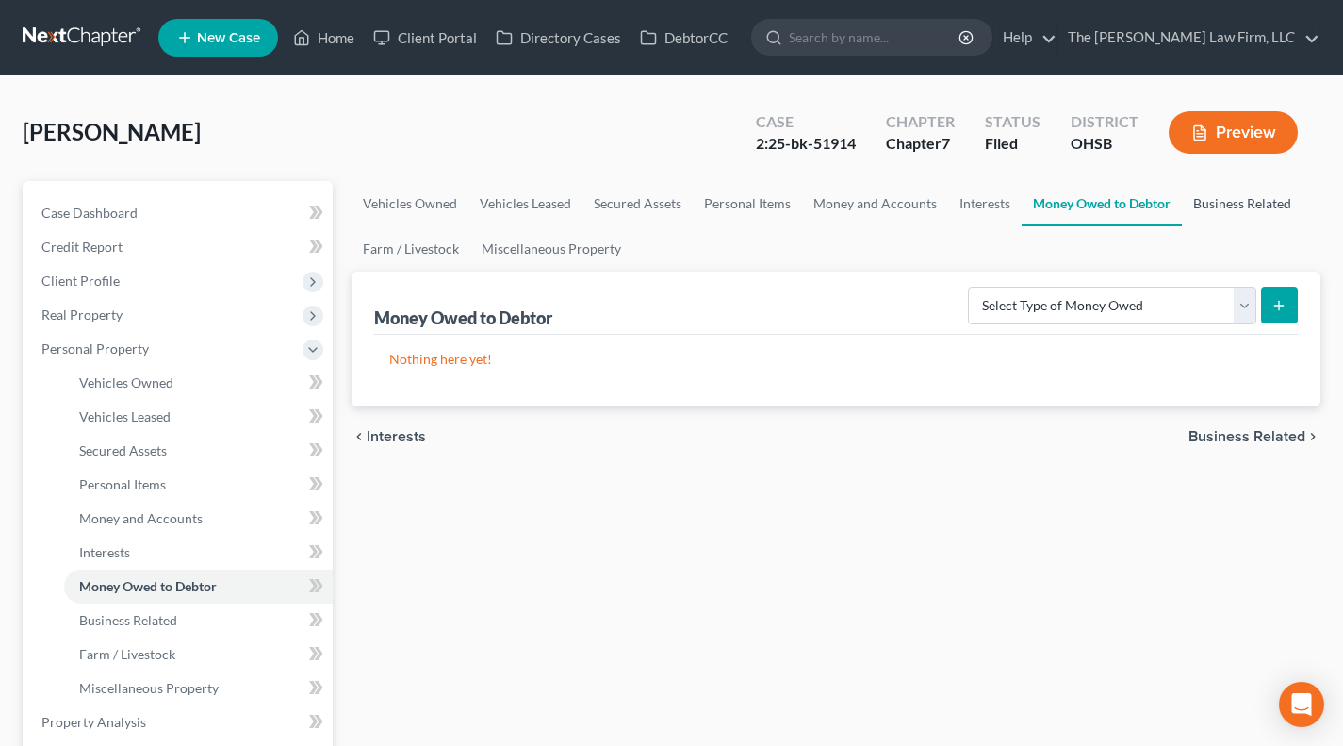
click at [1222, 212] on link "Business Related" at bounding box center [1242, 203] width 121 height 45
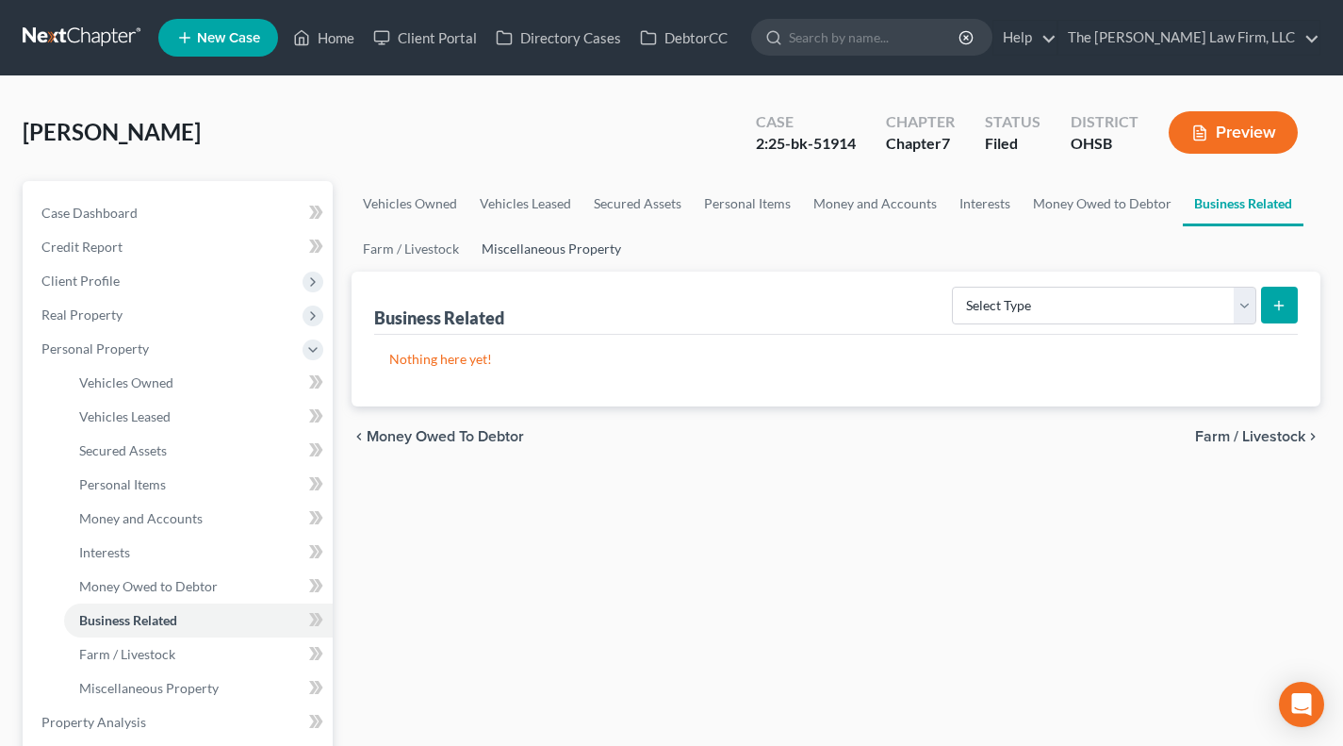
click at [577, 257] on link "Miscellaneous Property" at bounding box center [551, 248] width 162 height 45
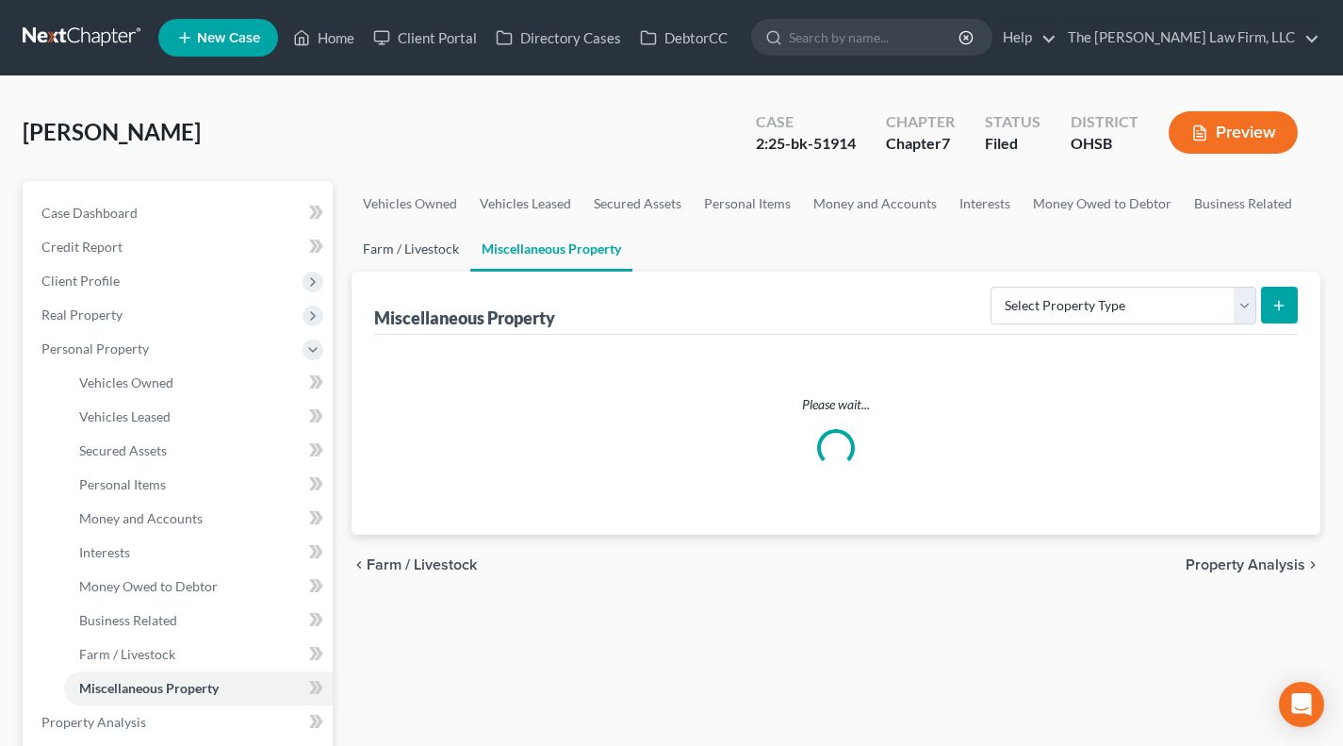
click at [392, 240] on link "Farm / Livestock" at bounding box center [411, 248] width 119 height 45
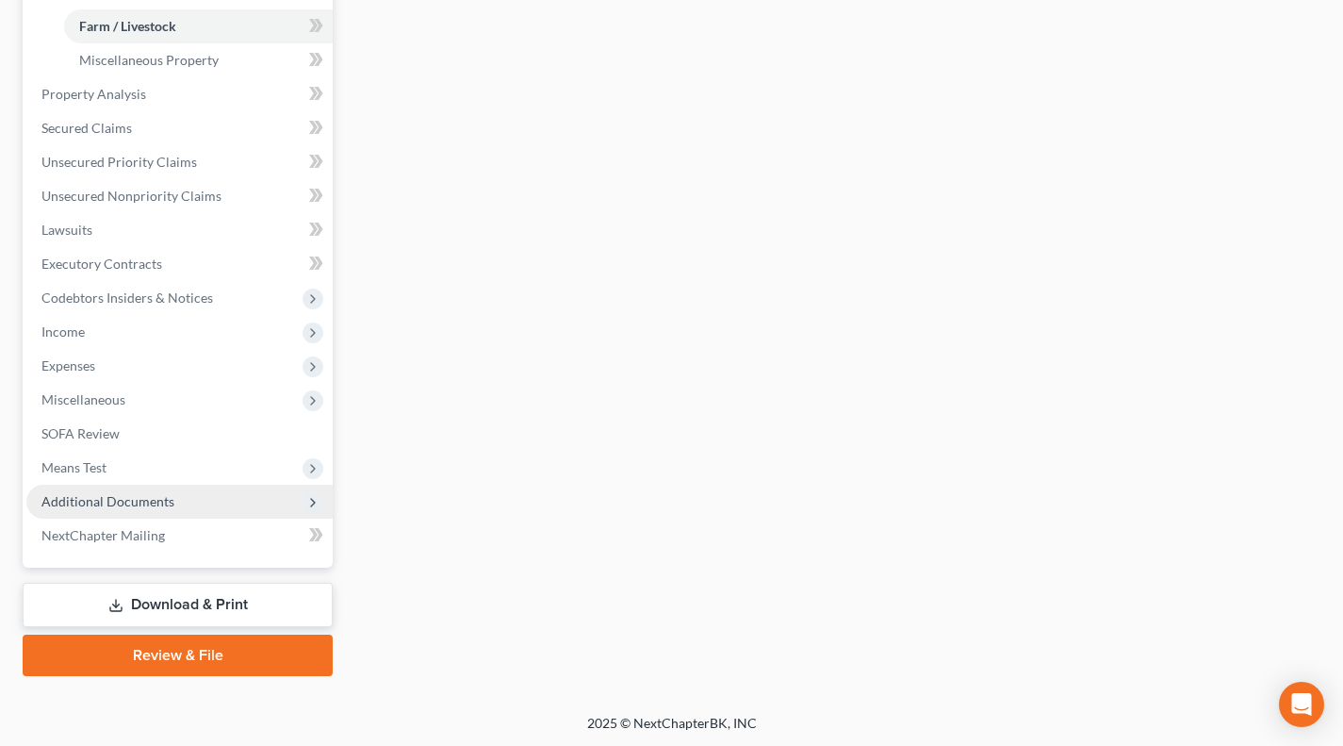
click at [133, 503] on span "Additional Documents" at bounding box center [107, 501] width 133 height 16
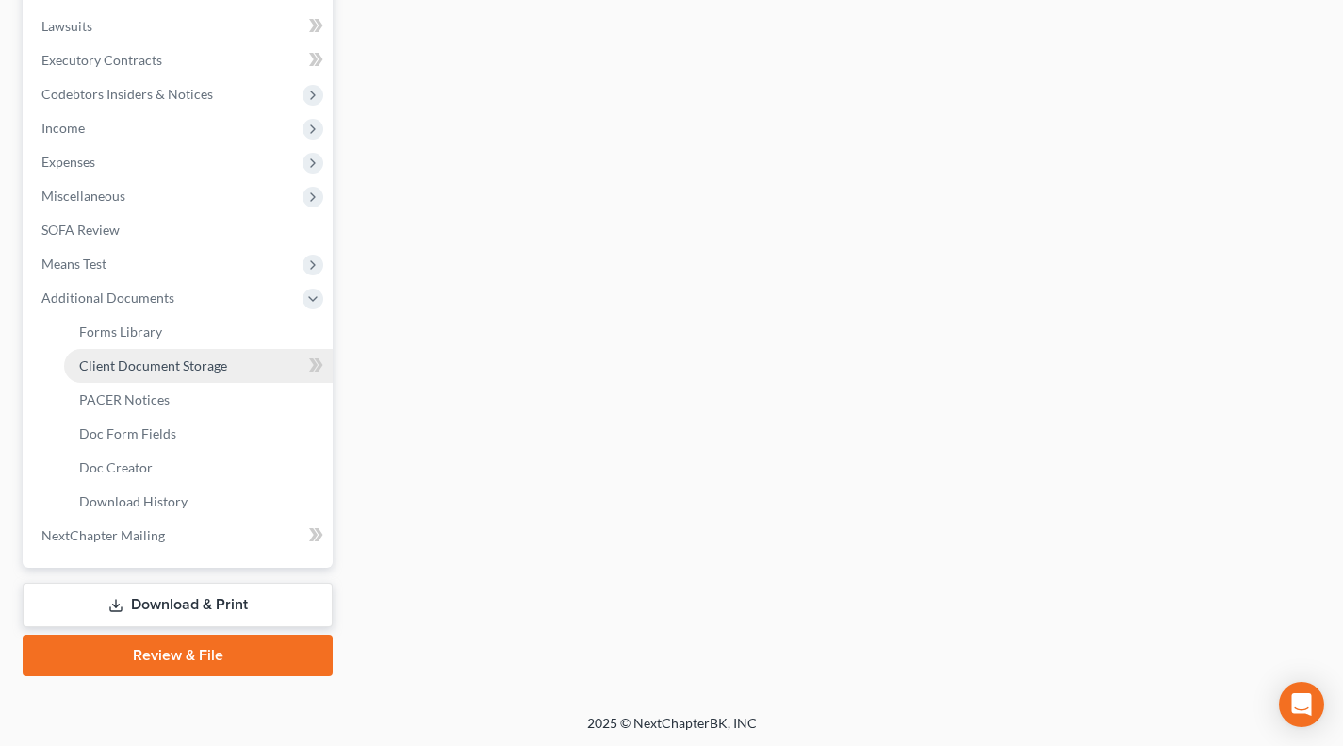
click at [140, 369] on span "Client Document Storage" at bounding box center [153, 365] width 148 height 16
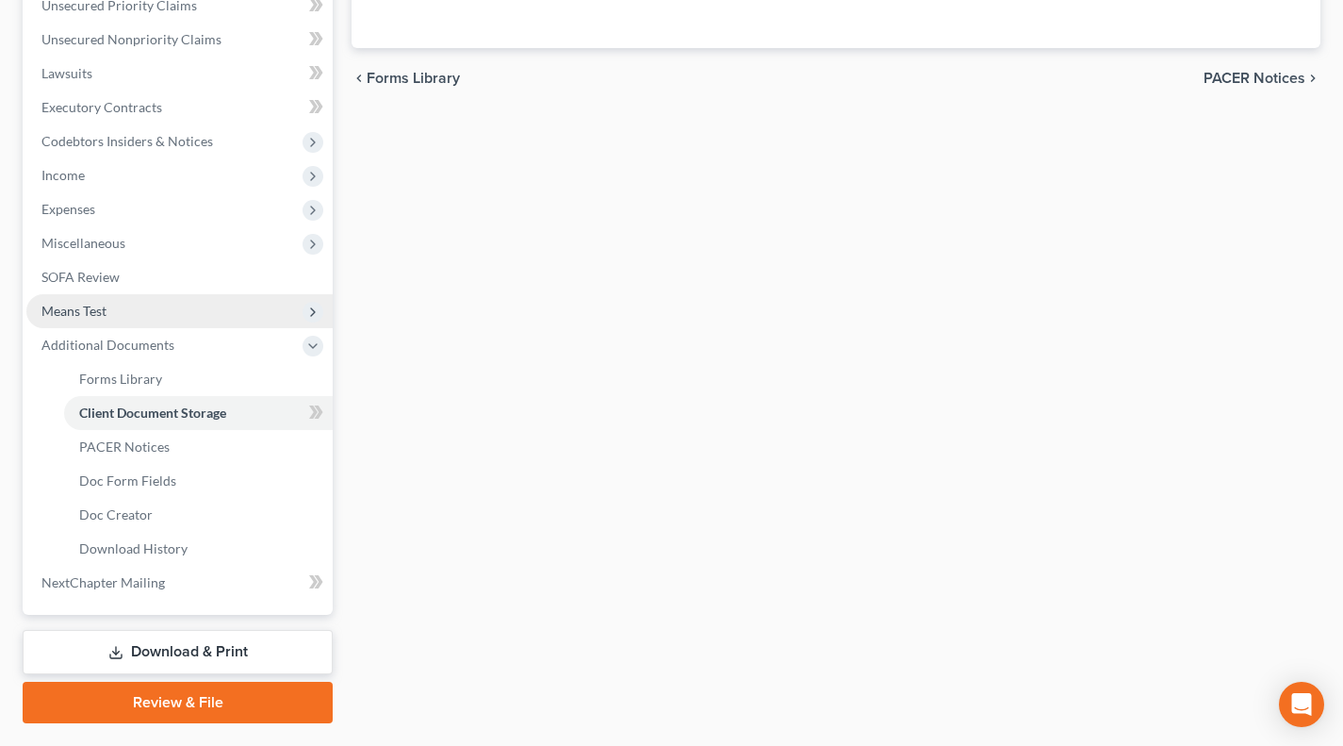
scroll to position [349, 0]
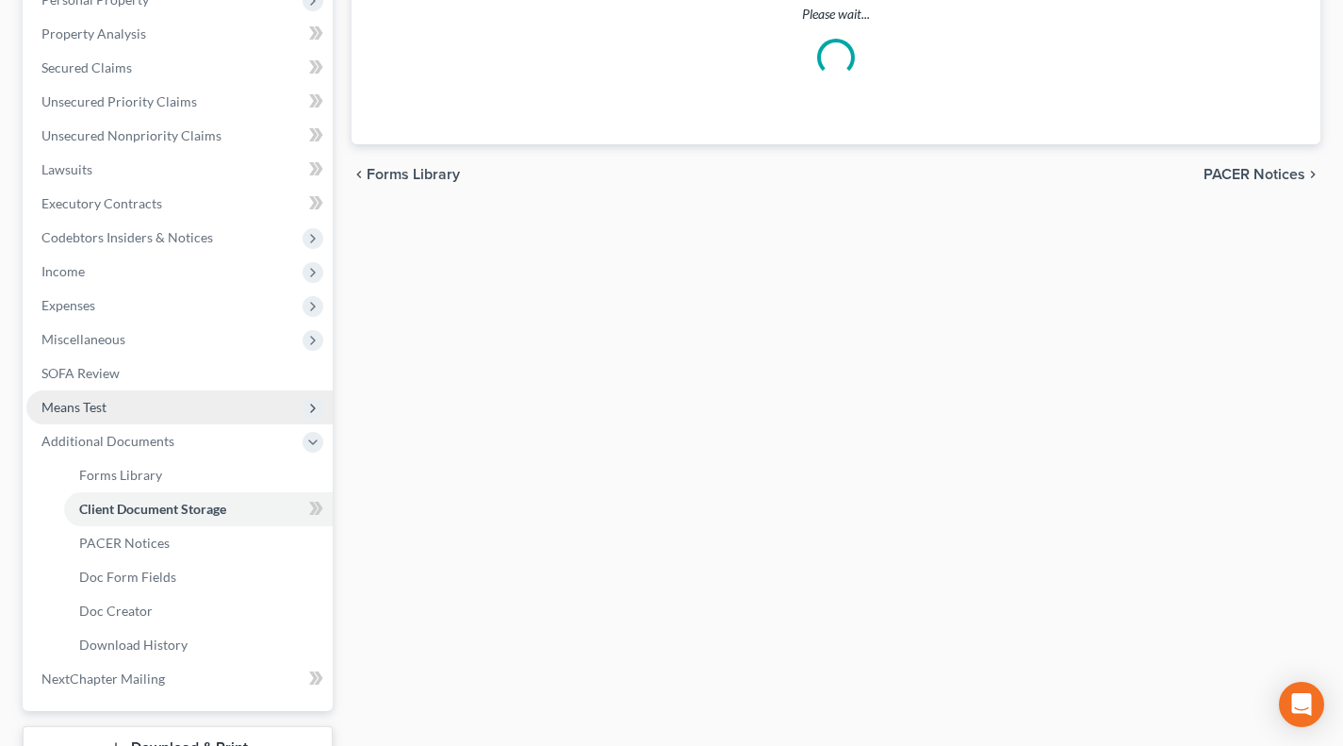
select select "52"
select select "37"
select select "7"
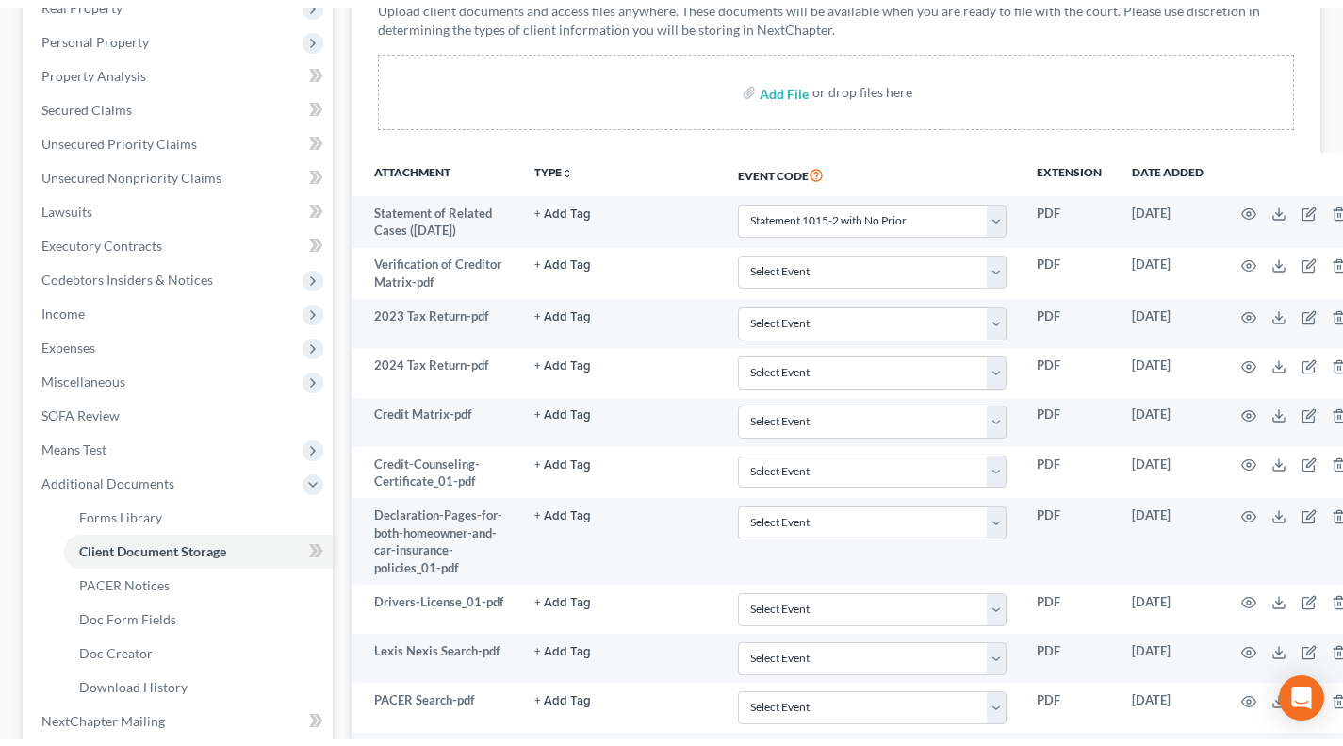
scroll to position [0, 0]
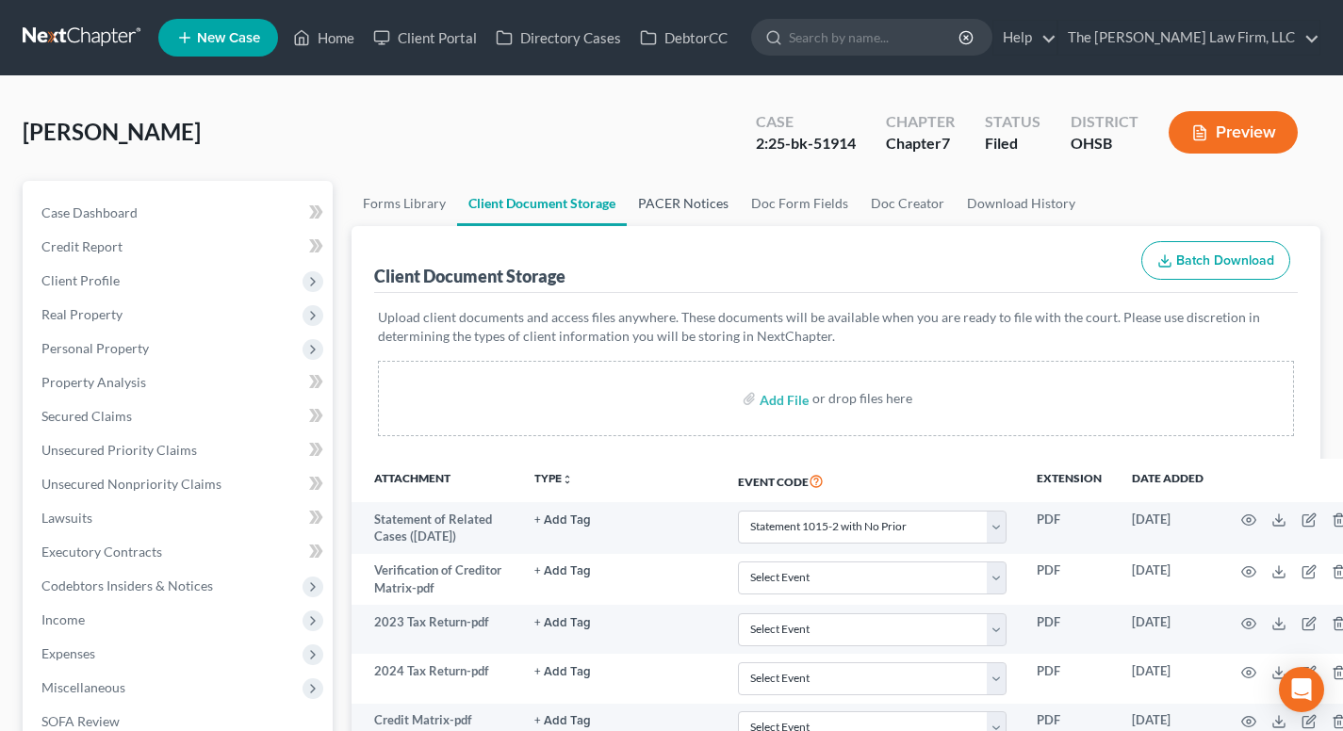
click at [674, 195] on link "PACER Notices" at bounding box center [683, 203] width 113 height 45
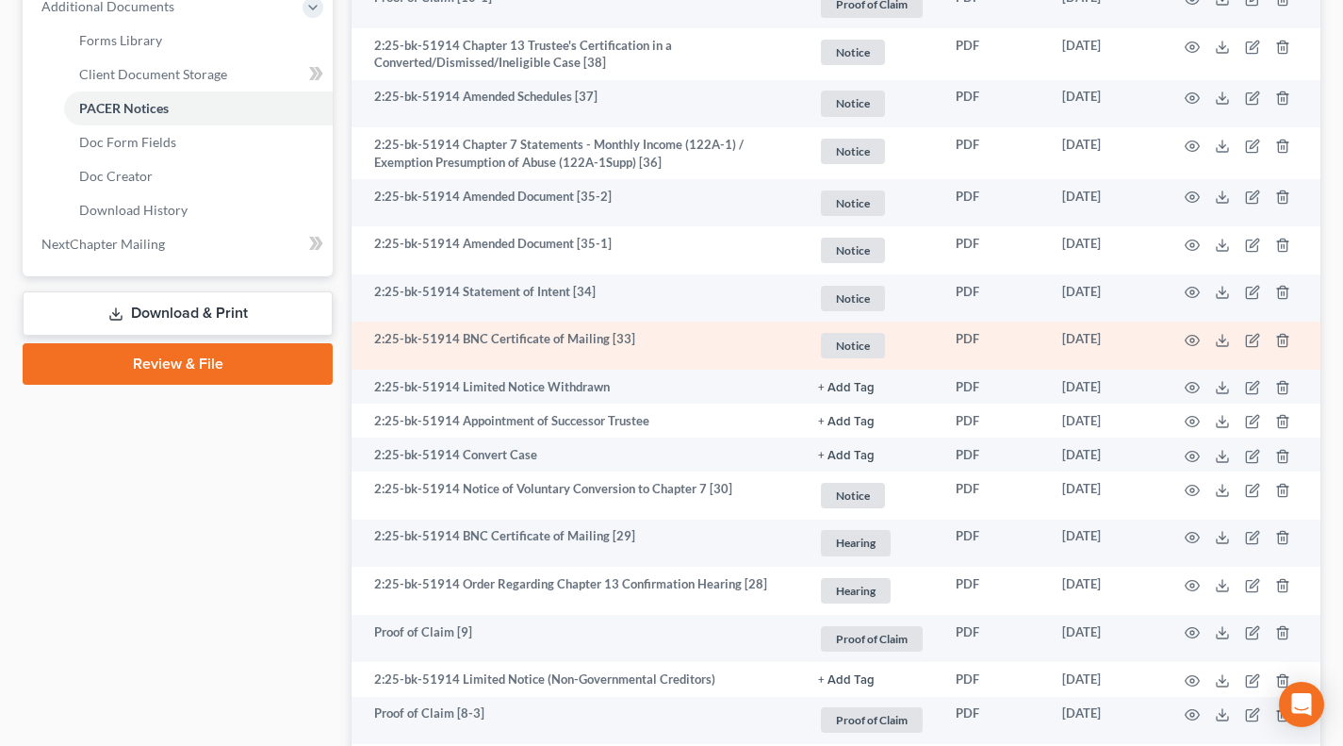
scroll to position [785, 0]
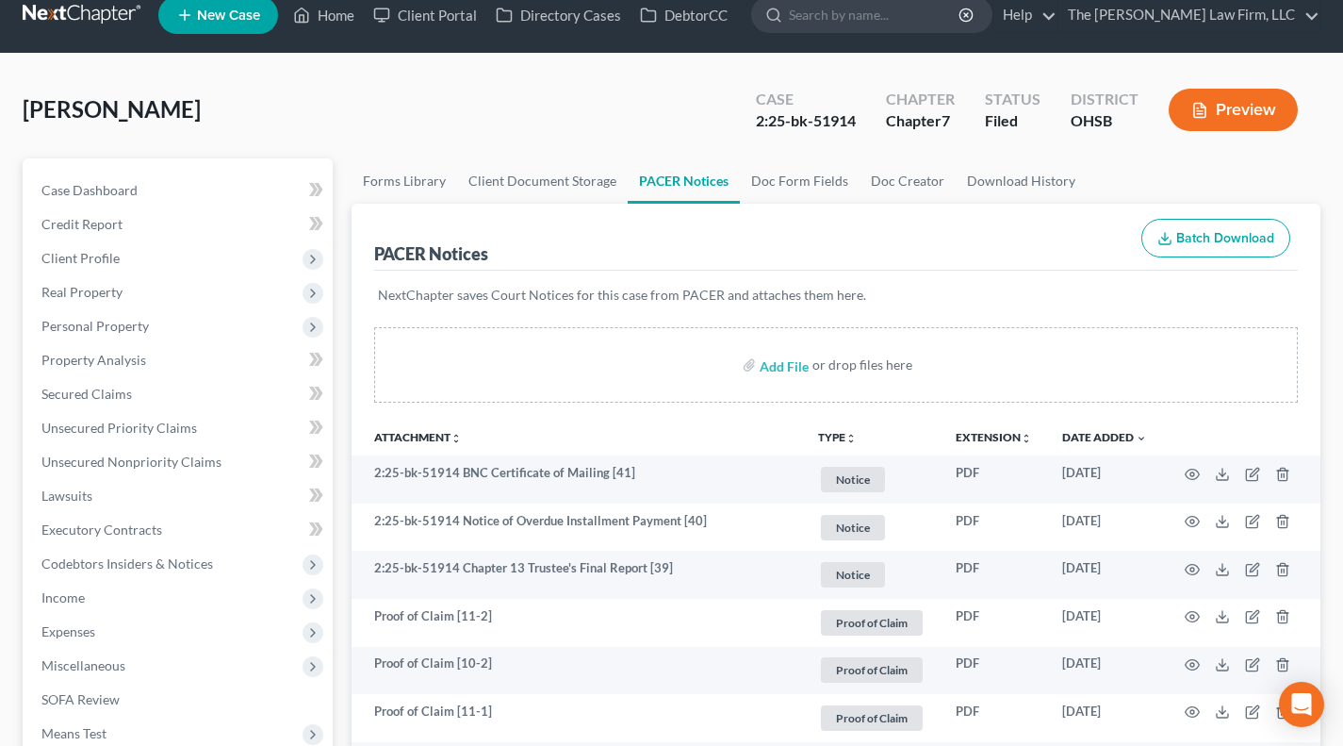
scroll to position [0, 0]
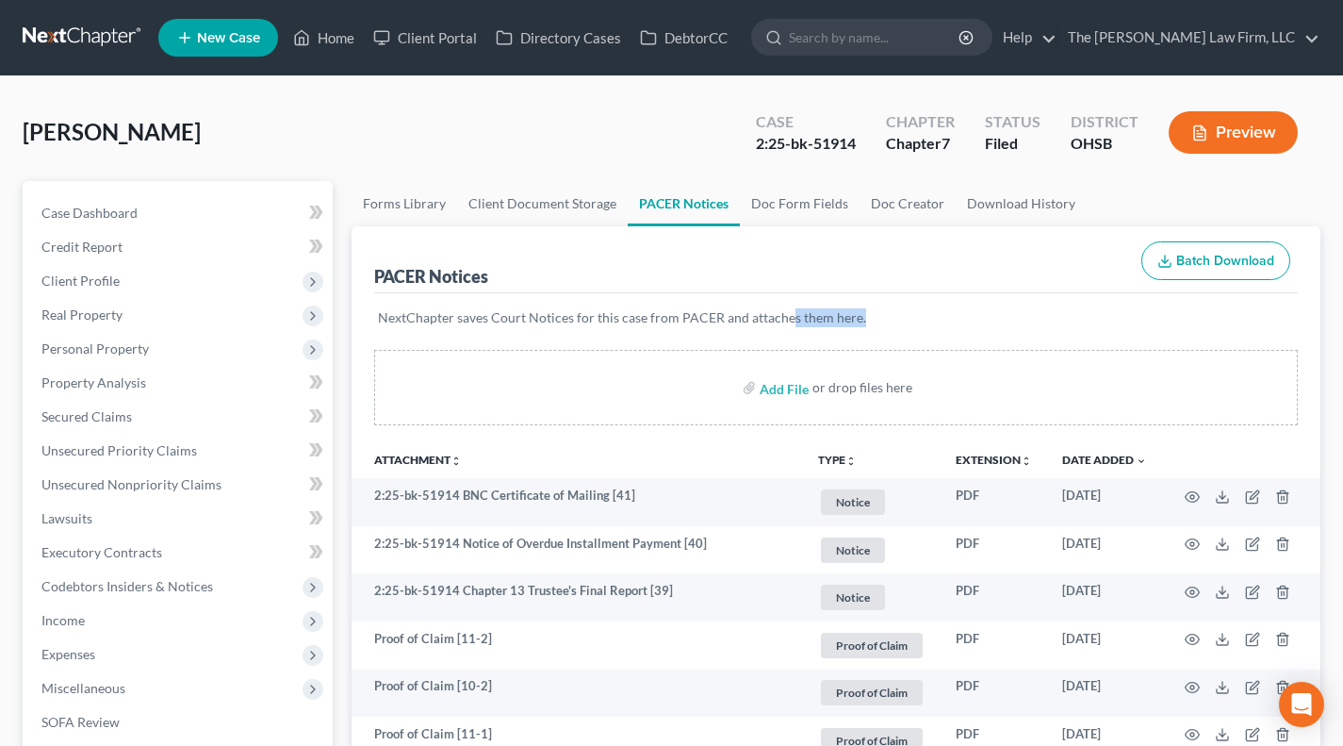
drag, startPoint x: 783, startPoint y: 315, endPoint x: 864, endPoint y: 310, distance: 81.2
click at [864, 310] on p "NextChapter saves Court Notices for this case from PACER and attaches them here." at bounding box center [836, 317] width 916 height 19
click at [883, 308] on p "NextChapter saves Court Notices for this case from PACER and attaches them here." at bounding box center [836, 317] width 916 height 19
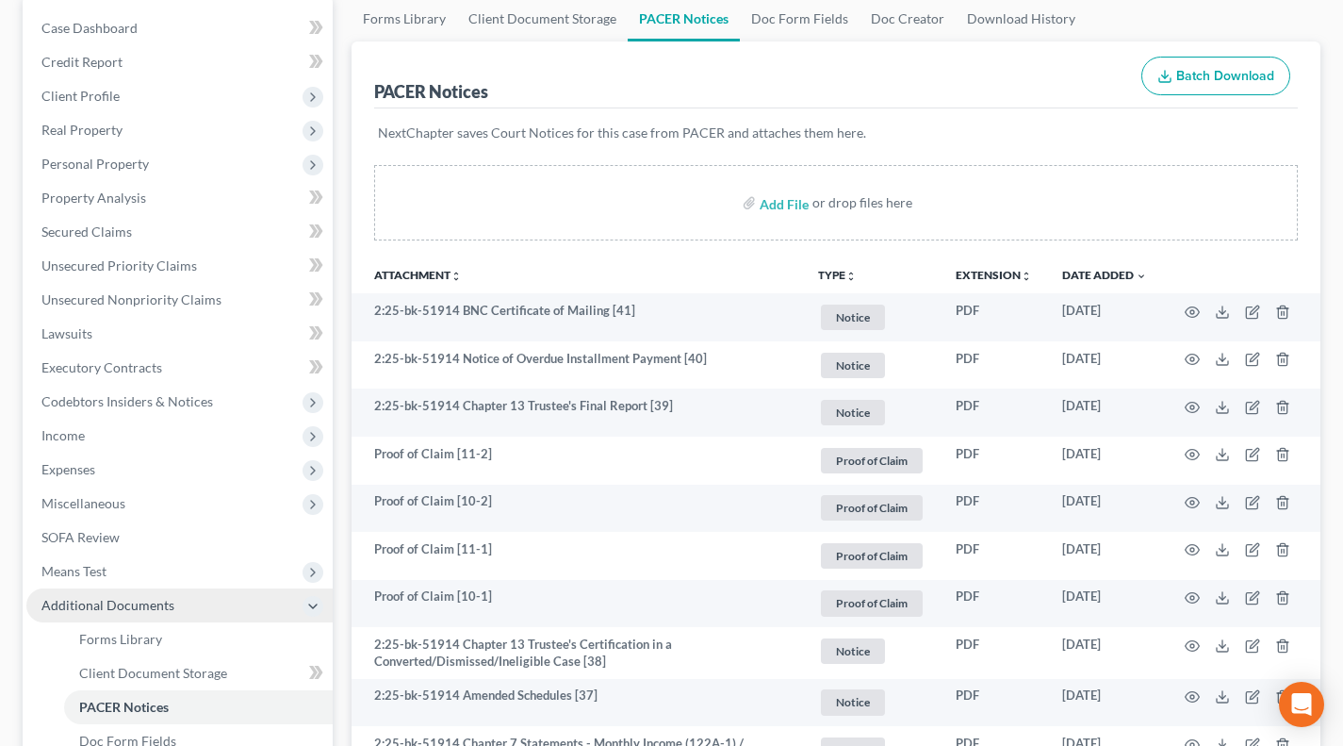
scroll to position [314, 0]
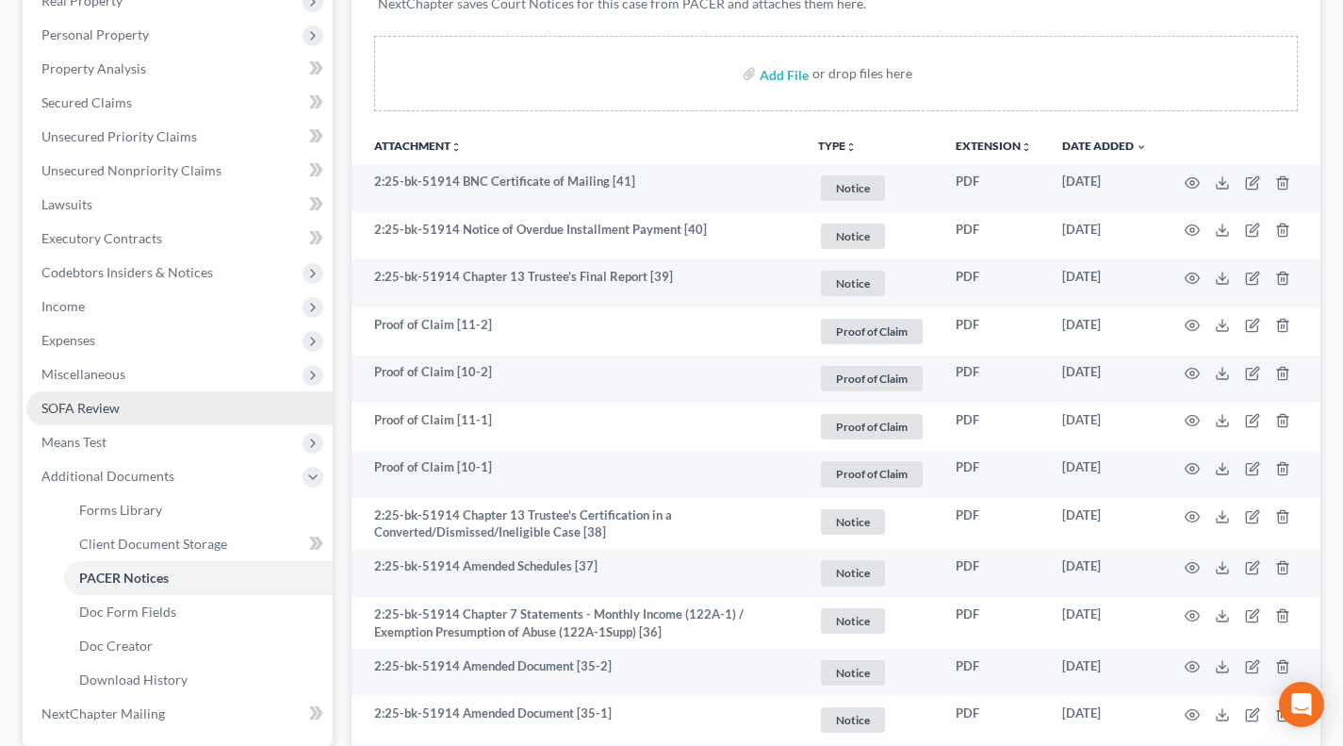
click at [132, 408] on link "SOFA Review" at bounding box center [179, 408] width 306 height 34
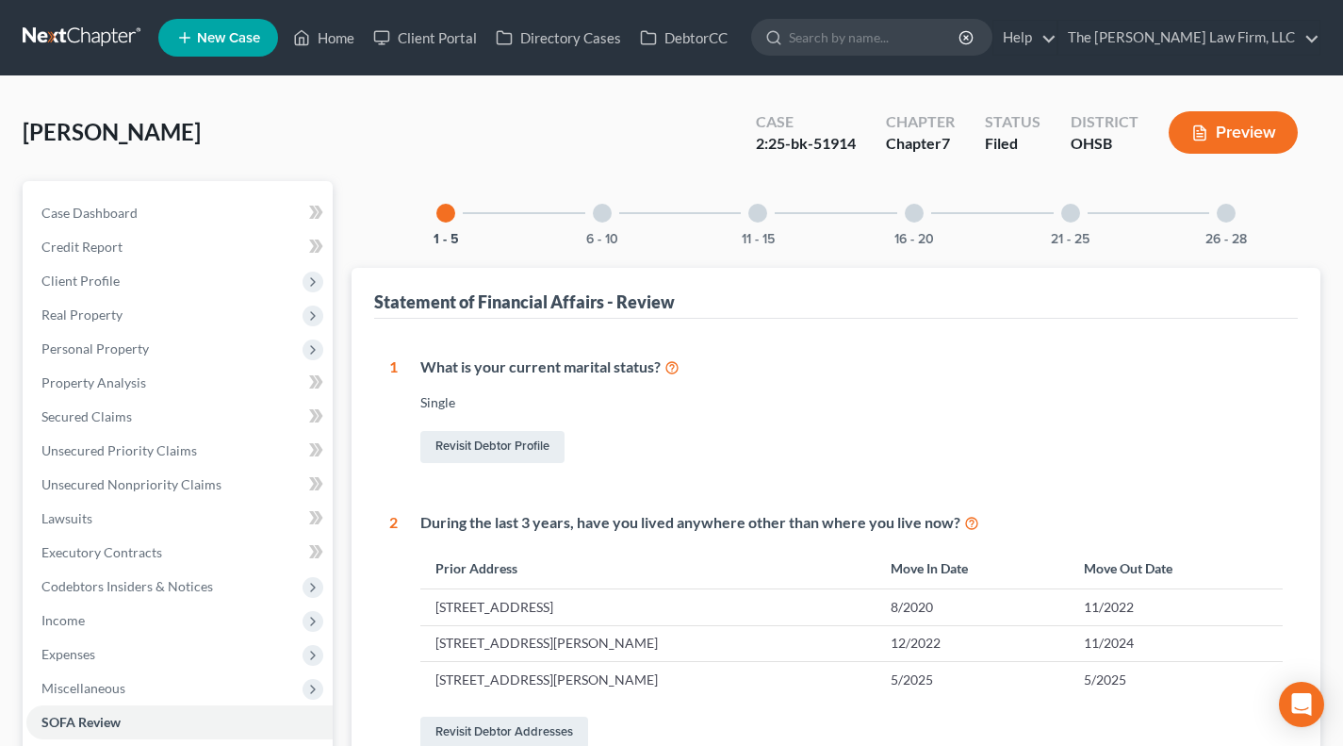
click at [582, 217] on div "6 - 10" at bounding box center [602, 213] width 64 height 64
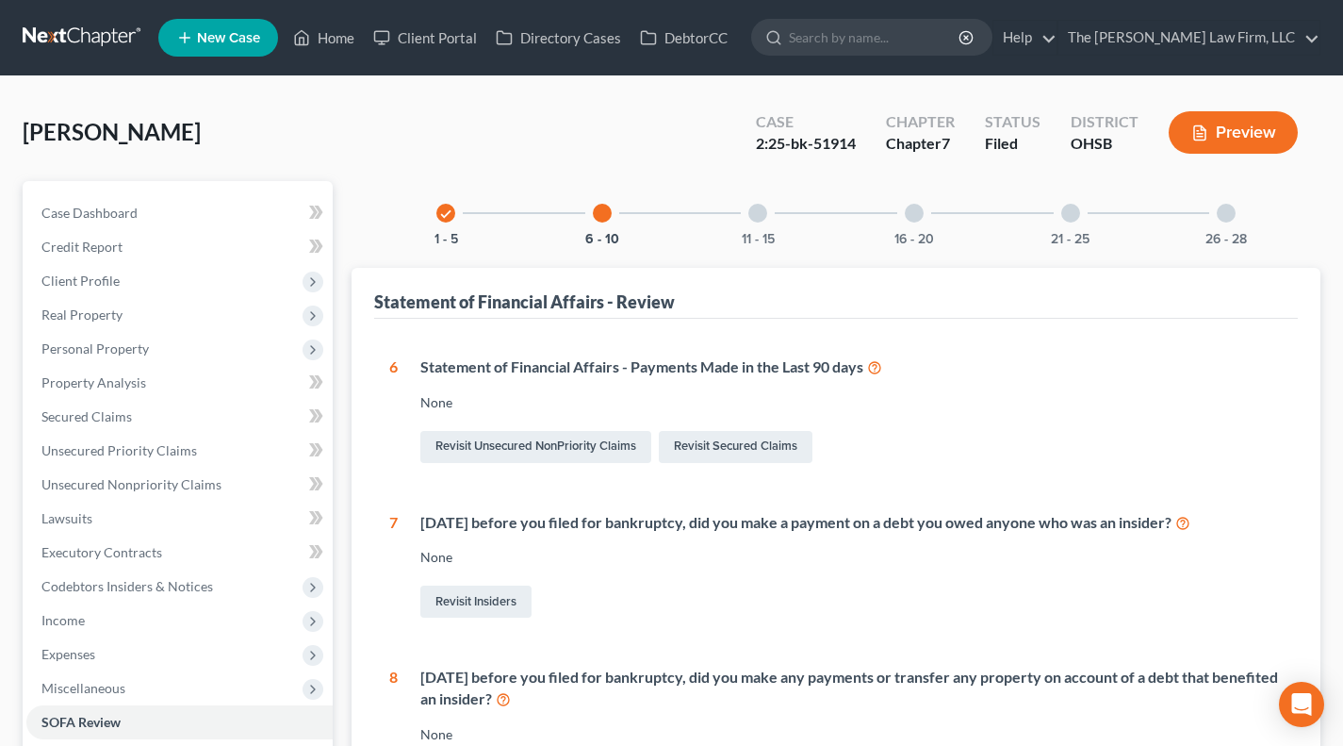
click at [449, 220] on div "check" at bounding box center [445, 213] width 19 height 19
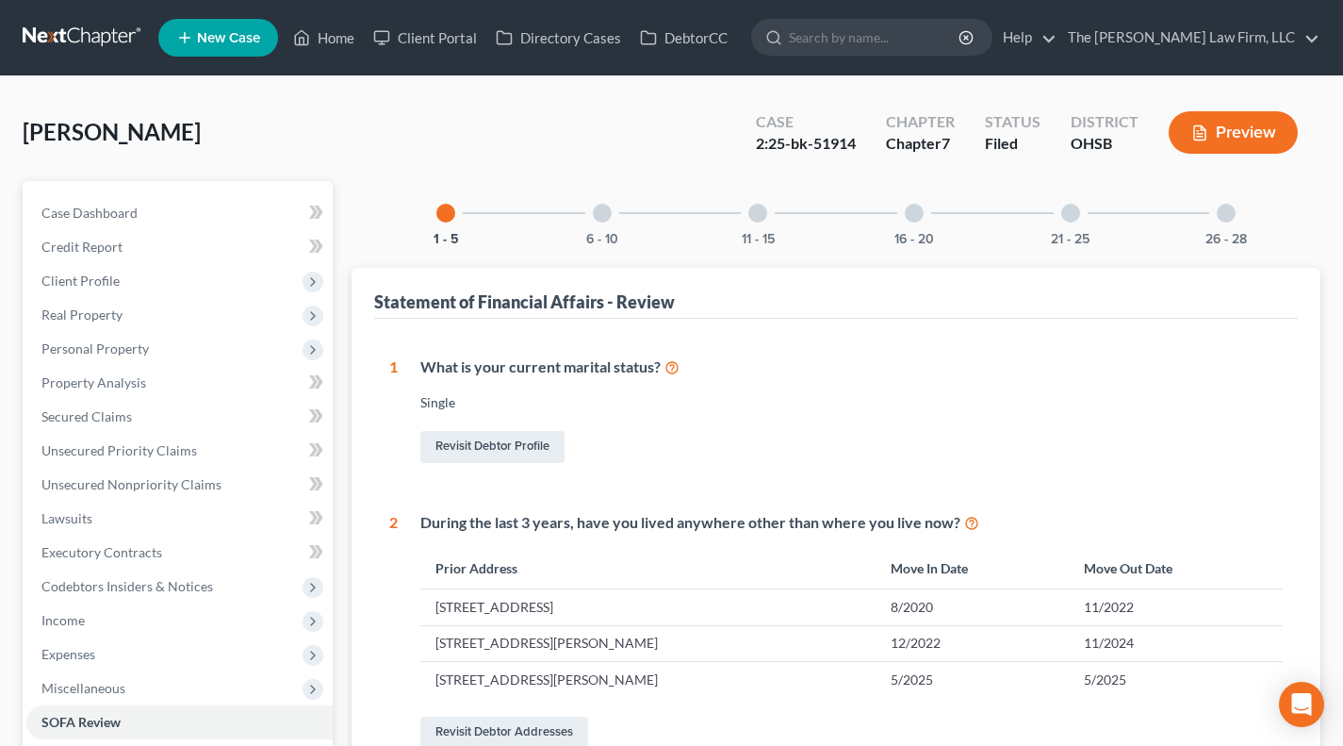
click at [762, 229] on div "11 - 15" at bounding box center [758, 213] width 64 height 64
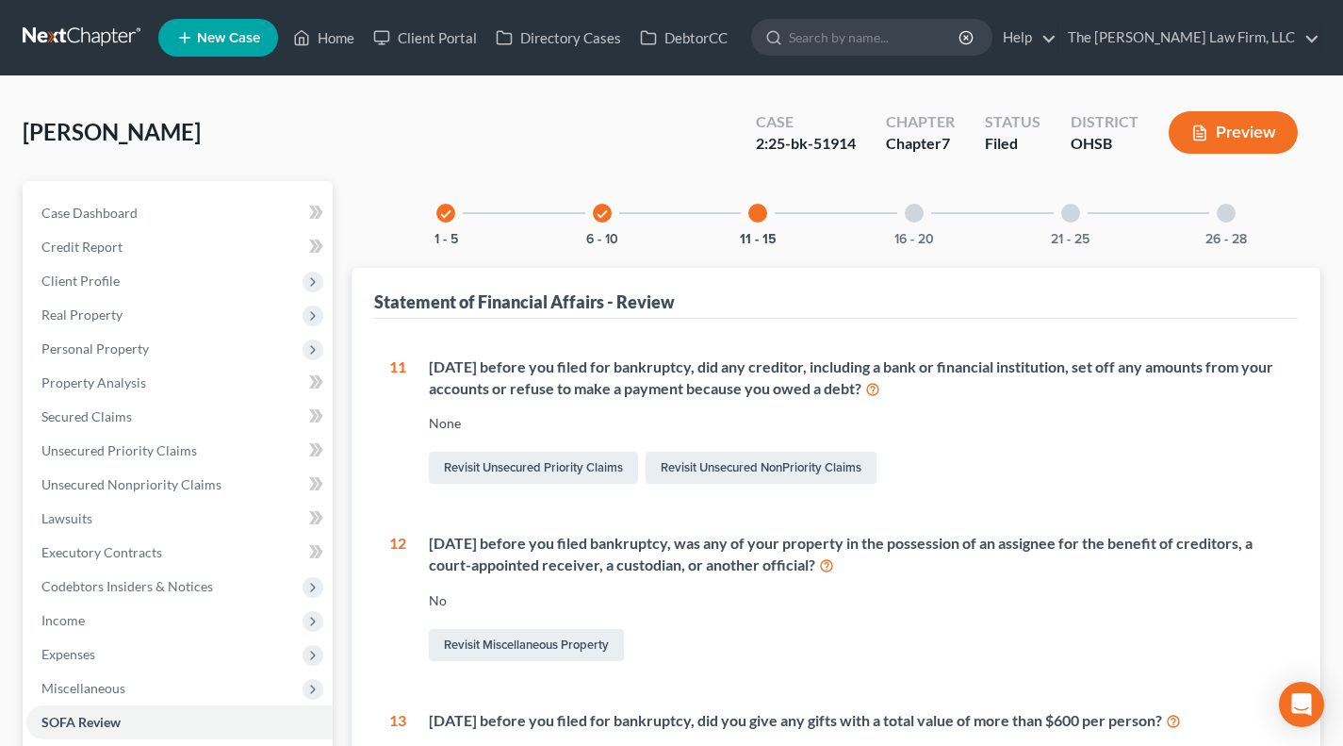
click at [889, 211] on div "16 - 20" at bounding box center [914, 213] width 64 height 64
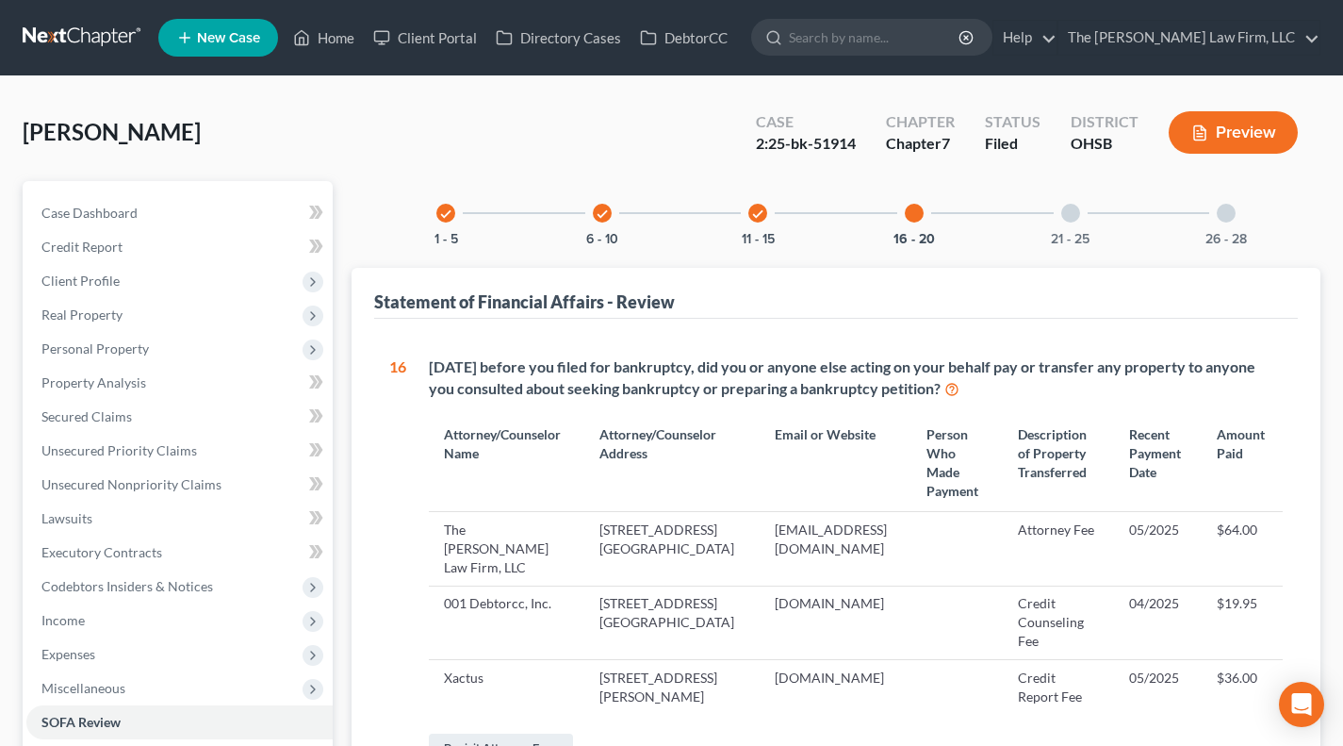
click at [1049, 228] on div "21 - 25" at bounding box center [1071, 213] width 64 height 64
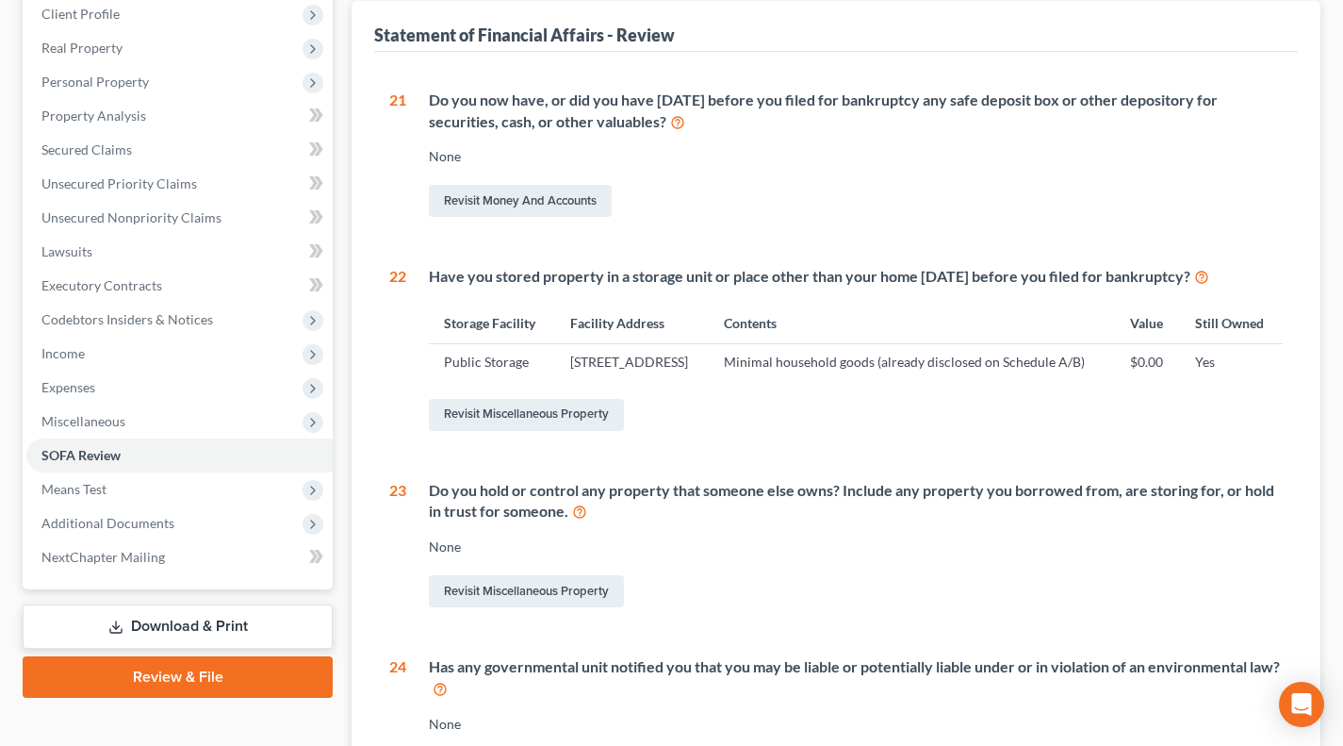
scroll to position [230, 0]
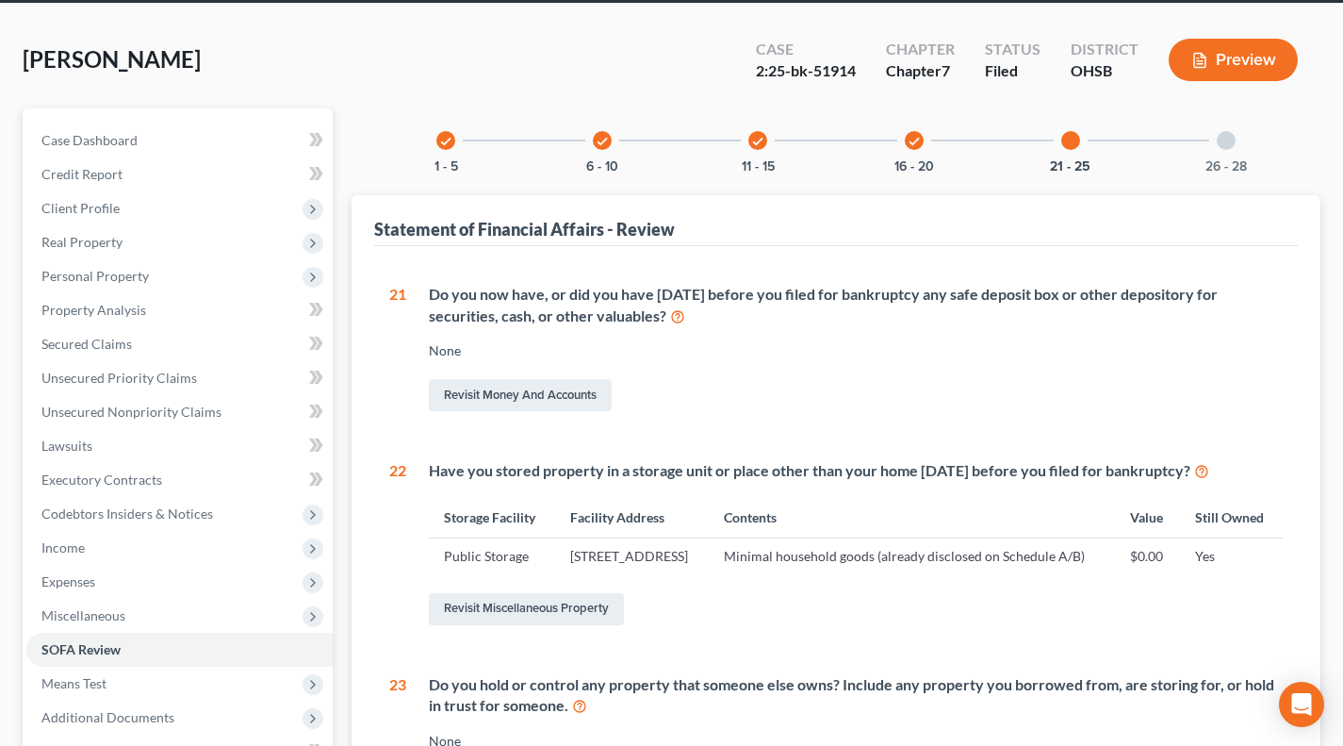
click at [909, 147] on div "check 16 - 20" at bounding box center [914, 140] width 64 height 64
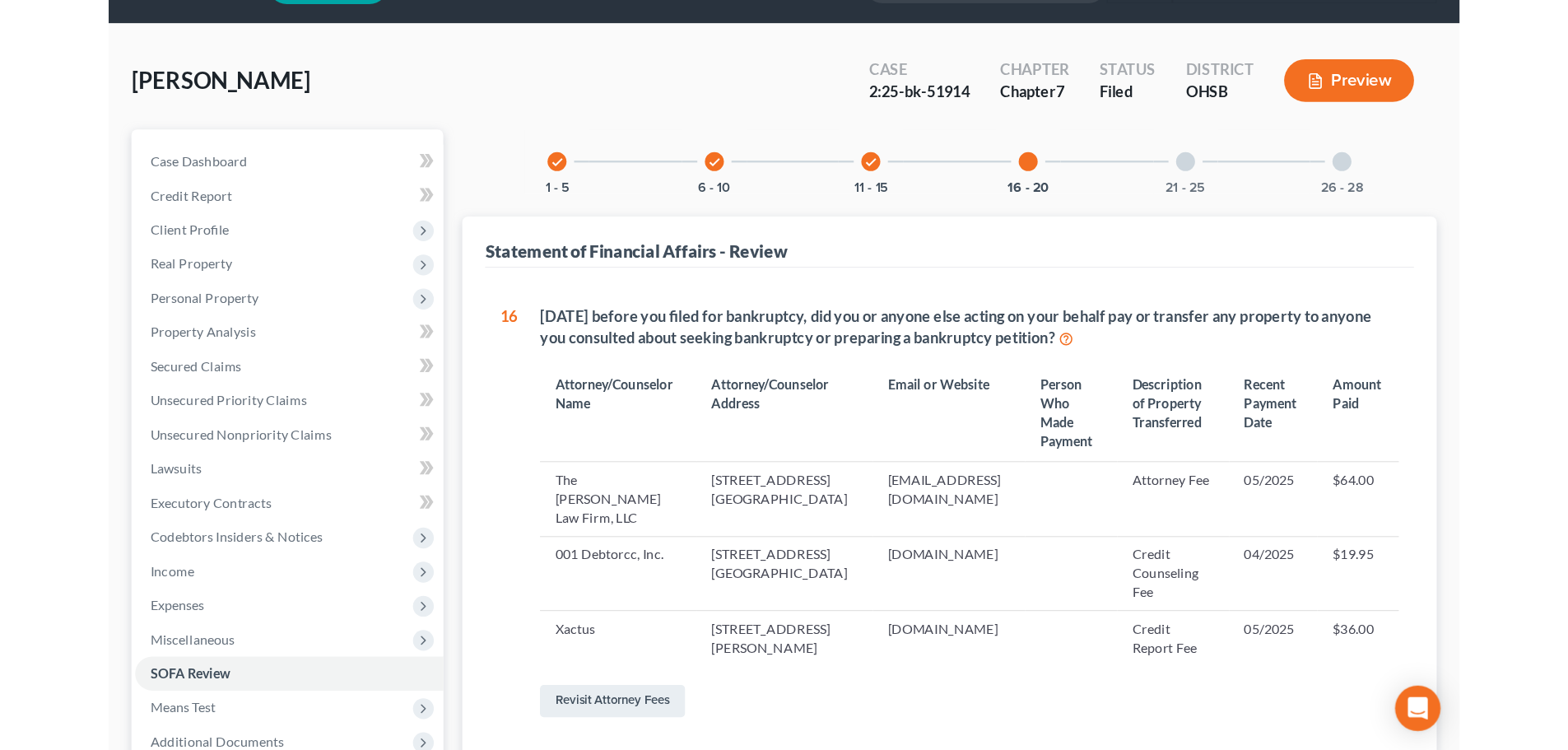
scroll to position [0, 0]
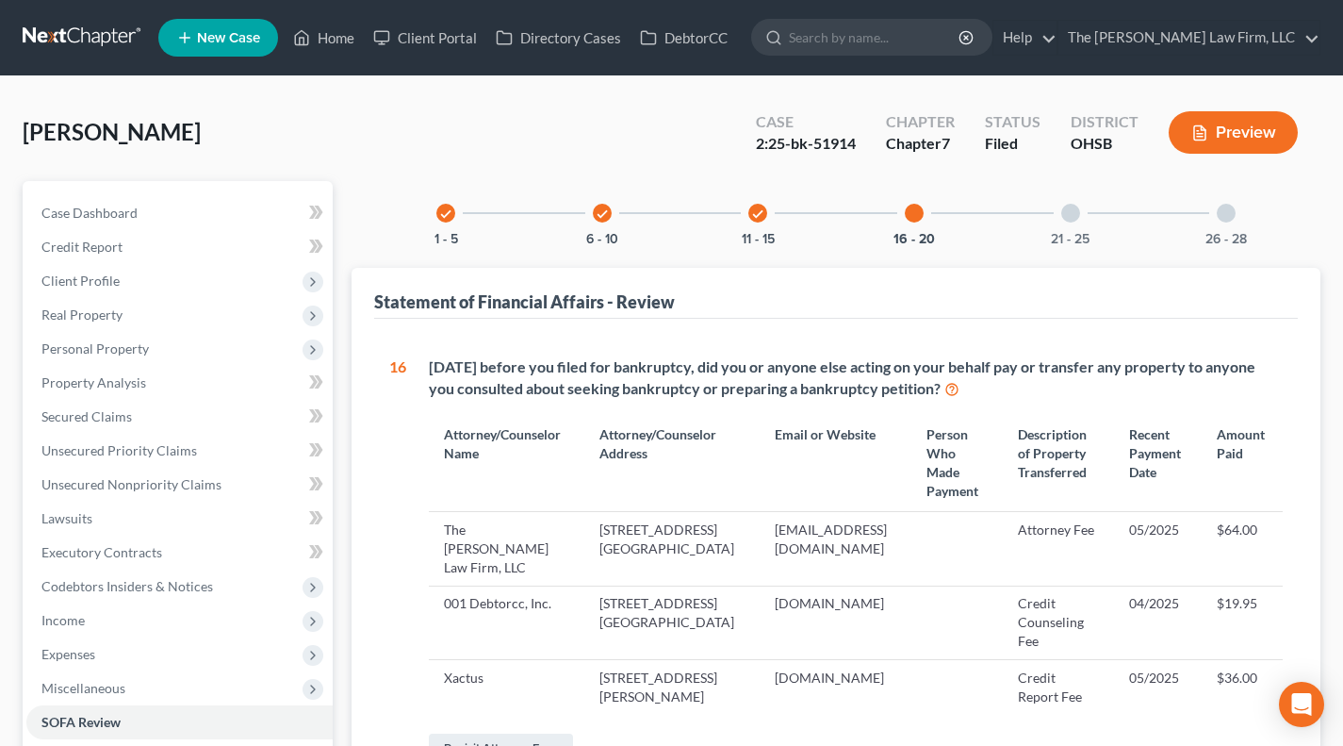
click at [1242, 220] on div "26 - 28" at bounding box center [1226, 213] width 64 height 64
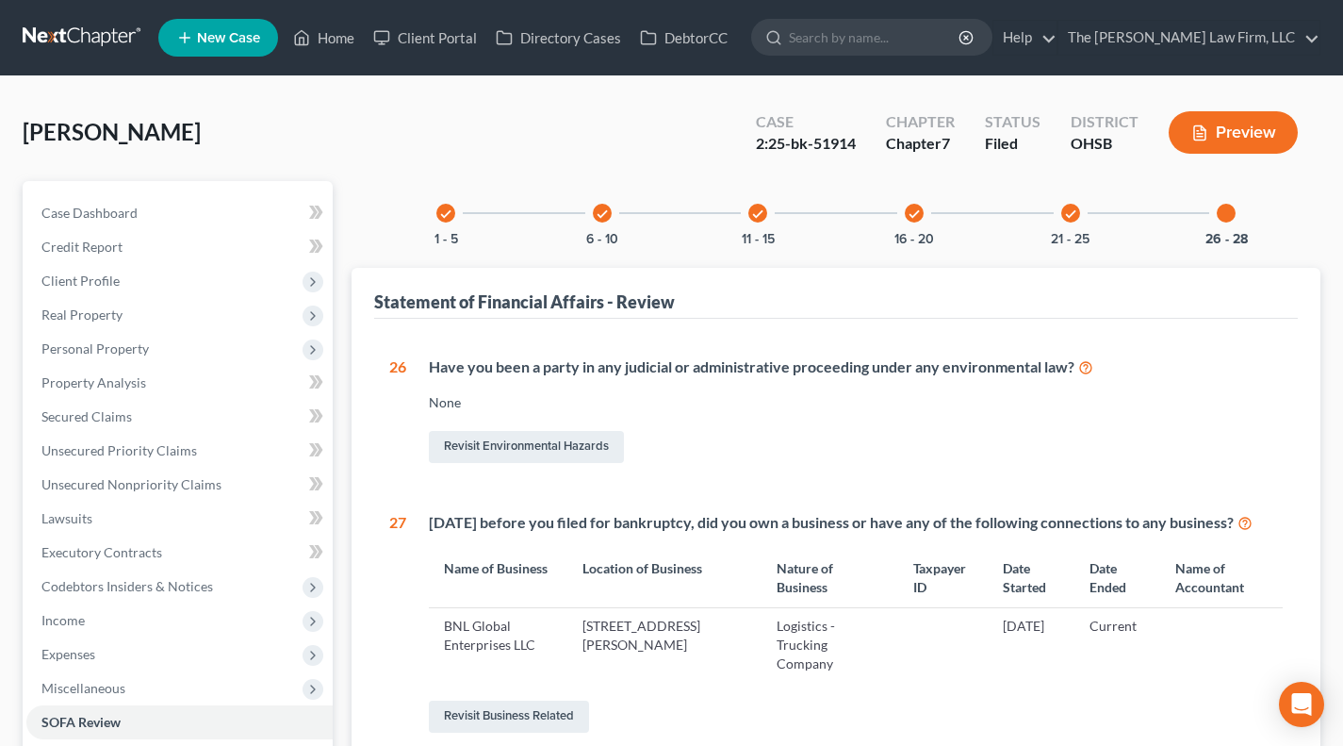
click at [1067, 217] on icon "check" at bounding box center [1070, 213] width 13 height 13
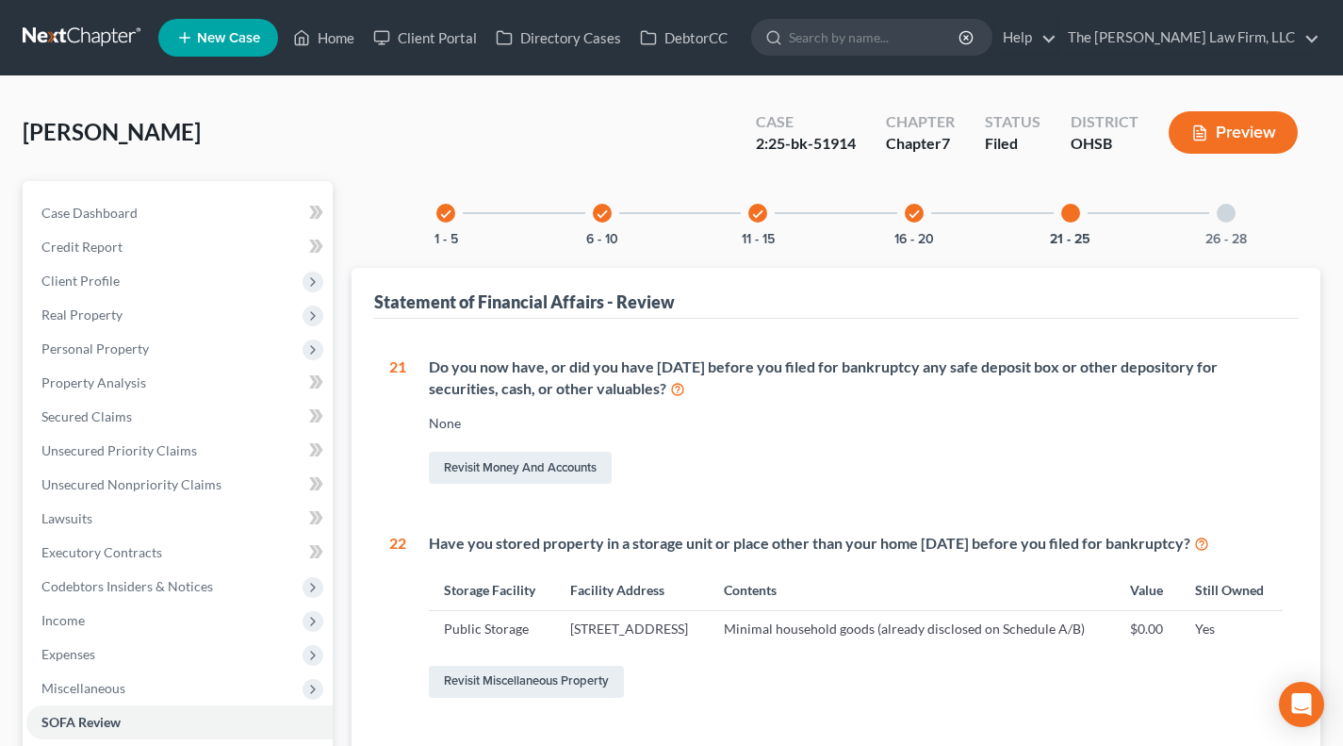
click at [904, 217] on div "check 16 - 20" at bounding box center [914, 213] width 64 height 64
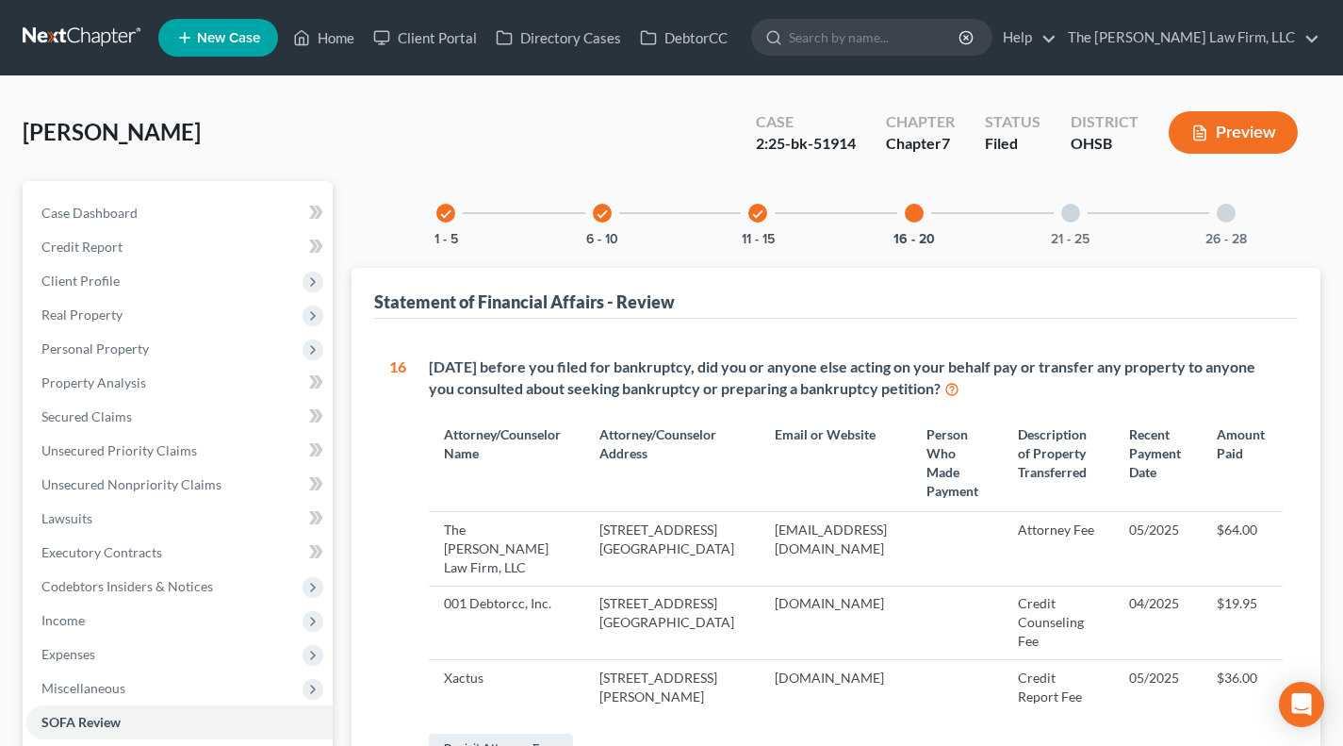
click at [773, 211] on div "check 11 - 15" at bounding box center [758, 213] width 64 height 64
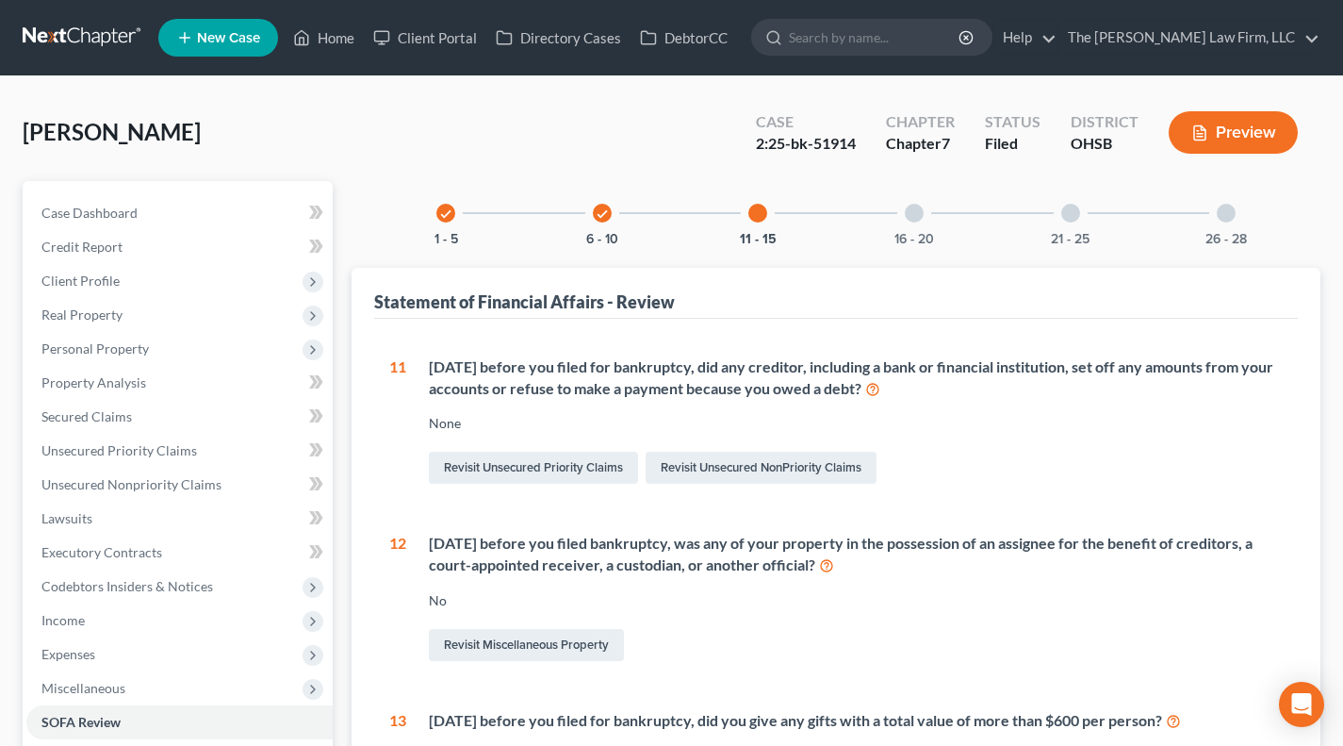
click at [582, 212] on div "check 6 - 10" at bounding box center [602, 213] width 64 height 64
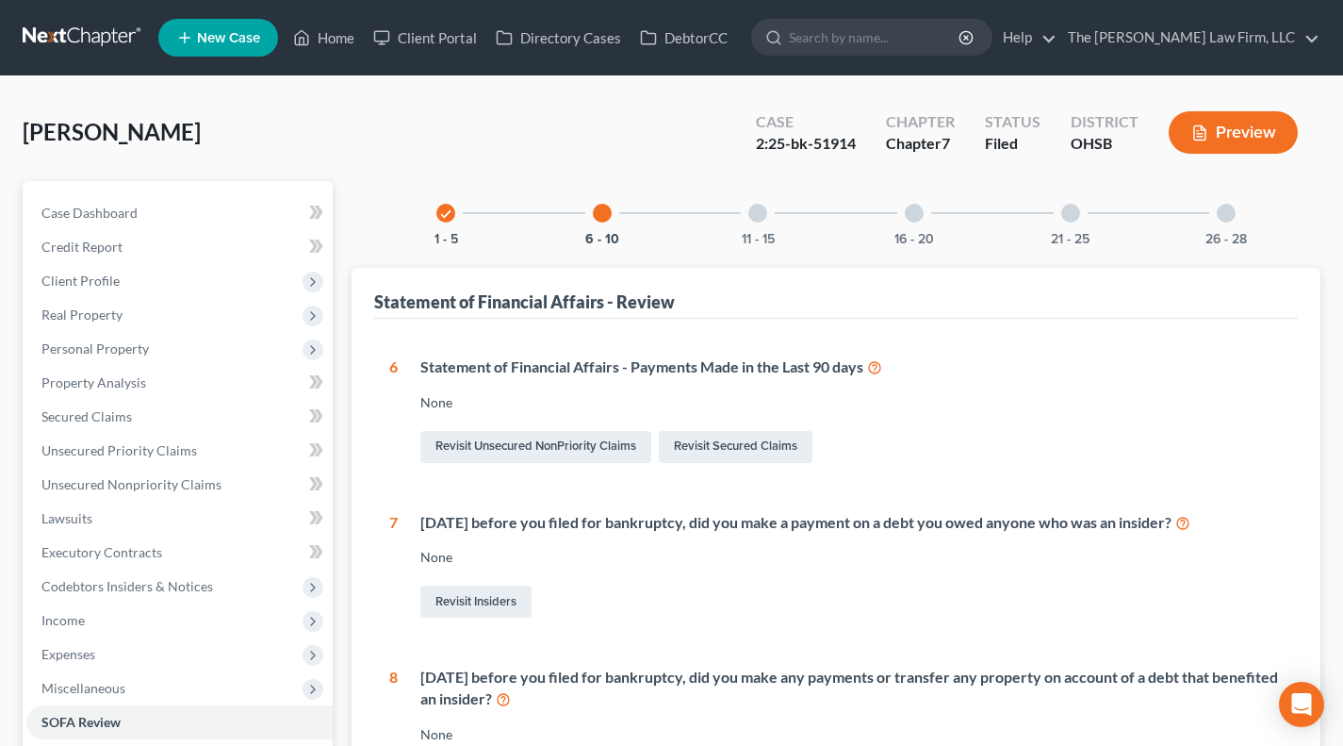
click at [461, 206] on div "check 1 - 5" at bounding box center [446, 213] width 64 height 64
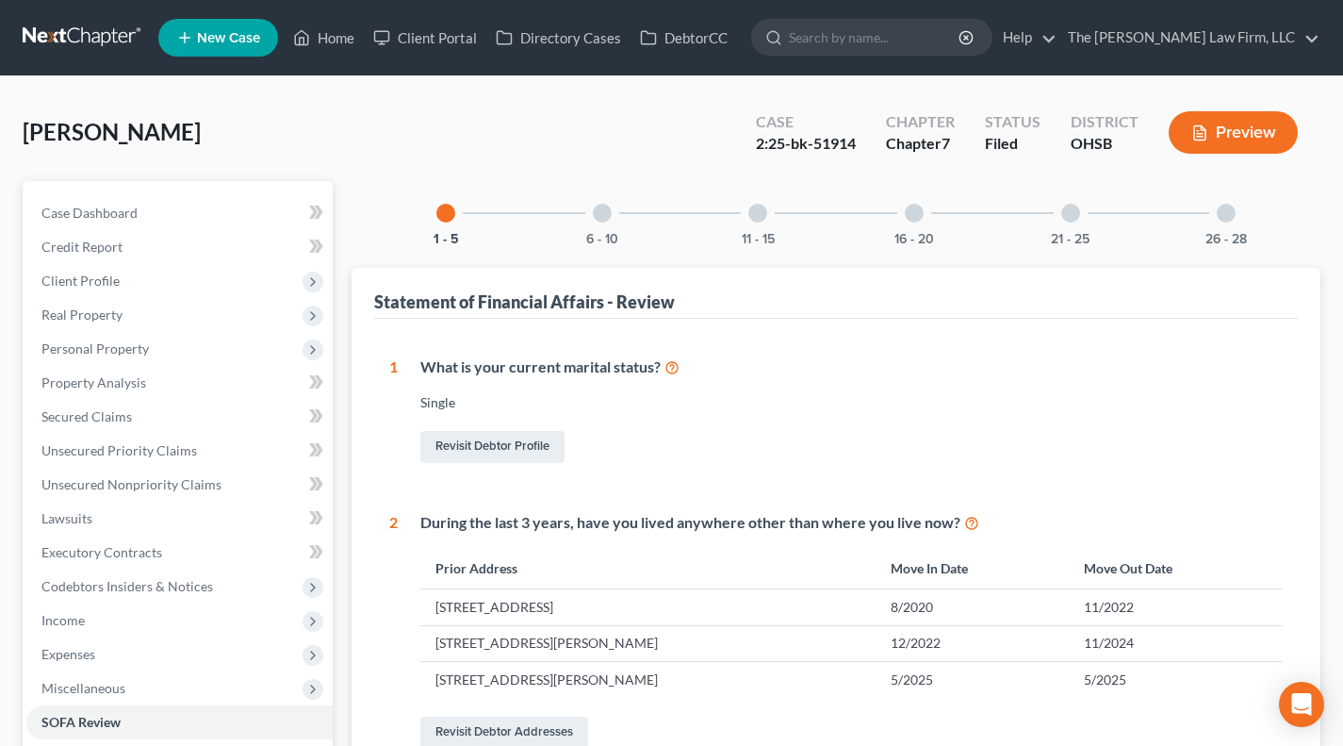
click at [582, 220] on div "6 - 10" at bounding box center [602, 213] width 64 height 64
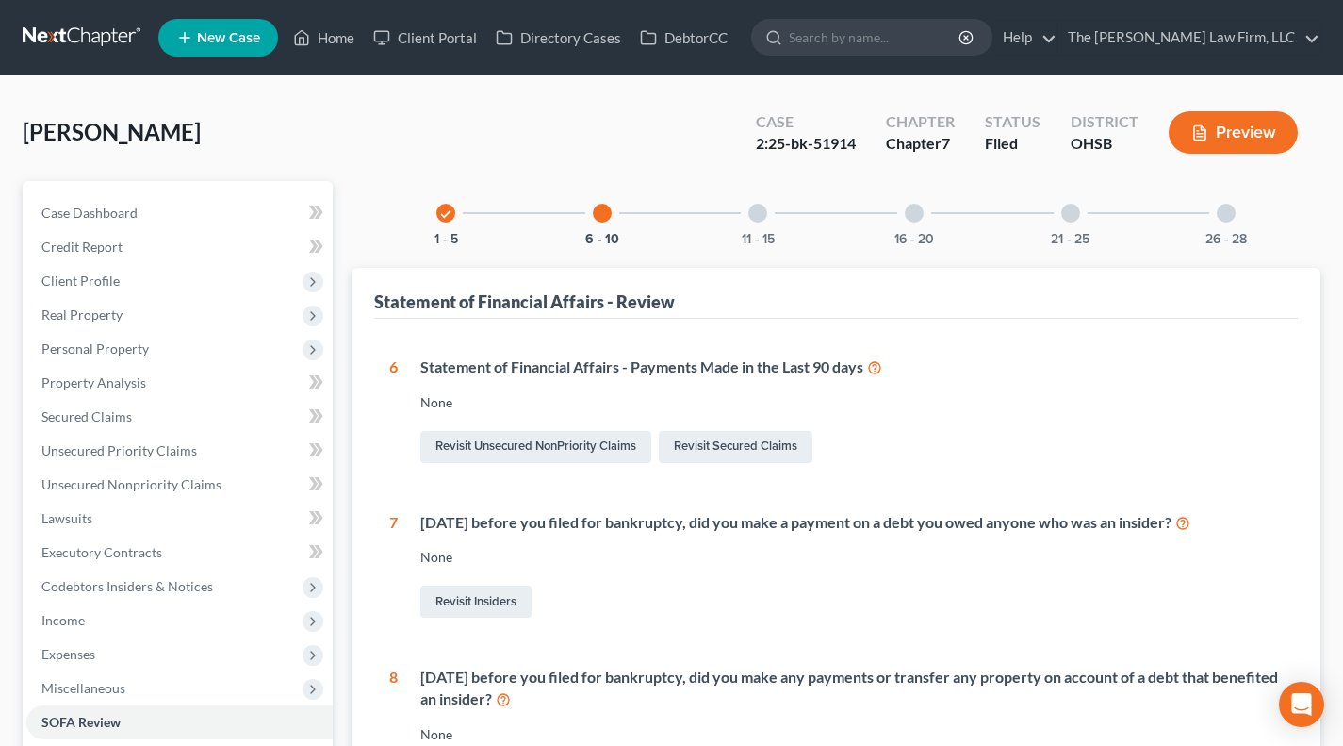
click at [766, 218] on div "11 - 15" at bounding box center [758, 213] width 64 height 64
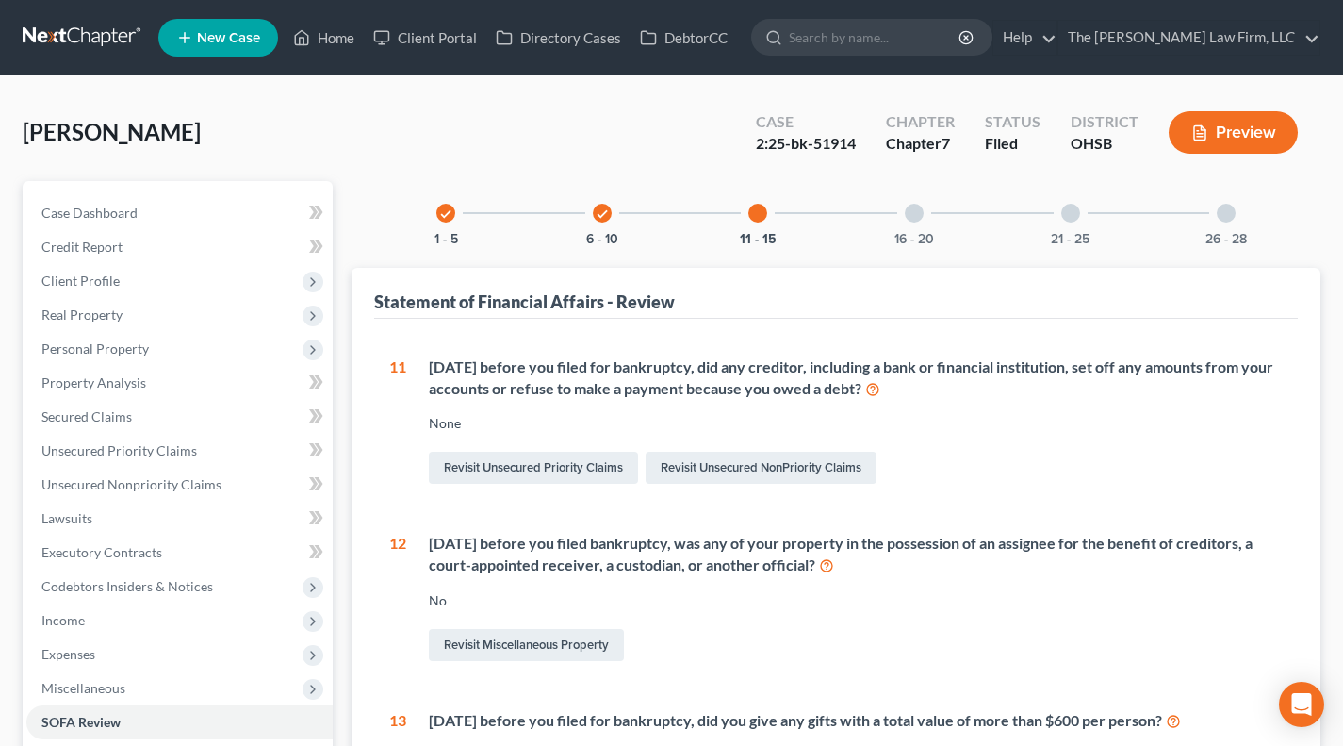
click at [926, 220] on div "16 - 20" at bounding box center [914, 213] width 64 height 64
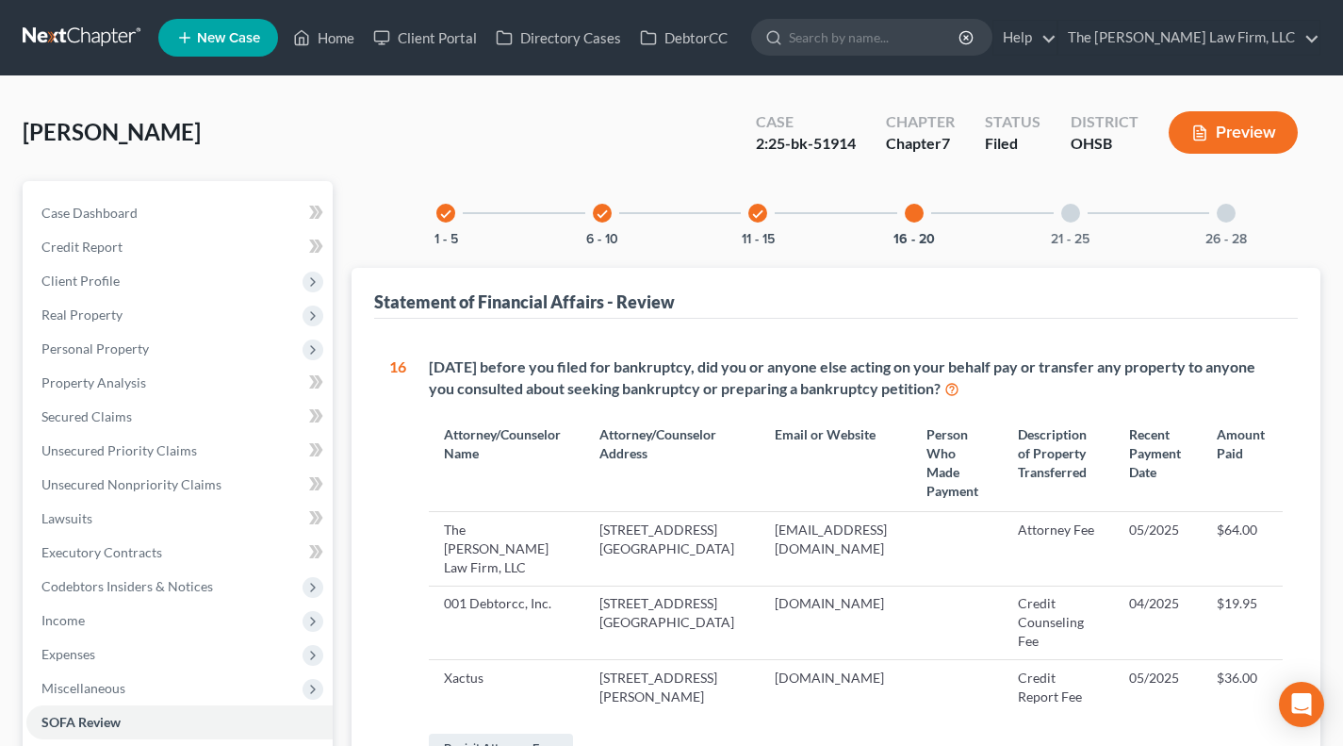
click at [1071, 216] on div at bounding box center [1070, 213] width 19 height 19
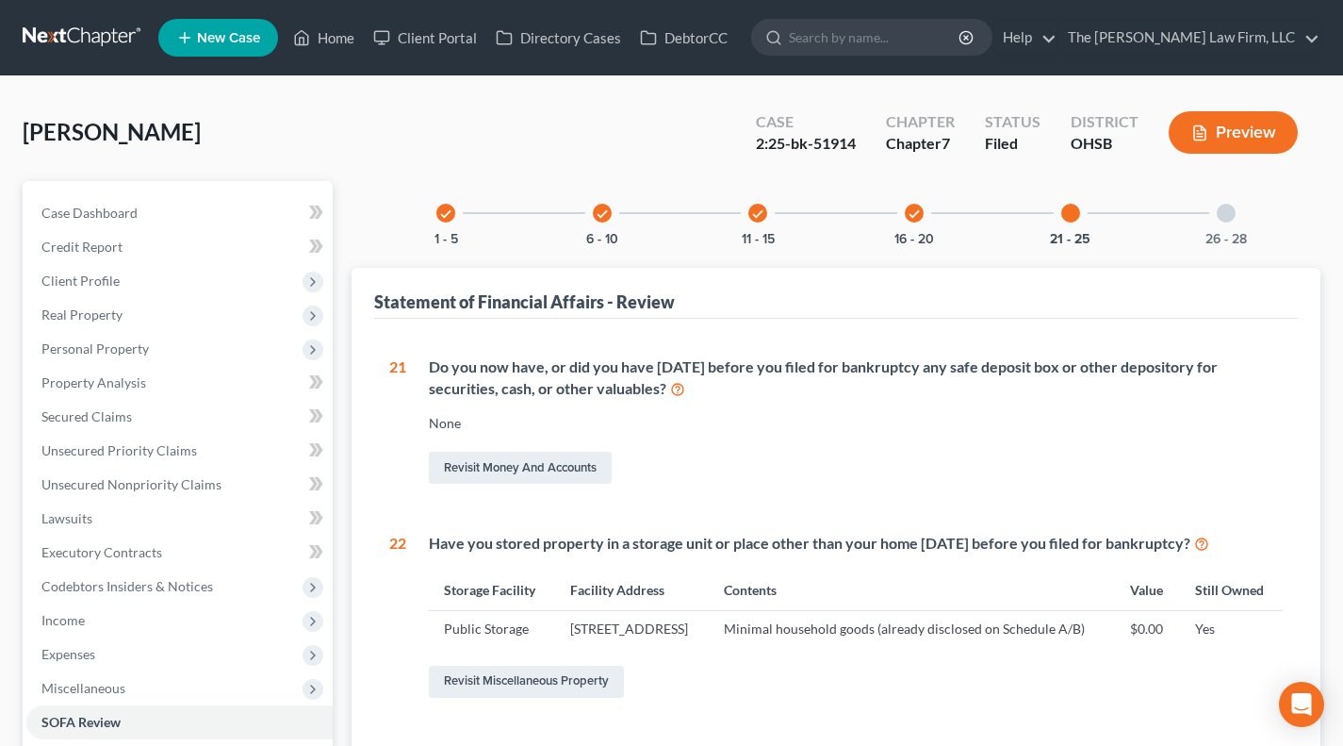
click at [1216, 209] on div "26 - 28" at bounding box center [1226, 213] width 64 height 64
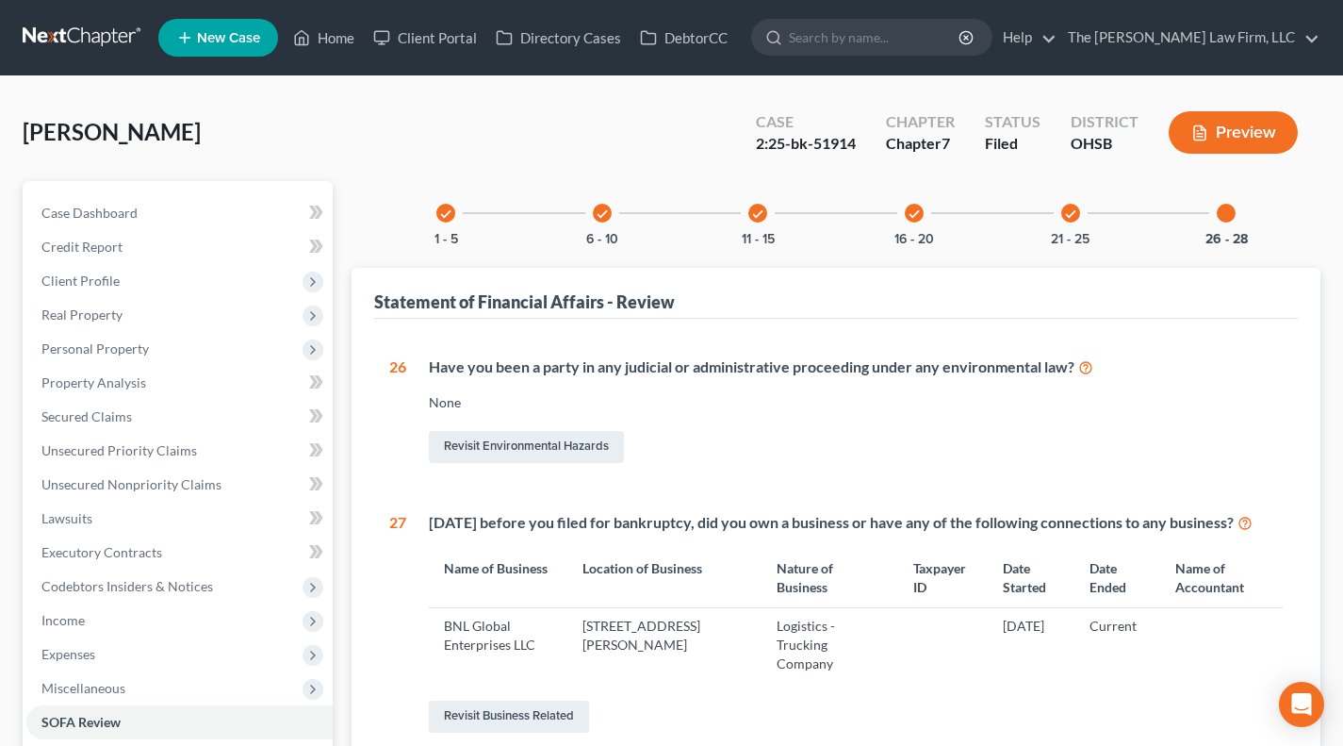
click at [1056, 220] on div "check 21 - 25" at bounding box center [1071, 213] width 64 height 64
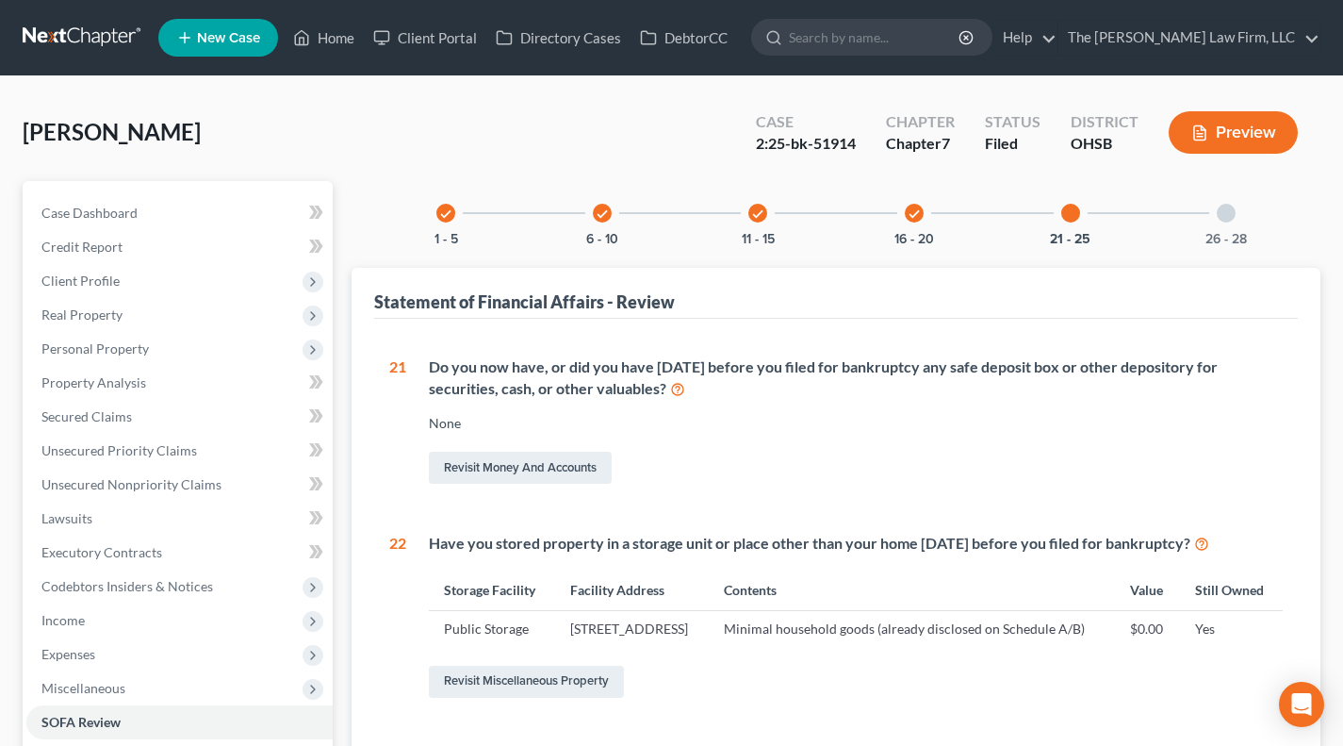
click at [921, 216] on div "check" at bounding box center [914, 213] width 19 height 19
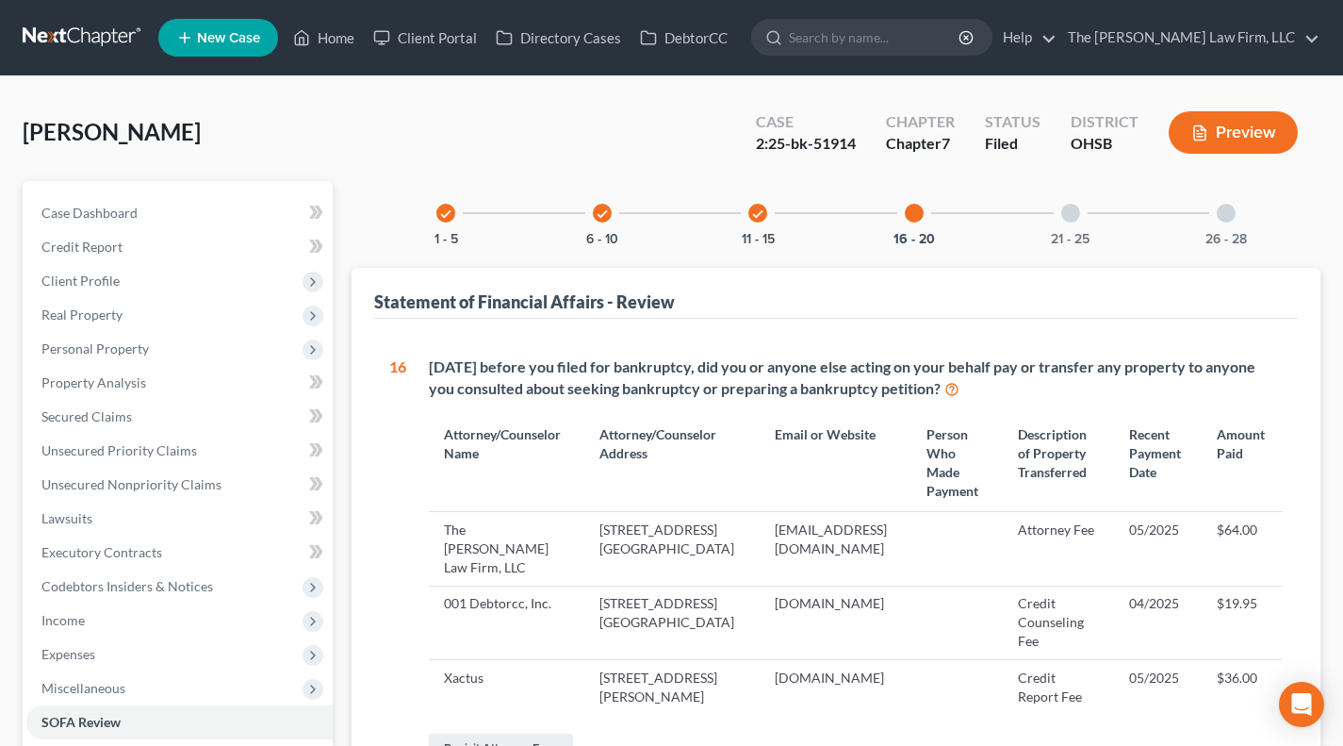
click at [747, 219] on div "check 11 - 15" at bounding box center [758, 213] width 64 height 64
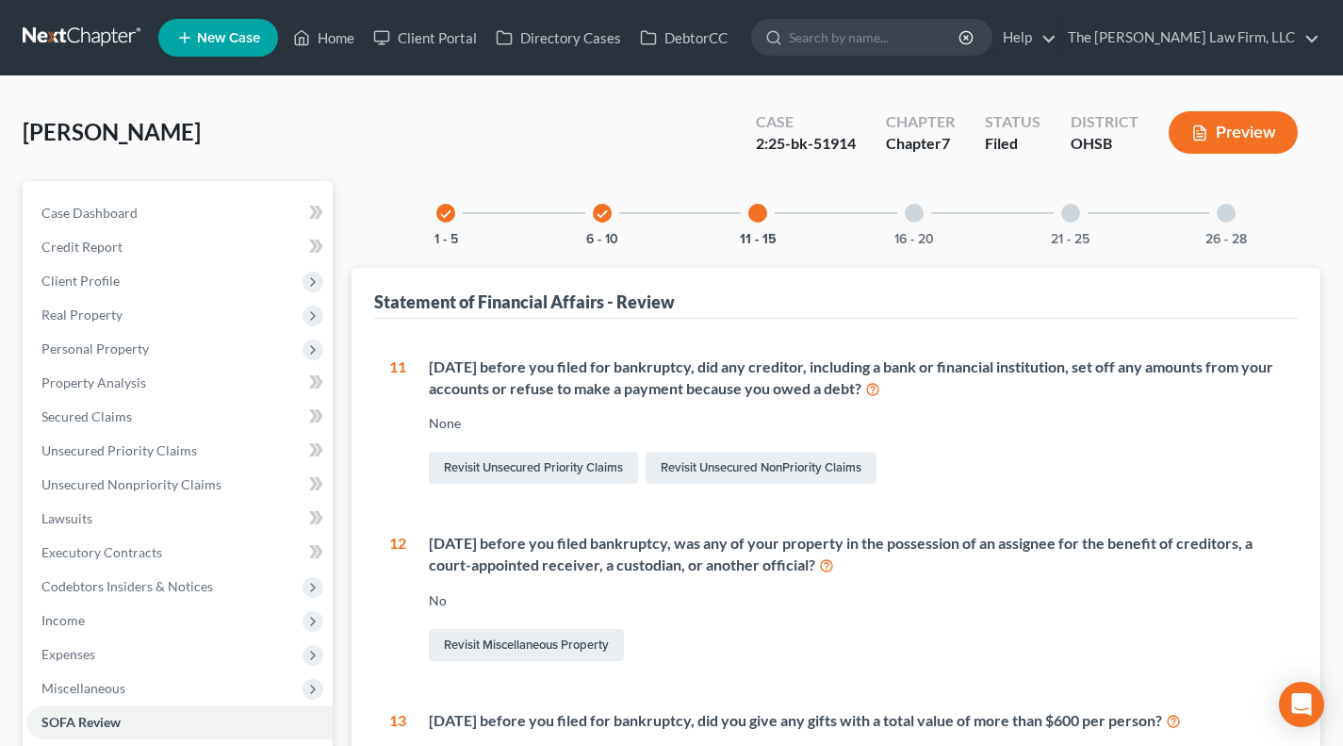
click at [667, 133] on div "Lowry, Billy Upgraded Case 2:25-bk-51914 Chapter Chapter 7 Status Filed Distric…" at bounding box center [672, 140] width 1298 height 82
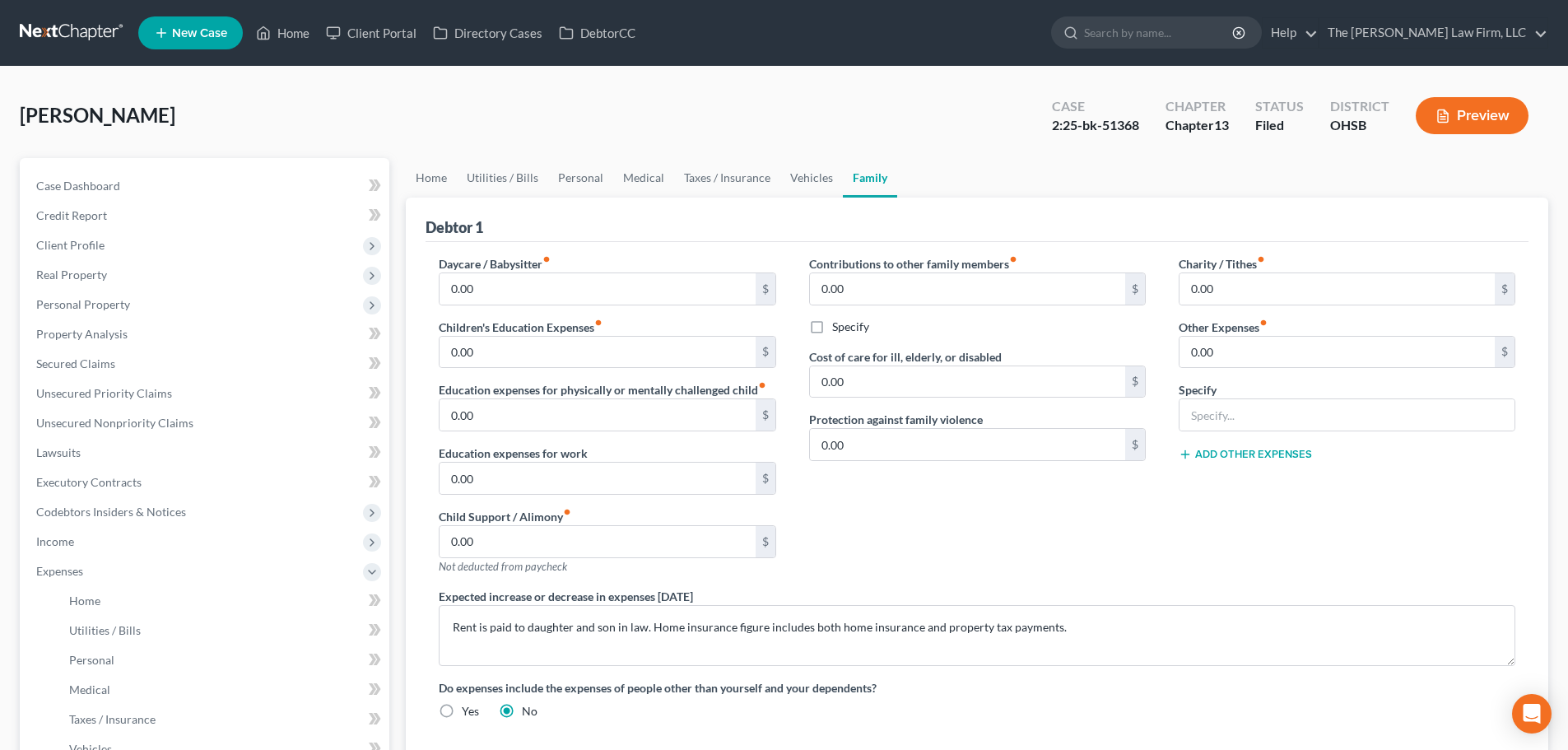
click at [68, 39] on link at bounding box center [72, 33] width 106 height 30
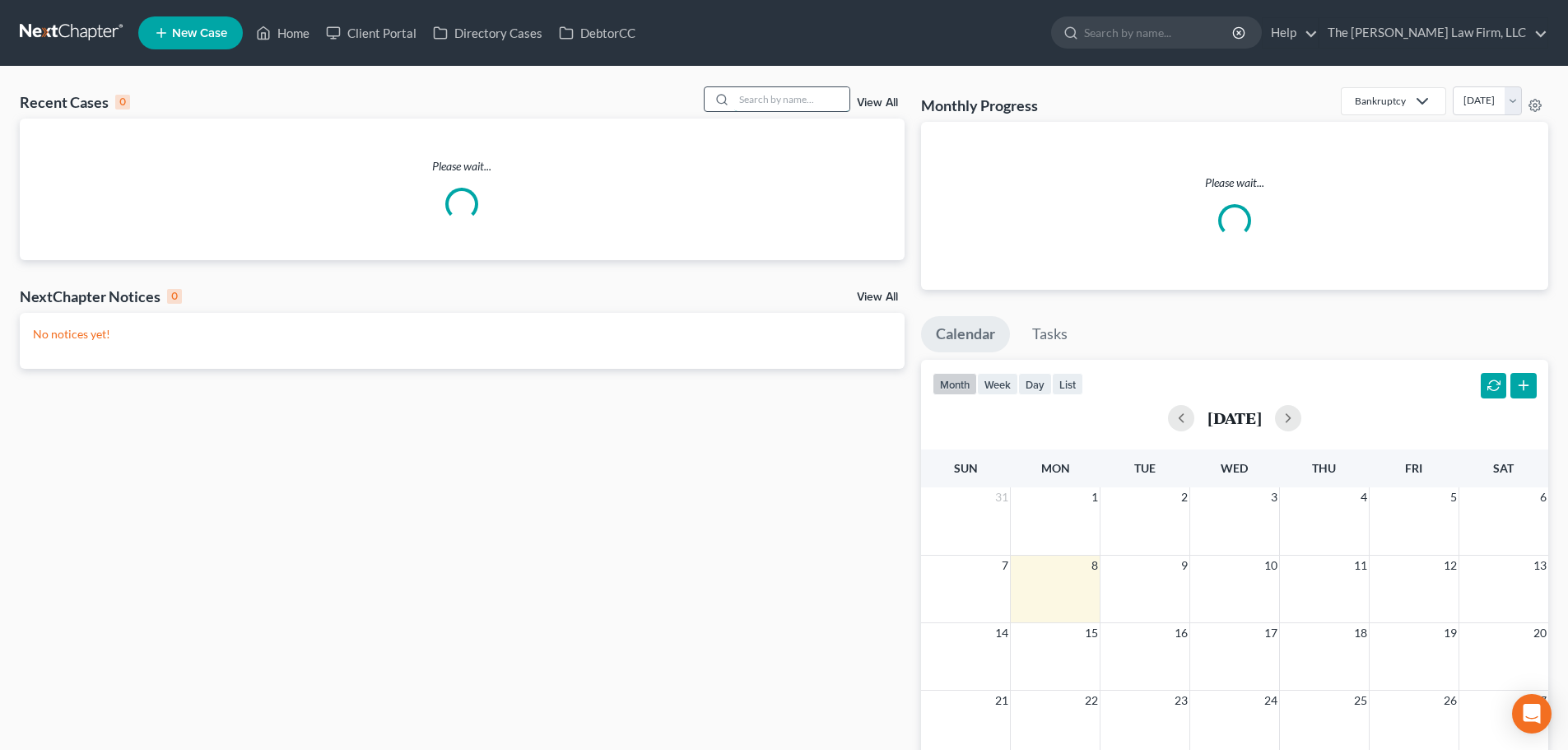
click at [770, 100] on input "search" at bounding box center [792, 99] width 115 height 24
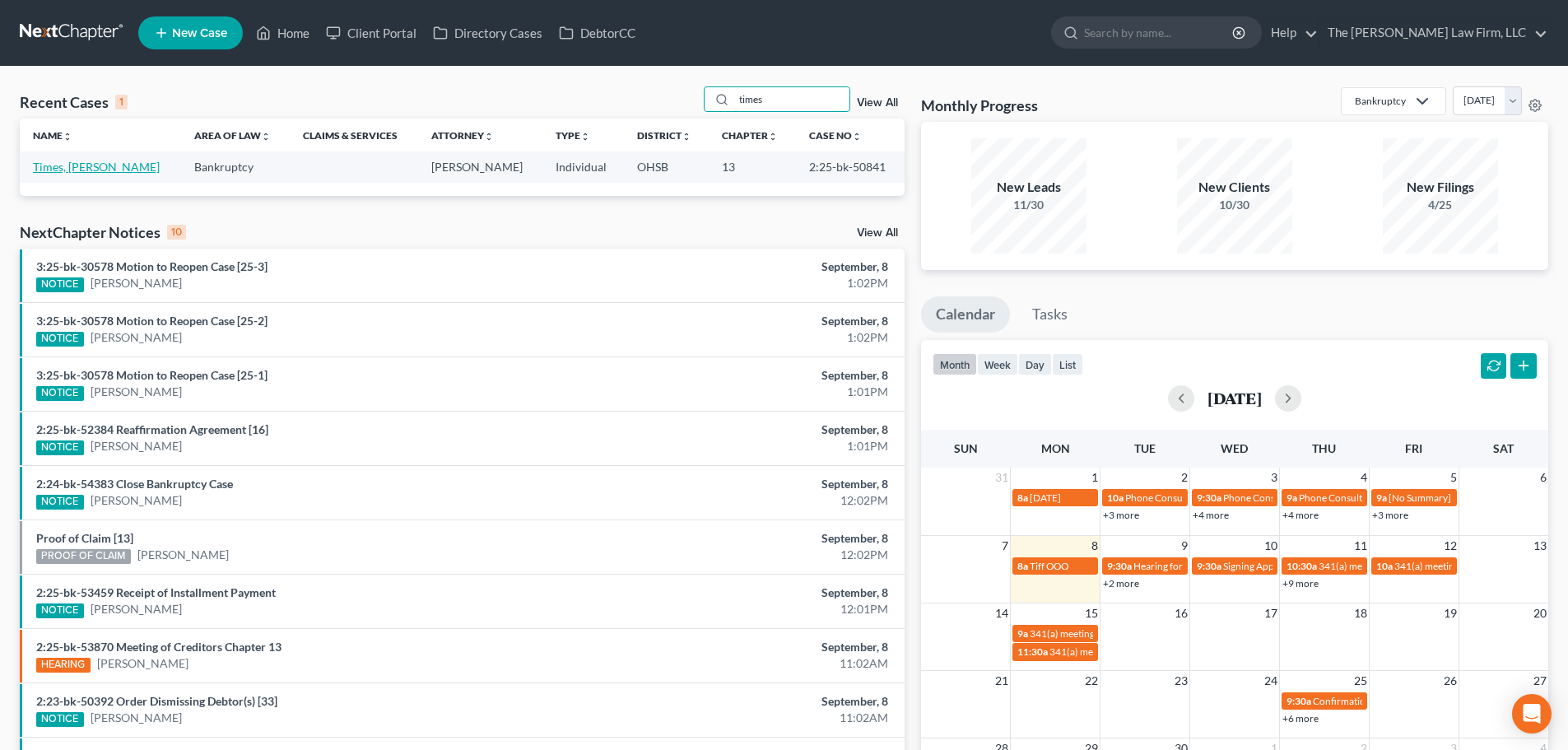
type input "times"
click at [93, 168] on link "Times, Kimberly" at bounding box center [96, 167] width 127 height 14
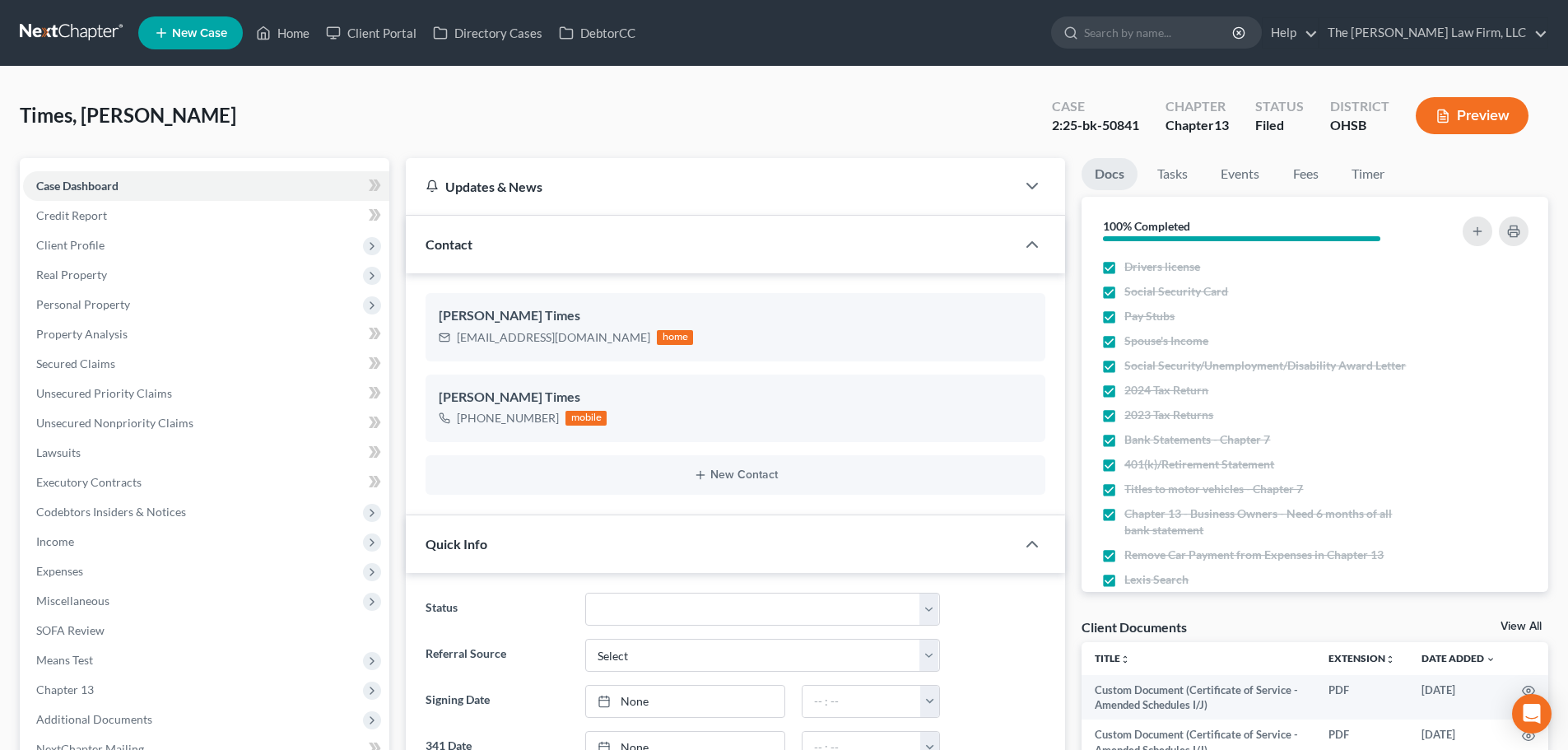
click at [637, 258] on div "Contact" at bounding box center [711, 244] width 609 height 57
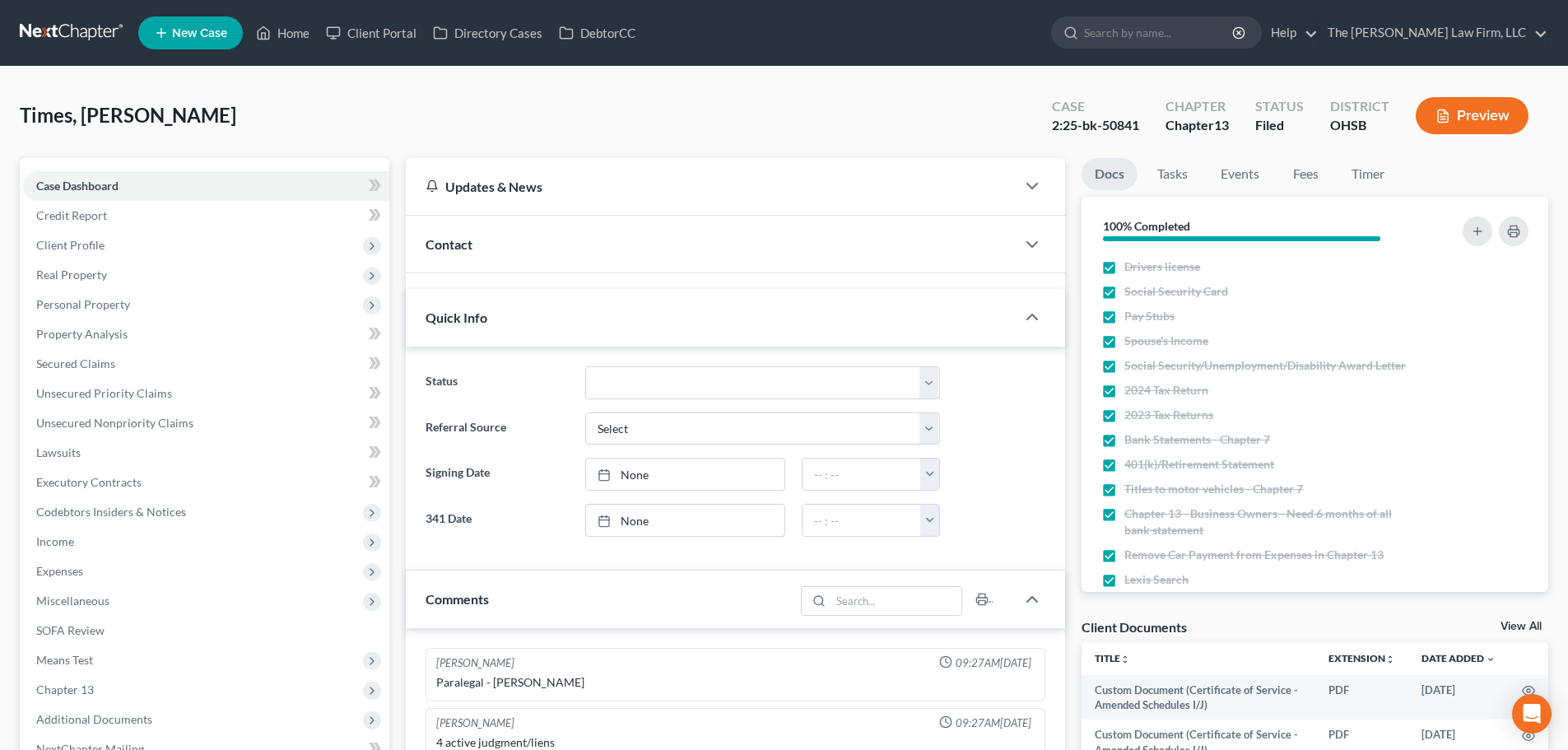
click at [637, 258] on div "Contact" at bounding box center [711, 244] width 609 height 57
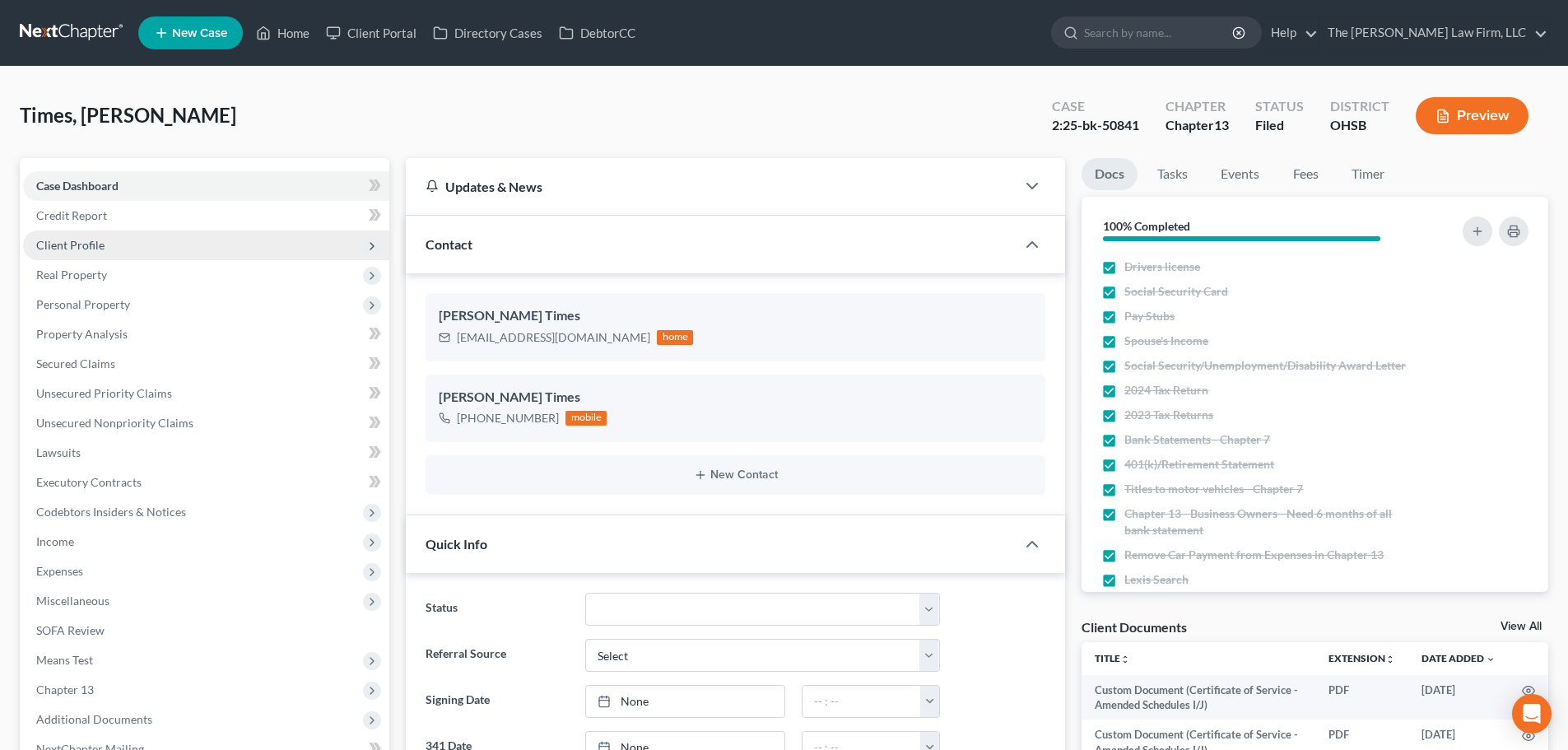
click at [98, 251] on span "Client Profile" at bounding box center [205, 245] width 366 height 30
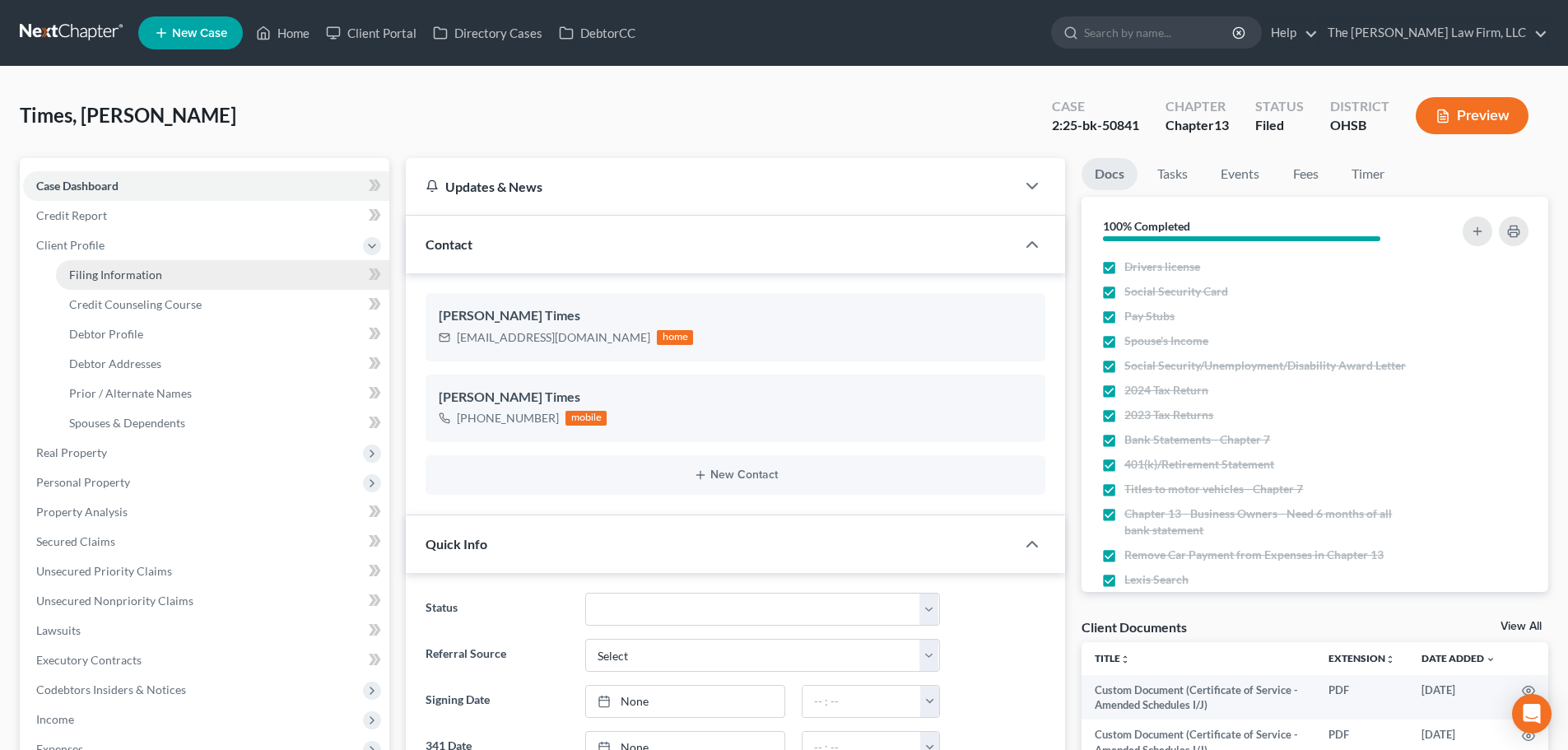
click at [103, 275] on span "Filing Information" at bounding box center [115, 274] width 93 height 14
select select "1"
select select "0"
select select "3"
select select "36"
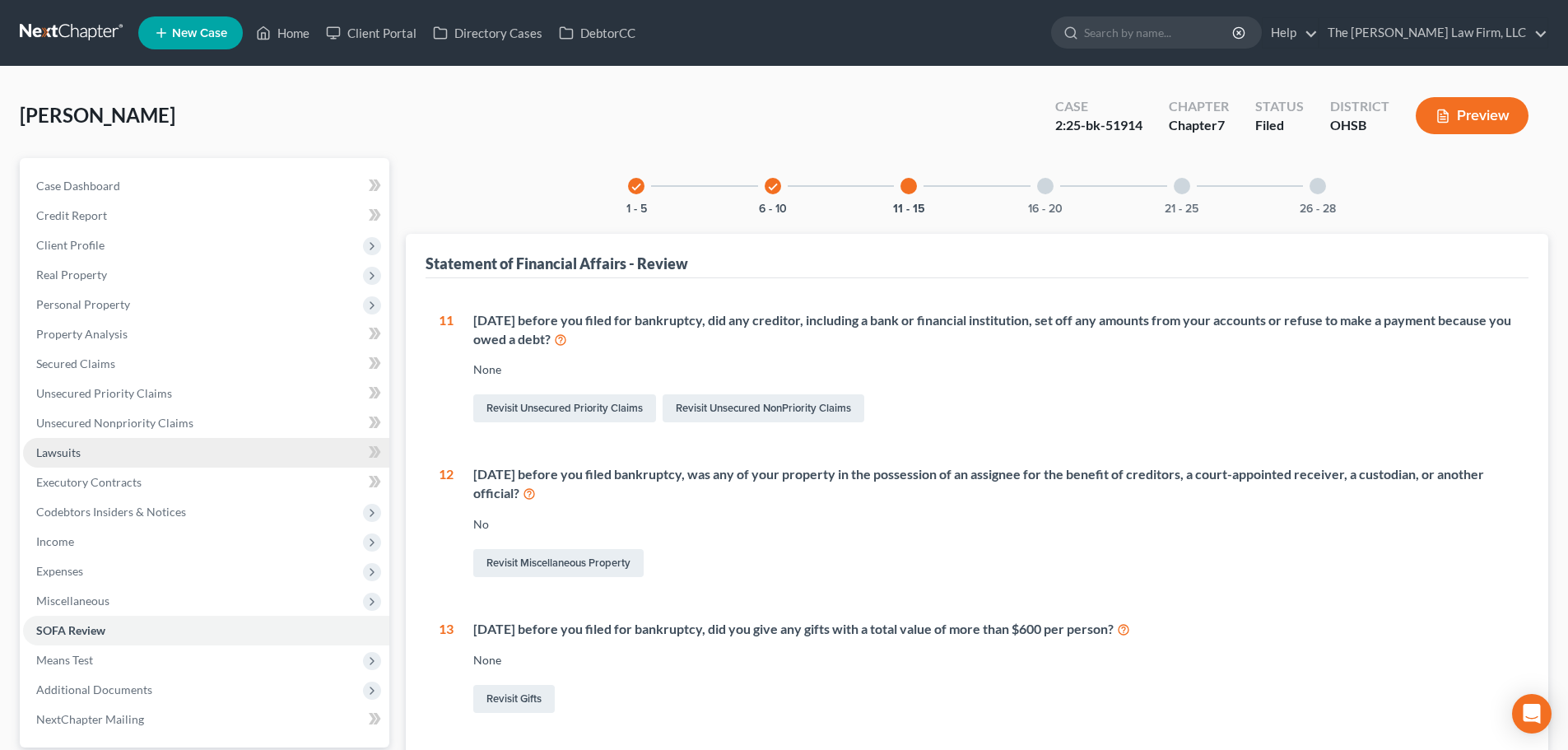
scroll to position [274, 0]
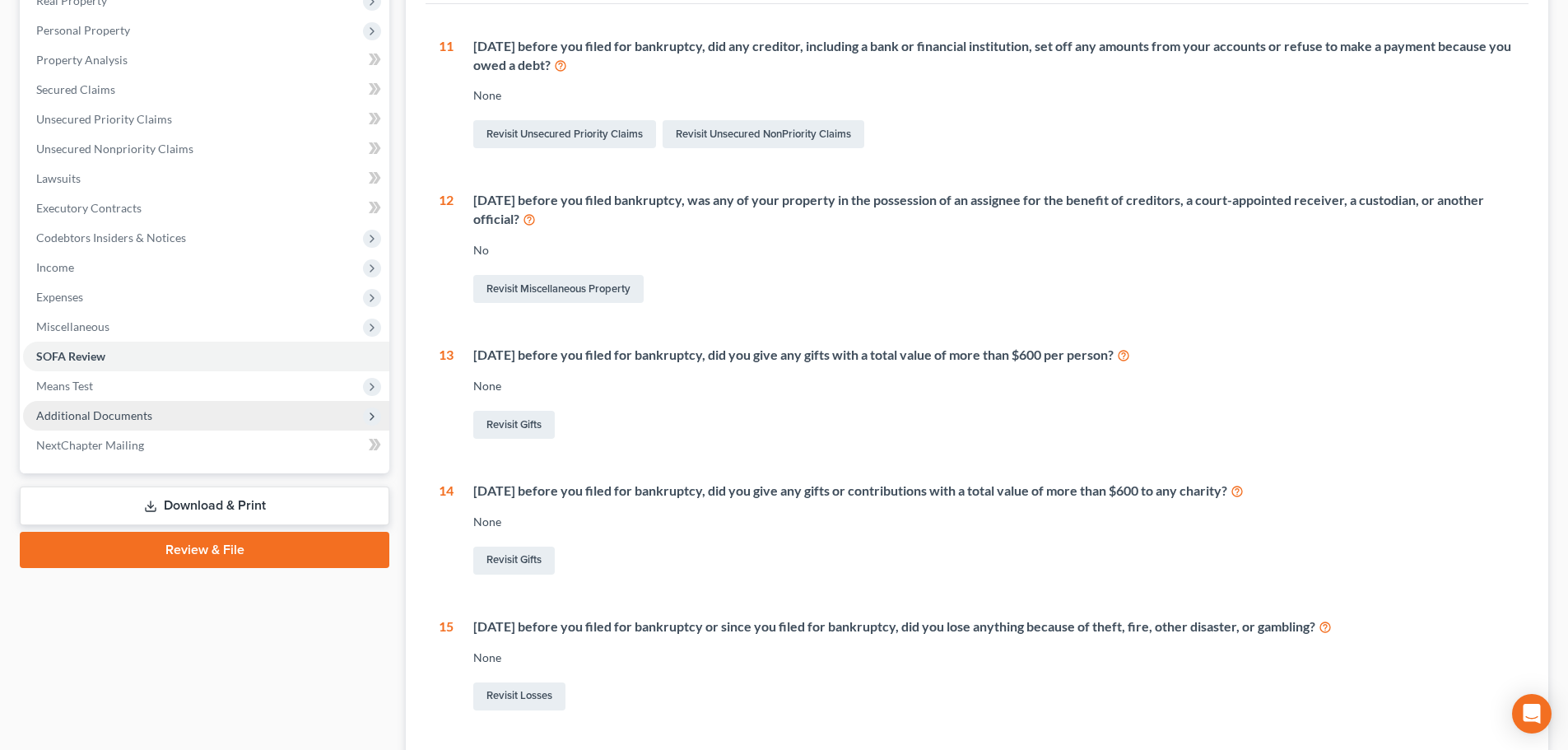
drag, startPoint x: 138, startPoint y: 415, endPoint x: 163, endPoint y: 426, distance: 27.3
click at [138, 415] on span "Additional Documents" at bounding box center [93, 416] width 116 height 14
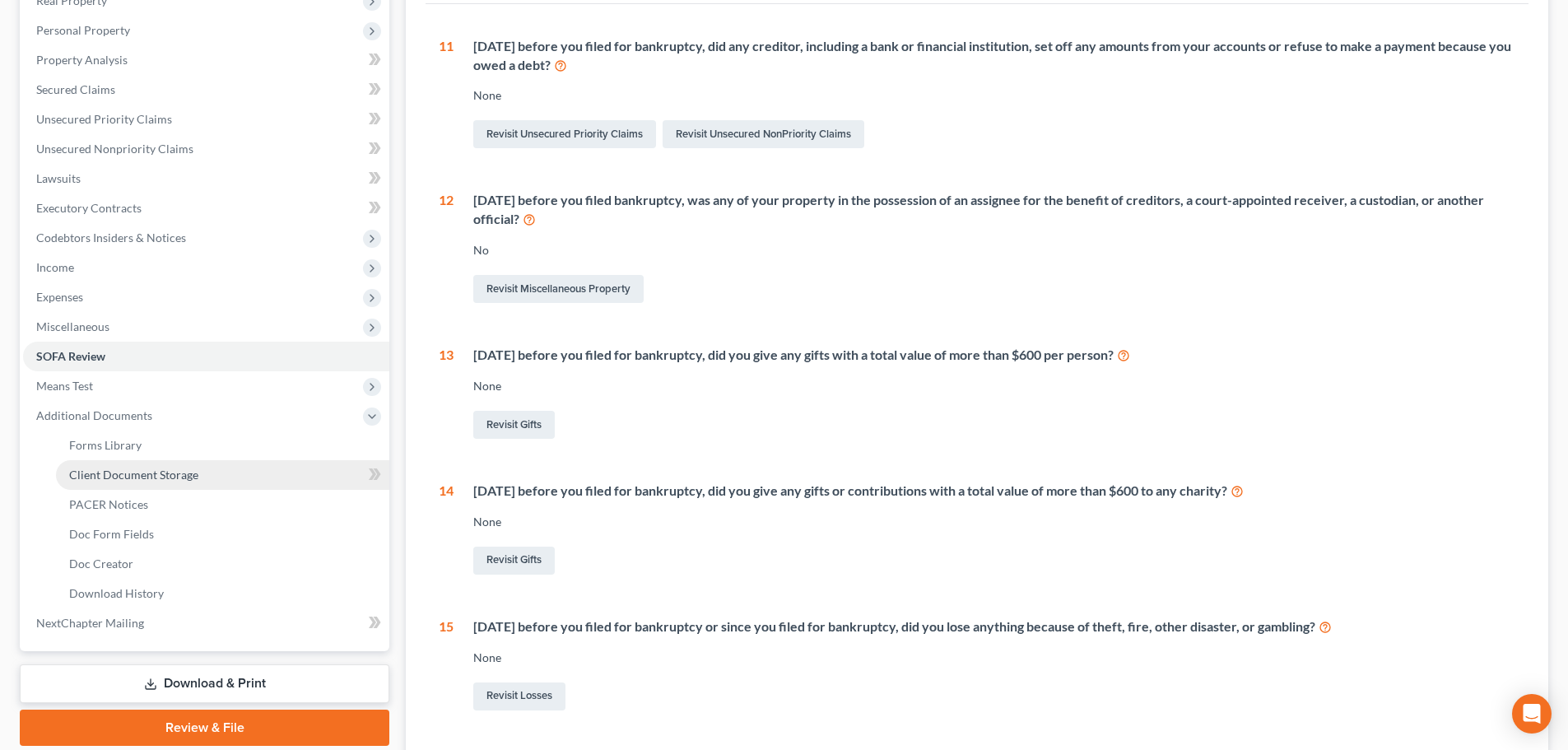
click at [145, 474] on span "Client Document Storage" at bounding box center [134, 474] width 129 height 14
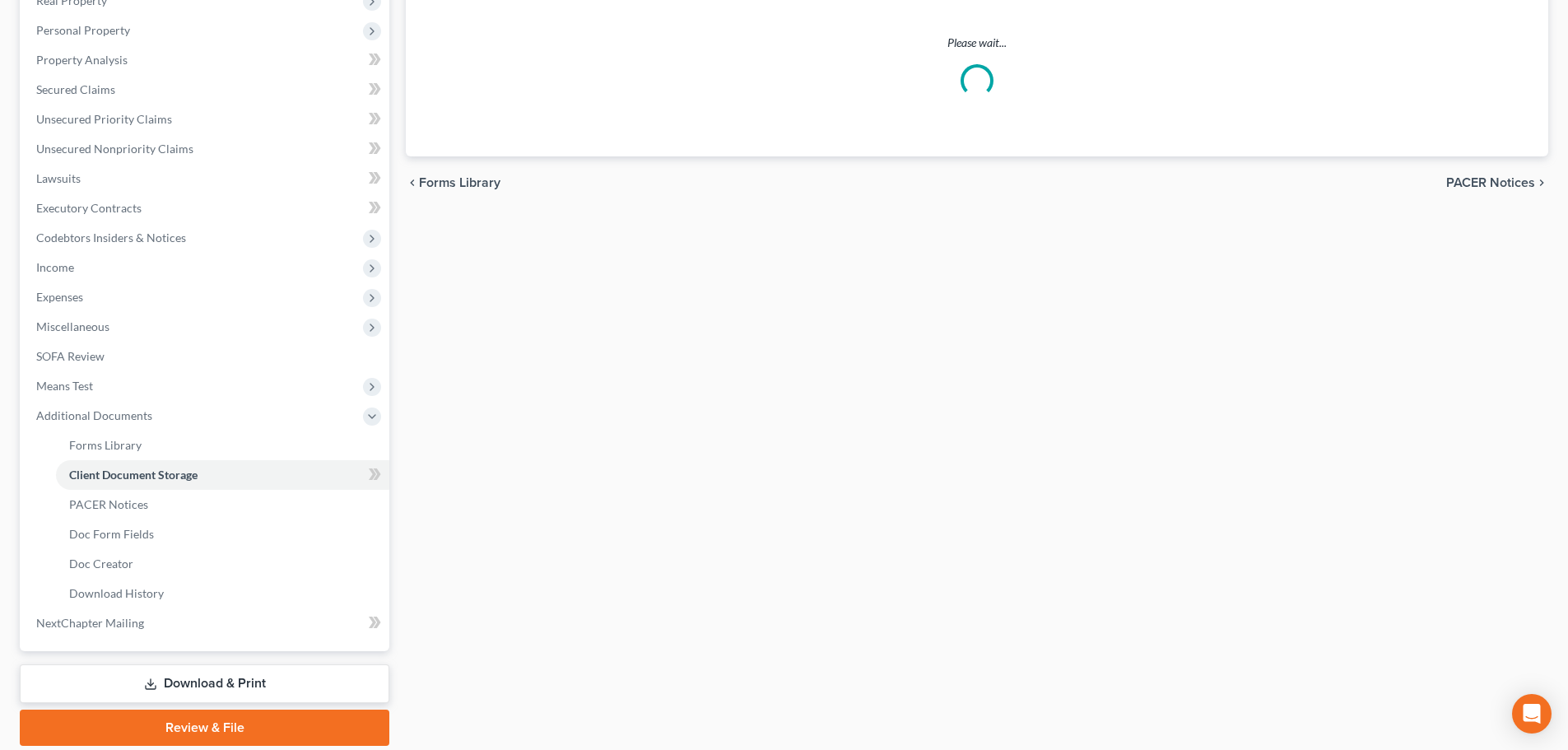
scroll to position [204, 0]
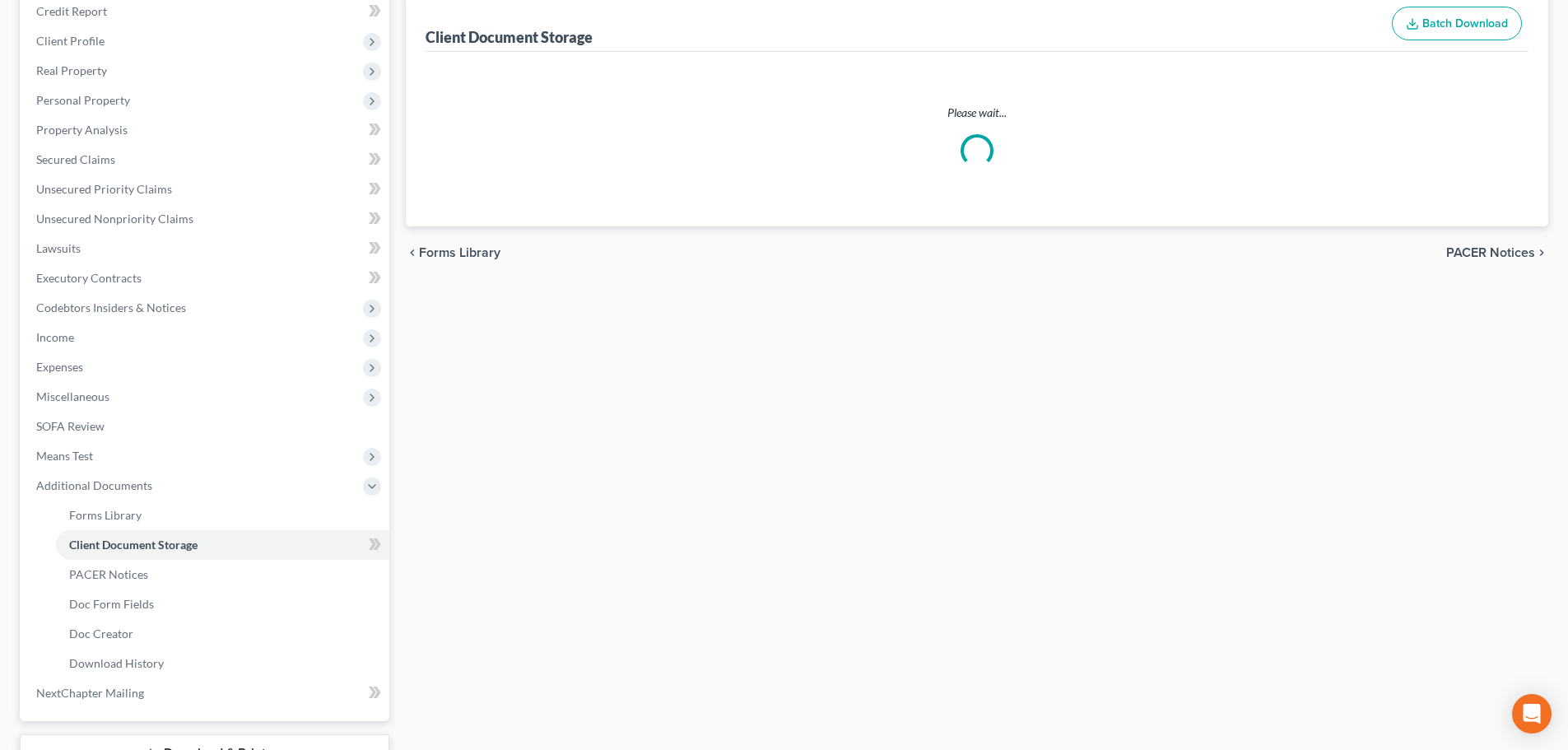
select select "52"
select select "37"
select select "7"
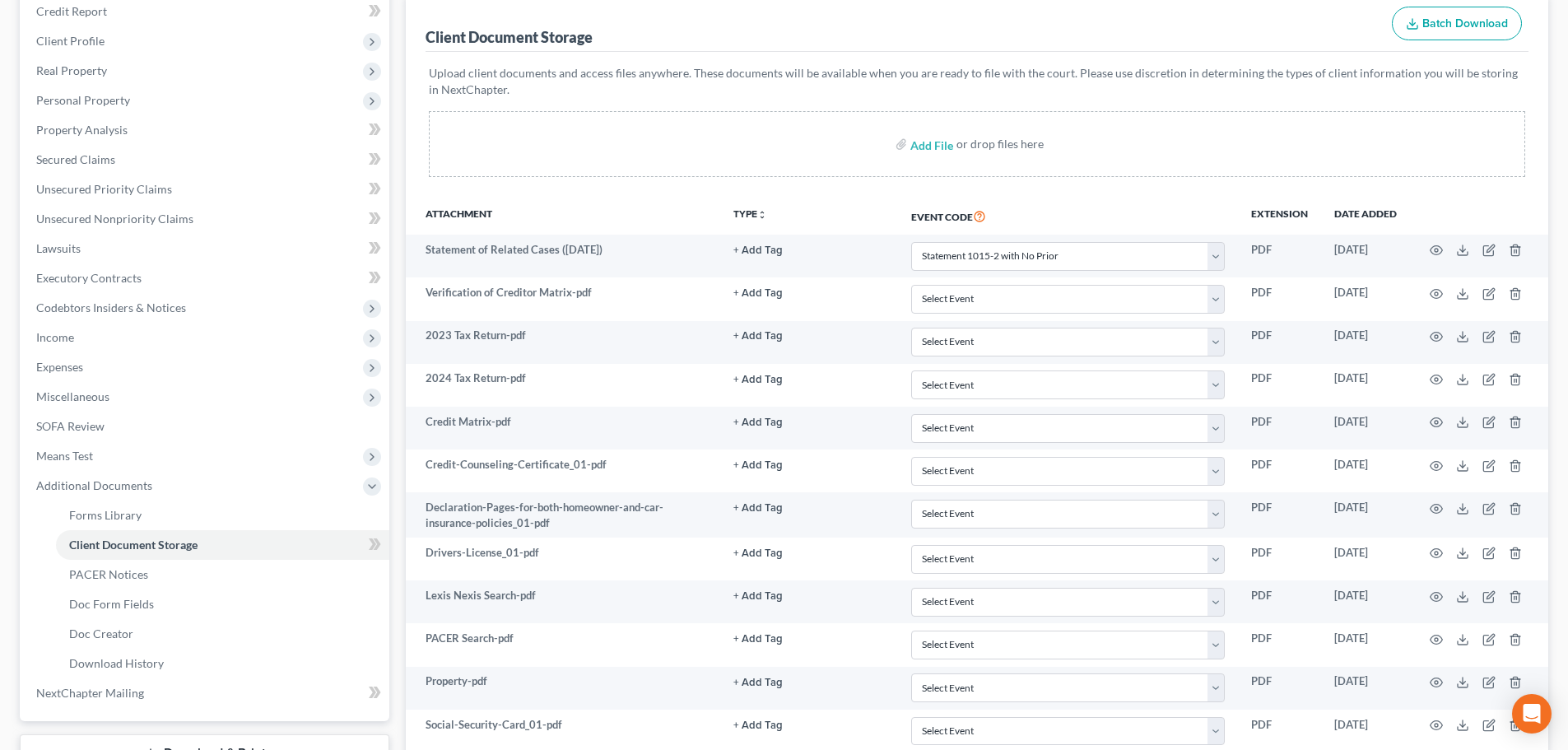
scroll to position [0, 0]
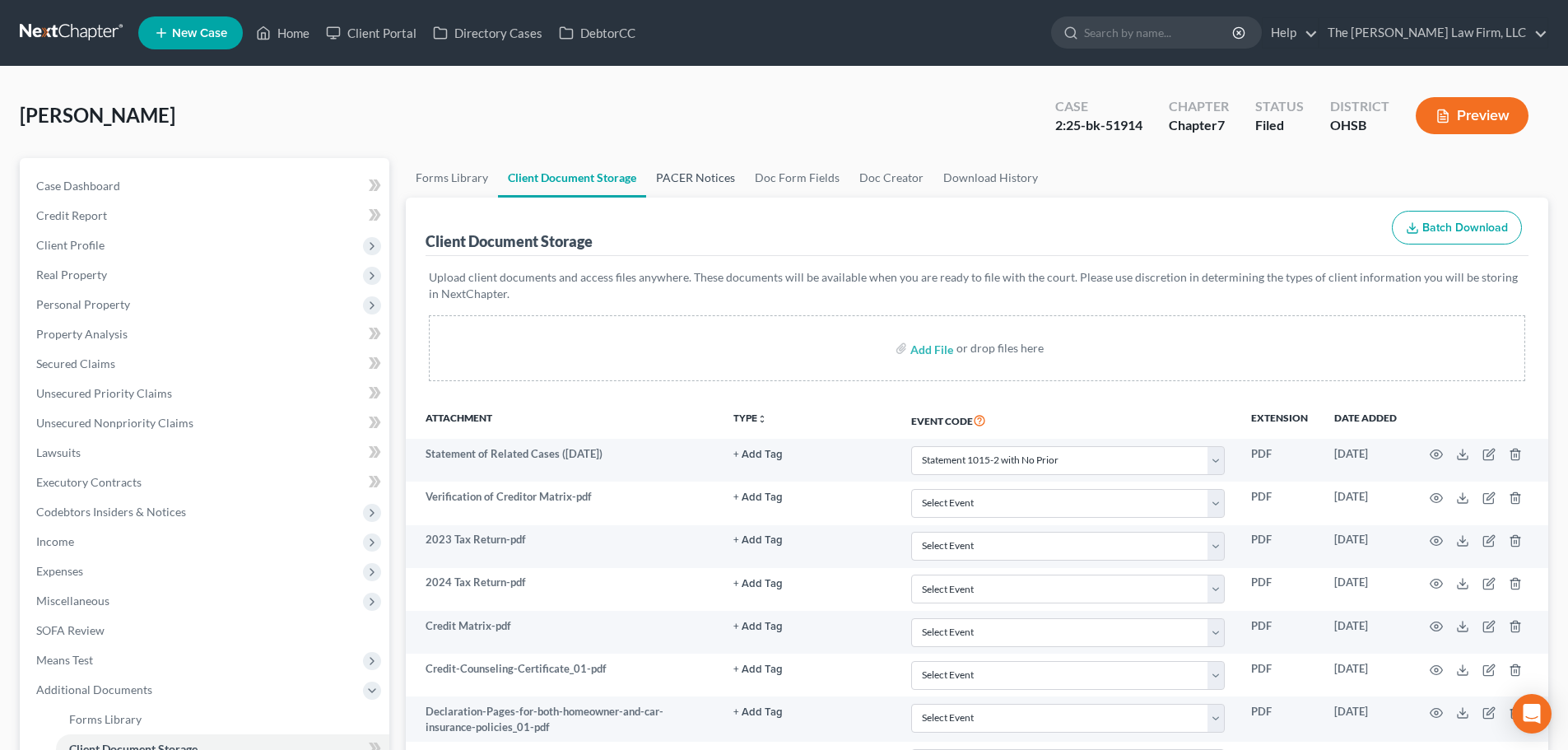
click at [705, 169] on link "PACER Notices" at bounding box center [695, 177] width 99 height 39
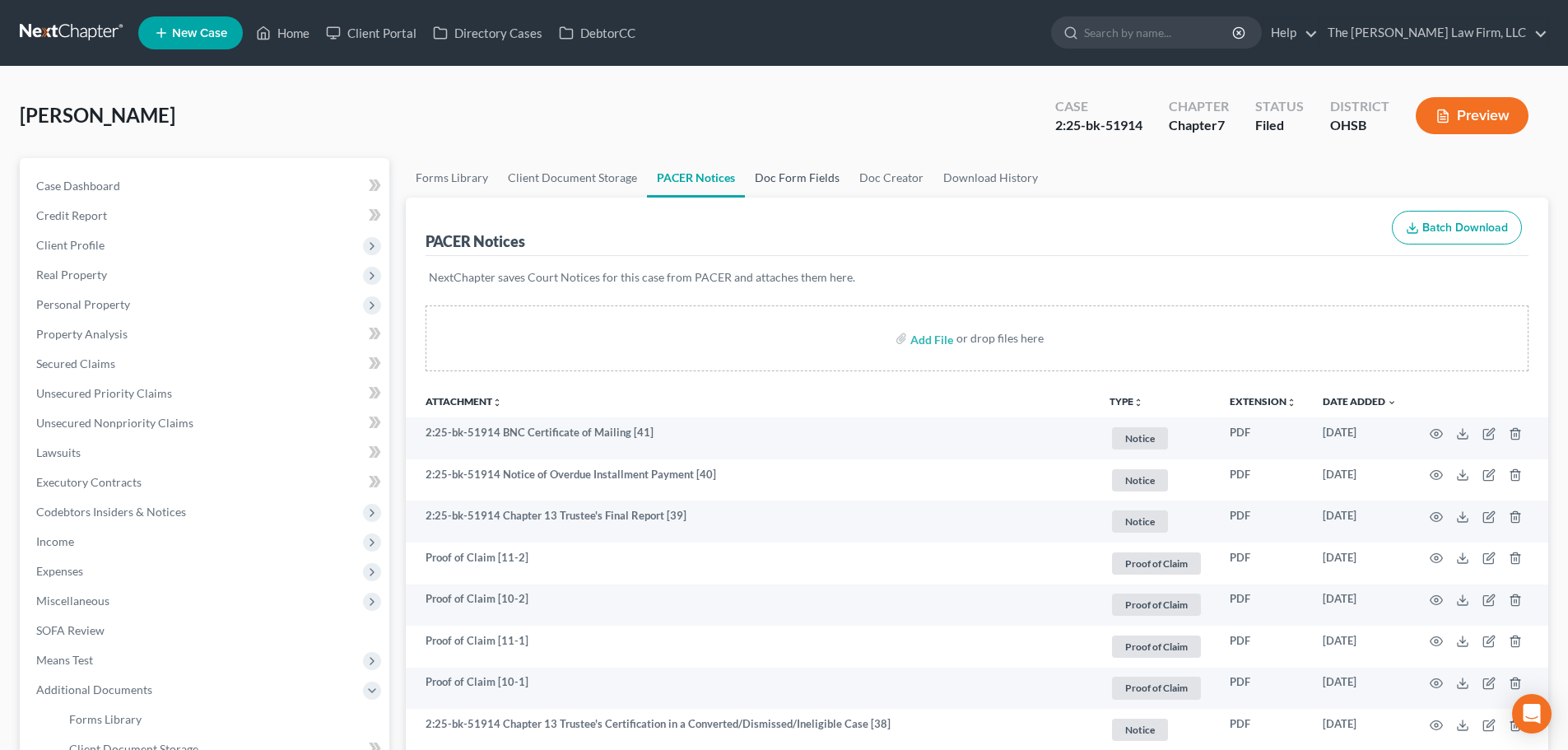
click at [781, 176] on link "Doc Form Fields" at bounding box center [797, 177] width 105 height 39
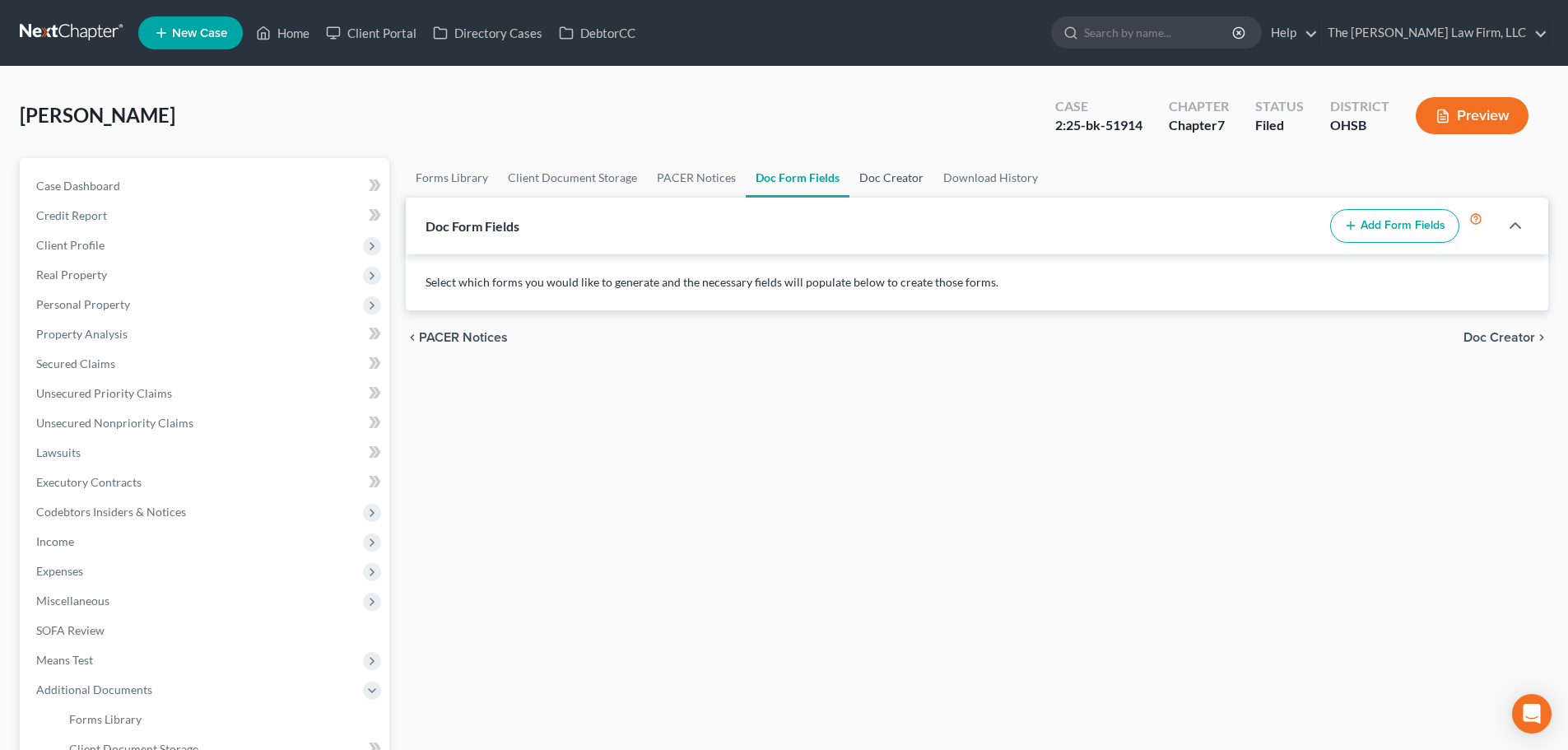
click at [896, 170] on link "Doc Creator" at bounding box center [891, 177] width 84 height 39
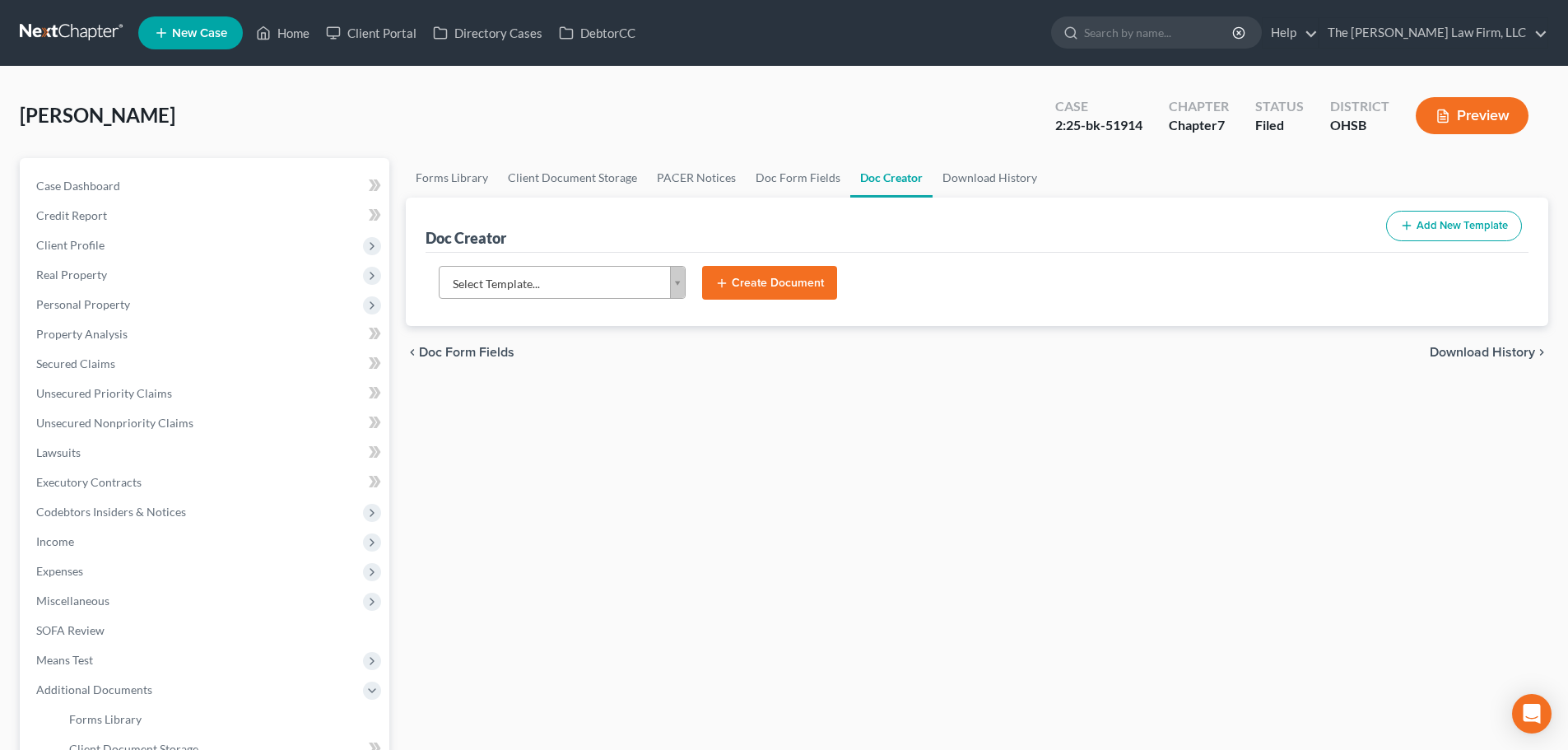
click at [520, 292] on body "Home New Case Client Portal Directory Cases DebtorCC The [PERSON_NAME] Law Firm…" at bounding box center [784, 540] width 1568 height 1082
type input "addre"
click at [75, 243] on body "Home New Case Client Portal Directory Cases DebtorCC The [PERSON_NAME] Law Firm…" at bounding box center [784, 540] width 1568 height 1082
click at [94, 241] on span "Client Profile" at bounding box center [70, 244] width 68 height 14
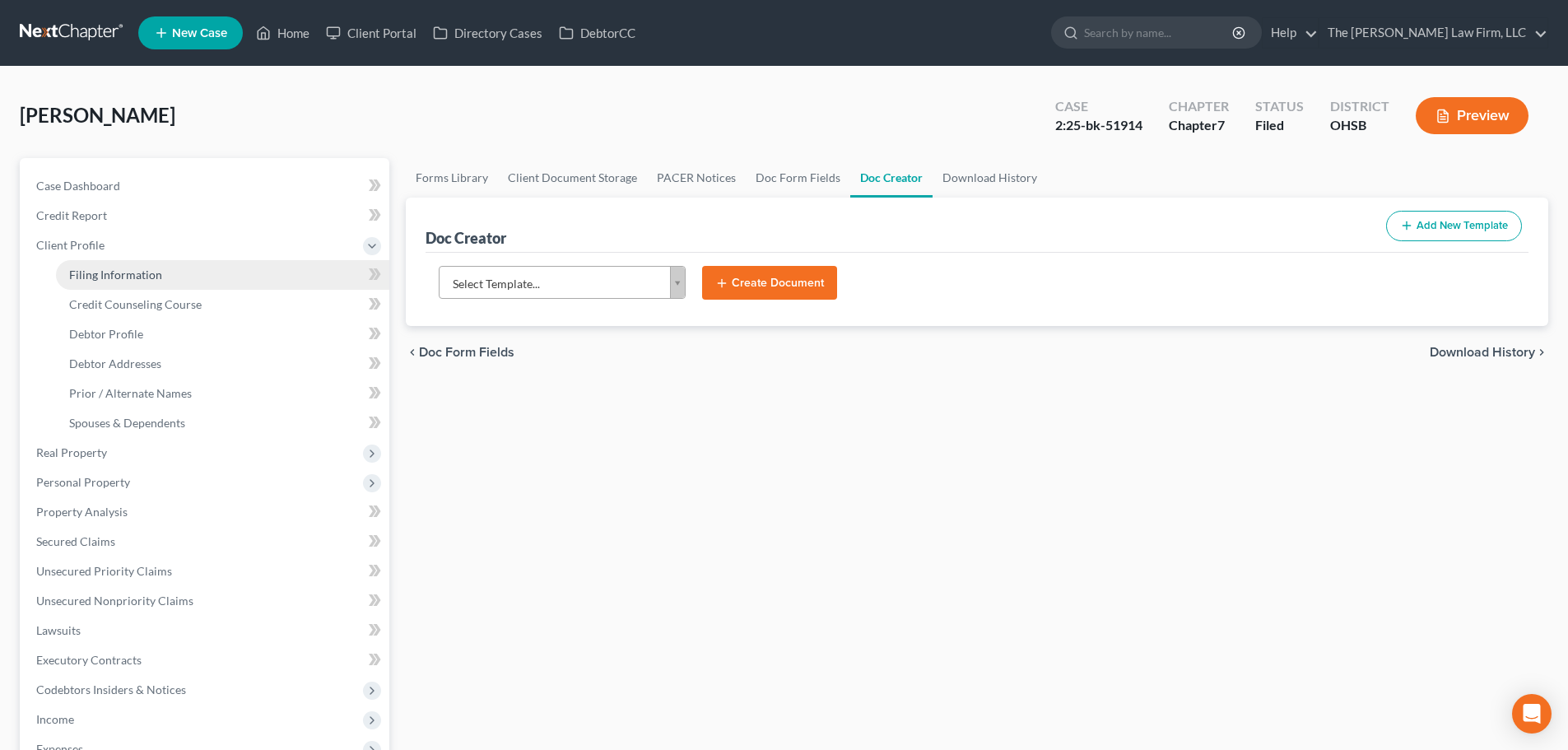
click at [111, 278] on span "Filing Information" at bounding box center [115, 274] width 93 height 14
select select "1"
select select "0"
select select "36"
